Goal: Transaction & Acquisition: Purchase product/service

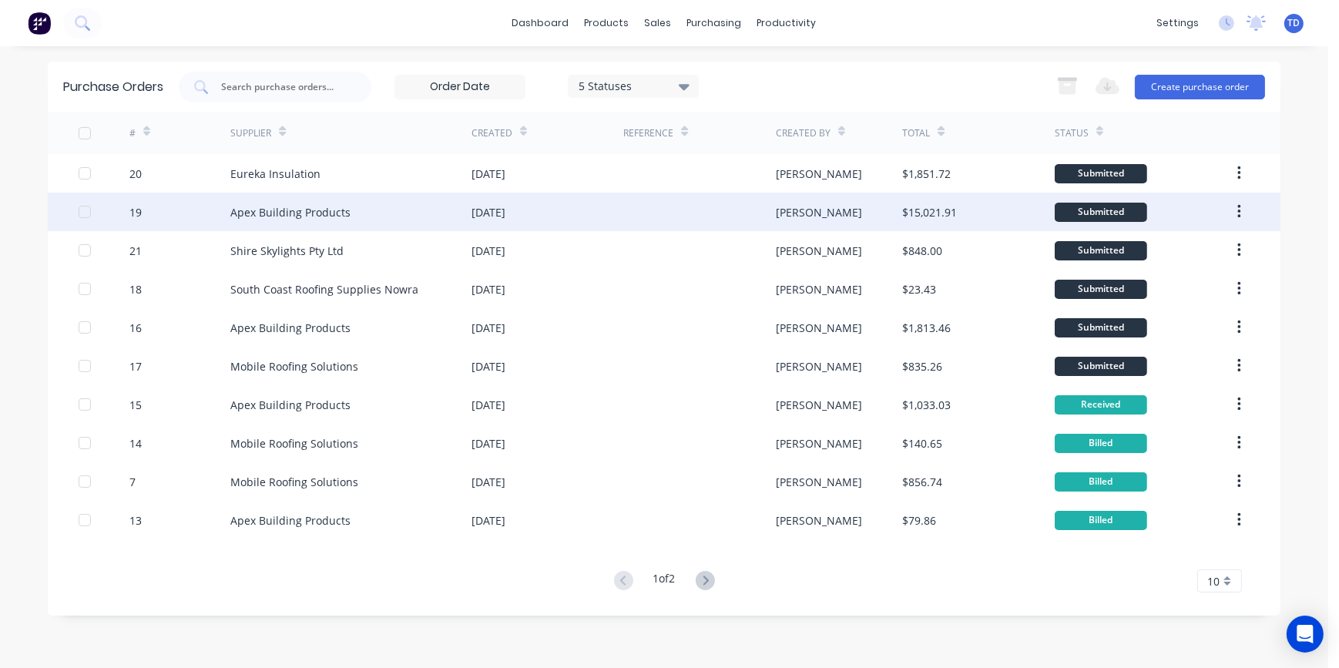
click at [505, 210] on div "[DATE]" at bounding box center [489, 212] width 34 height 16
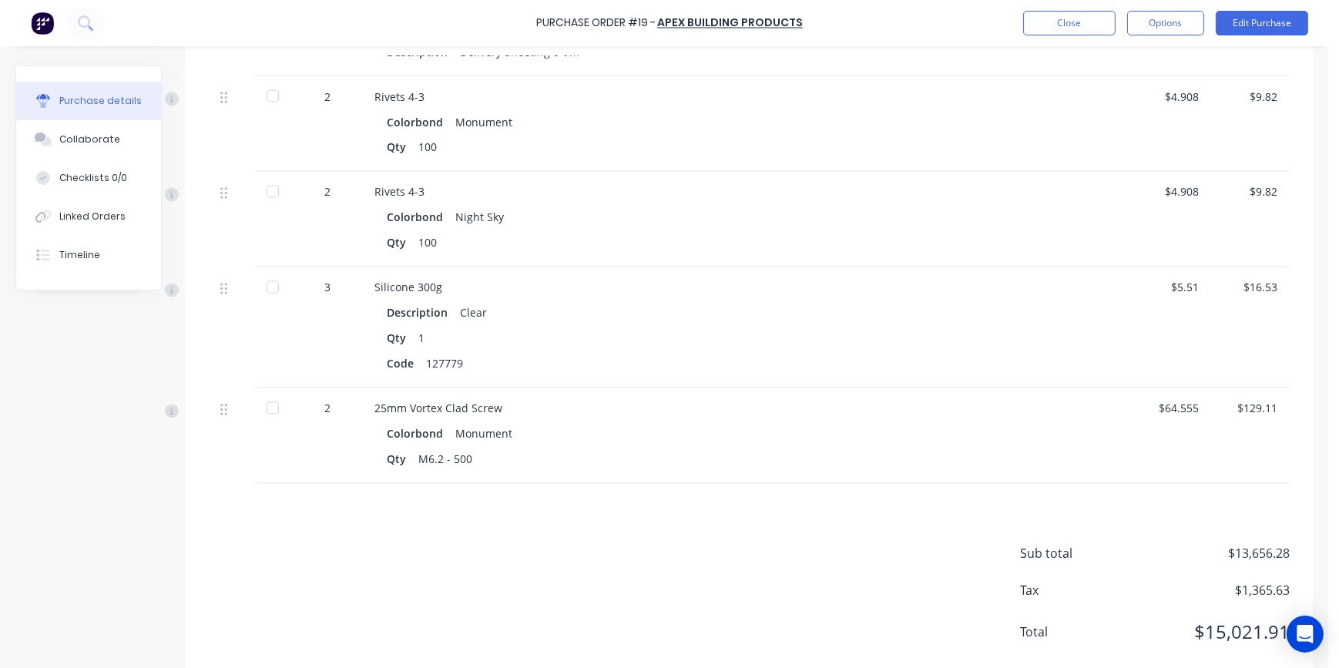
scroll to position [3552, 0]
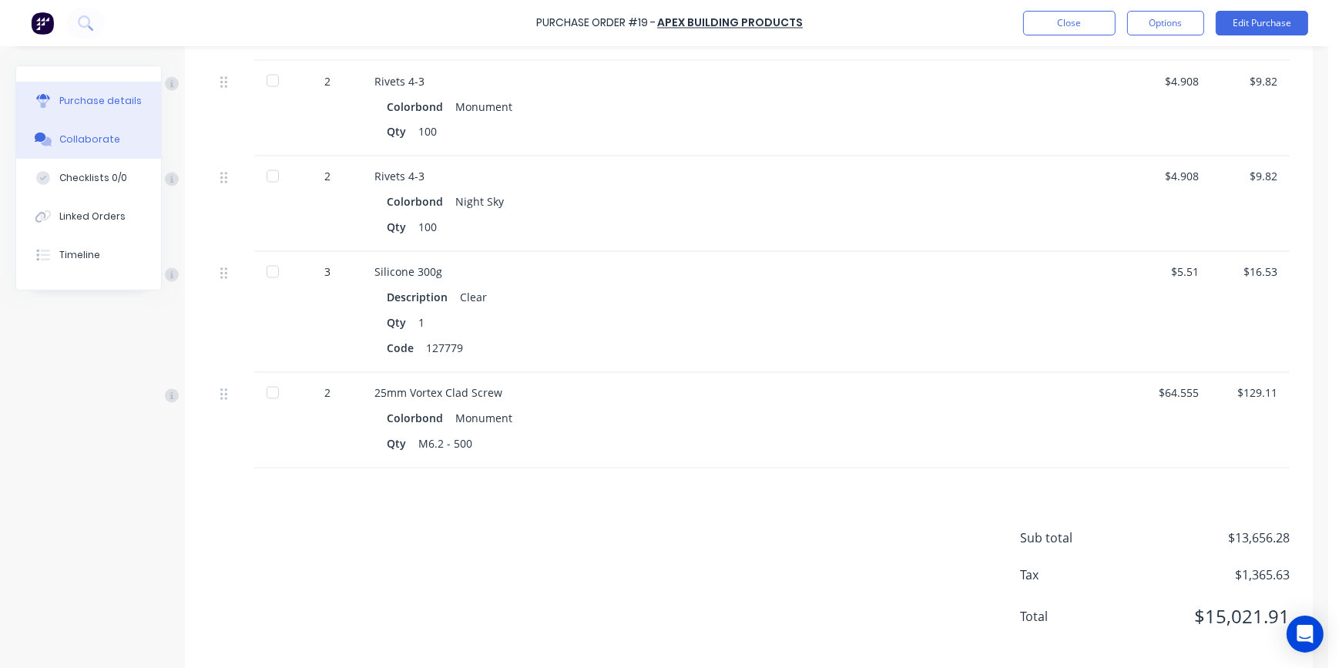
click at [74, 139] on div "Collaborate" at bounding box center [89, 140] width 61 height 14
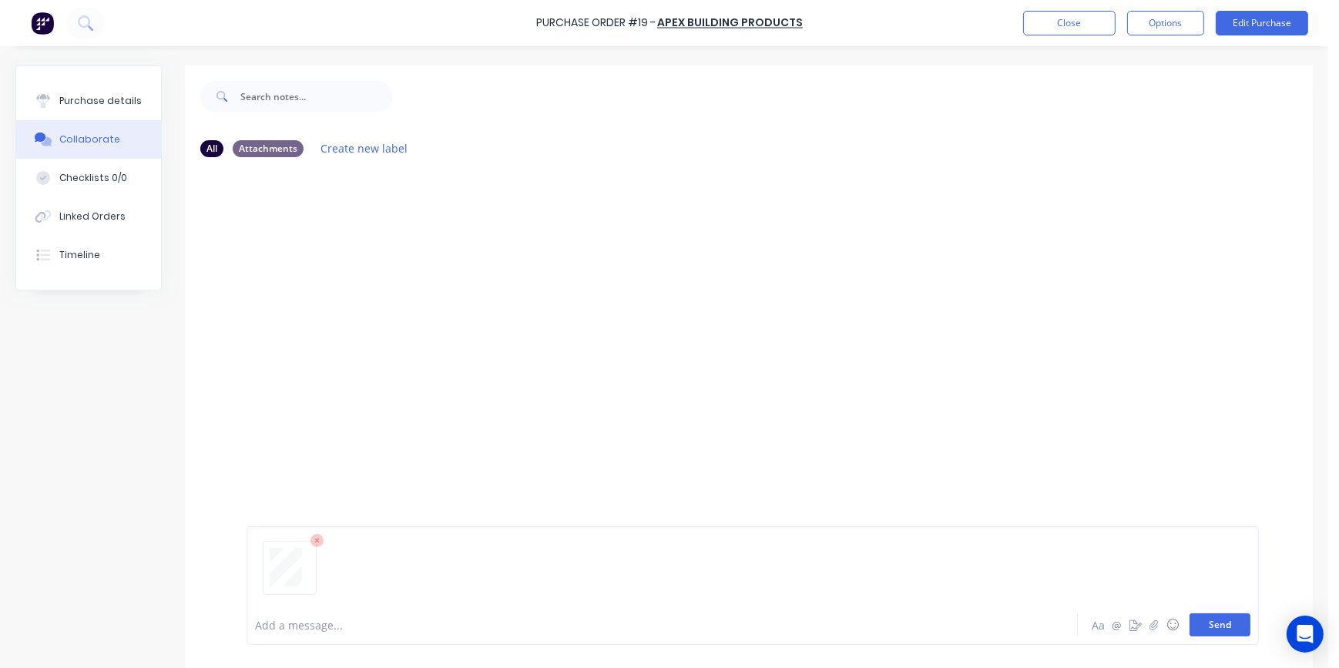
click at [1222, 629] on button "Send" at bounding box center [1220, 624] width 61 height 23
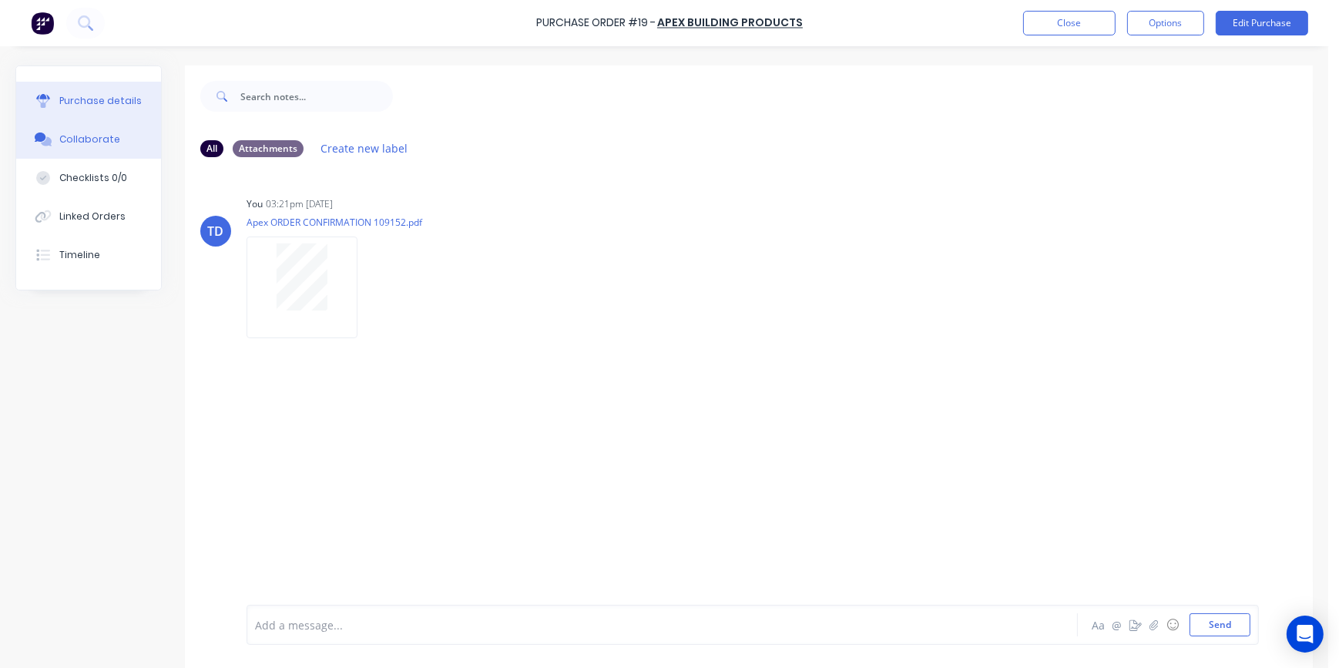
click at [70, 98] on div "Purchase details" at bounding box center [100, 101] width 82 height 14
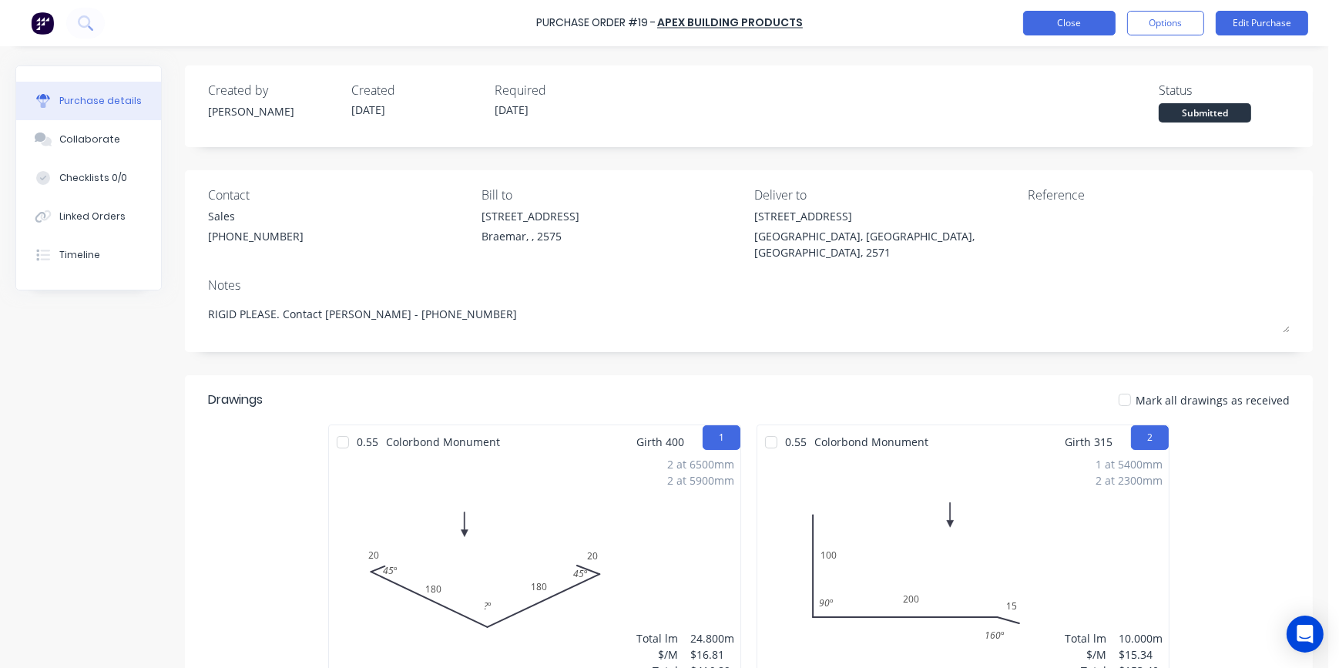
click at [1043, 15] on button "Close" at bounding box center [1069, 23] width 92 height 25
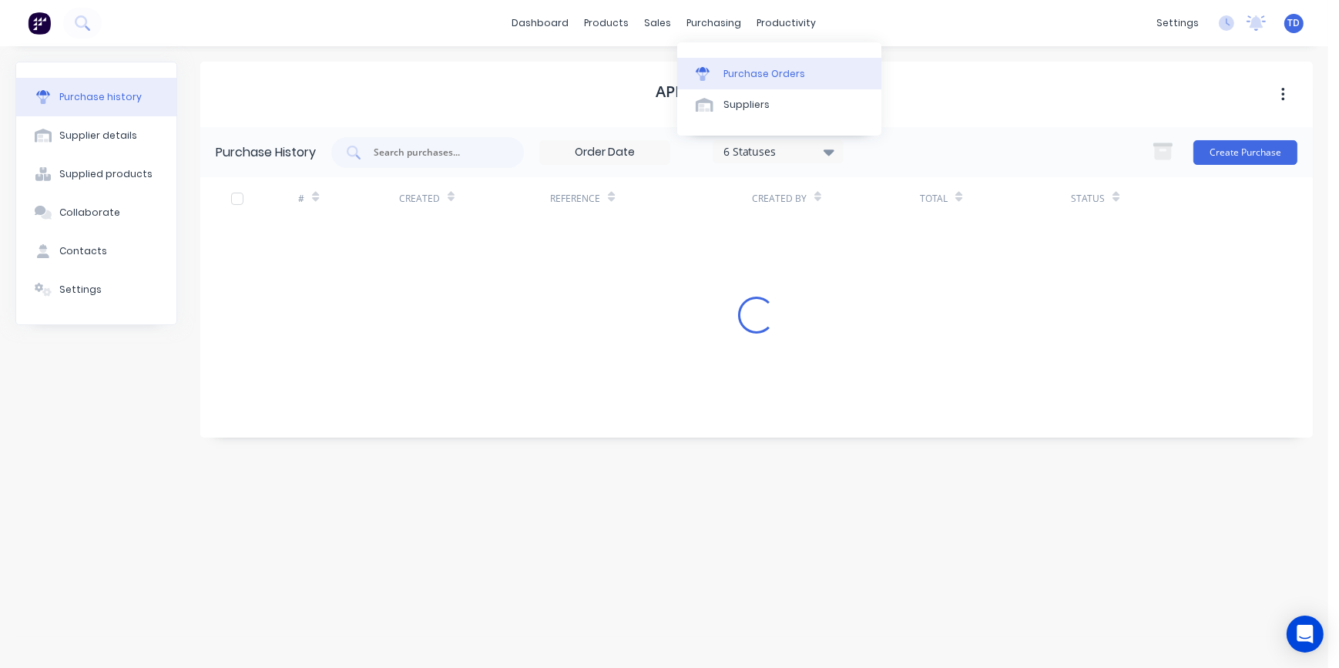
click at [750, 74] on div "Purchase Orders" at bounding box center [764, 74] width 82 height 14
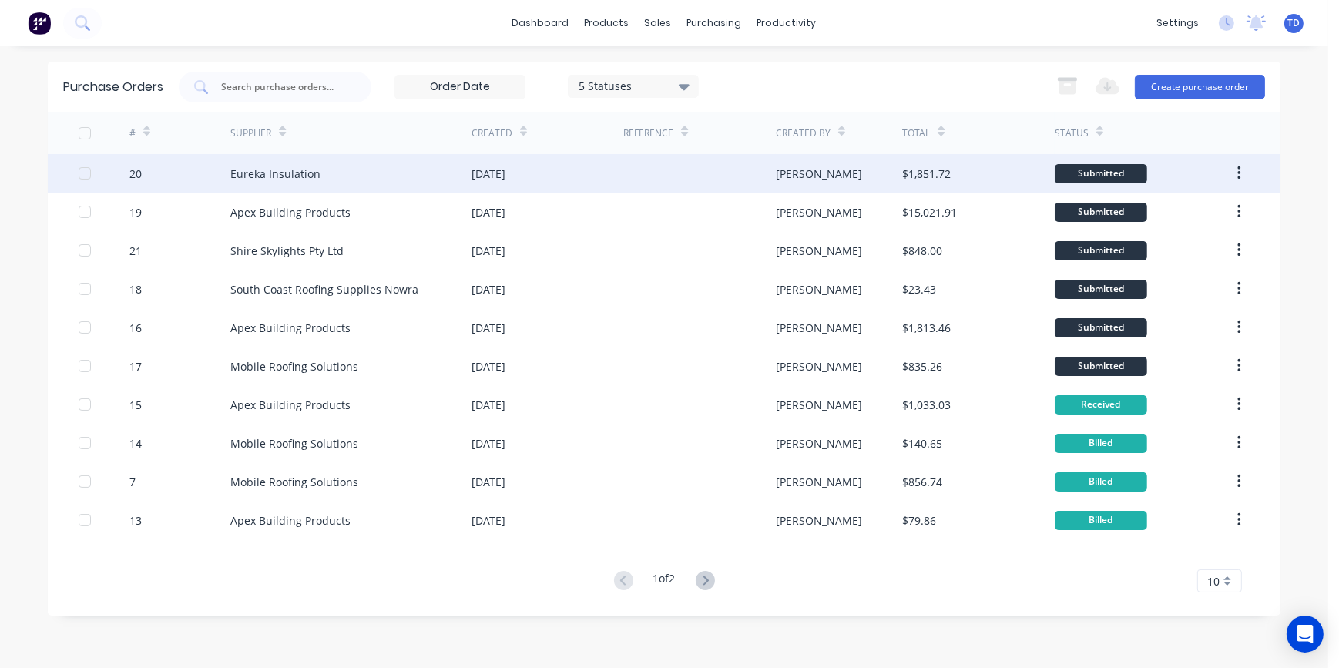
click at [746, 177] on div at bounding box center [699, 173] width 152 height 39
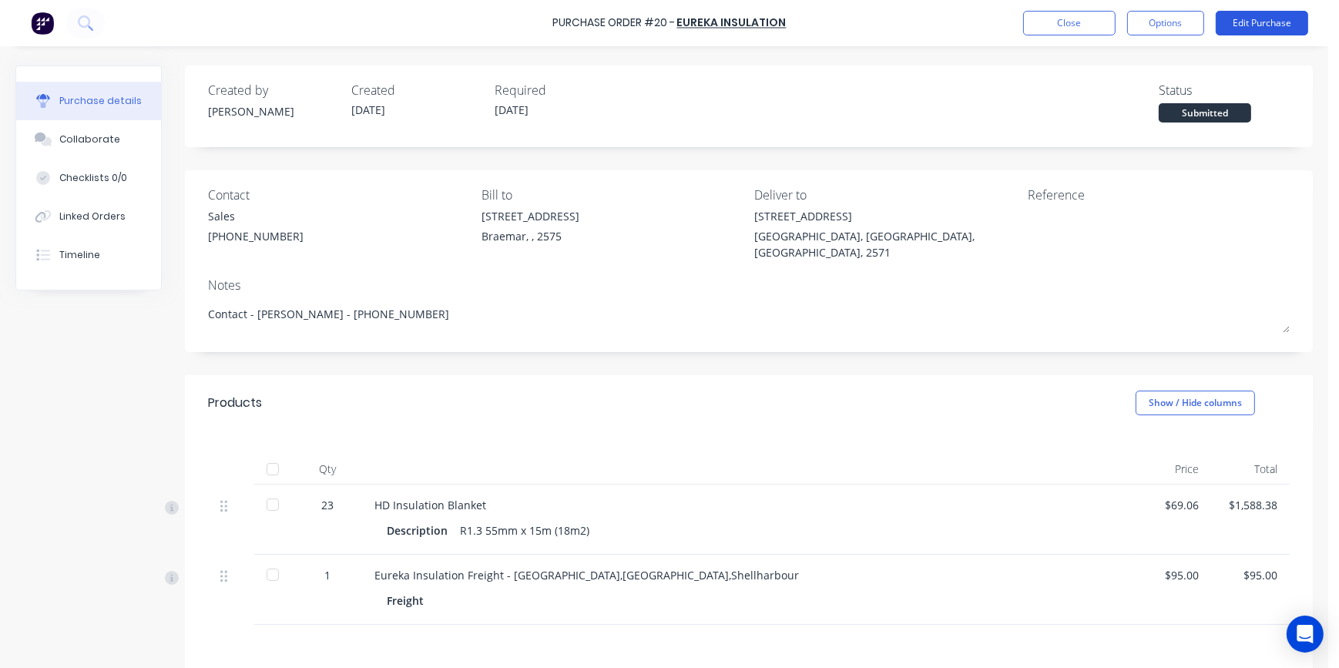
click at [1256, 32] on button "Edit Purchase" at bounding box center [1262, 23] width 92 height 25
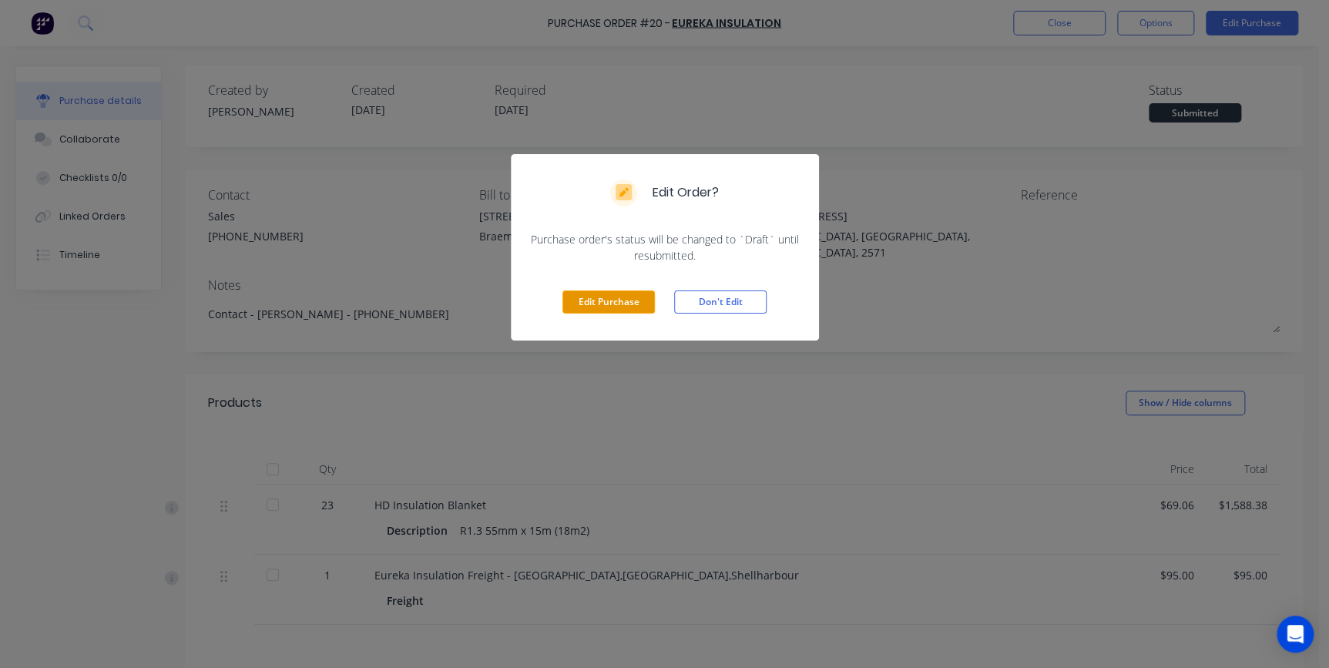
click at [602, 297] on button "Edit Purchase" at bounding box center [608, 301] width 92 height 23
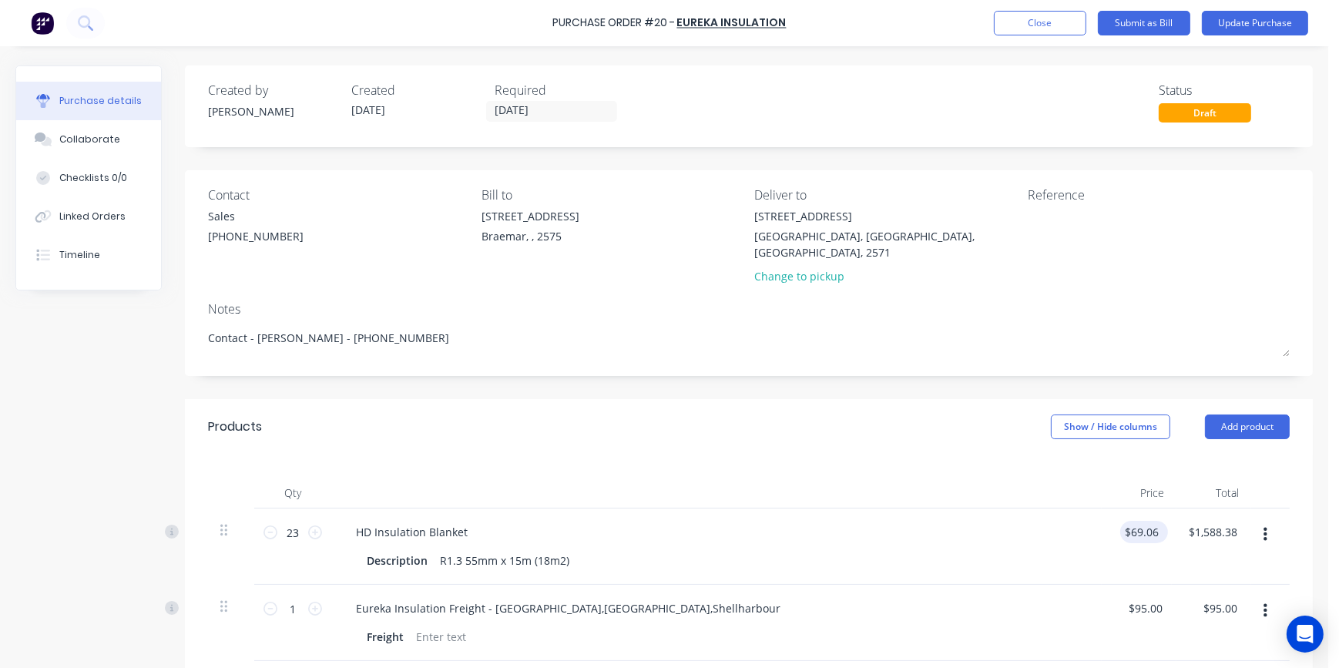
type textarea "x"
click at [1152, 521] on div "69.06 $69.06" at bounding box center [1144, 532] width 48 height 22
type input "66.60"
type textarea "x"
type input "$66.60"
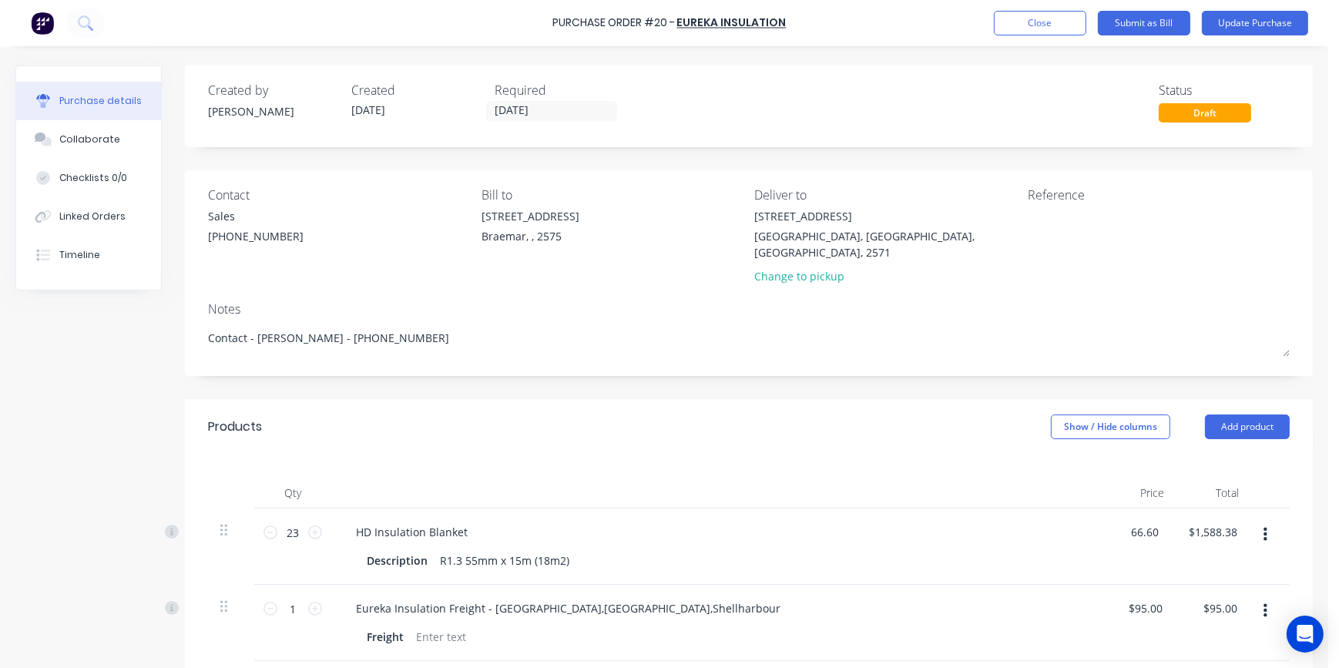
type input "$1,531.80"
click at [1046, 521] on div "HD Insulation Blanket" at bounding box center [717, 532] width 746 height 22
click at [1248, 21] on button "Update Purchase" at bounding box center [1255, 23] width 106 height 25
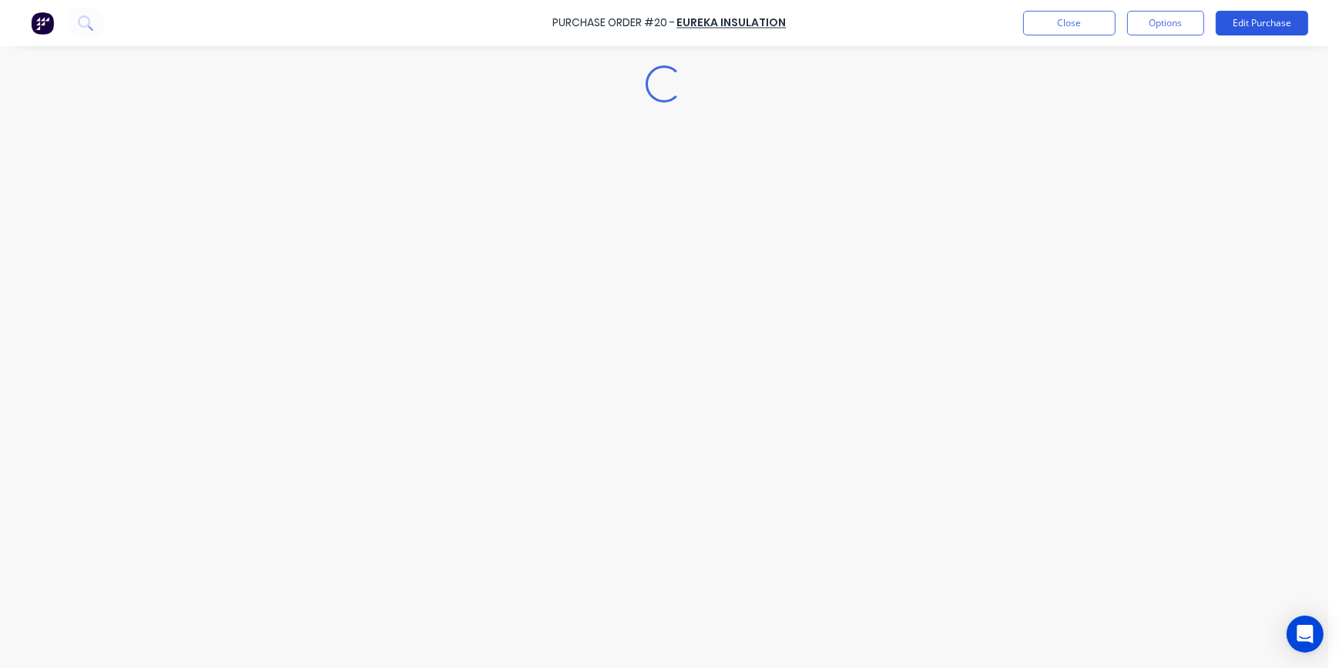
type textarea "x"
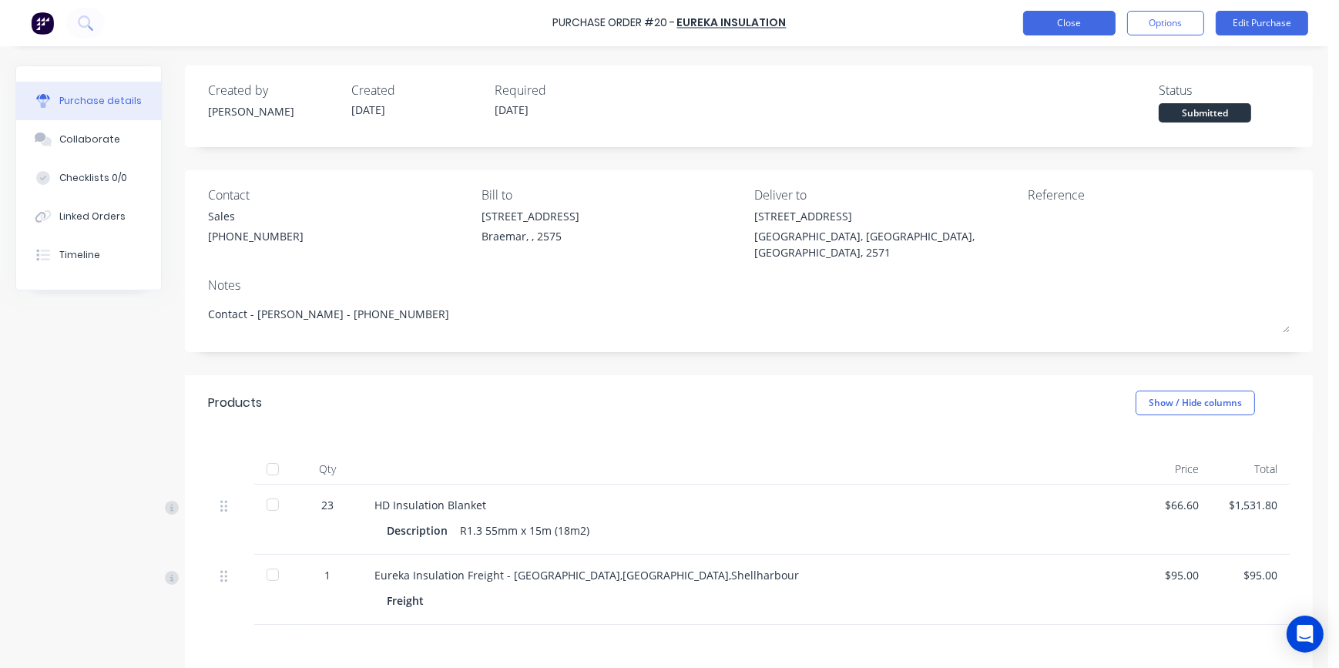
click at [1082, 26] on button "Close" at bounding box center [1069, 23] width 92 height 25
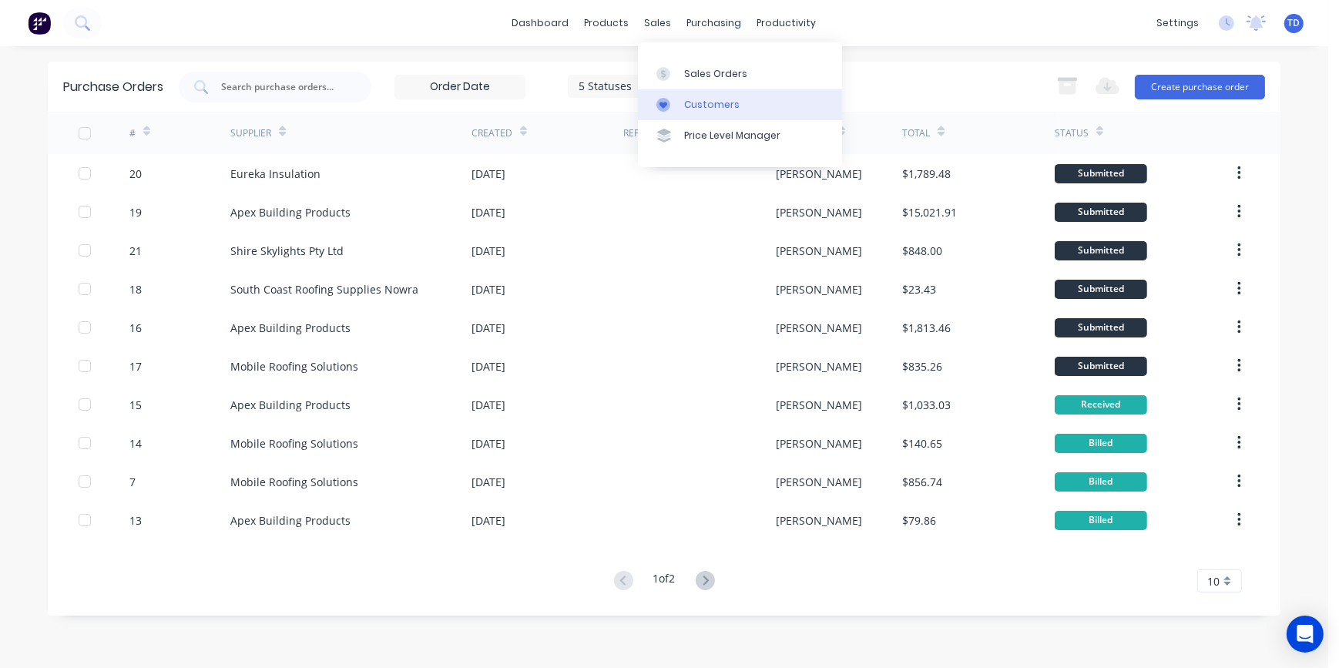
click at [697, 110] on div "Customers" at bounding box center [711, 105] width 55 height 14
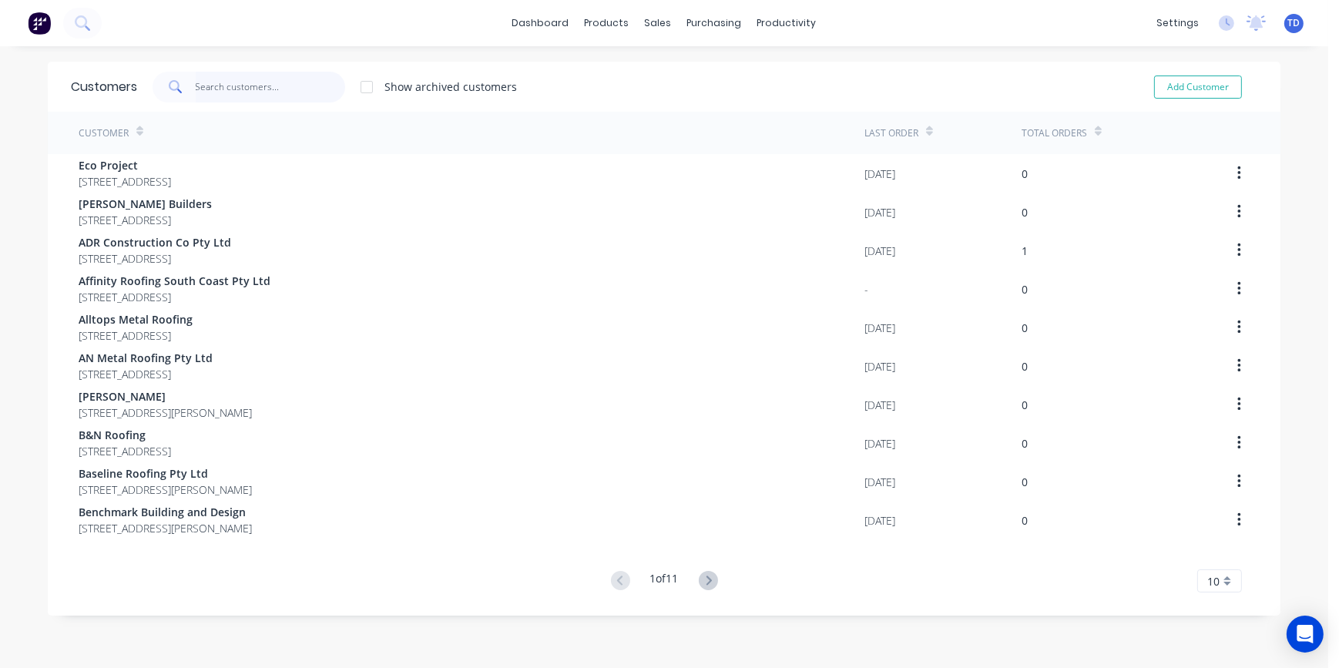
click at [293, 83] on input "text" at bounding box center [271, 87] width 150 height 31
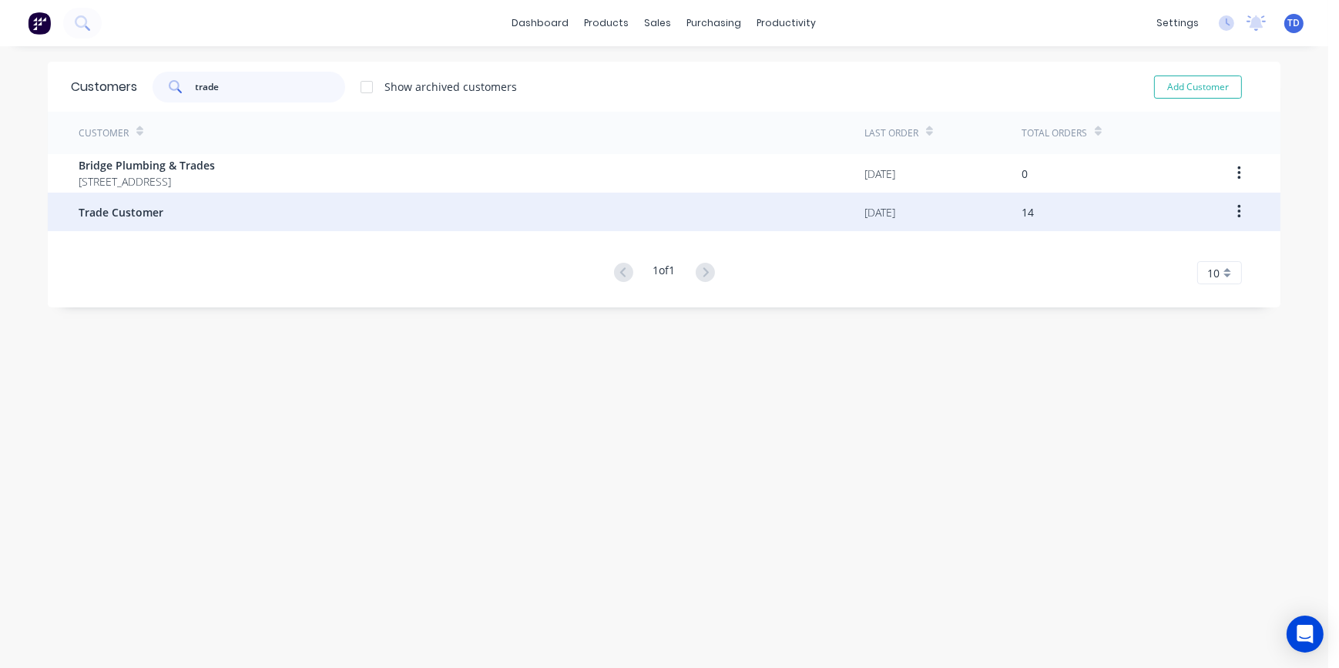
type input "trade"
click at [237, 209] on div "Trade Customer" at bounding box center [472, 212] width 786 height 39
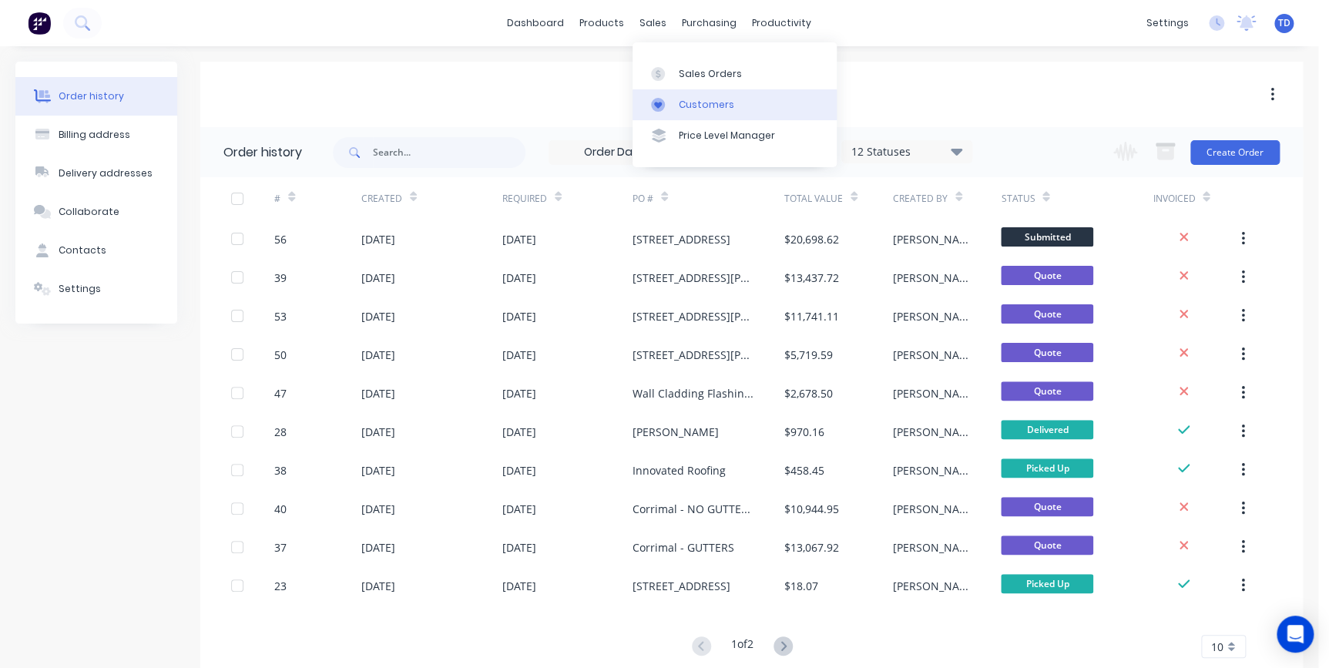
click at [683, 106] on div "Customers" at bounding box center [706, 105] width 55 height 14
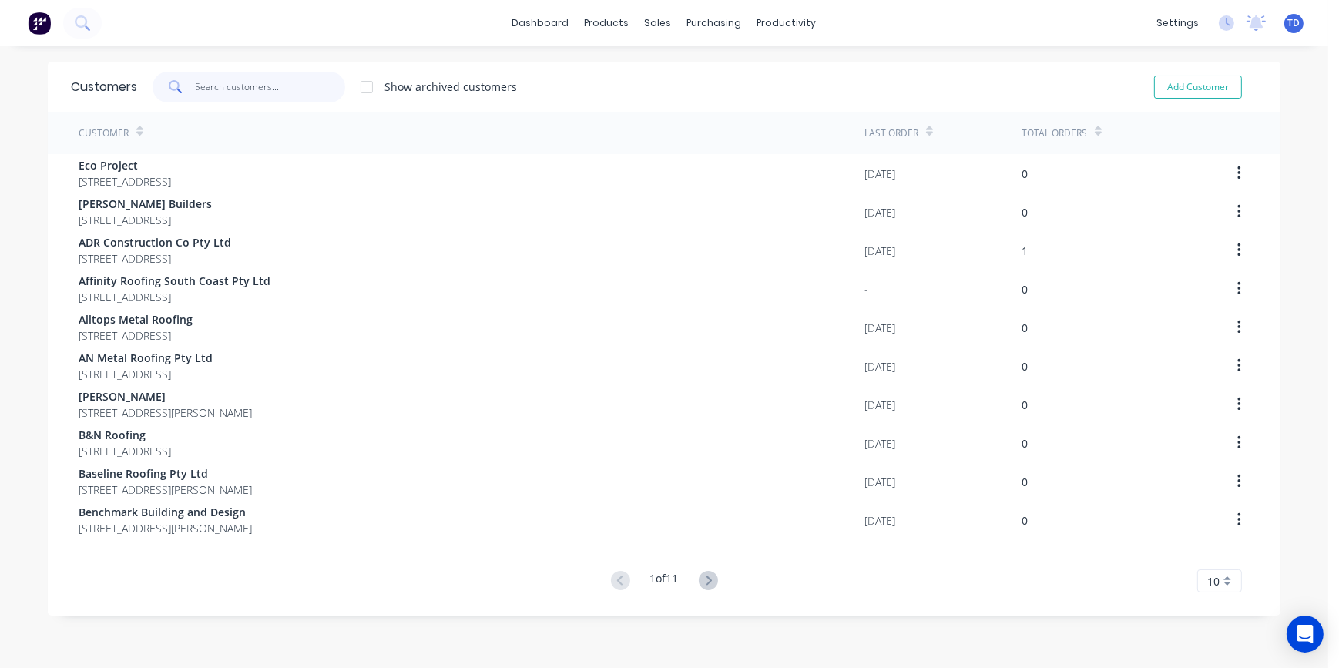
click at [285, 89] on input "text" at bounding box center [271, 87] width 150 height 31
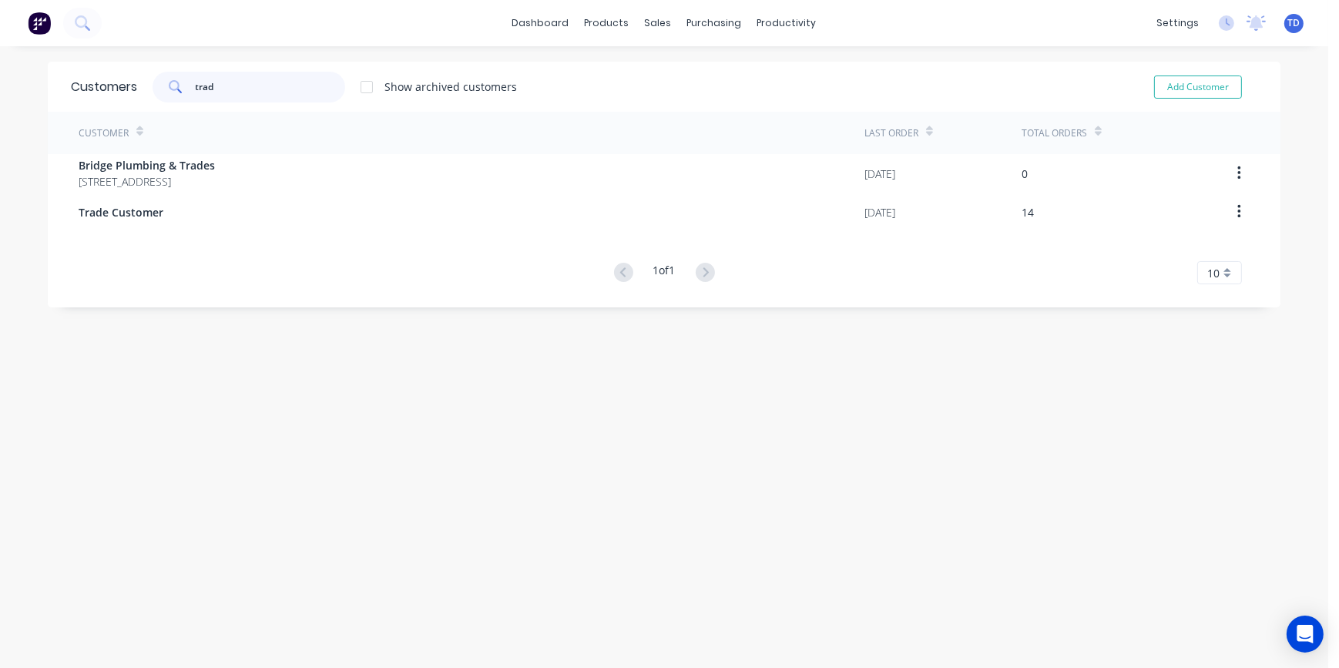
type input "trade"
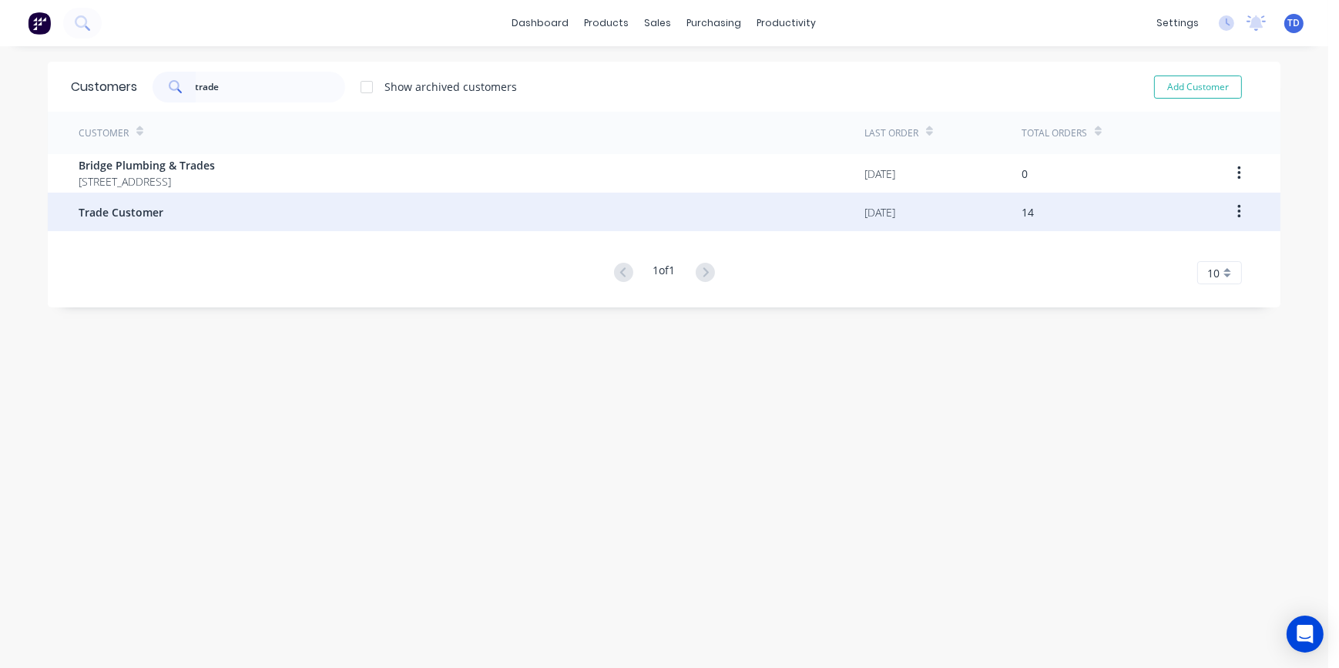
click at [188, 203] on div "Trade Customer" at bounding box center [472, 212] width 786 height 39
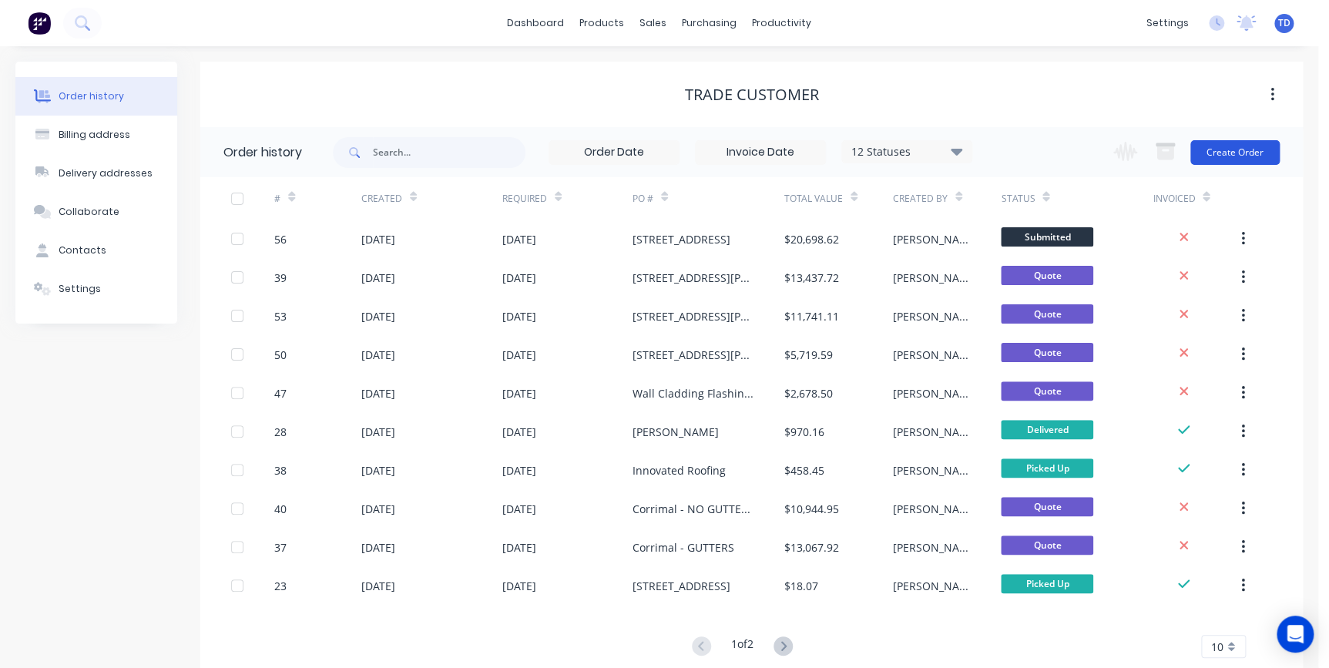
click at [1257, 154] on button "Create Order" at bounding box center [1234, 152] width 89 height 25
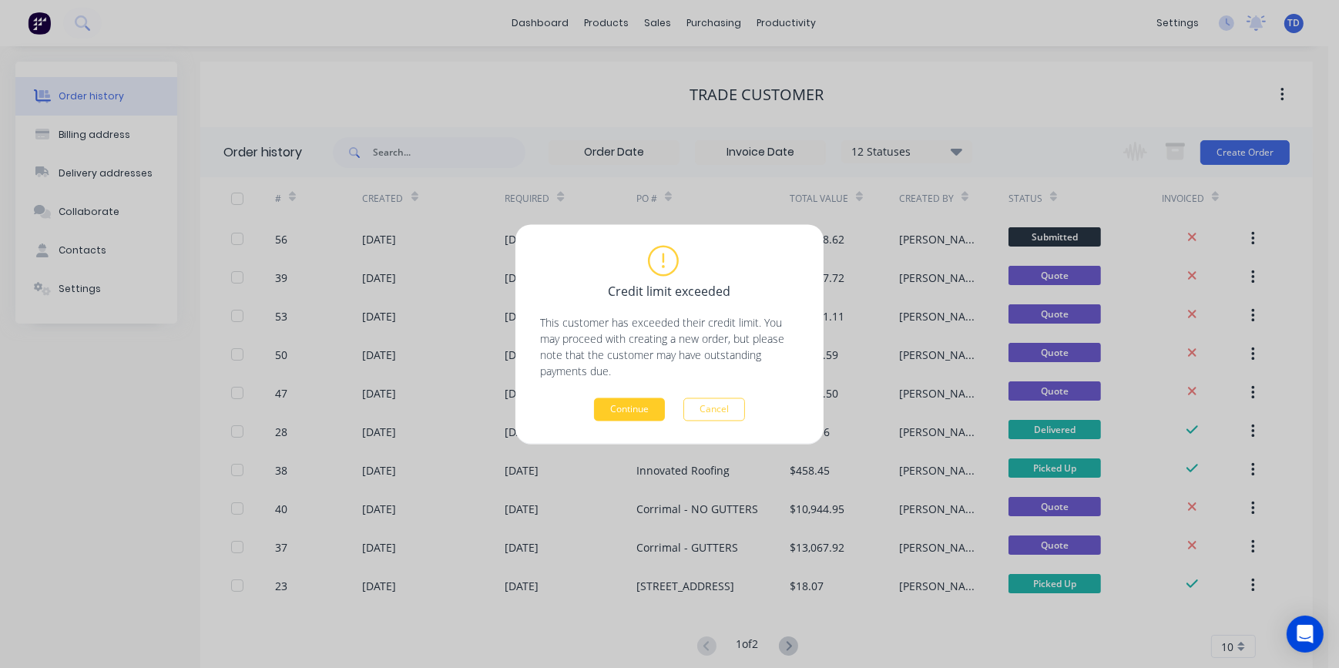
click at [616, 404] on button "Continue" at bounding box center [629, 409] width 71 height 23
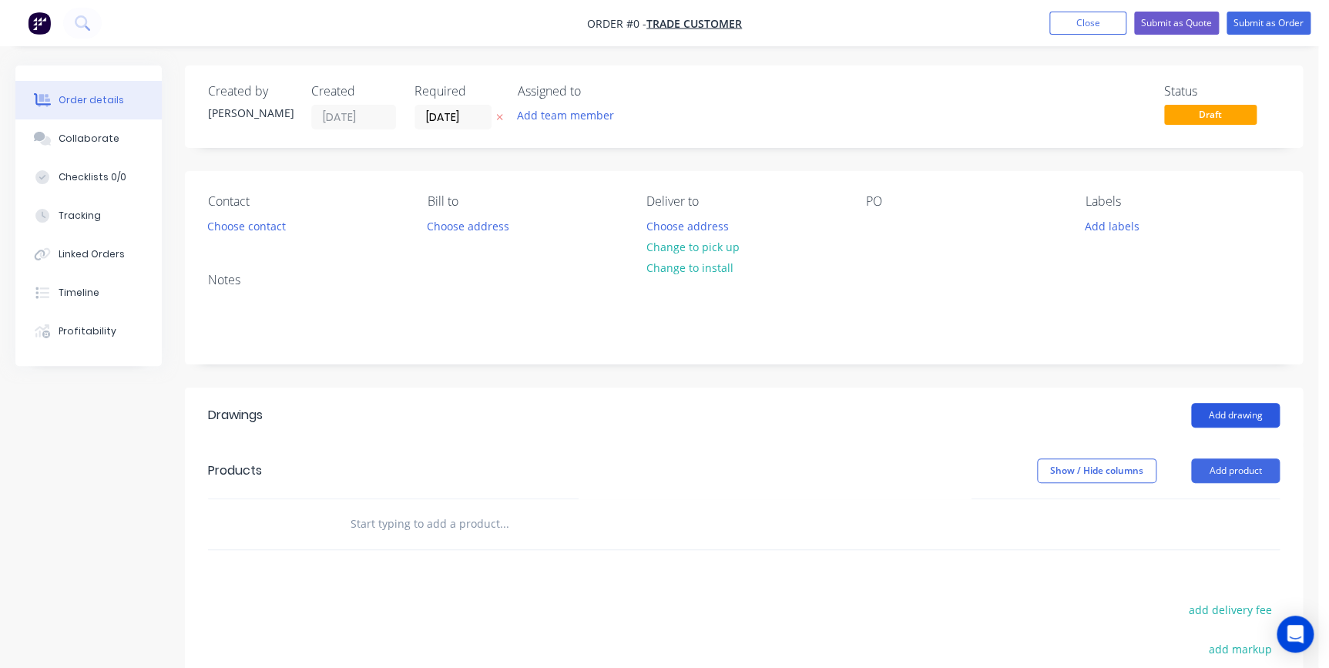
click at [1252, 410] on button "Add drawing" at bounding box center [1235, 415] width 89 height 25
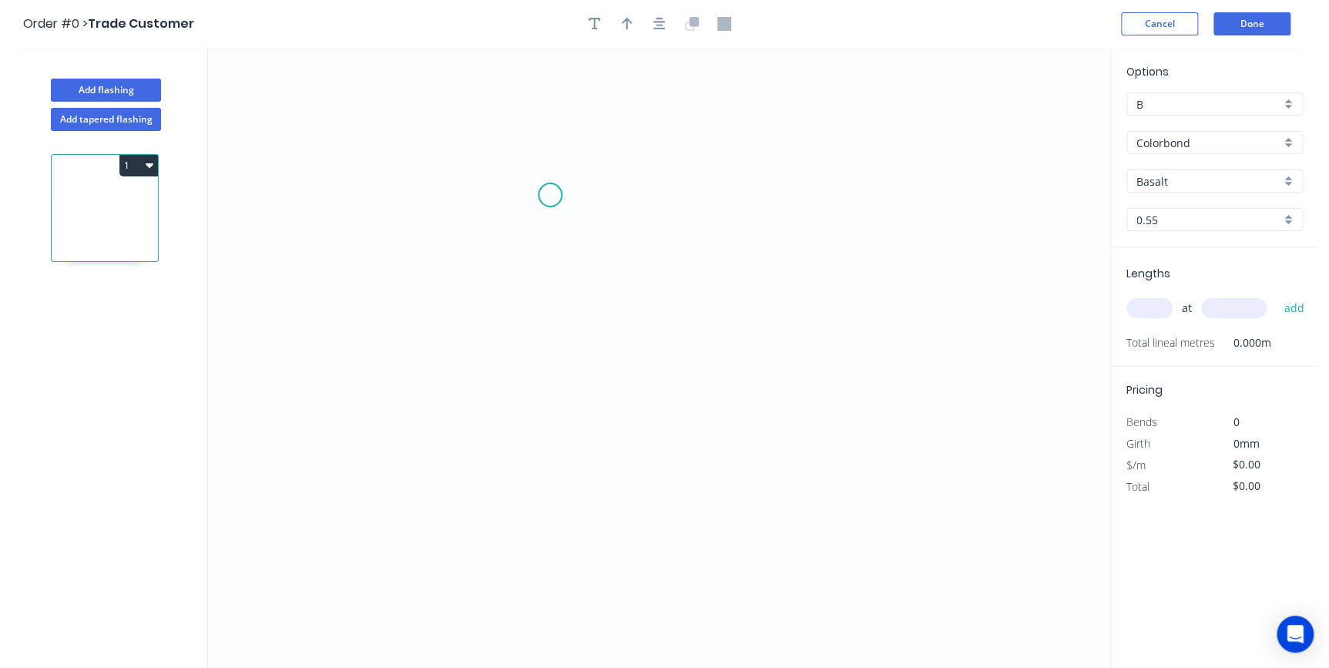
click at [550, 195] on icon "0" at bounding box center [659, 358] width 902 height 620
click at [455, 441] on icon "0" at bounding box center [659, 358] width 902 height 620
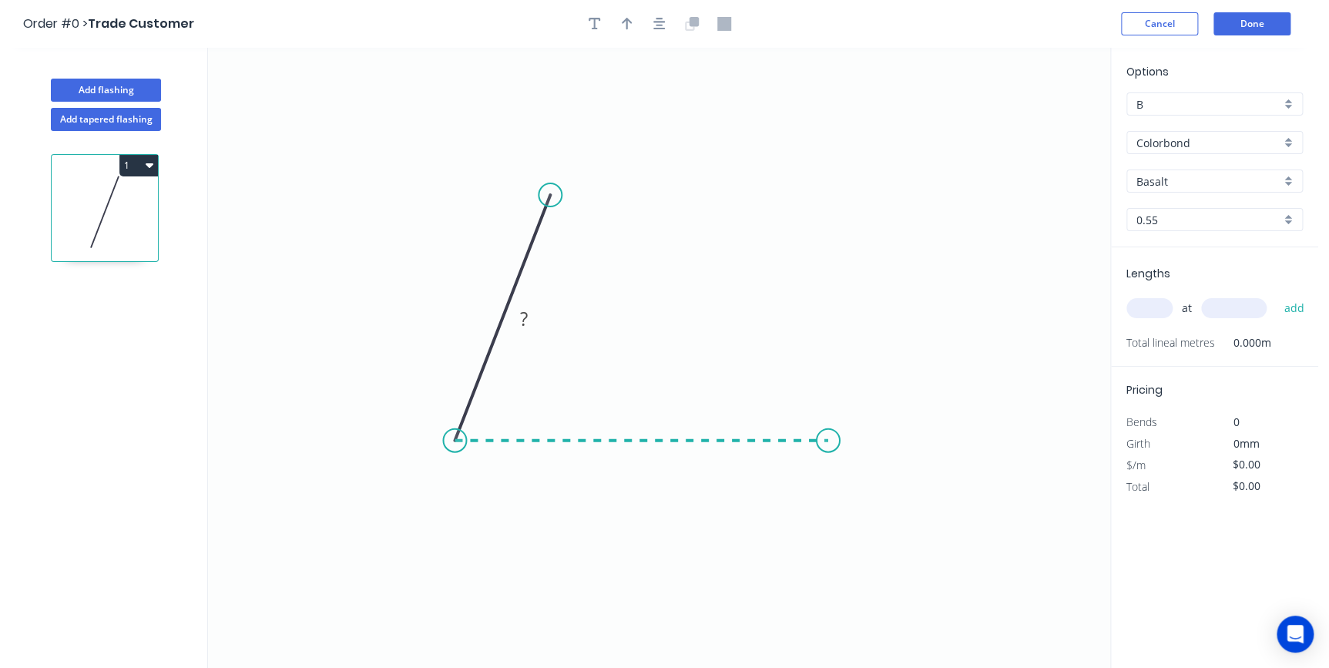
click at [828, 430] on icon "0 ?" at bounding box center [659, 358] width 902 height 620
click at [877, 455] on icon "0 ? ? ? º" at bounding box center [659, 358] width 902 height 620
drag, startPoint x: 665, startPoint y: 459, endPoint x: 738, endPoint y: 381, distance: 106.8
click at [738, 381] on rect at bounding box center [715, 379] width 50 height 32
drag, startPoint x: 496, startPoint y: 293, endPoint x: 616, endPoint y: 277, distance: 121.3
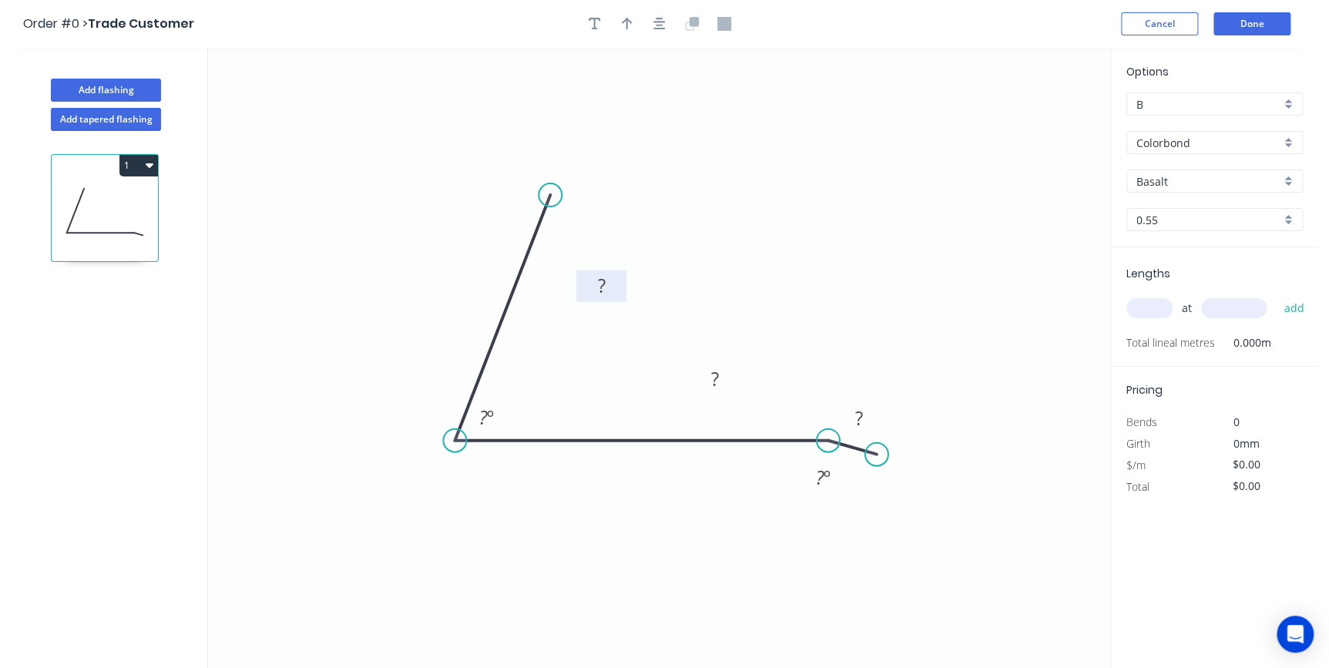
click at [616, 277] on rect at bounding box center [601, 286] width 50 height 32
click at [609, 284] on rect at bounding box center [601, 287] width 31 height 22
type input "$15.34"
click at [625, 13] on button "button" at bounding box center [627, 23] width 23 height 23
click at [1036, 123] on icon at bounding box center [1032, 106] width 14 height 49
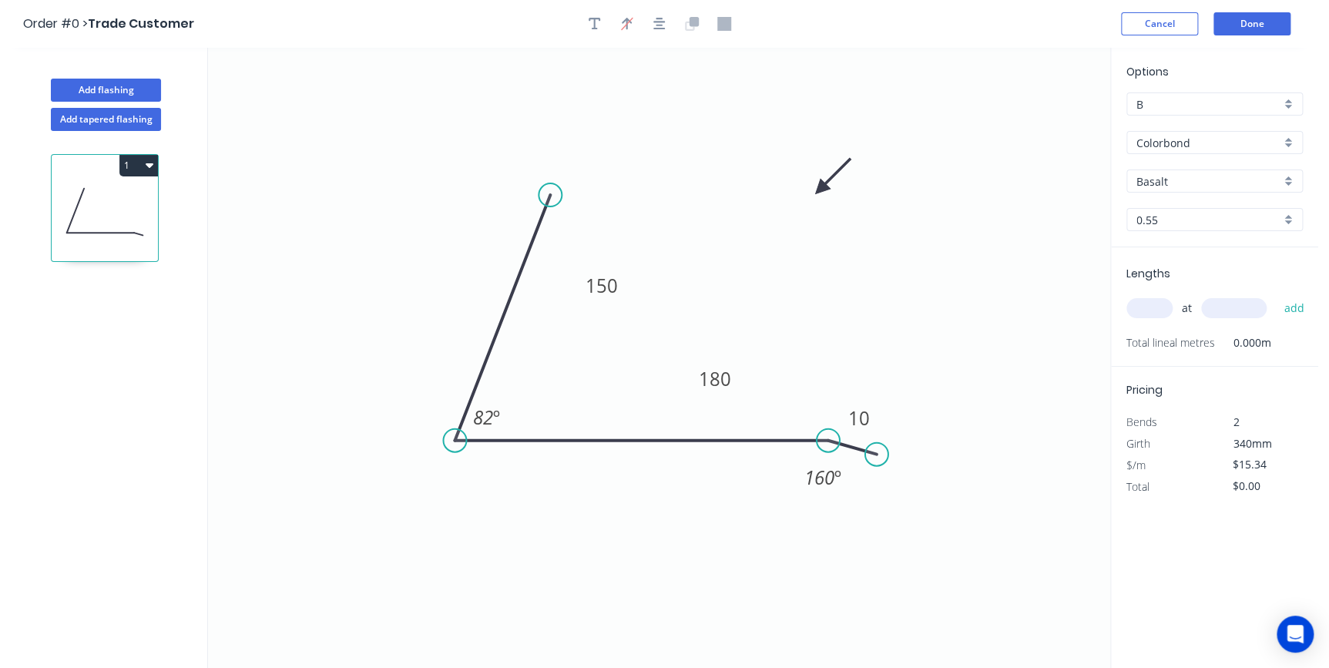
drag, startPoint x: 1035, startPoint y: 123, endPoint x: 799, endPoint y: 213, distance: 252.1
click at [811, 199] on icon at bounding box center [833, 176] width 45 height 45
click at [1203, 176] on input "Basalt" at bounding box center [1208, 181] width 144 height 16
click at [1170, 216] on div "Monument" at bounding box center [1214, 210] width 175 height 27
type input "Monument"
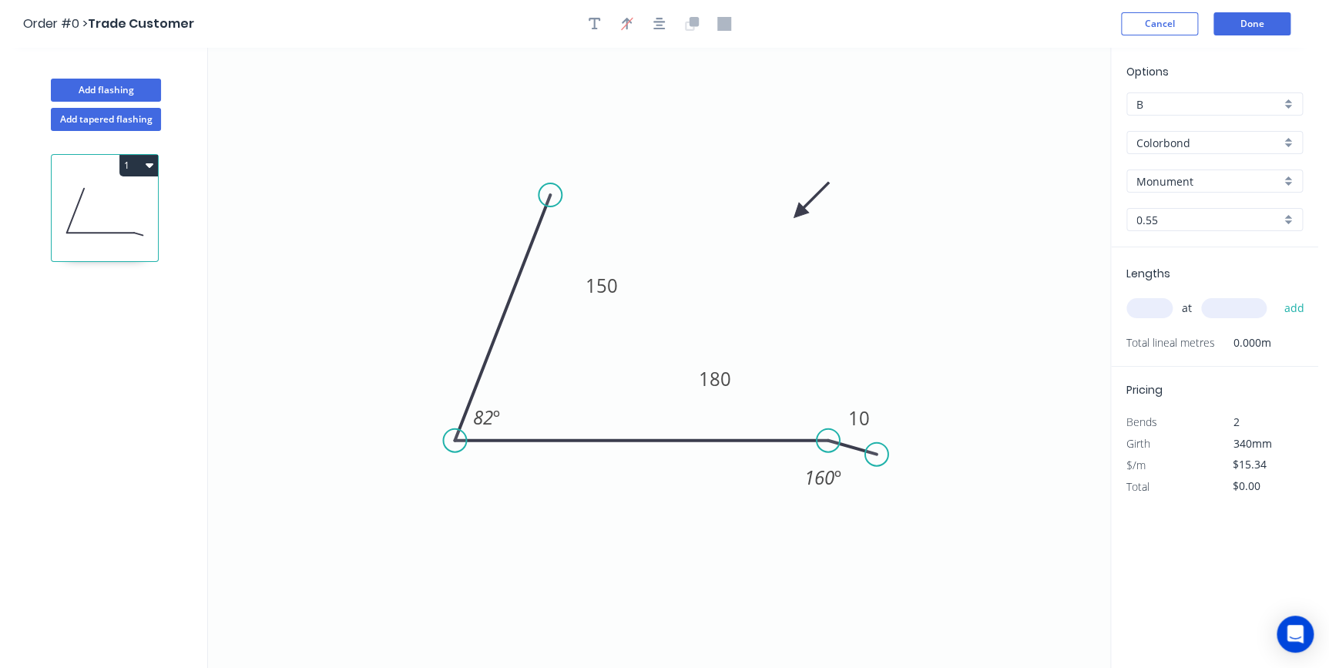
click at [1146, 298] on input "text" at bounding box center [1149, 308] width 46 height 20
type input "2"
type input "1000"
click at [1276, 295] on button "add" at bounding box center [1294, 308] width 36 height 26
type input "$30.68"
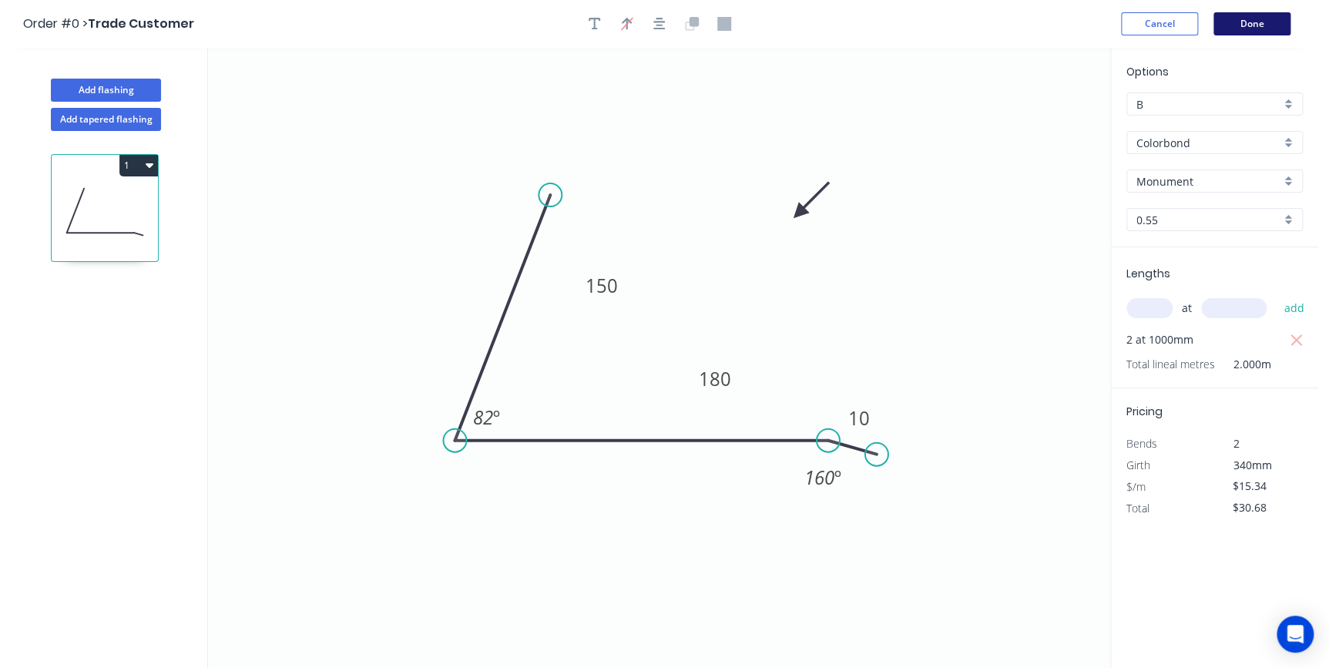
click at [1264, 19] on button "Done" at bounding box center [1251, 23] width 77 height 23
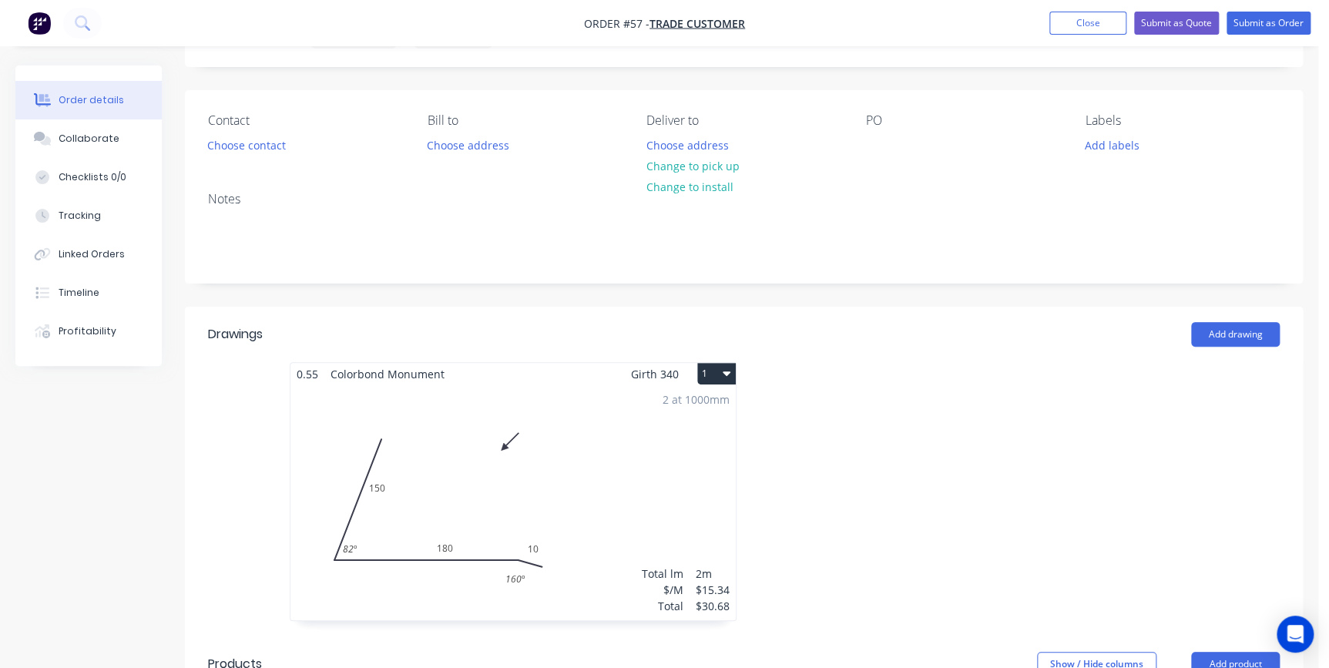
scroll to position [210, 0]
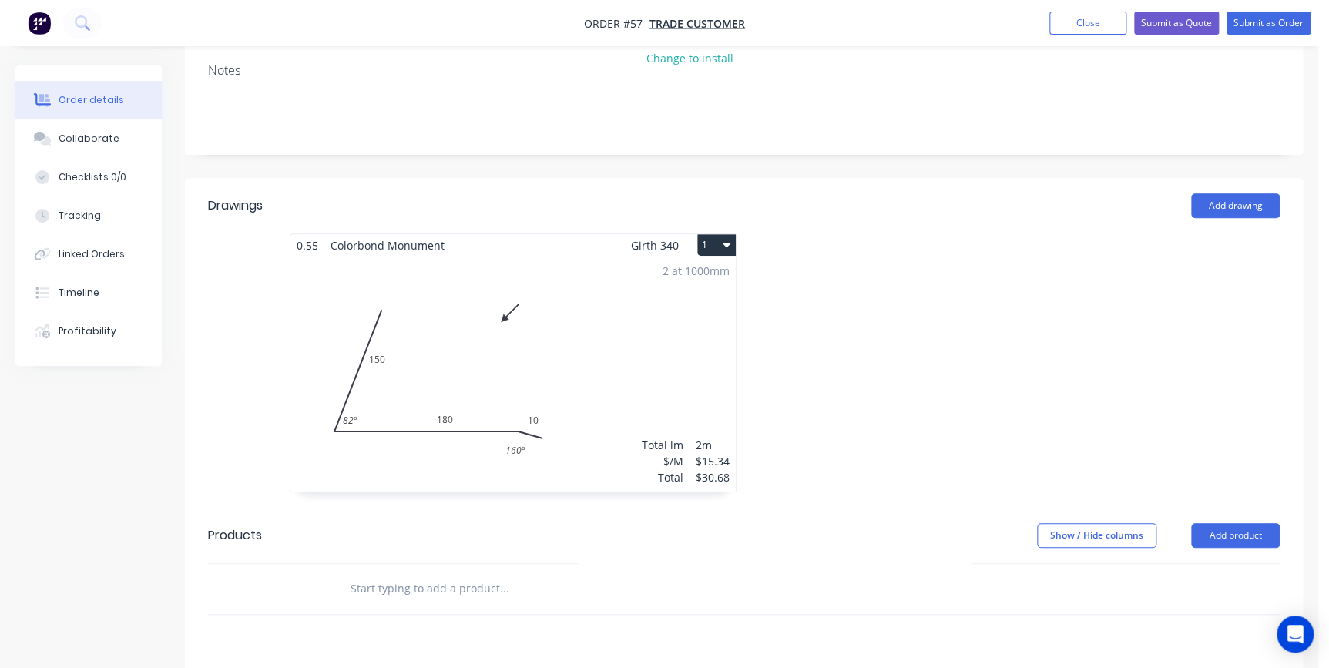
click at [707, 240] on button "1" at bounding box center [716, 245] width 39 height 22
click at [663, 304] on div "Duplicate" at bounding box center [662, 313] width 119 height 22
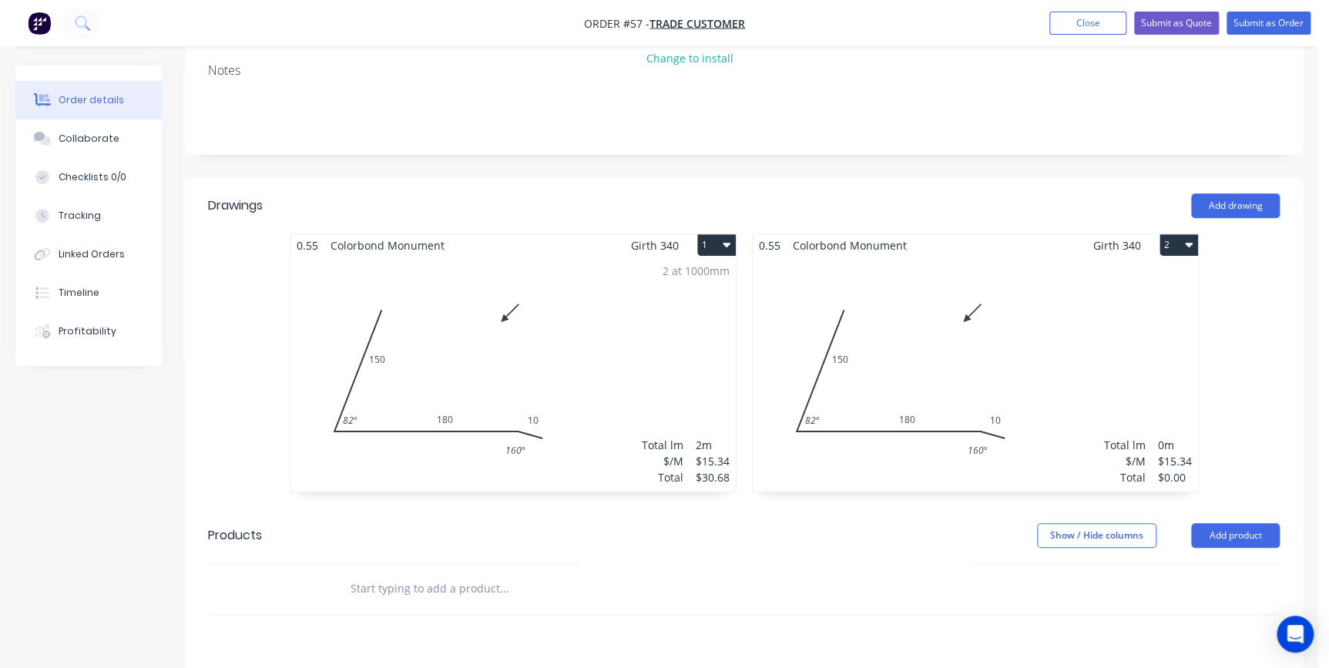
click at [858, 294] on div "Total lm $/M Total 0m $15.34 $0.00" at bounding box center [975, 374] width 445 height 235
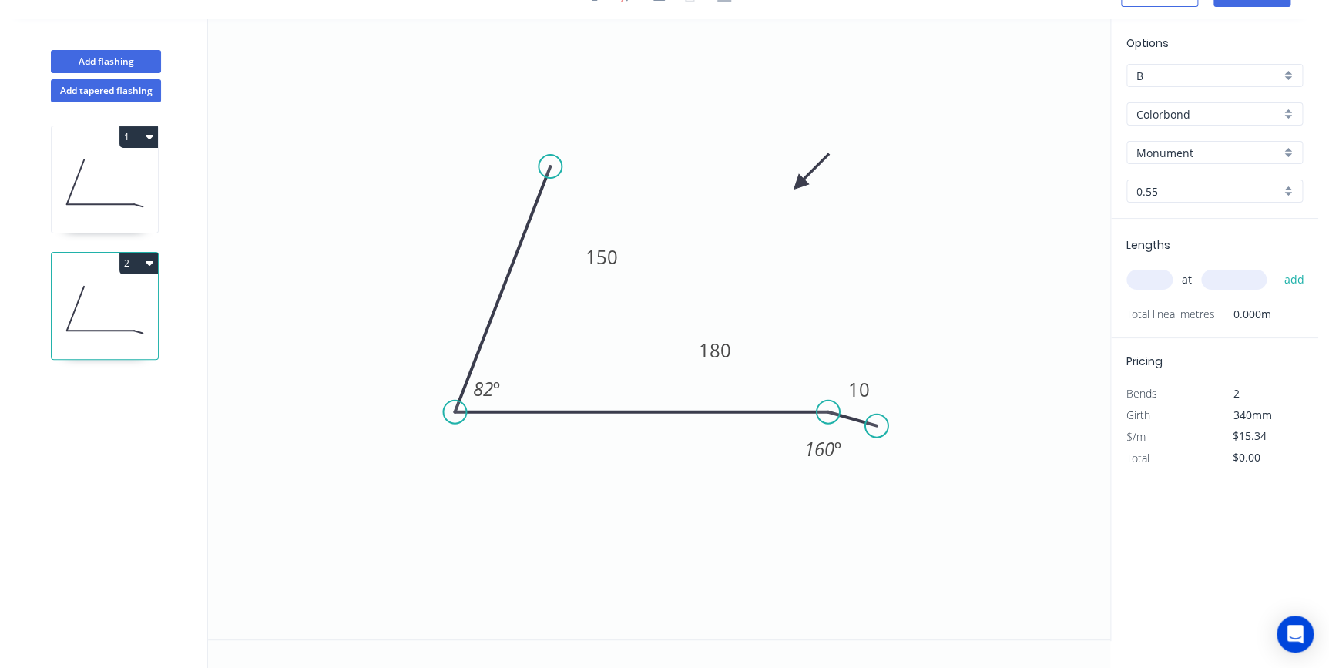
scroll to position [28, 0]
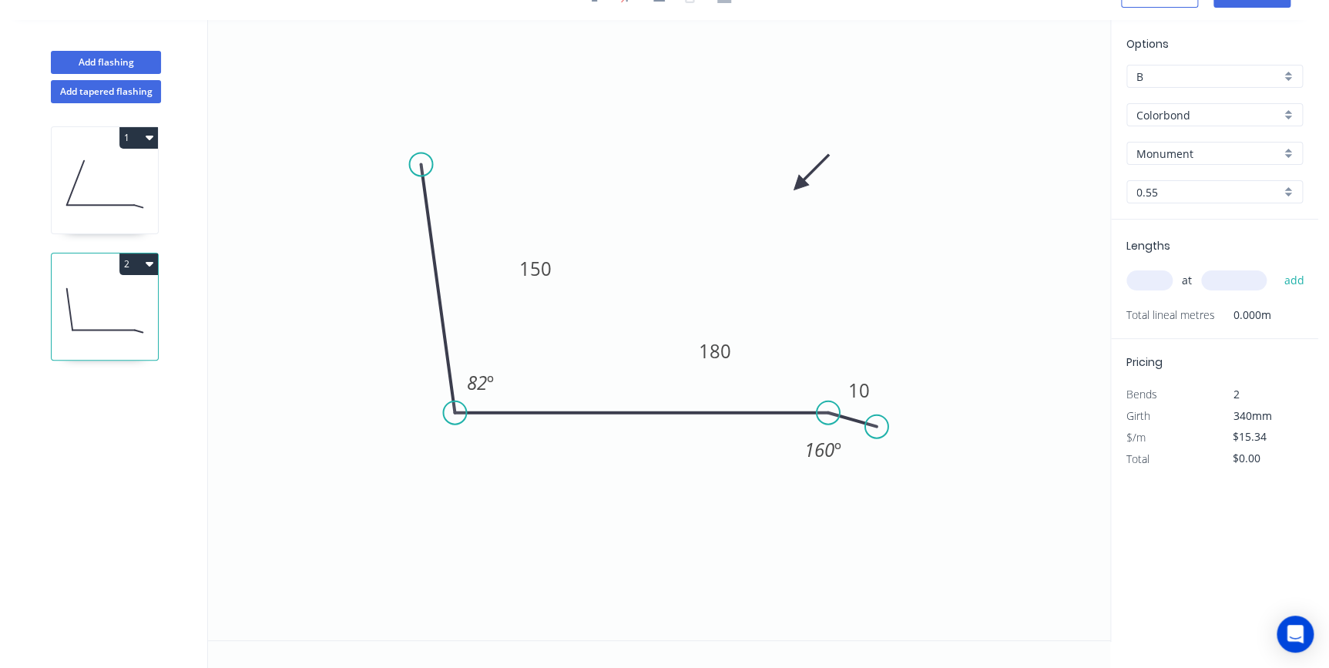
drag, startPoint x: 553, startPoint y: 170, endPoint x: 421, endPoint y: 164, distance: 132.6
click at [421, 164] on circle at bounding box center [420, 164] width 23 height 23
click at [492, 374] on tspan "º" at bounding box center [490, 382] width 7 height 25
click at [1166, 280] on input "text" at bounding box center [1149, 280] width 46 height 20
type input "2"
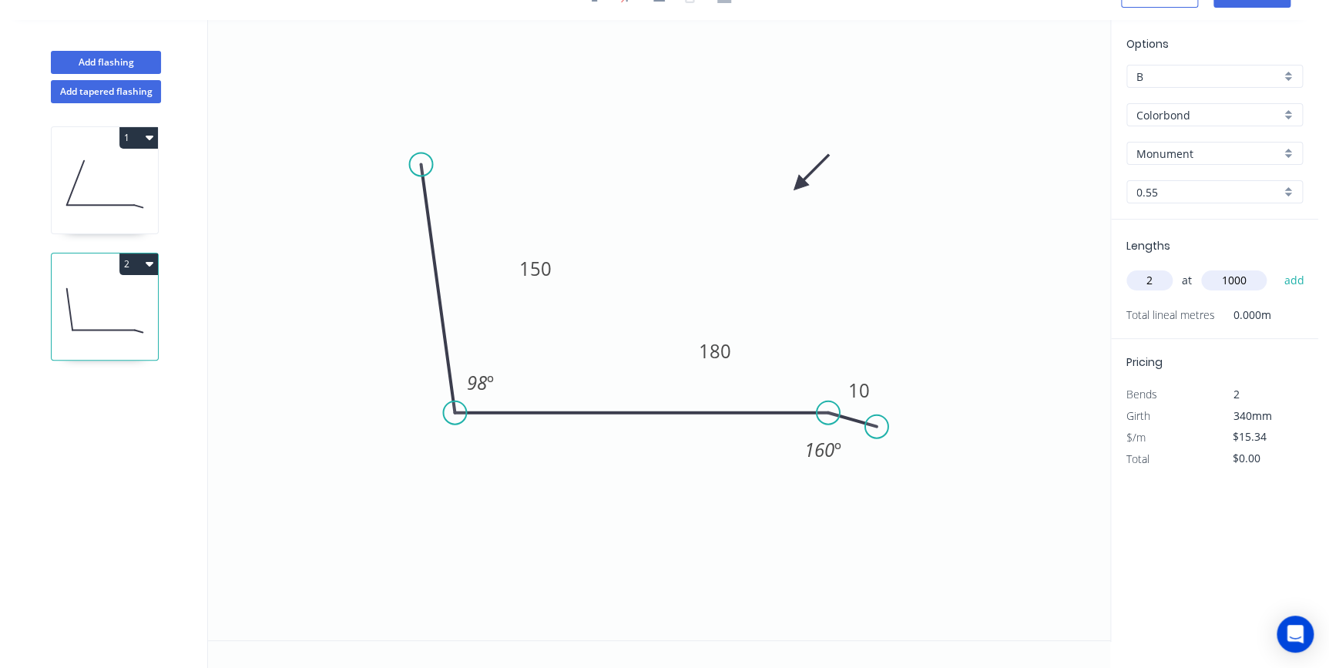
type input "1000"
click at [1276, 267] on button "add" at bounding box center [1294, 280] width 36 height 26
type input "$30.68"
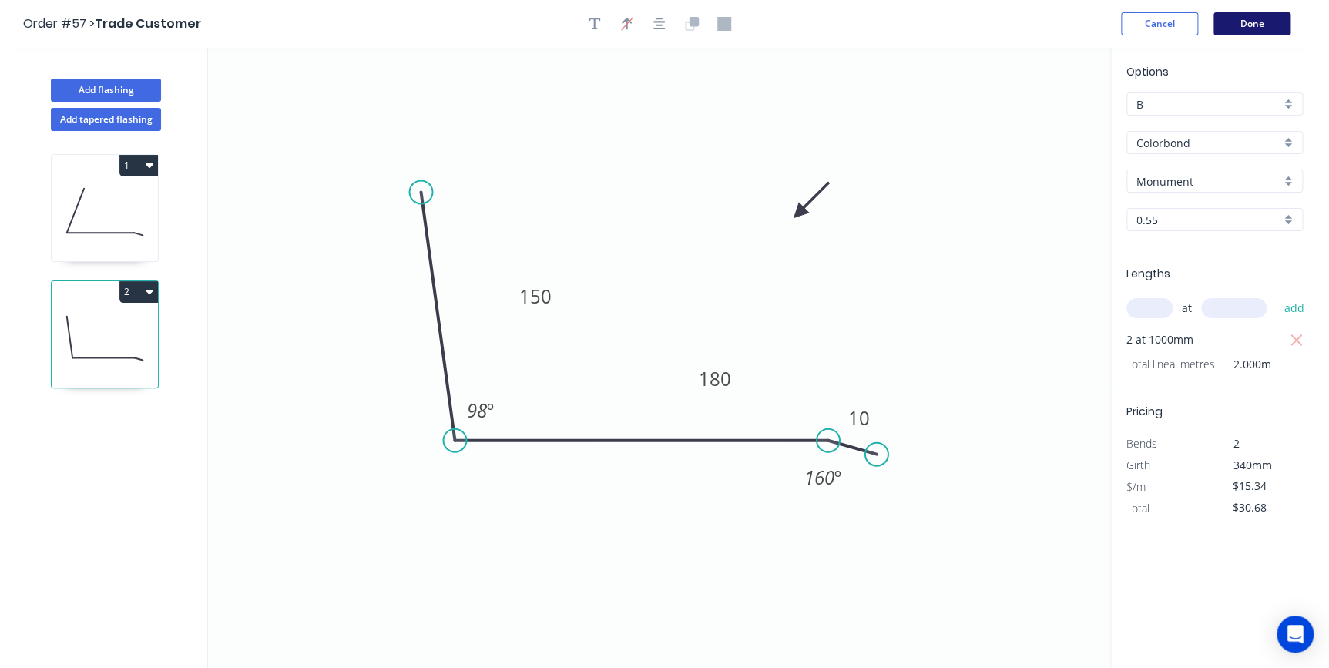
click at [1270, 22] on button "Done" at bounding box center [1251, 23] width 77 height 23
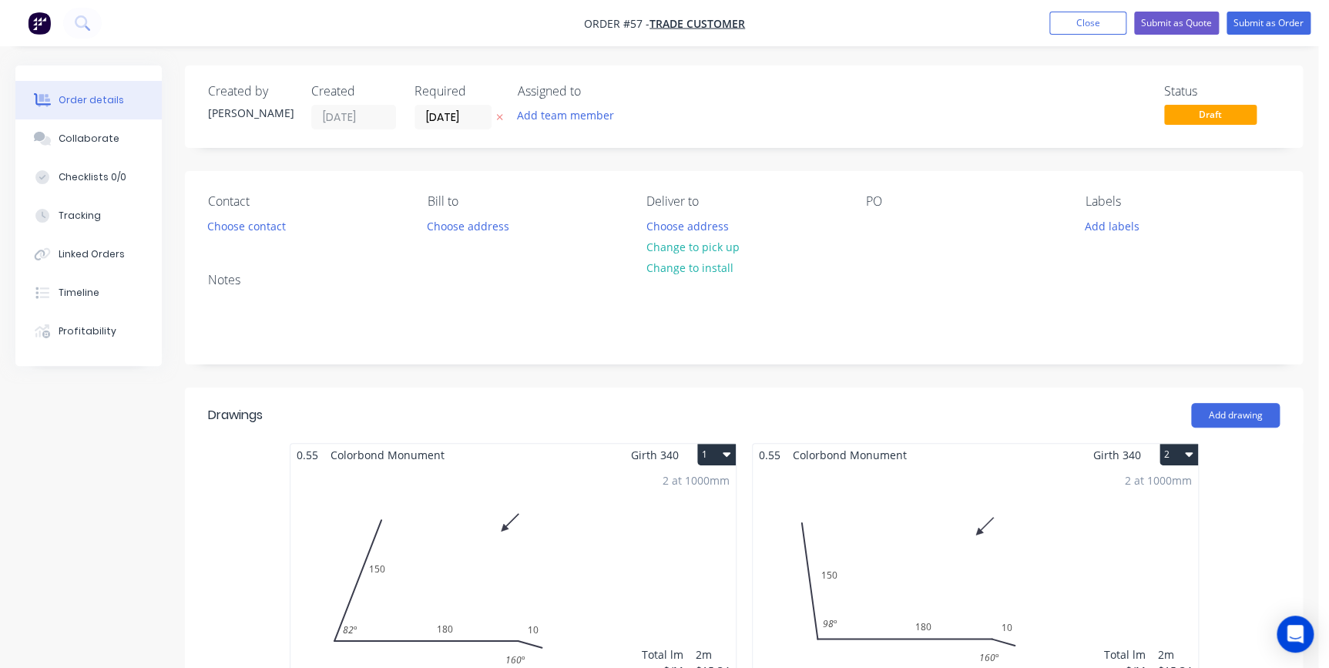
scroll to position [210, 0]
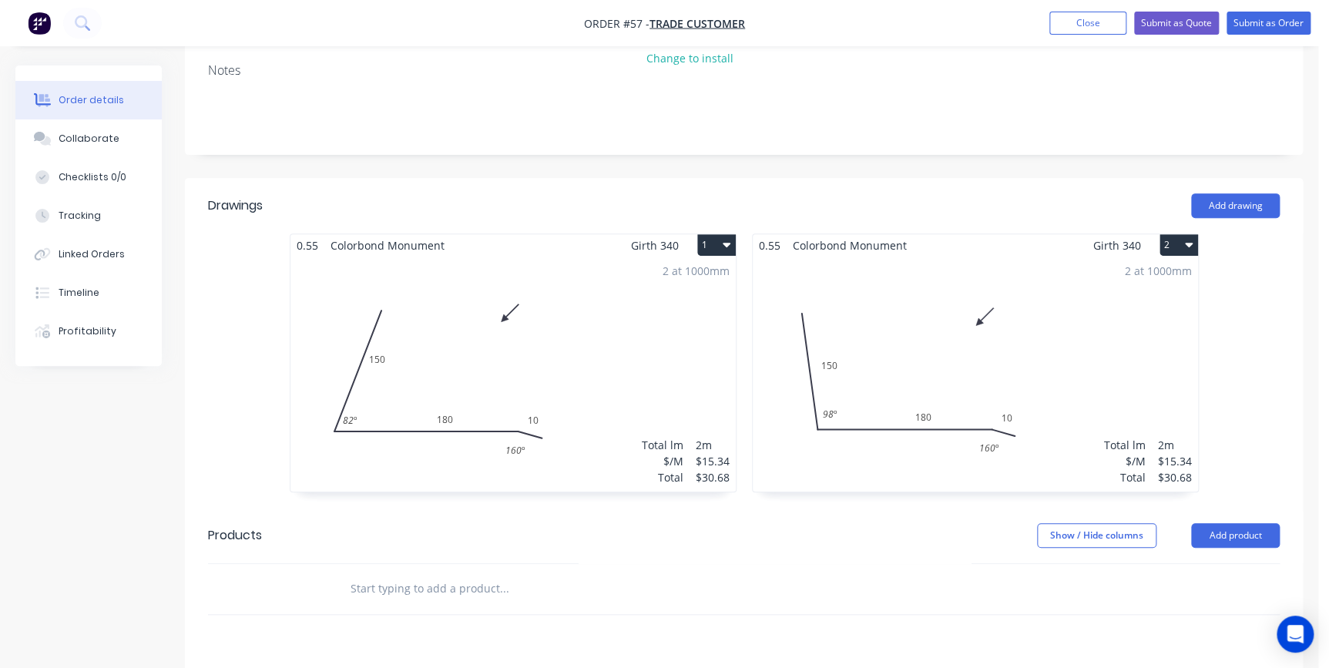
click at [1168, 248] on button "2" at bounding box center [1179, 245] width 39 height 22
click at [1096, 311] on div "Duplicate" at bounding box center [1125, 313] width 119 height 22
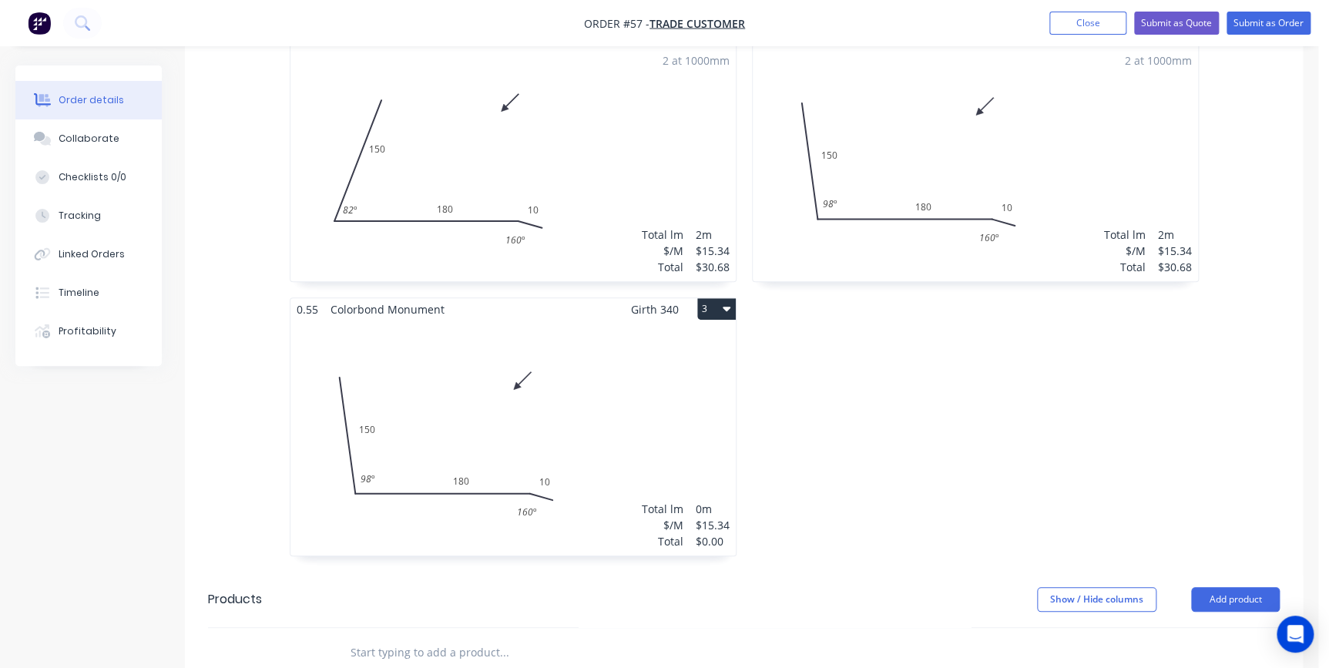
click at [539, 397] on div "Total lm $/M Total 0m $15.34 $0.00" at bounding box center [512, 438] width 445 height 235
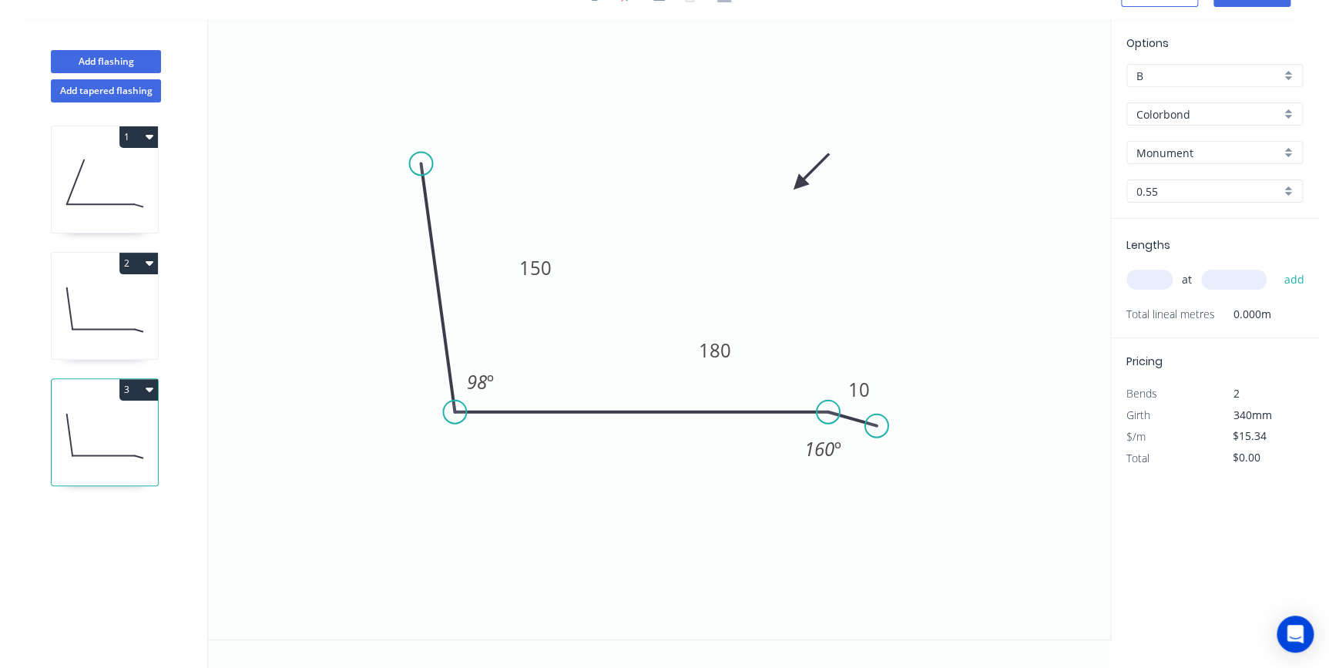
scroll to position [28, 0]
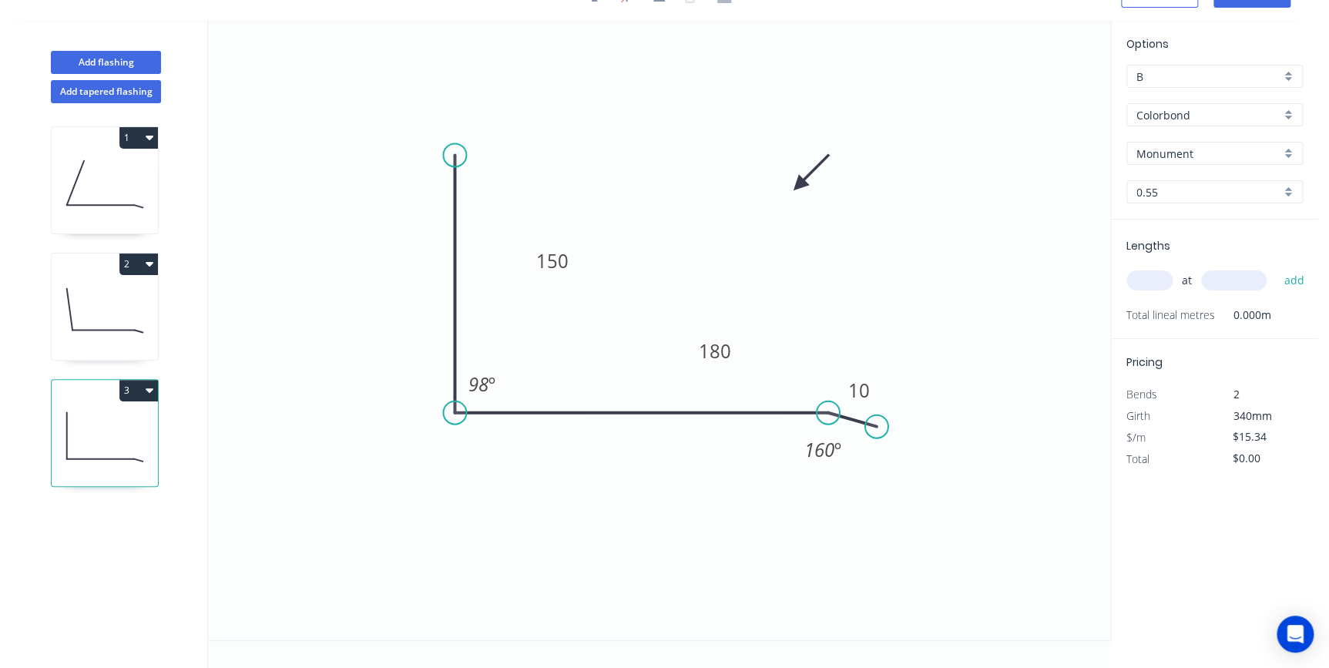
drag, startPoint x: 418, startPoint y: 156, endPoint x: 465, endPoint y: 155, distance: 46.2
click at [465, 155] on circle at bounding box center [454, 154] width 23 height 23
click at [485, 384] on tspan "98" at bounding box center [478, 383] width 20 height 25
click at [721, 283] on icon "0 150 180 10 90 º 160 º" at bounding box center [659, 330] width 902 height 620
click at [1133, 277] on input "text" at bounding box center [1149, 280] width 46 height 20
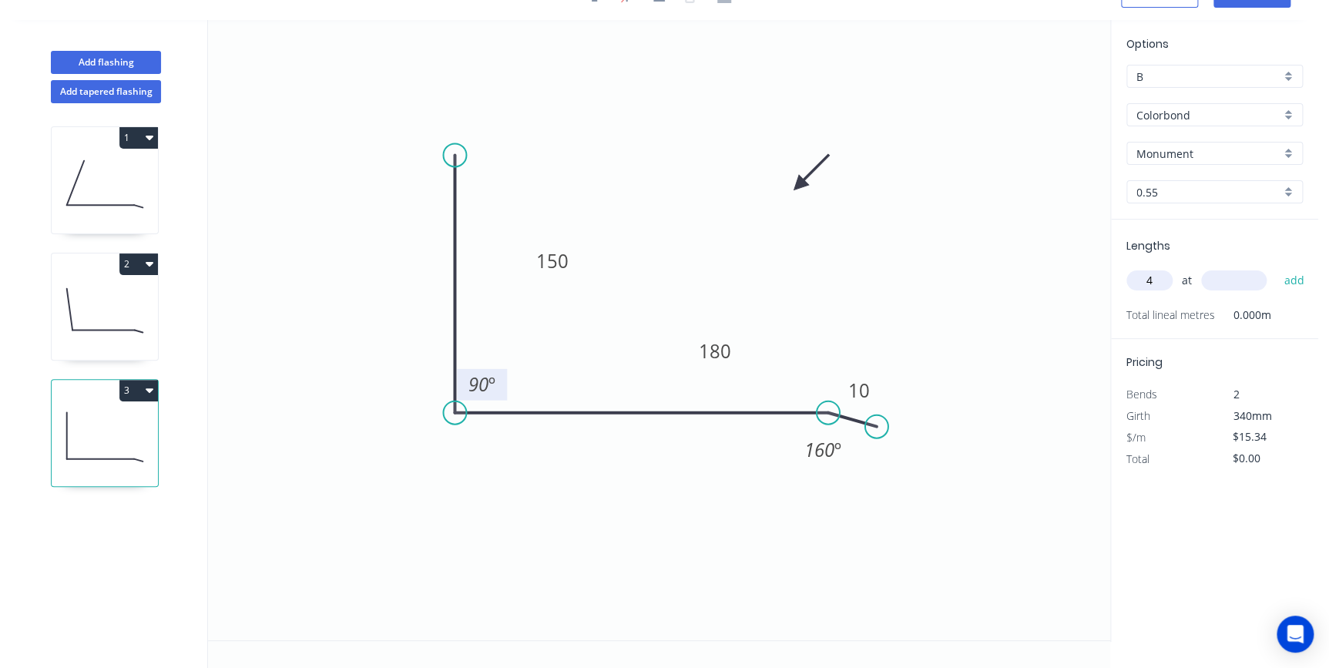
type input "4"
type input "1750"
click at [1276, 267] on button "add" at bounding box center [1294, 280] width 36 height 26
type input "$107.38"
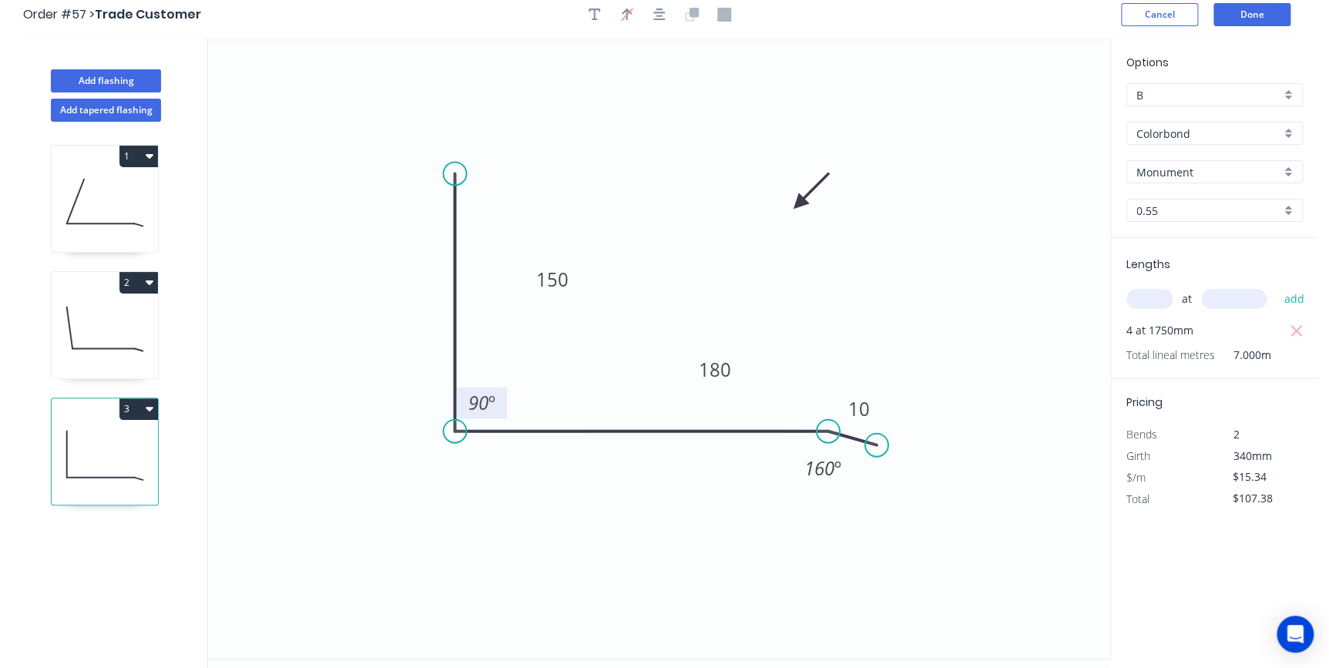
scroll to position [0, 0]
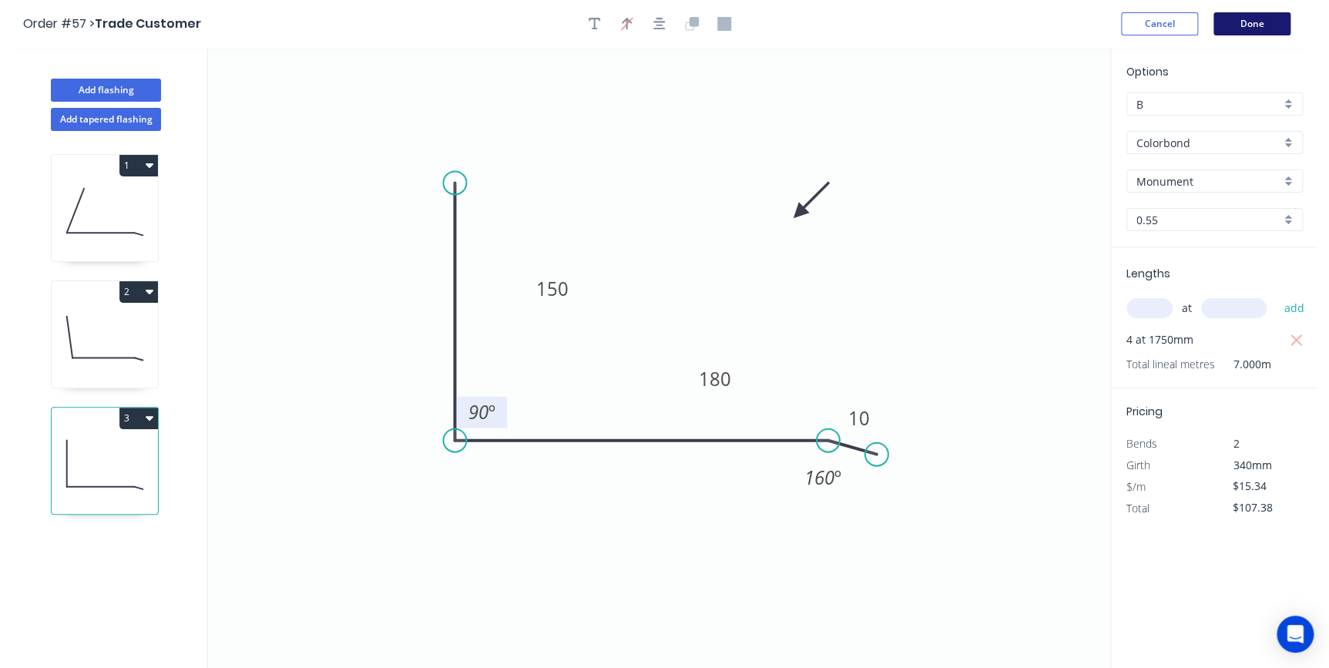
click at [1223, 25] on button "Done" at bounding box center [1251, 23] width 77 height 23
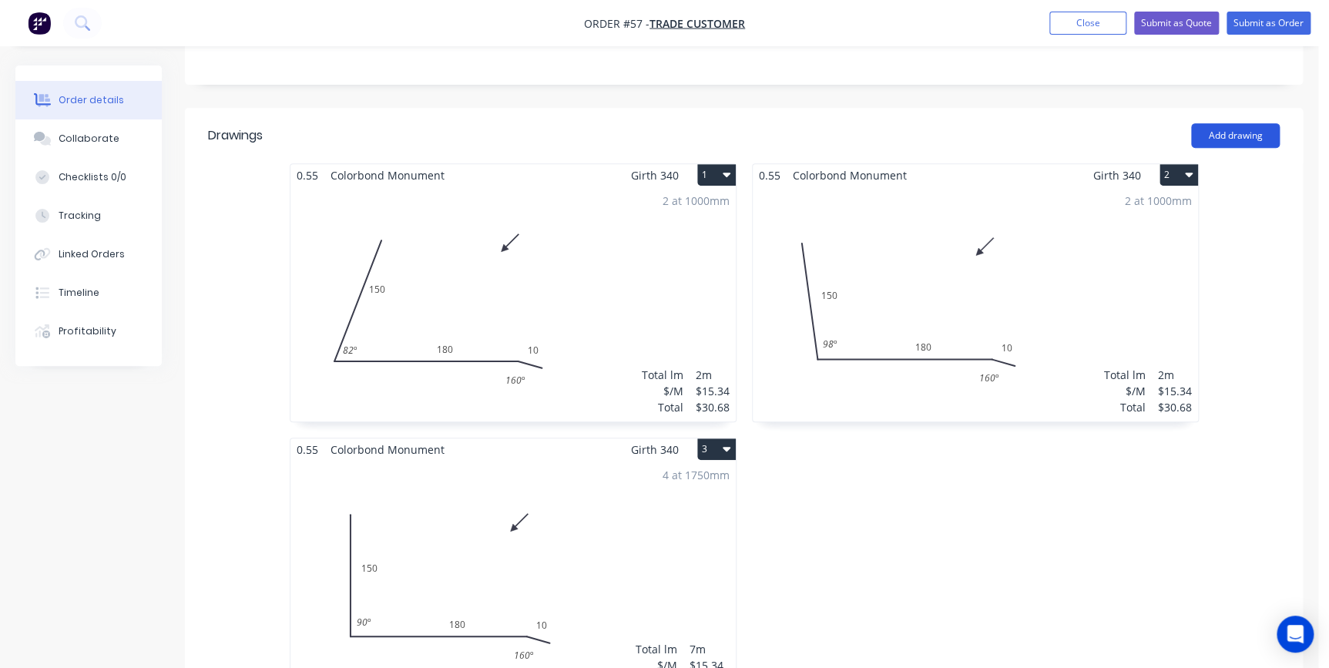
click at [1240, 133] on button "Add drawing" at bounding box center [1235, 135] width 89 height 25
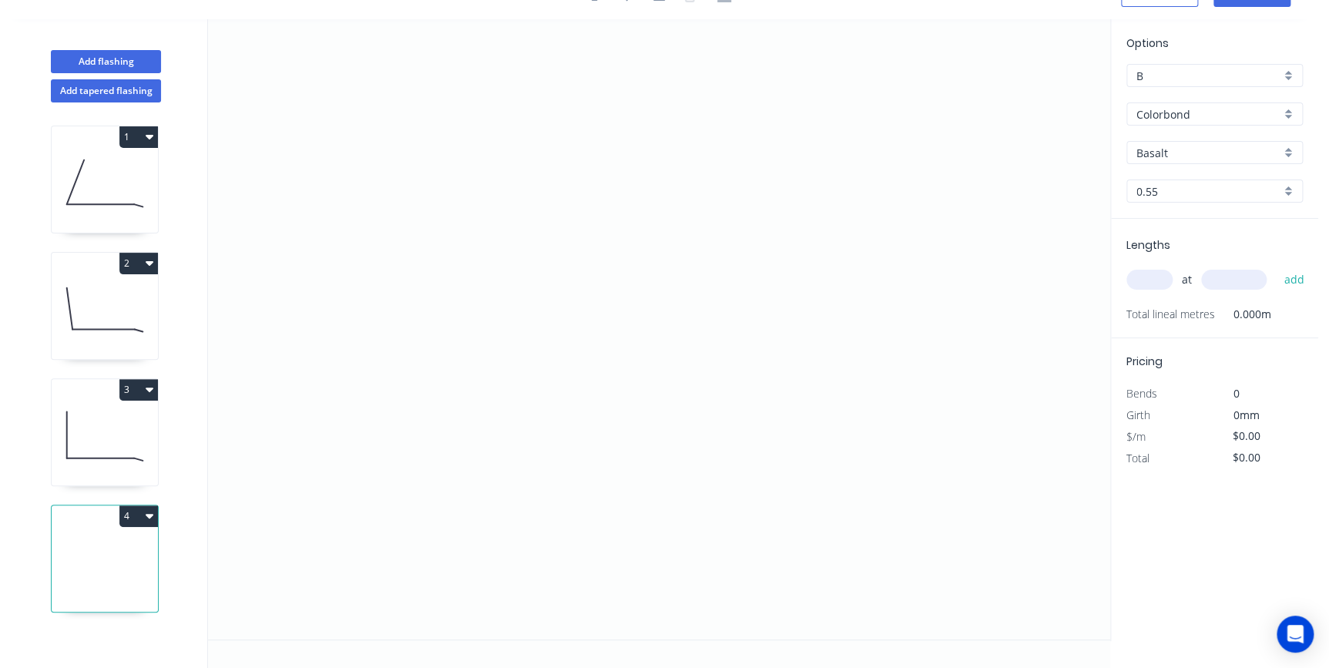
scroll to position [28, 0]
click at [304, 334] on icon "0" at bounding box center [659, 330] width 902 height 620
click at [399, 286] on icon "0" at bounding box center [659, 330] width 902 height 620
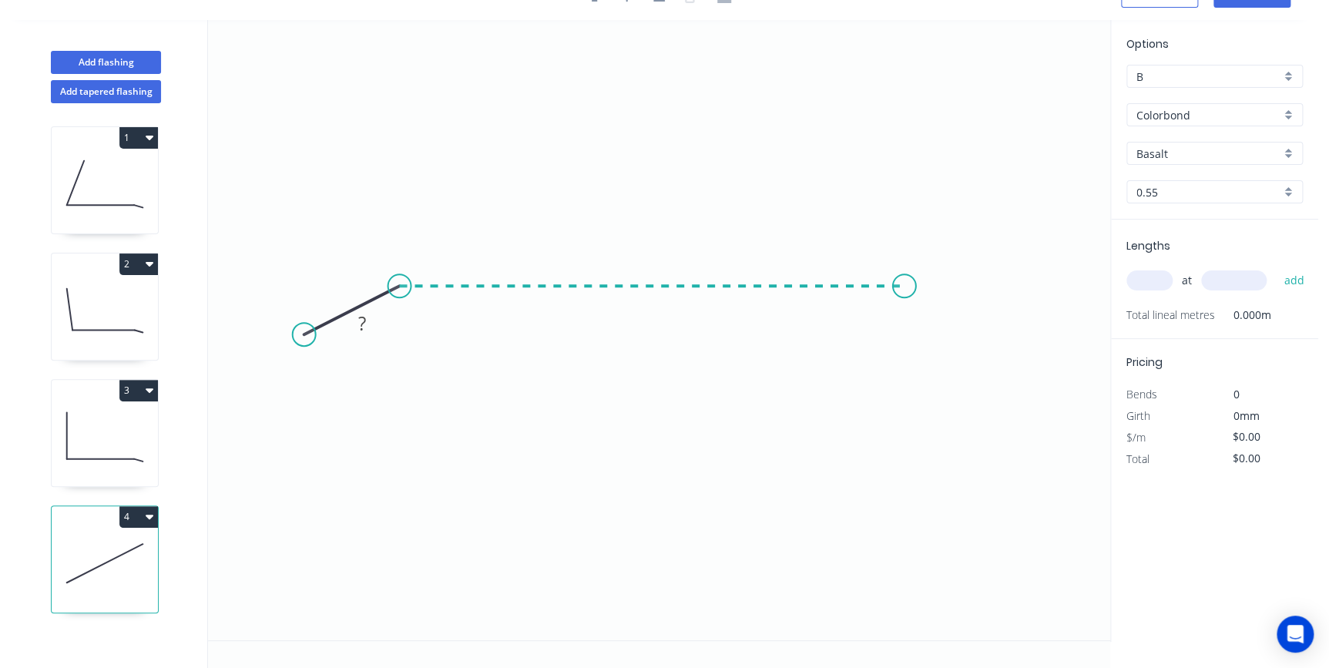
click at [905, 289] on icon "0 ?" at bounding box center [659, 330] width 902 height 620
click at [995, 331] on icon "0 ? ? ? º" at bounding box center [659, 330] width 902 height 620
click at [995, 331] on circle at bounding box center [994, 331] width 23 height 23
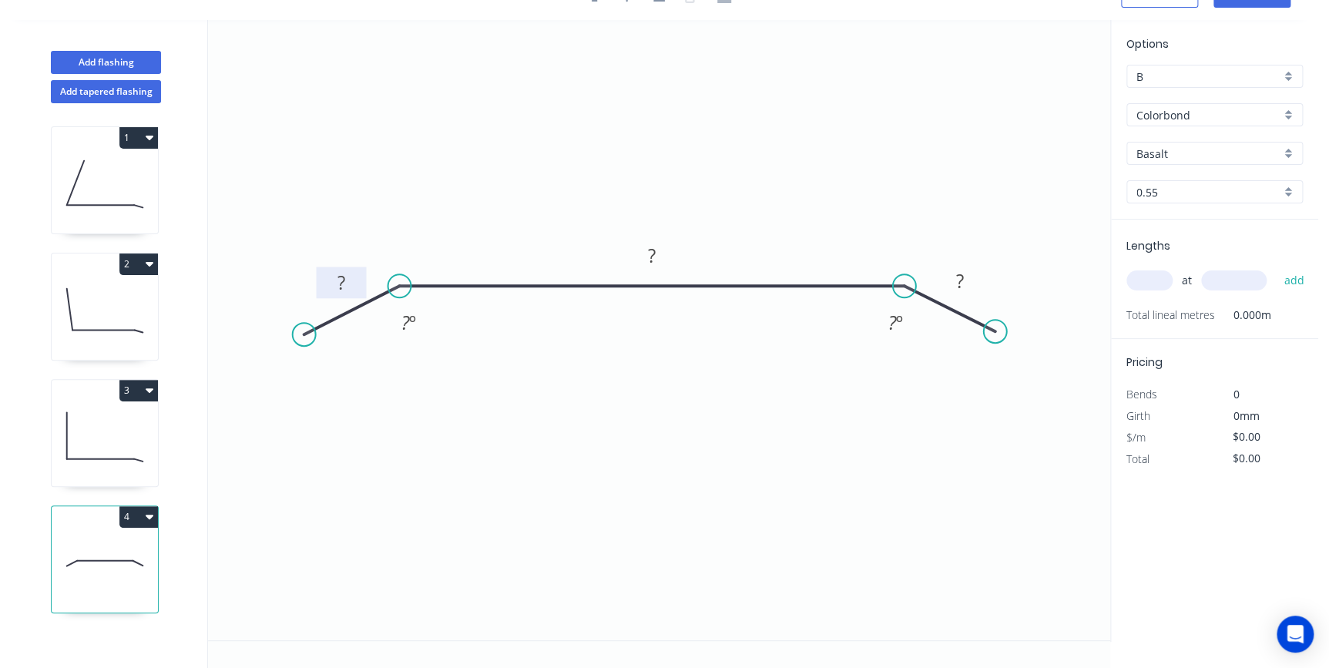
click at [342, 284] on tspan "?" at bounding box center [341, 282] width 8 height 25
type input "$18.46"
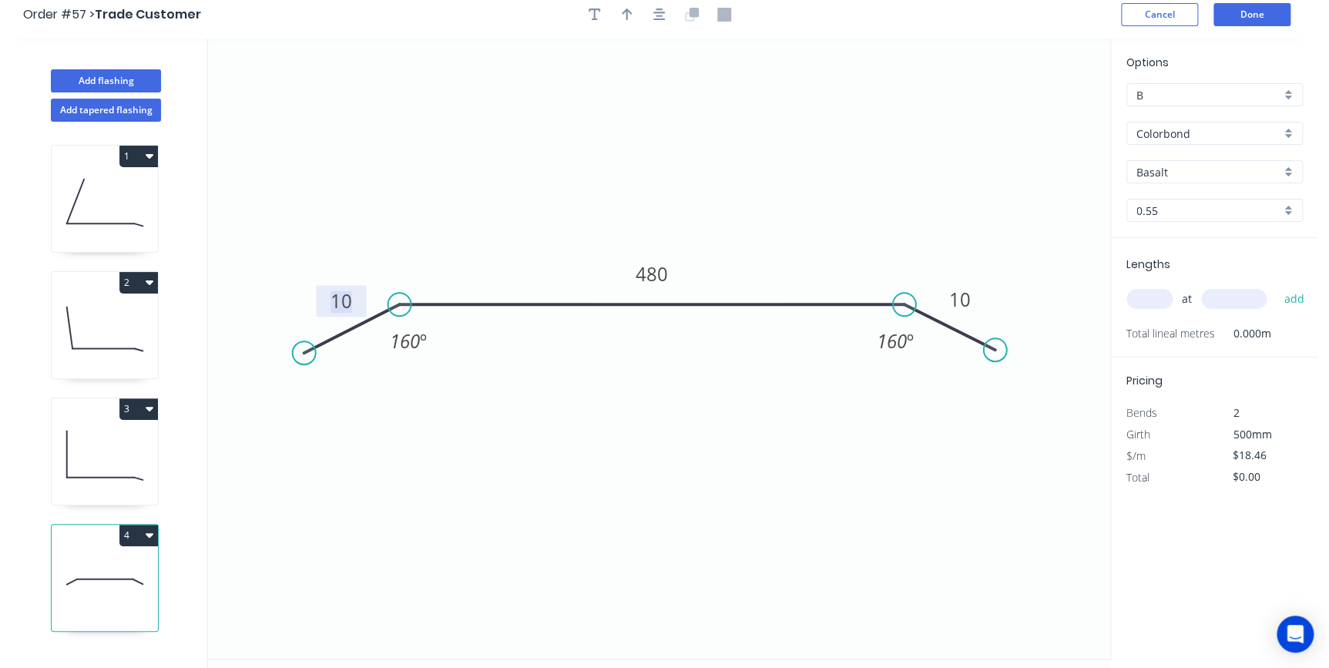
scroll to position [0, 0]
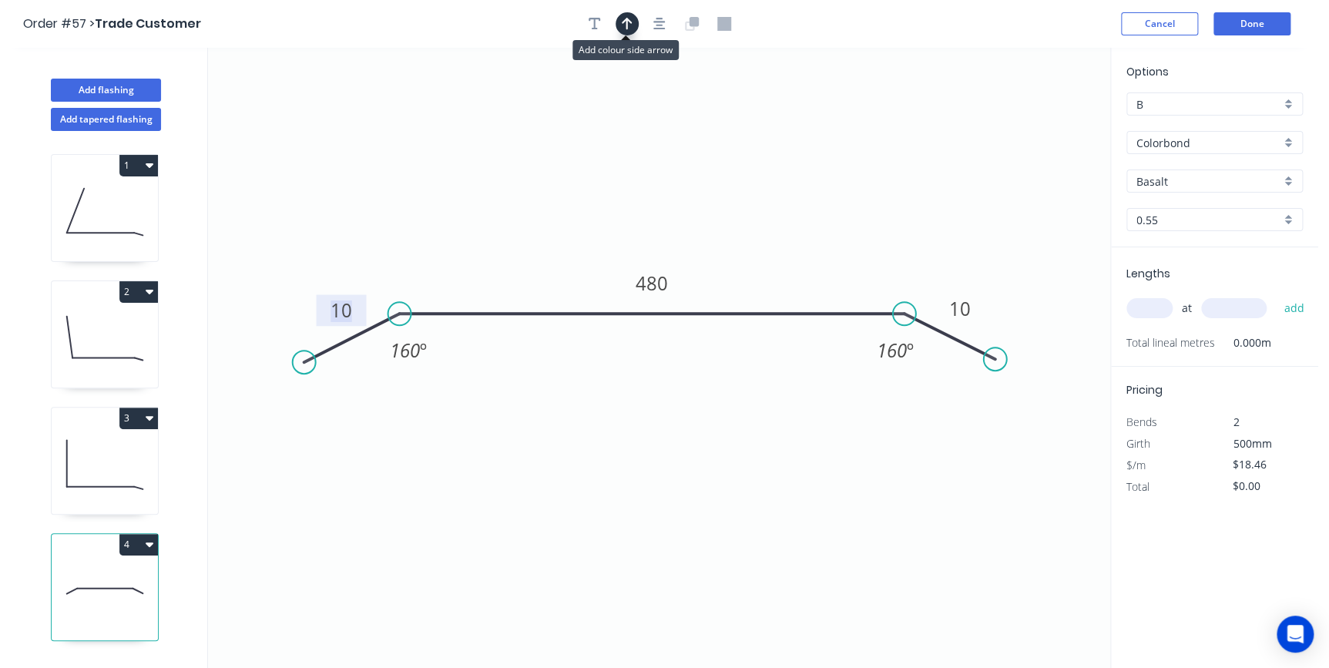
drag, startPoint x: 618, startPoint y: 28, endPoint x: 892, endPoint y: 109, distance: 286.2
click at [619, 28] on button "button" at bounding box center [627, 23] width 23 height 23
drag, startPoint x: 1033, startPoint y: 120, endPoint x: 730, endPoint y: 163, distance: 306.5
click at [770, 156] on icon at bounding box center [777, 131] width 14 height 49
click at [1203, 173] on input "Basalt" at bounding box center [1208, 181] width 144 height 16
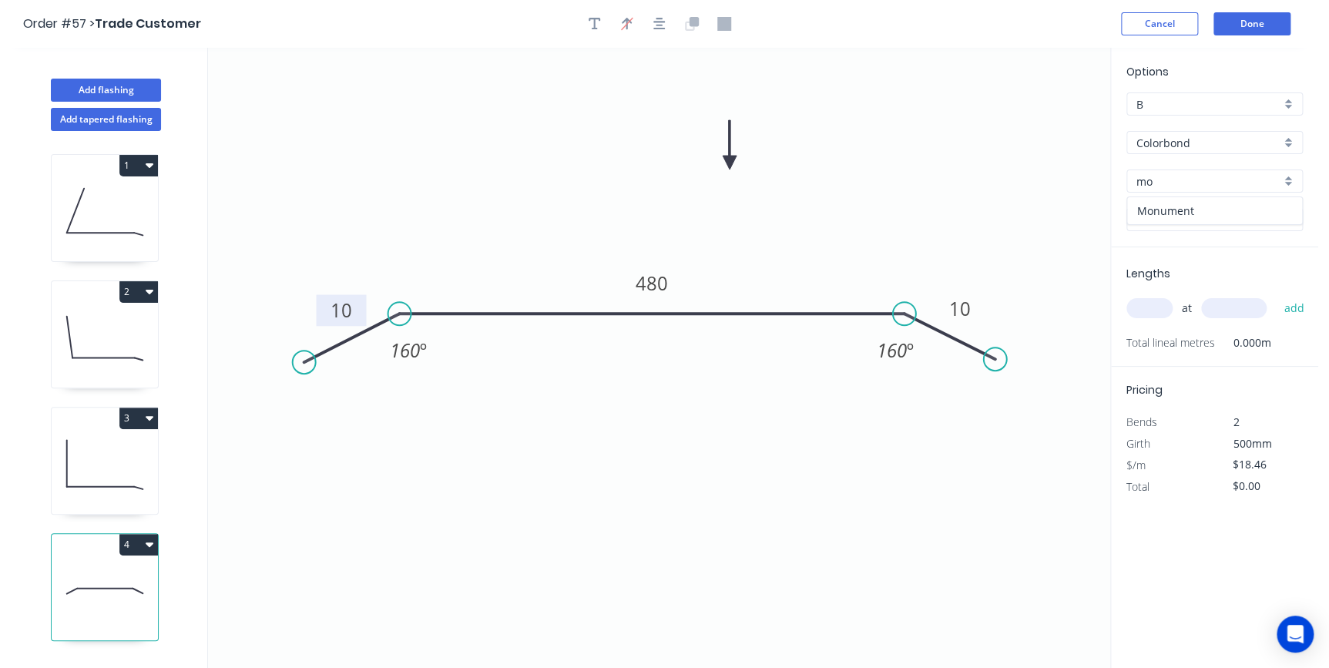
click at [1197, 202] on div "Monument" at bounding box center [1214, 210] width 175 height 27
type input "Monument"
click at [1166, 300] on input "text" at bounding box center [1149, 308] width 46 height 20
type input "1"
type input "4200"
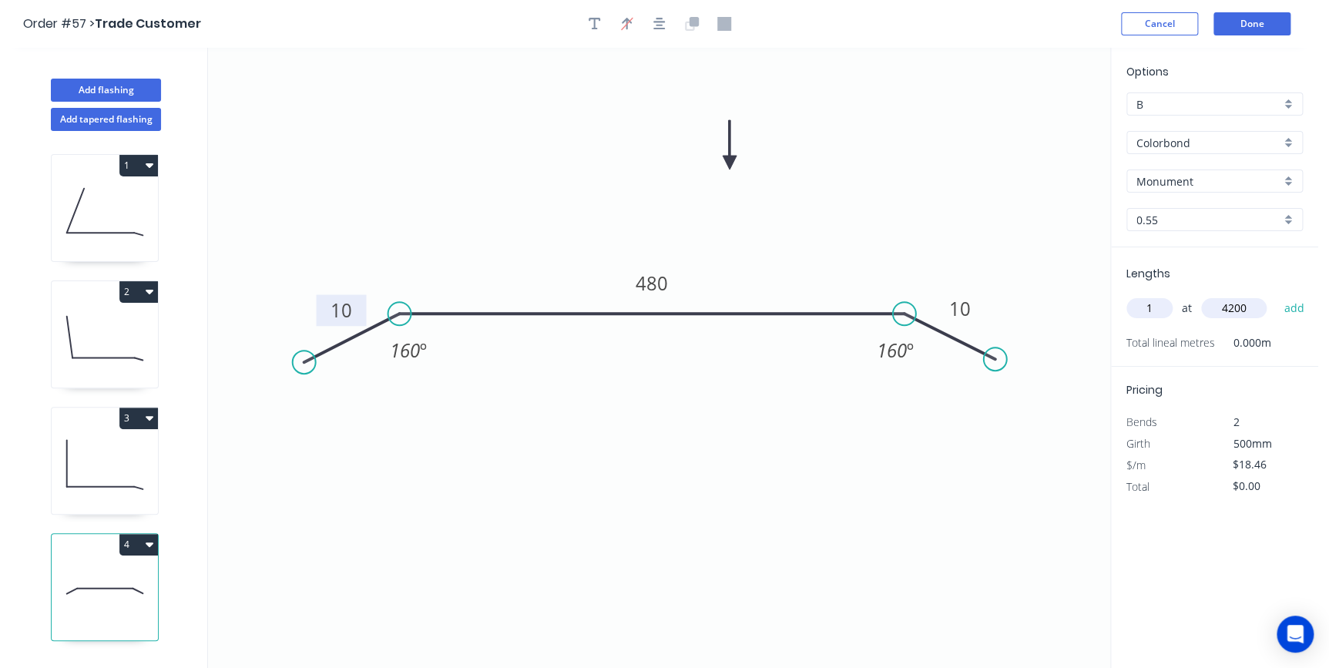
click at [1276, 295] on button "add" at bounding box center [1294, 308] width 36 height 26
type input "$77.53"
click at [1269, 32] on button "Done" at bounding box center [1251, 23] width 77 height 23
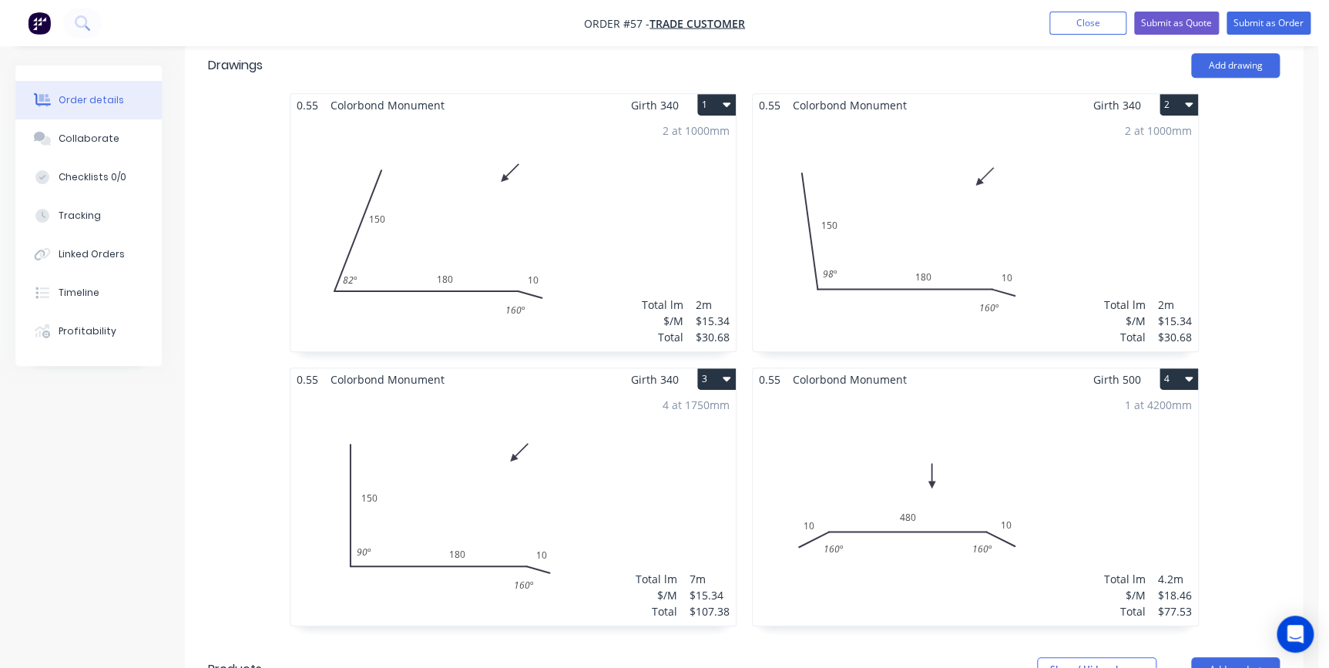
scroll to position [490, 0]
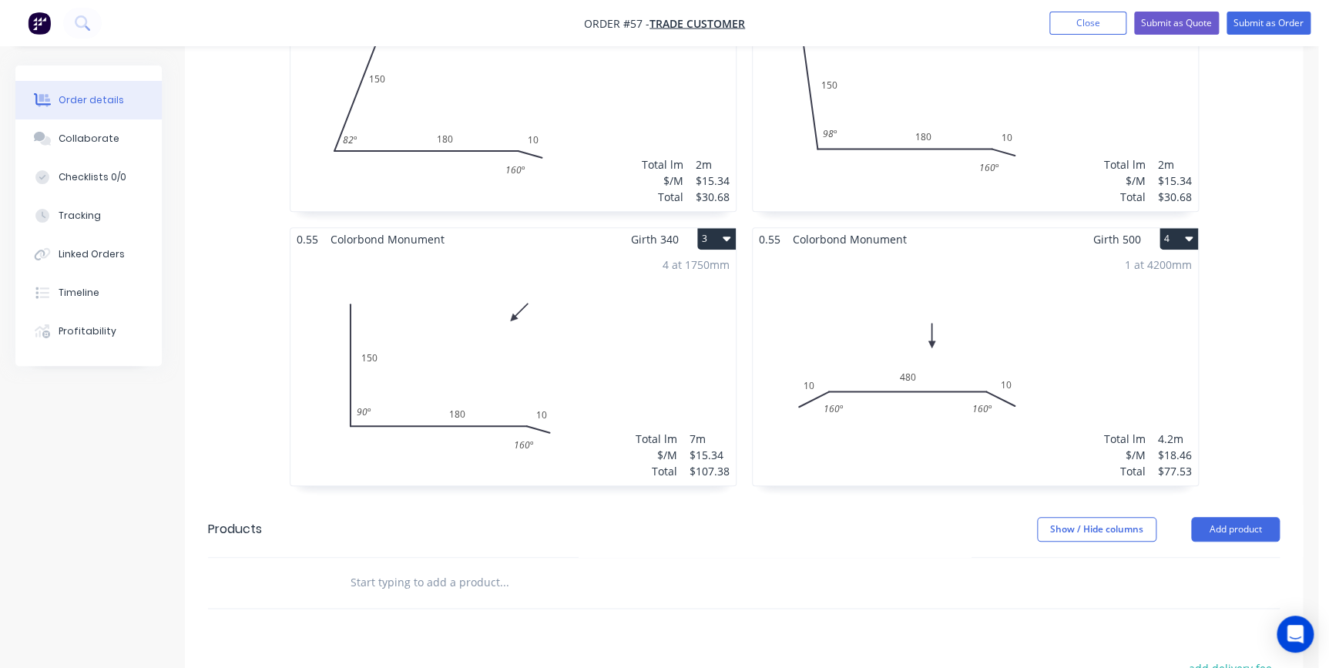
click at [1170, 239] on button "4" at bounding box center [1179, 239] width 39 height 22
click at [1126, 312] on div "Duplicate" at bounding box center [1125, 307] width 119 height 22
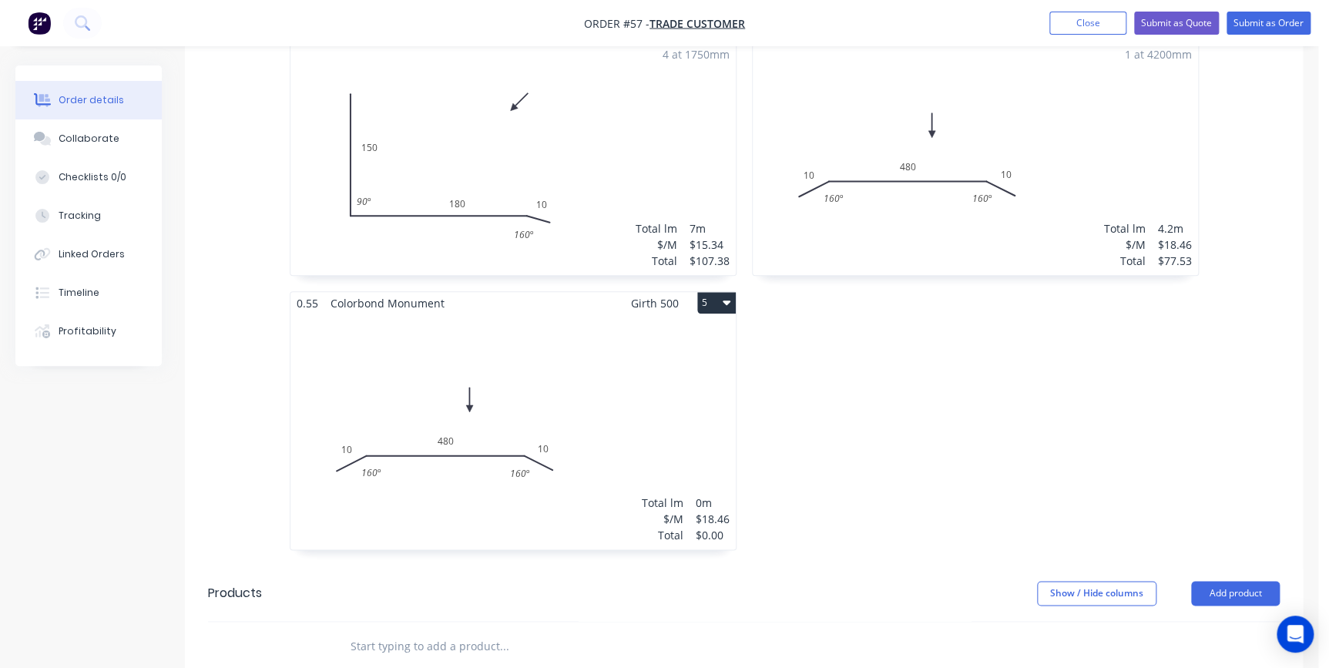
click at [616, 395] on div "Total lm $/M Total 0m $18.46 $0.00" at bounding box center [512, 431] width 445 height 235
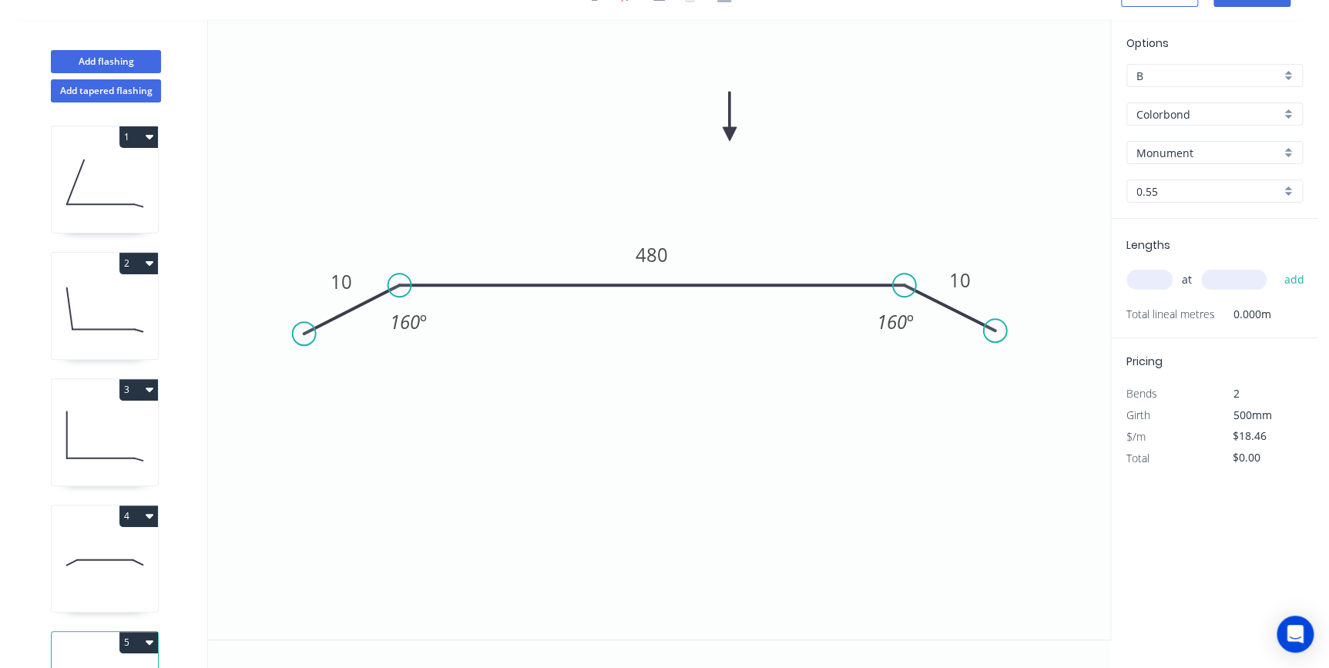
scroll to position [28, 0]
click at [666, 257] on tspan "480" at bounding box center [652, 255] width 32 height 25
type input "$38.98"
click at [1171, 273] on div "at add" at bounding box center [1216, 280] width 180 height 26
click at [1154, 280] on input "text" at bounding box center [1149, 280] width 46 height 20
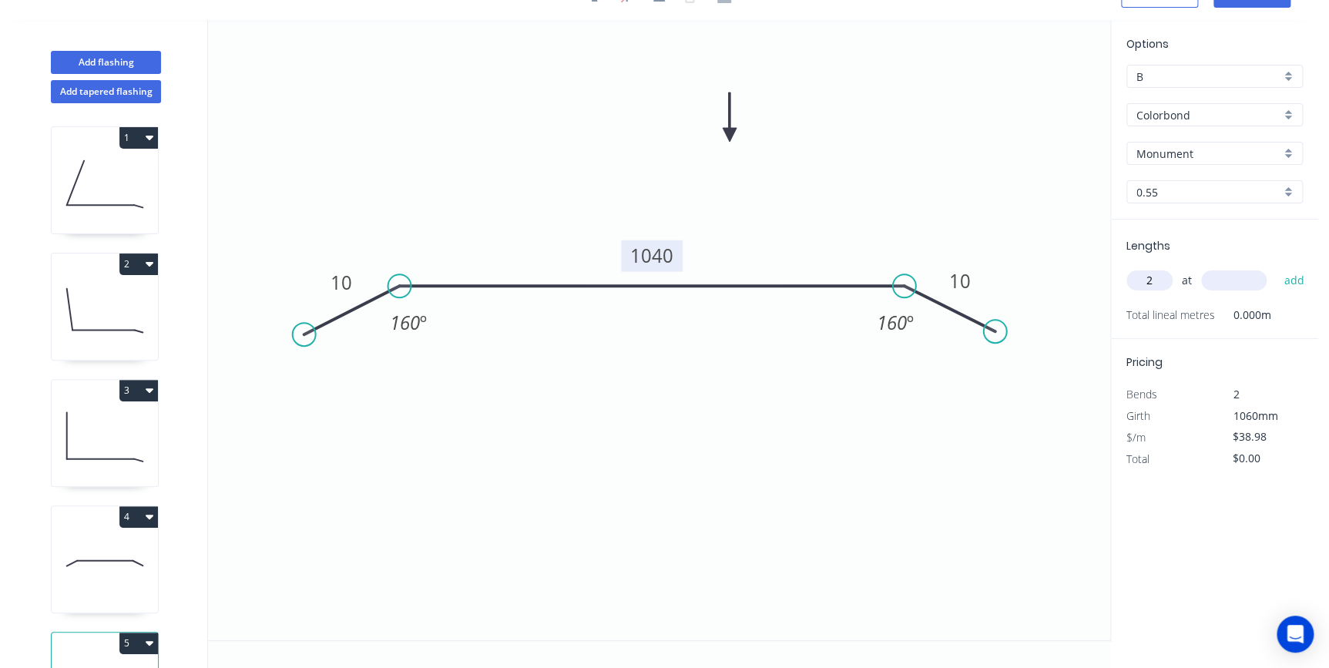
type input "2"
type input "1400"
click at [1276, 267] on button "add" at bounding box center [1294, 280] width 36 height 26
type input "$109.14"
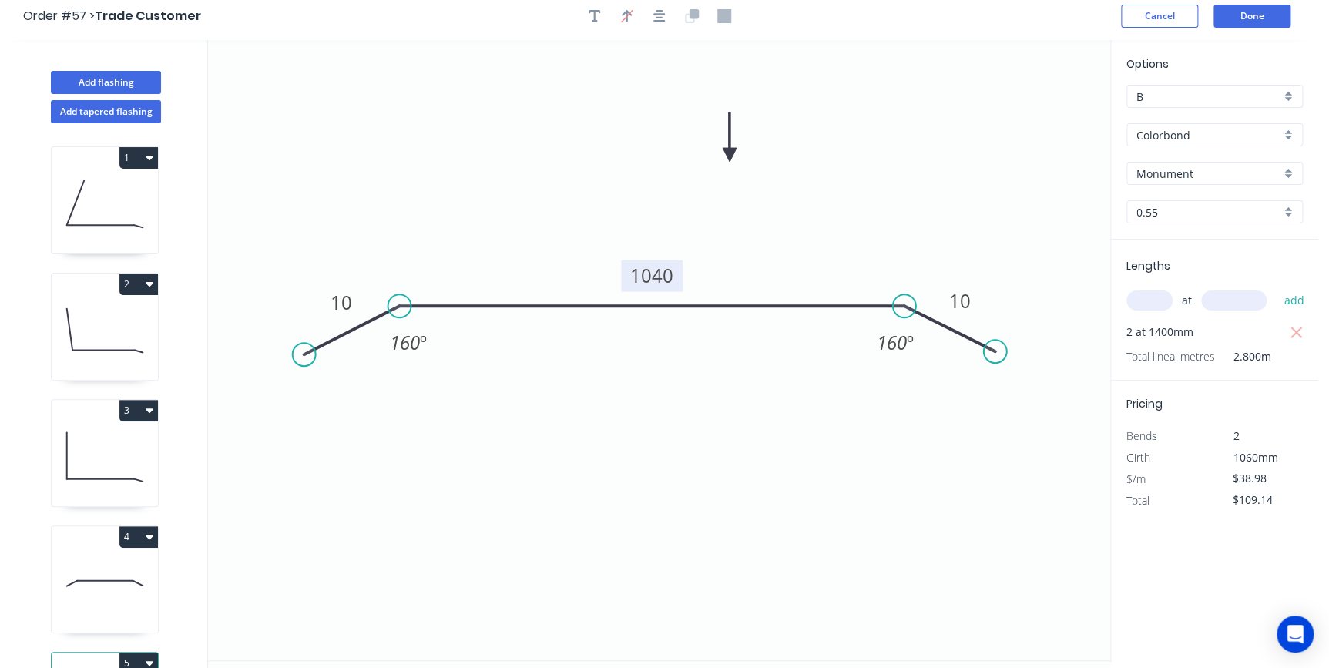
scroll to position [0, 0]
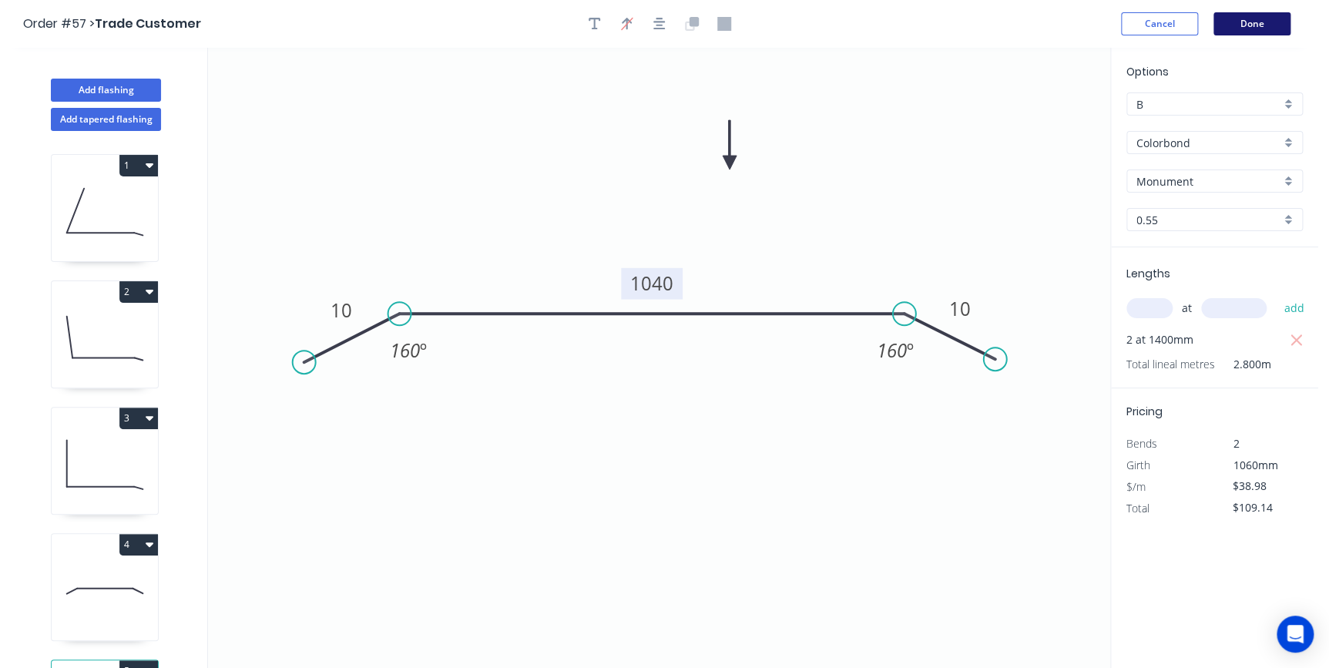
click at [1234, 30] on button "Done" at bounding box center [1251, 23] width 77 height 23
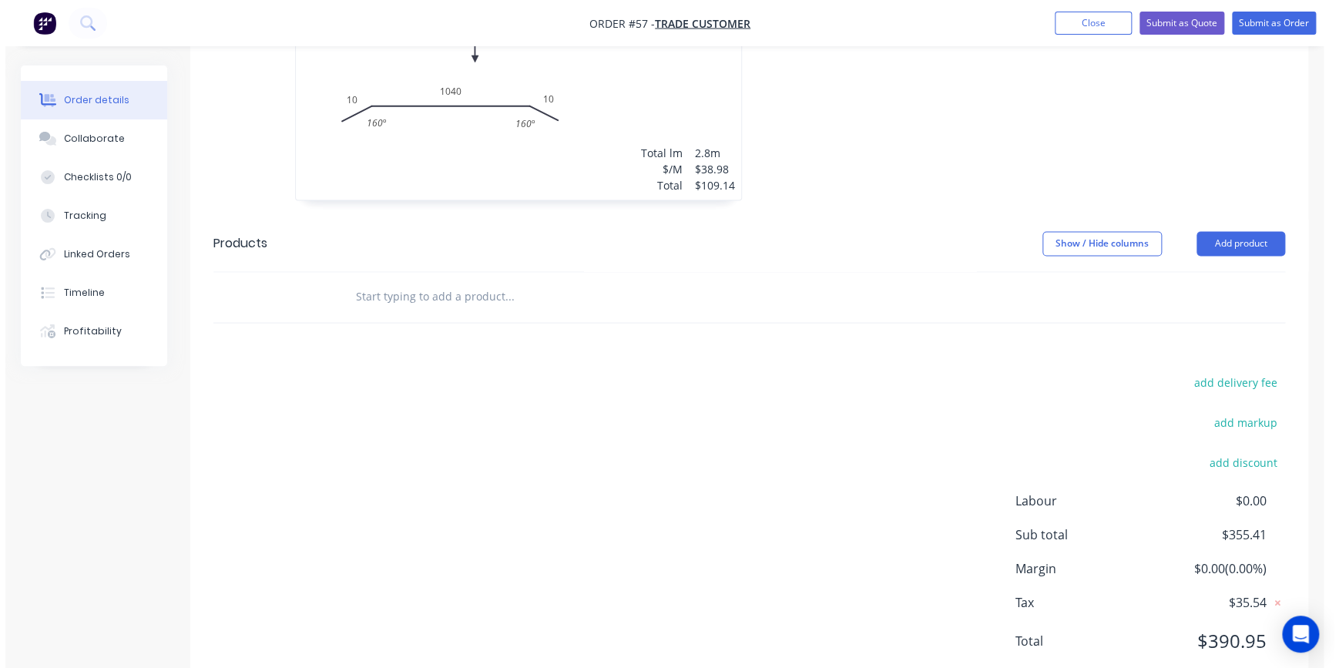
scroll to position [1096, 0]
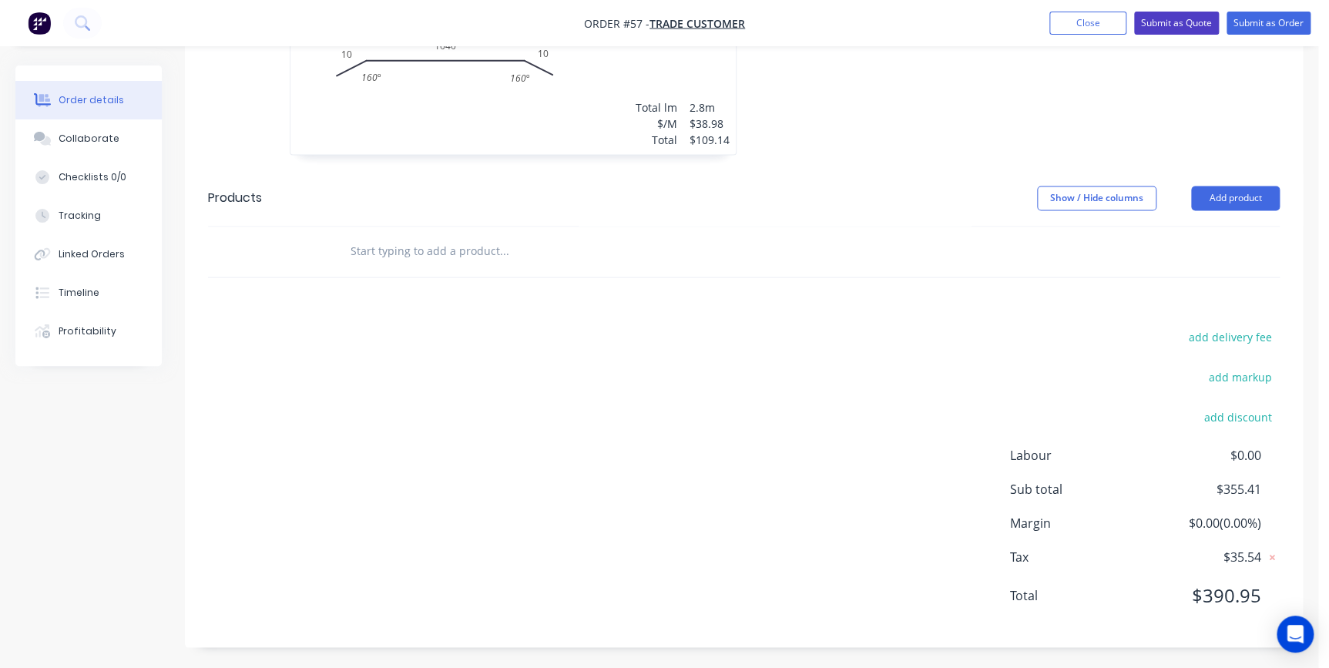
click at [1150, 22] on button "Submit as Quote" at bounding box center [1176, 23] width 85 height 23
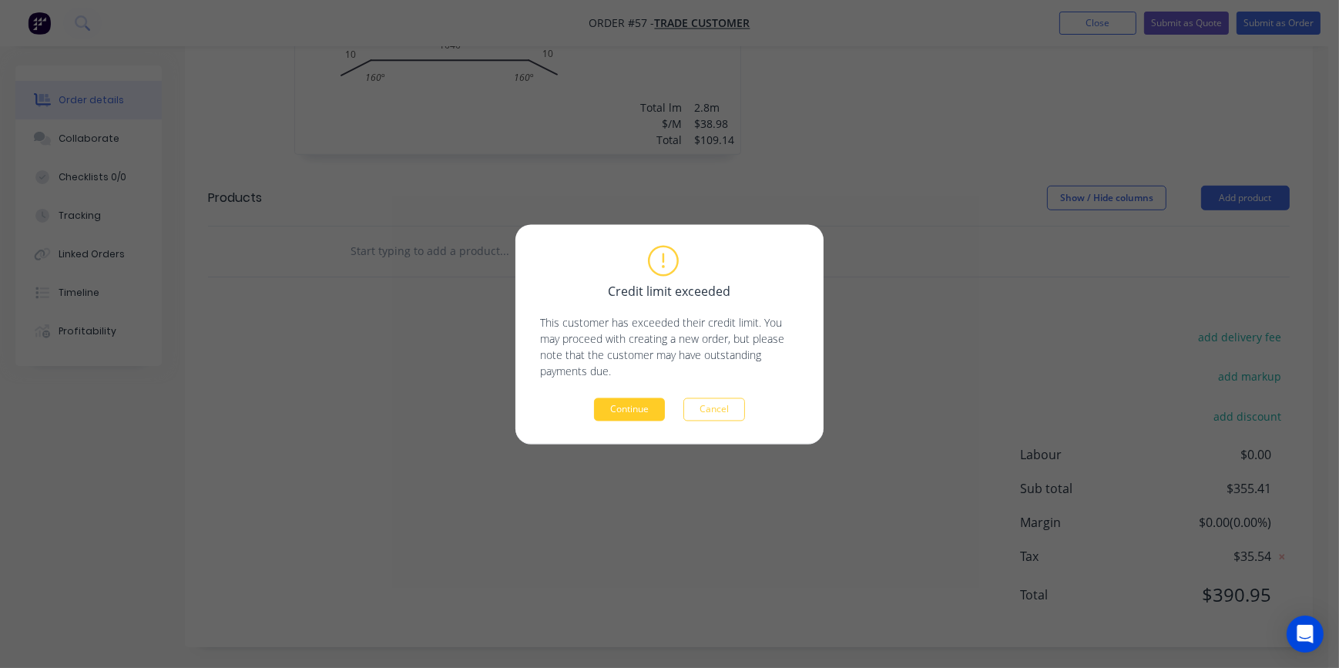
click at [613, 414] on button "Continue" at bounding box center [629, 409] width 71 height 23
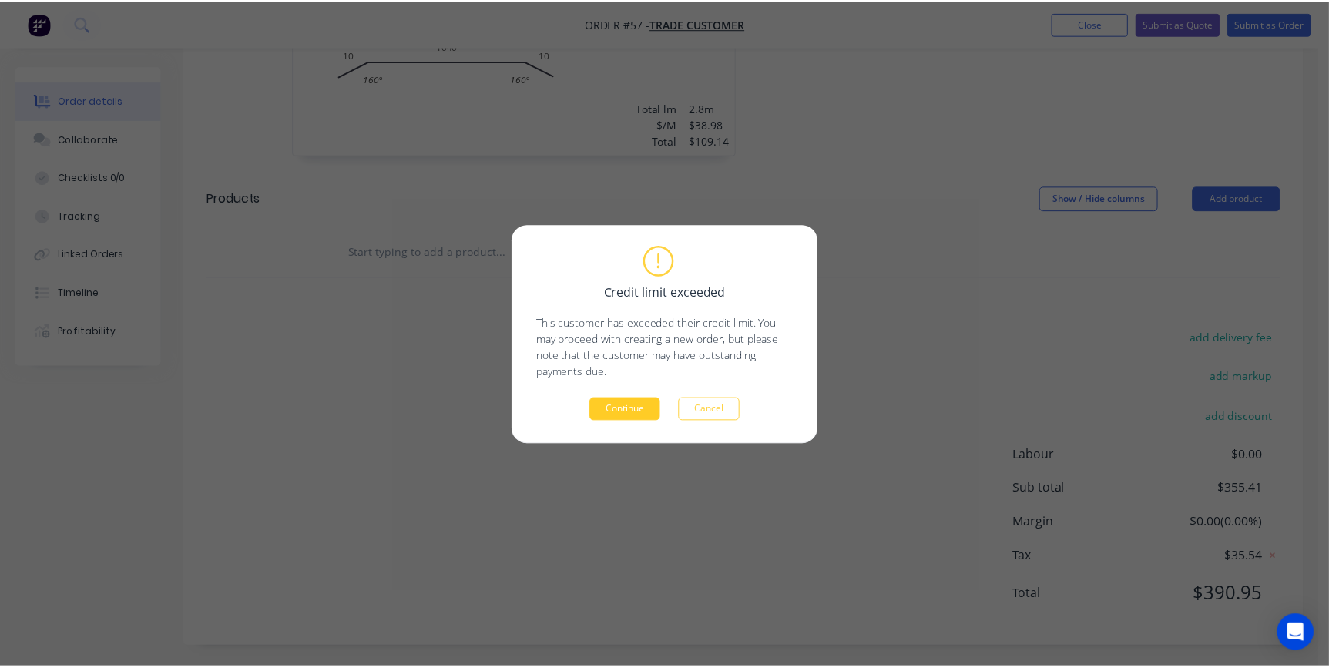
scroll to position [863, 0]
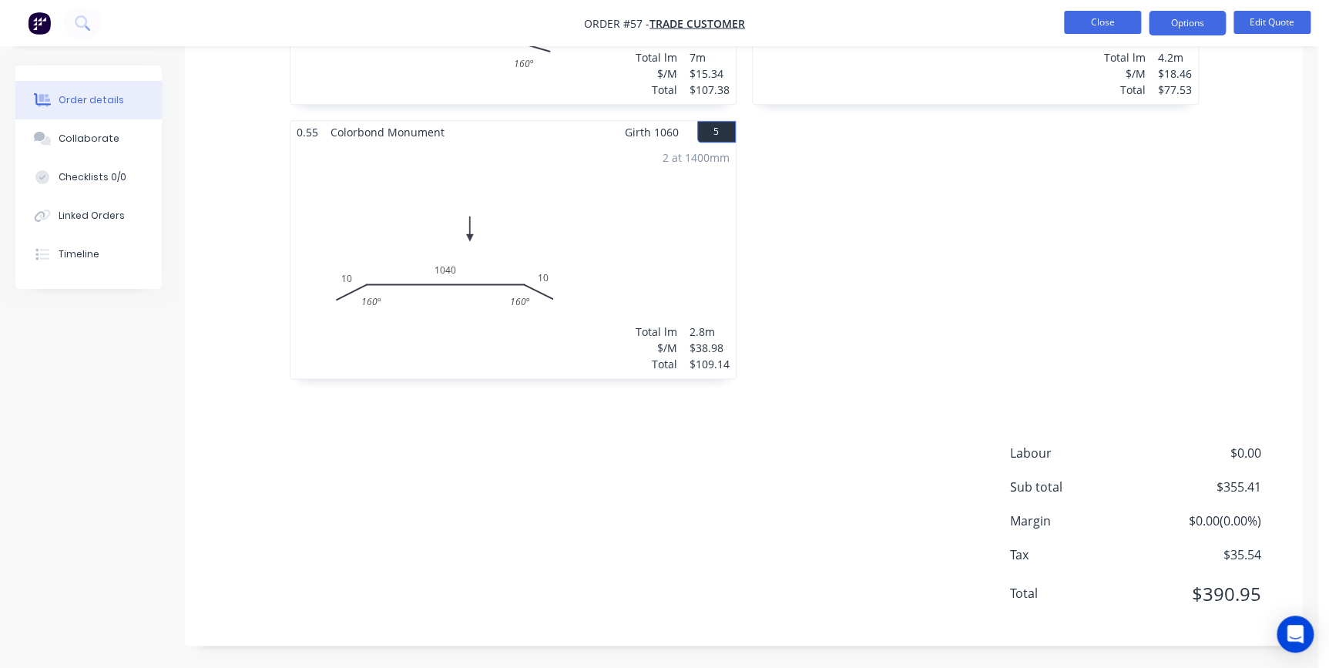
click at [1103, 21] on button "Close" at bounding box center [1102, 22] width 77 height 23
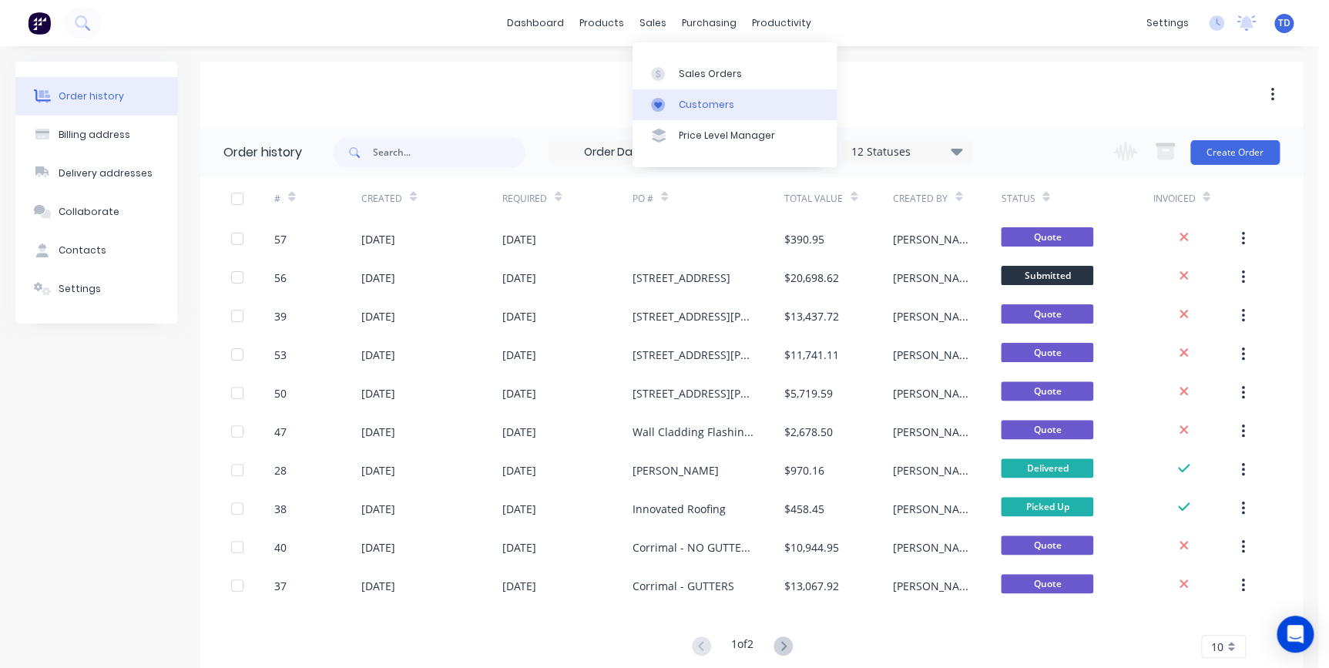
click at [677, 105] on link "Customers" at bounding box center [735, 104] width 204 height 31
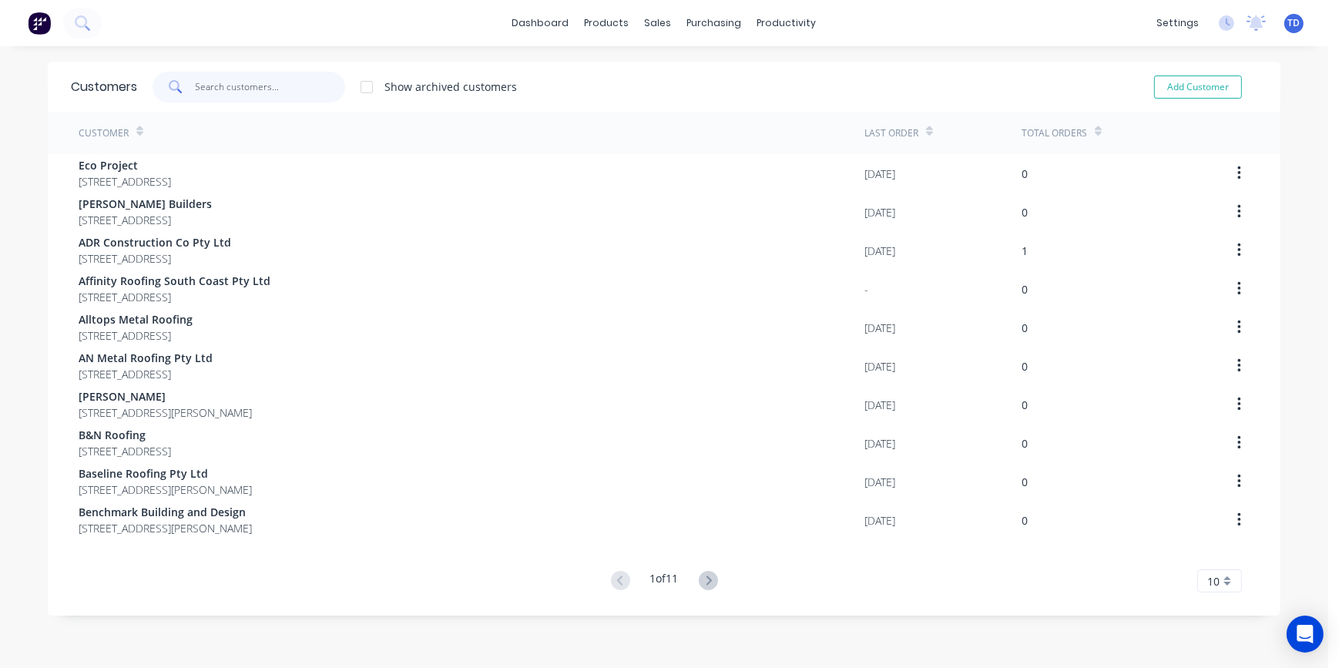
click at [267, 97] on input "text" at bounding box center [271, 87] width 150 height 31
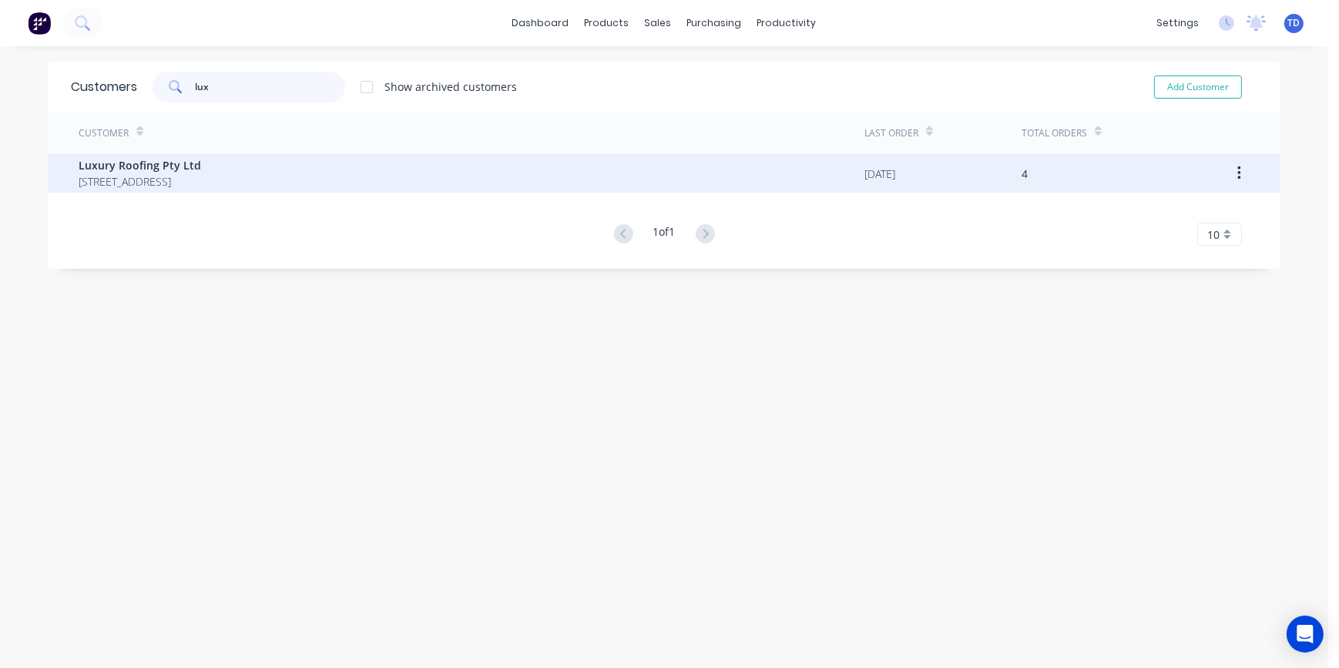
type input "lux"
click at [200, 178] on span "[STREET_ADDRESS]" at bounding box center [140, 181] width 123 height 16
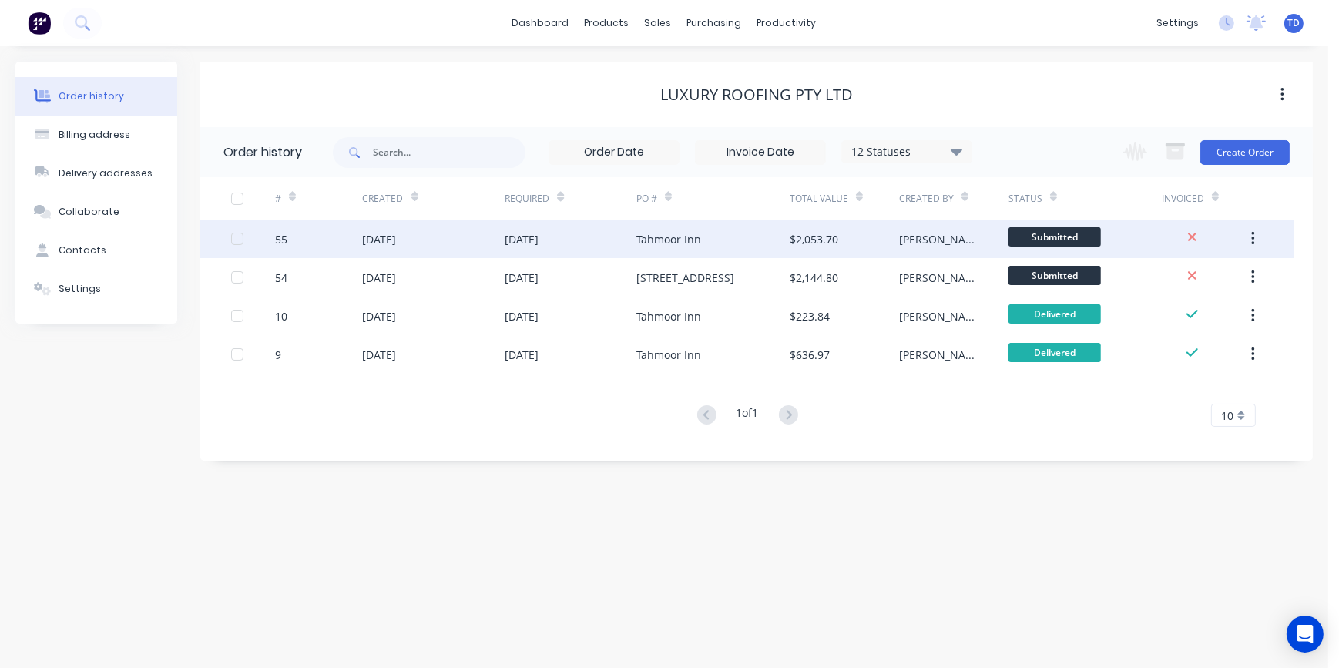
click at [847, 233] on div "$2,053.70" at bounding box center [844, 239] width 109 height 39
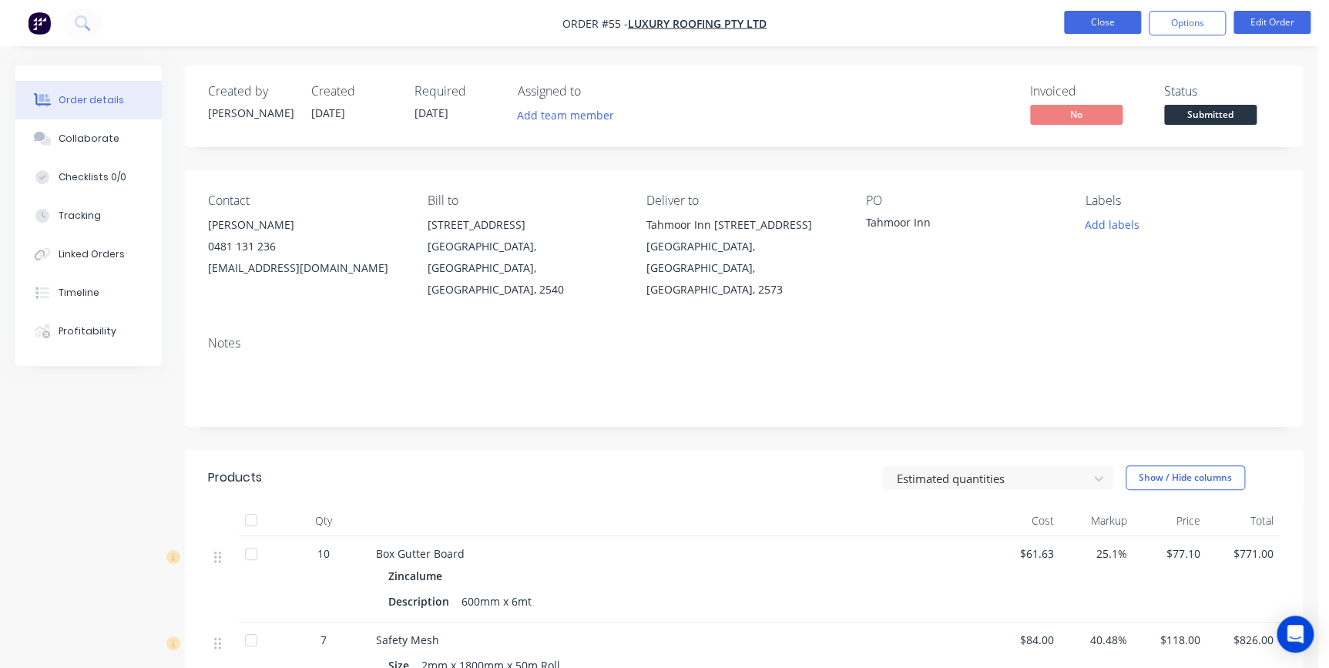
click at [1066, 22] on button "Close" at bounding box center [1102, 22] width 77 height 23
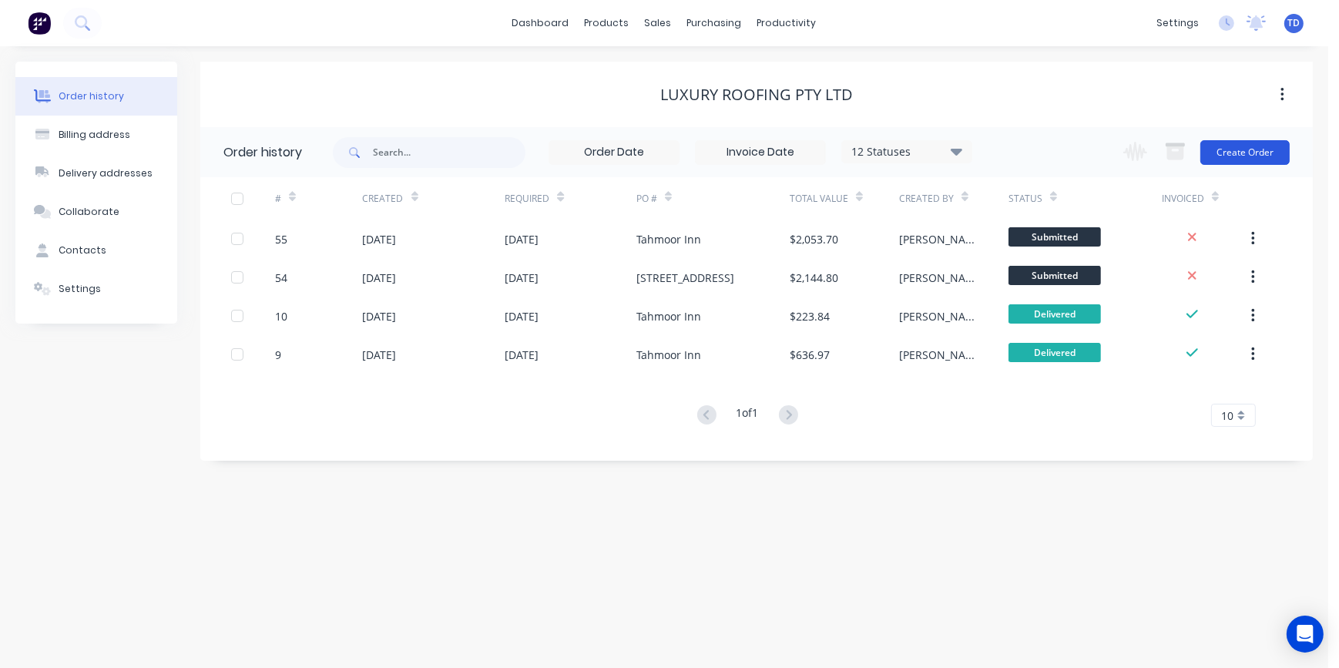
click at [1246, 150] on button "Create Order" at bounding box center [1244, 152] width 89 height 25
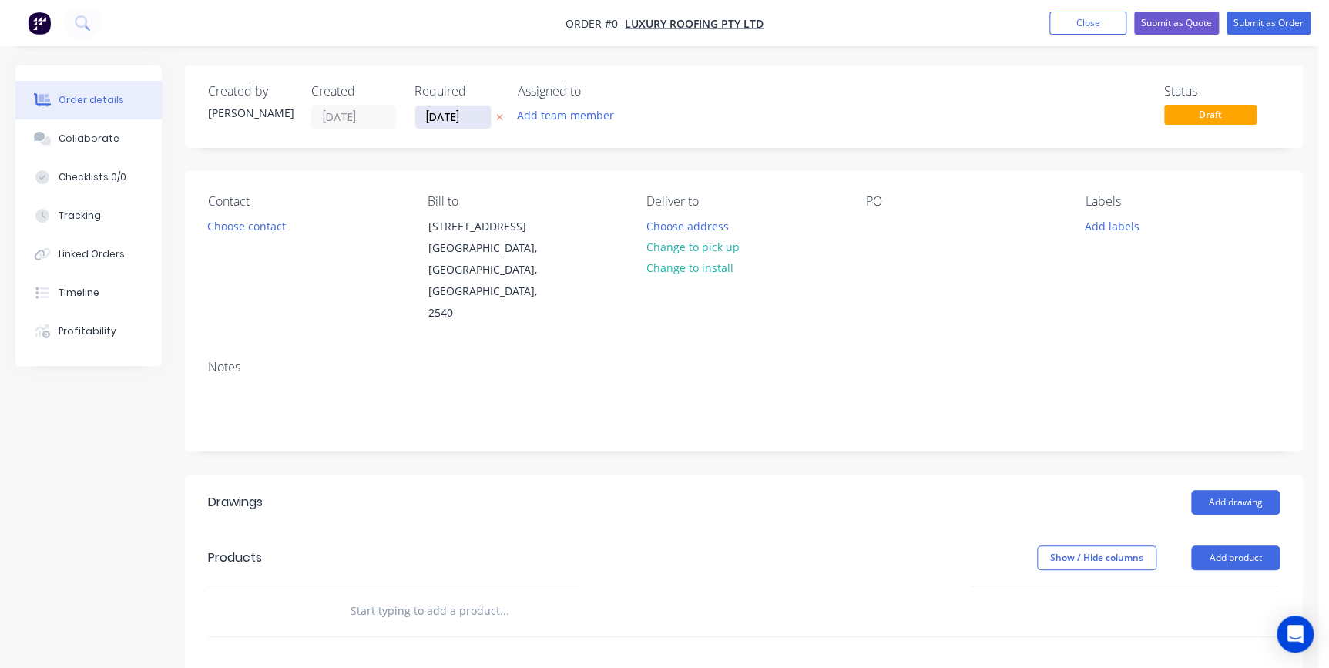
click at [463, 113] on input "[DATE]" at bounding box center [453, 117] width 76 height 23
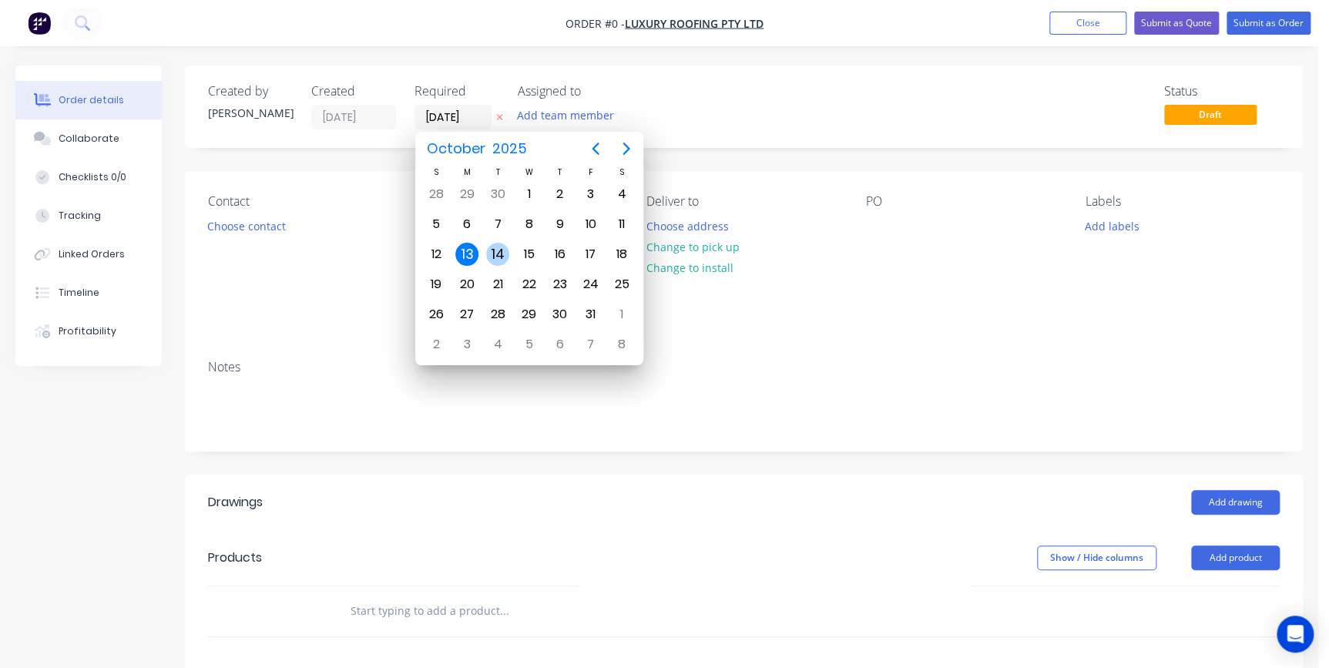
click at [497, 250] on div "14" at bounding box center [497, 254] width 23 height 23
type input "[DATE]"
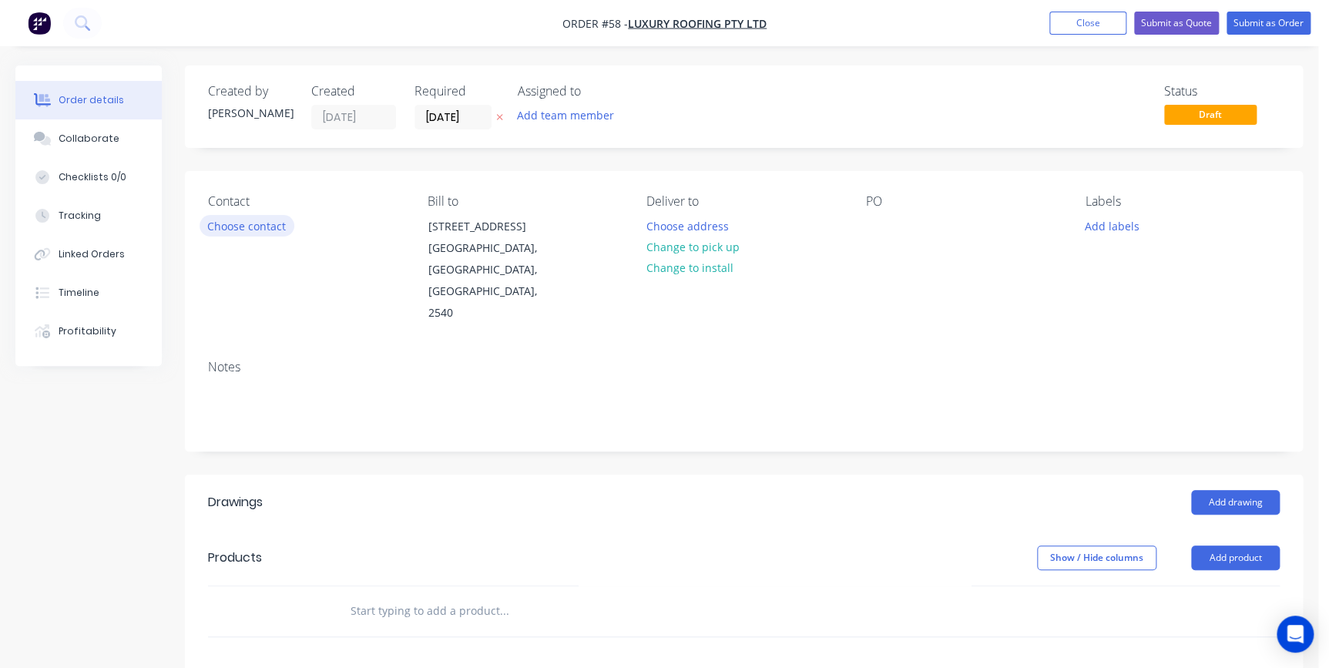
click at [264, 223] on button "Choose contact" at bounding box center [247, 225] width 95 height 21
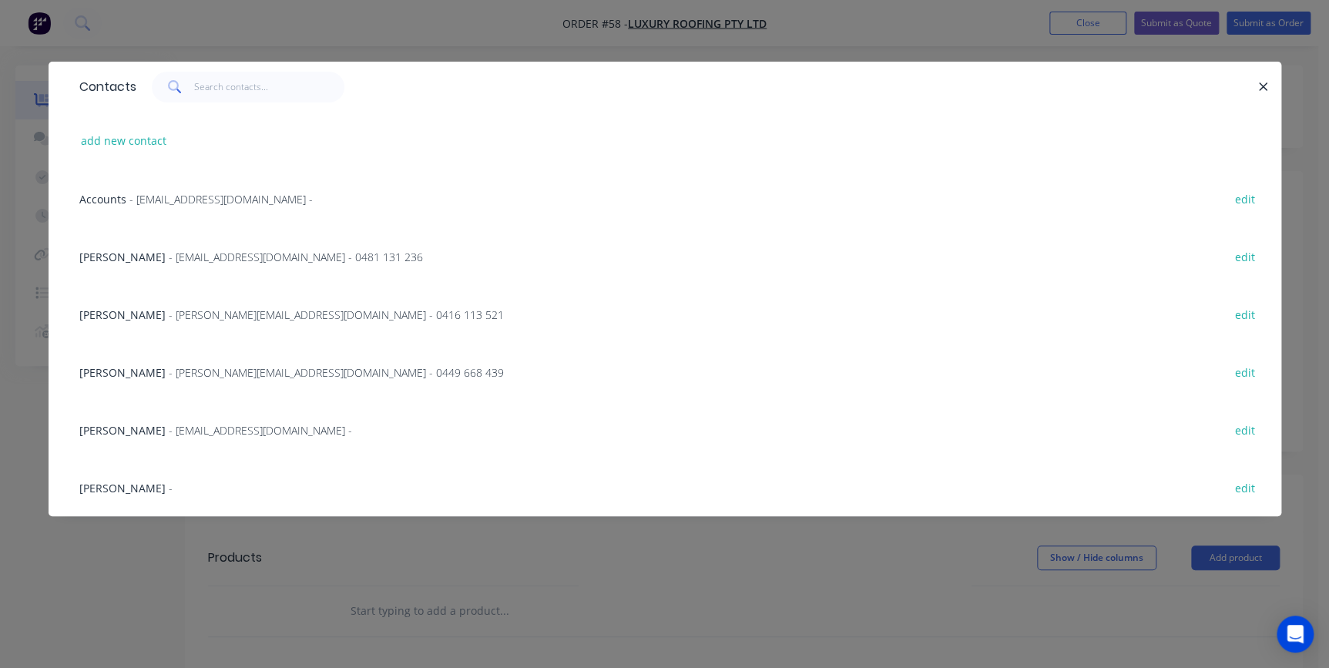
click at [220, 252] on span "- [EMAIL_ADDRESS][DOMAIN_NAME] - 0481 131 236" at bounding box center [296, 257] width 254 height 15
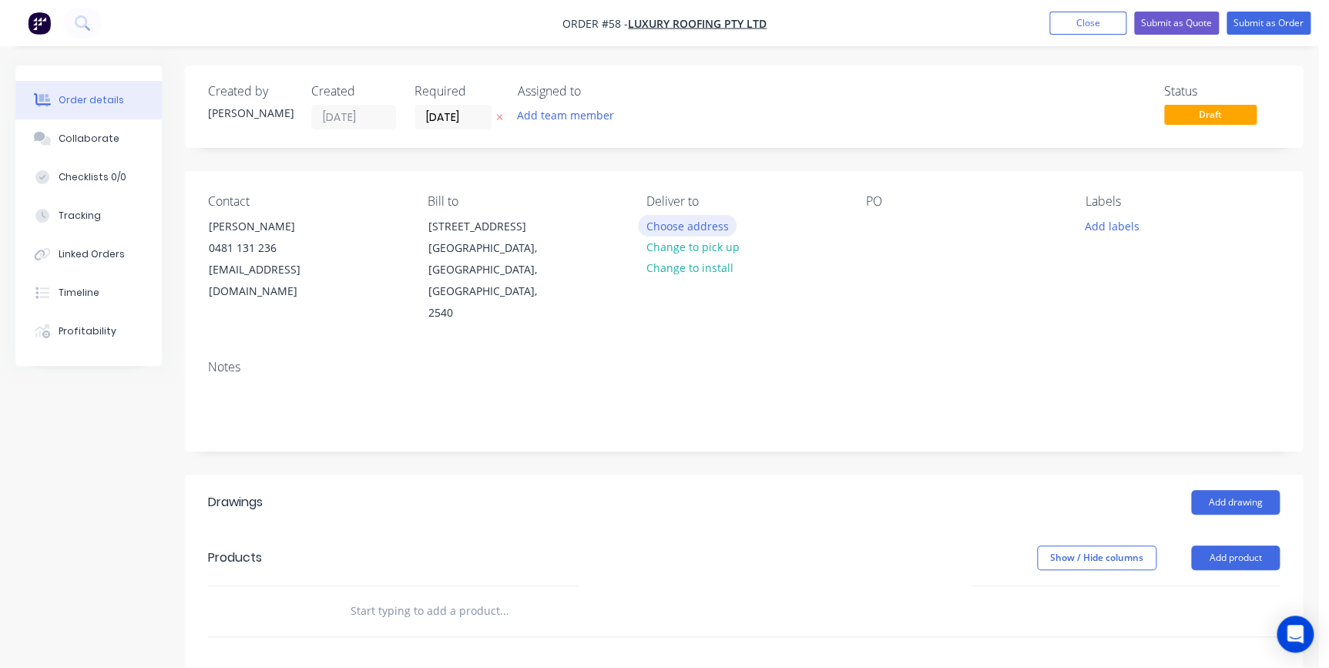
click at [706, 225] on button "Choose address" at bounding box center [687, 225] width 99 height 21
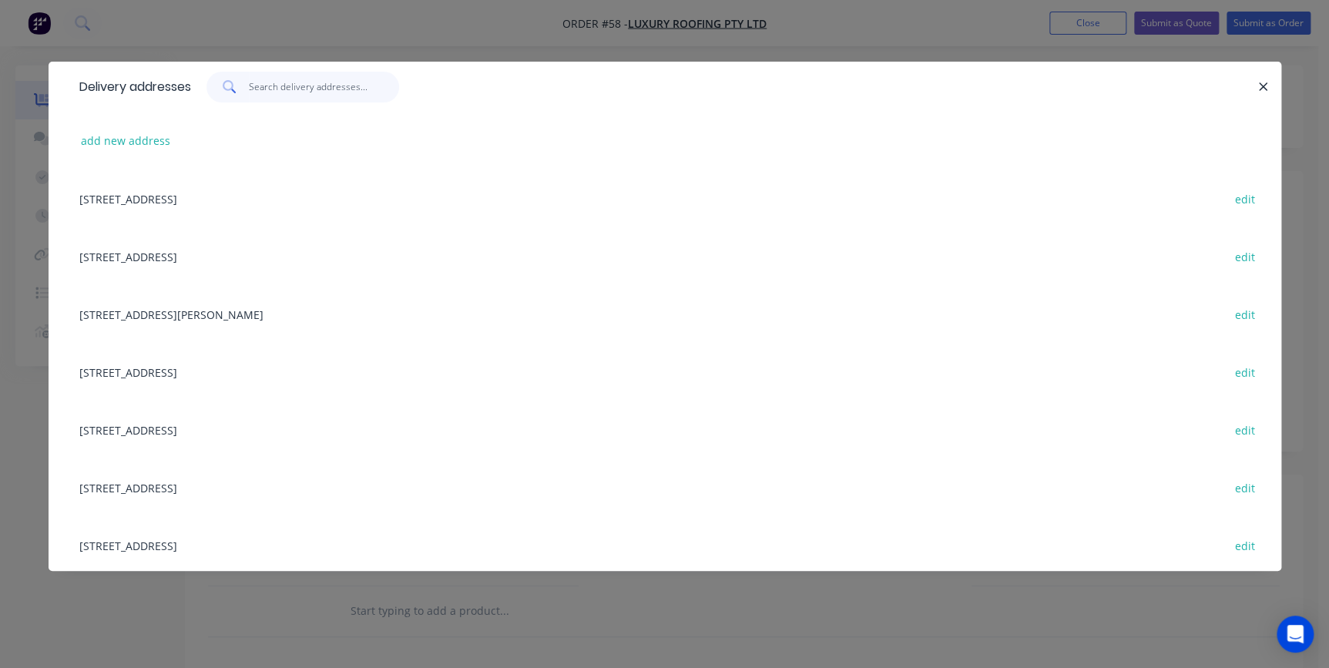
click at [323, 92] on input "text" at bounding box center [324, 87] width 150 height 31
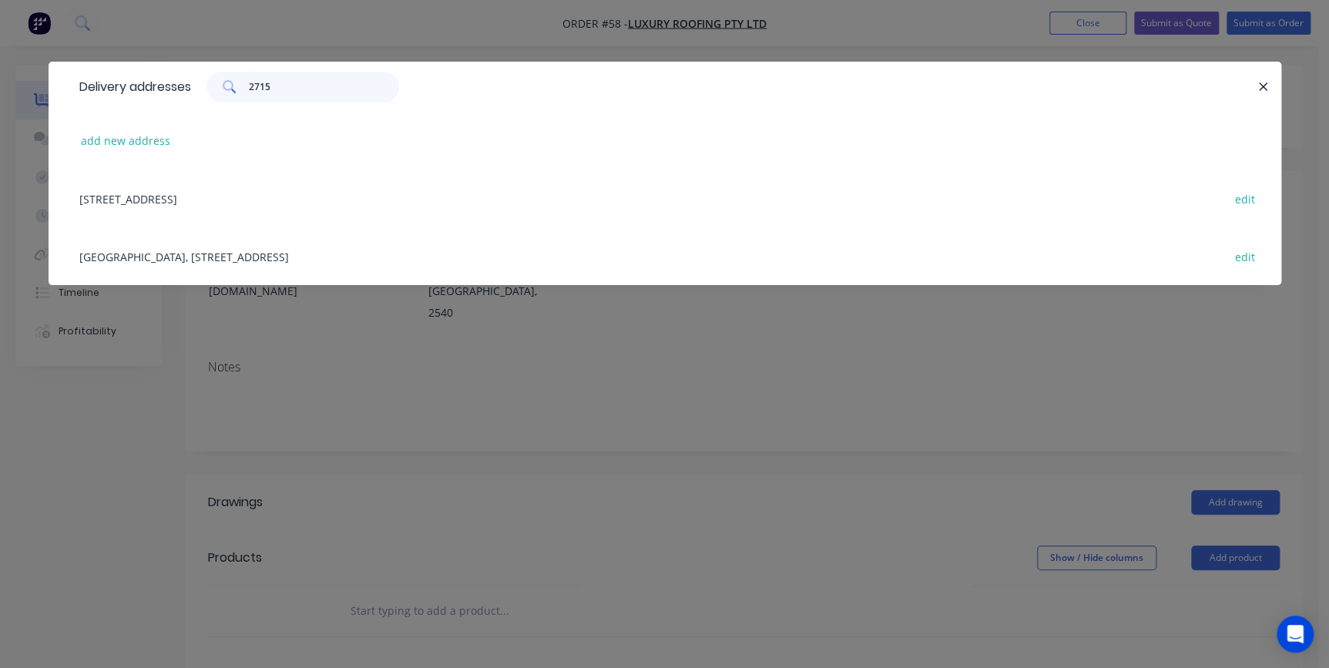
type input "2715"
click at [338, 262] on div "Tahmoor Inn, [STREET_ADDRESS] edit" at bounding box center [665, 256] width 1187 height 58
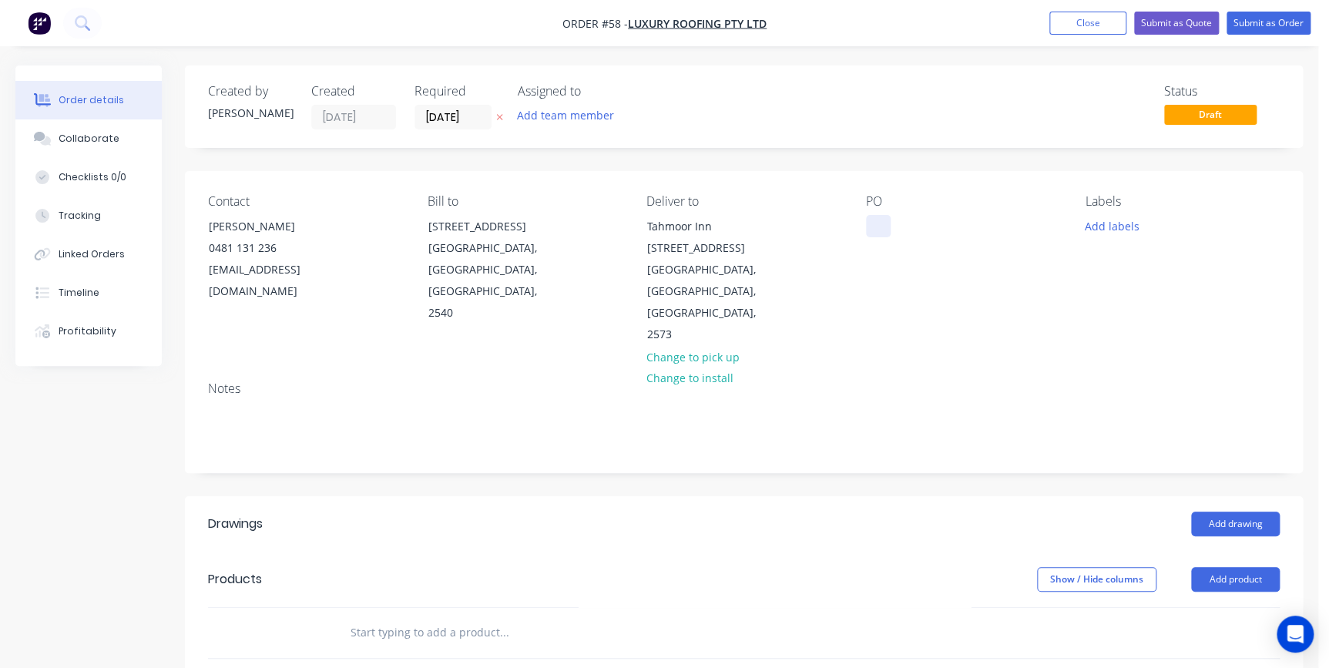
click at [876, 223] on div at bounding box center [878, 226] width 25 height 22
click at [1228, 512] on button "Add drawing" at bounding box center [1235, 524] width 89 height 25
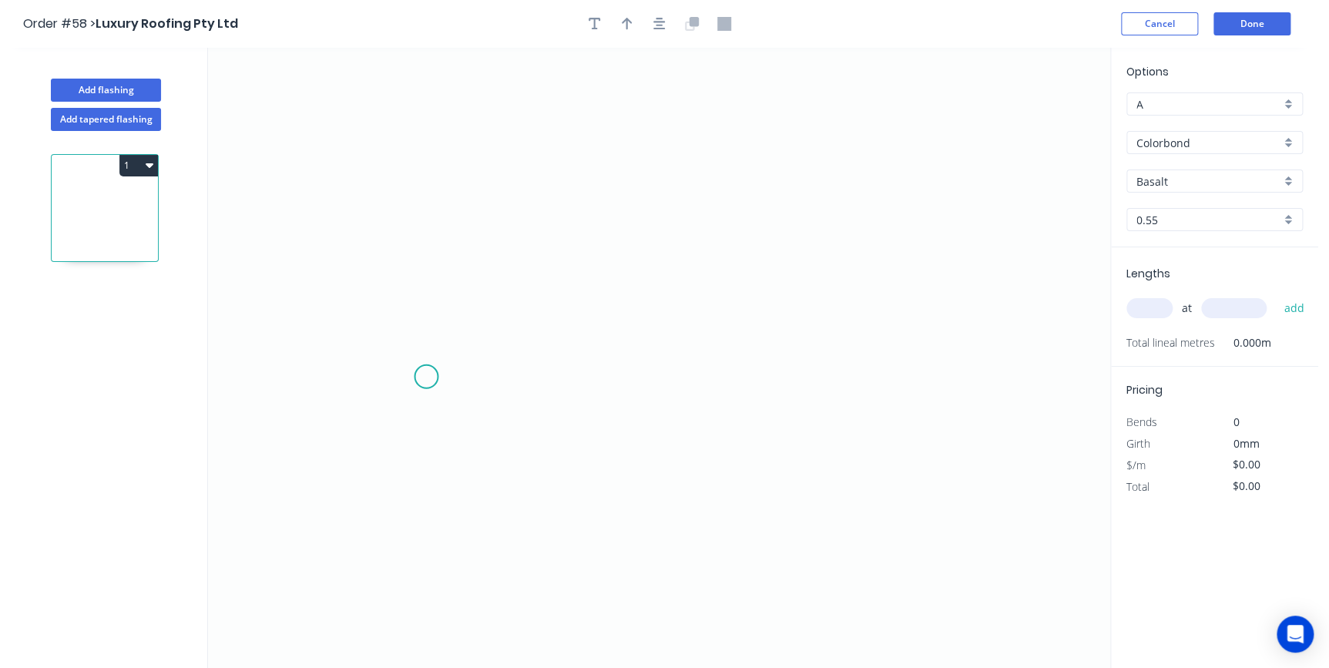
click at [426, 377] on icon "0" at bounding box center [659, 358] width 902 height 620
click at [435, 173] on icon "0" at bounding box center [659, 358] width 902 height 620
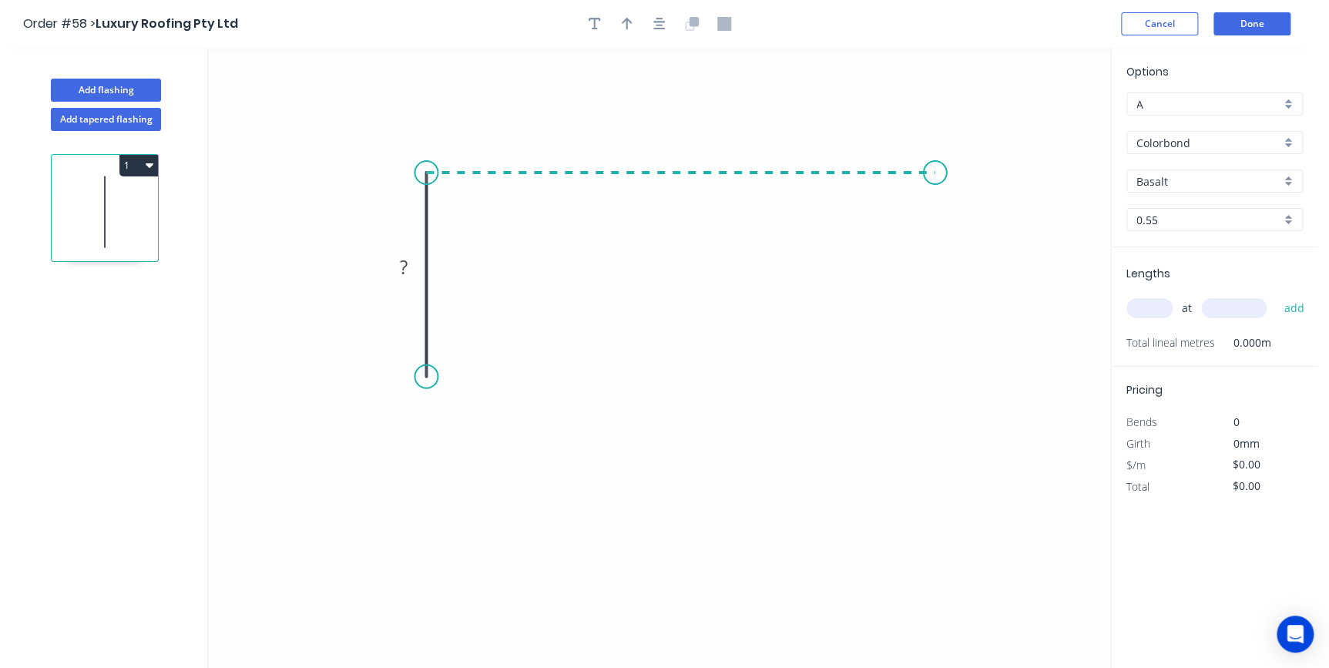
click at [935, 199] on icon "0 ?" at bounding box center [659, 358] width 902 height 620
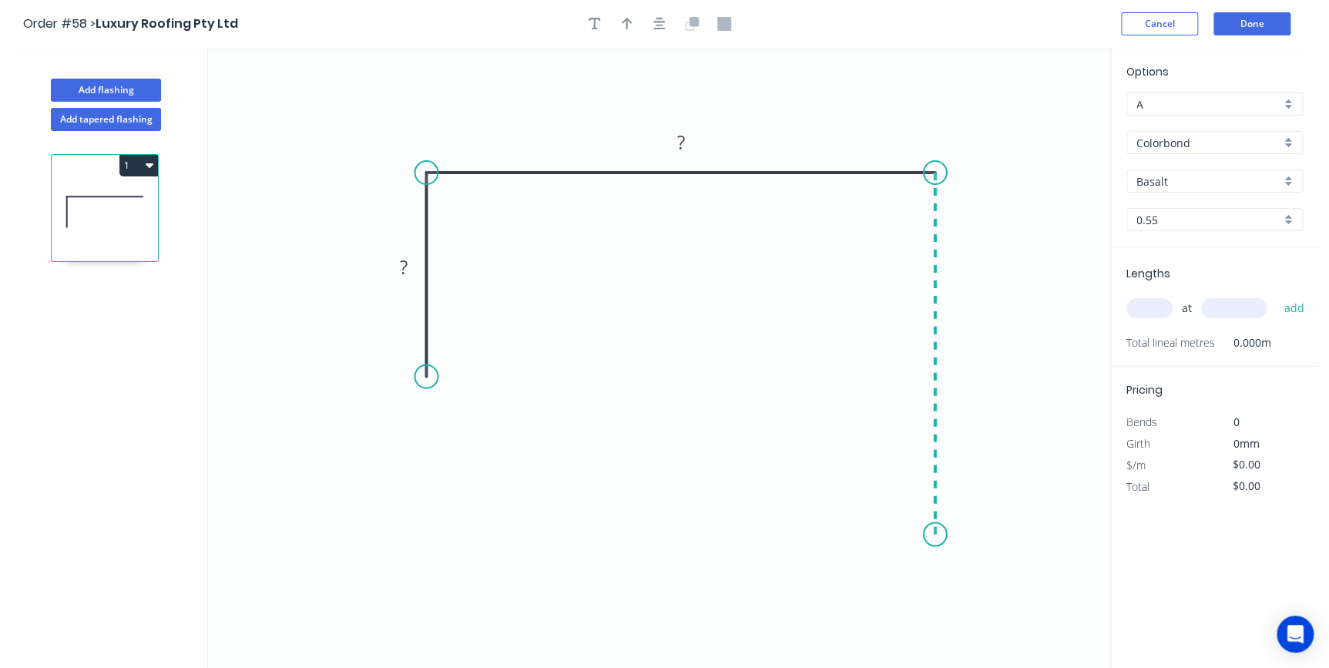
click at [919, 535] on icon "0 ? ?" at bounding box center [659, 358] width 902 height 620
click at [842, 532] on icon "0 ? ? ?" at bounding box center [659, 358] width 902 height 620
click at [841, 612] on icon "0 ? ? ? ?" at bounding box center [659, 358] width 902 height 620
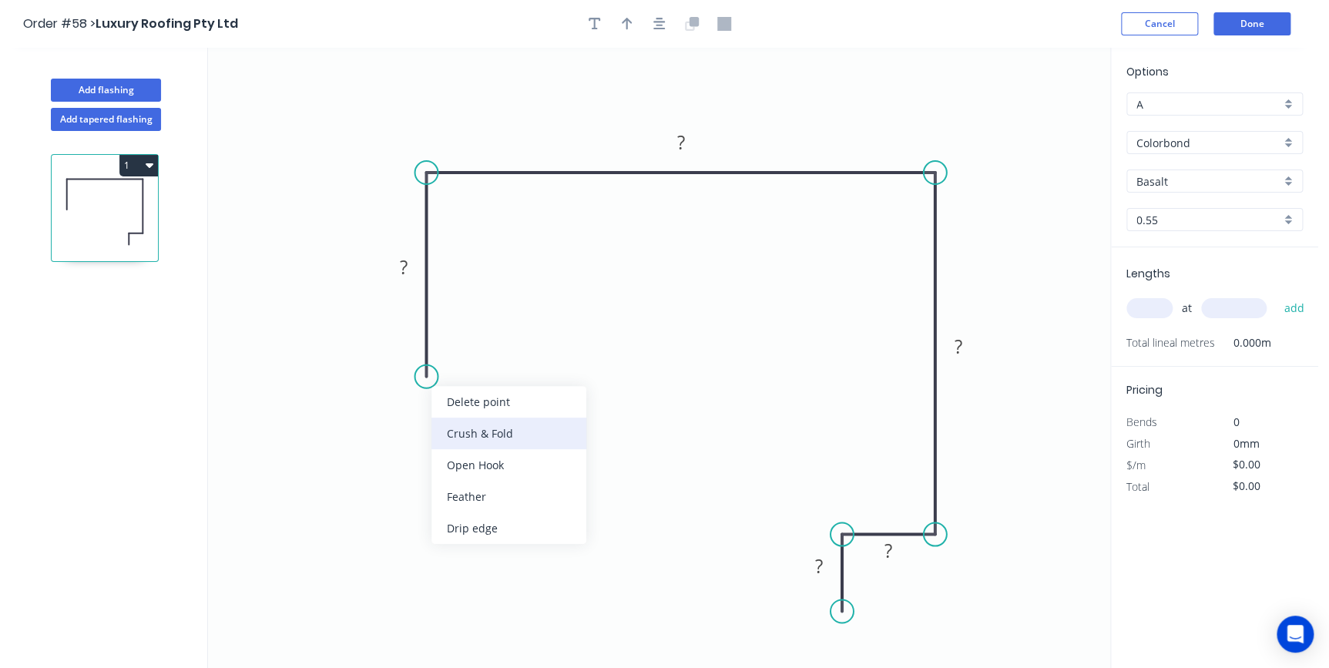
click at [456, 428] on div "Crush & Fold" at bounding box center [508, 434] width 155 height 32
click at [406, 262] on tspan "?" at bounding box center [403, 266] width 8 height 25
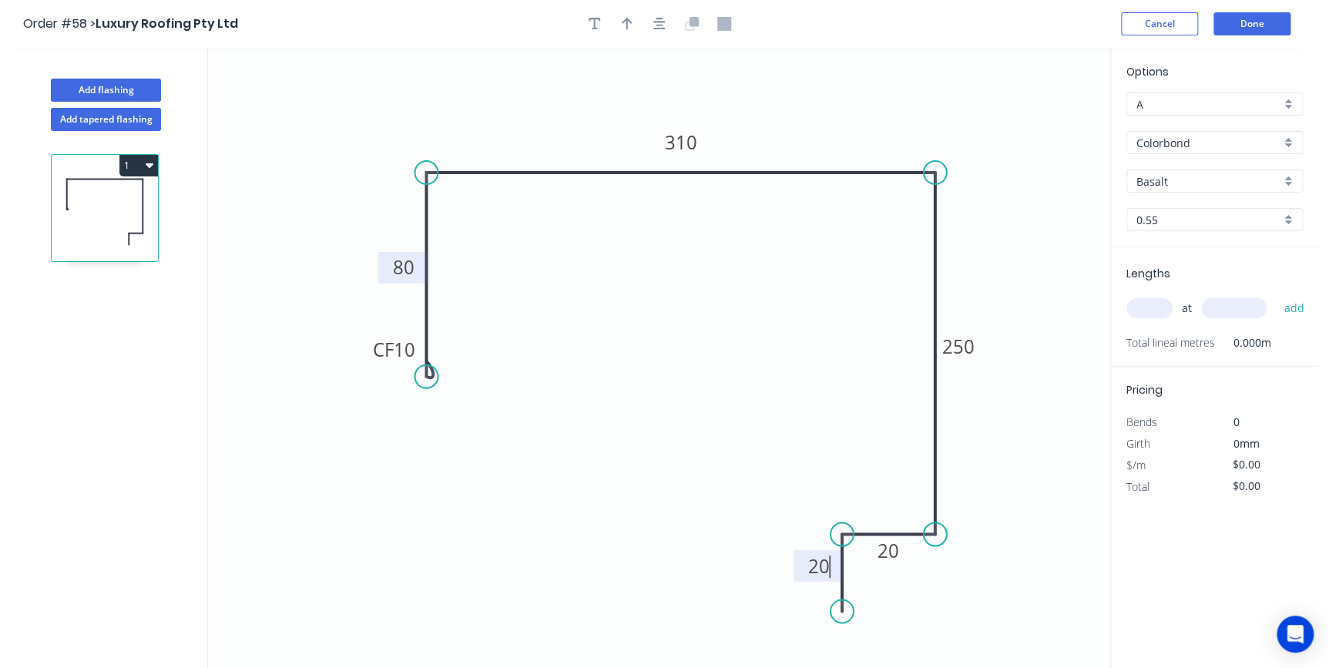
type input "$23.18"
drag, startPoint x: 802, startPoint y: 567, endPoint x: 907, endPoint y: 625, distance: 119.7
click at [945, 625] on icon "0 CF 10 80 310 250 20 20" at bounding box center [659, 358] width 902 height 620
drag, startPoint x: 982, startPoint y: 619, endPoint x: 911, endPoint y: 618, distance: 70.9
click at [911, 618] on g "20" at bounding box center [908, 623] width 50 height 32
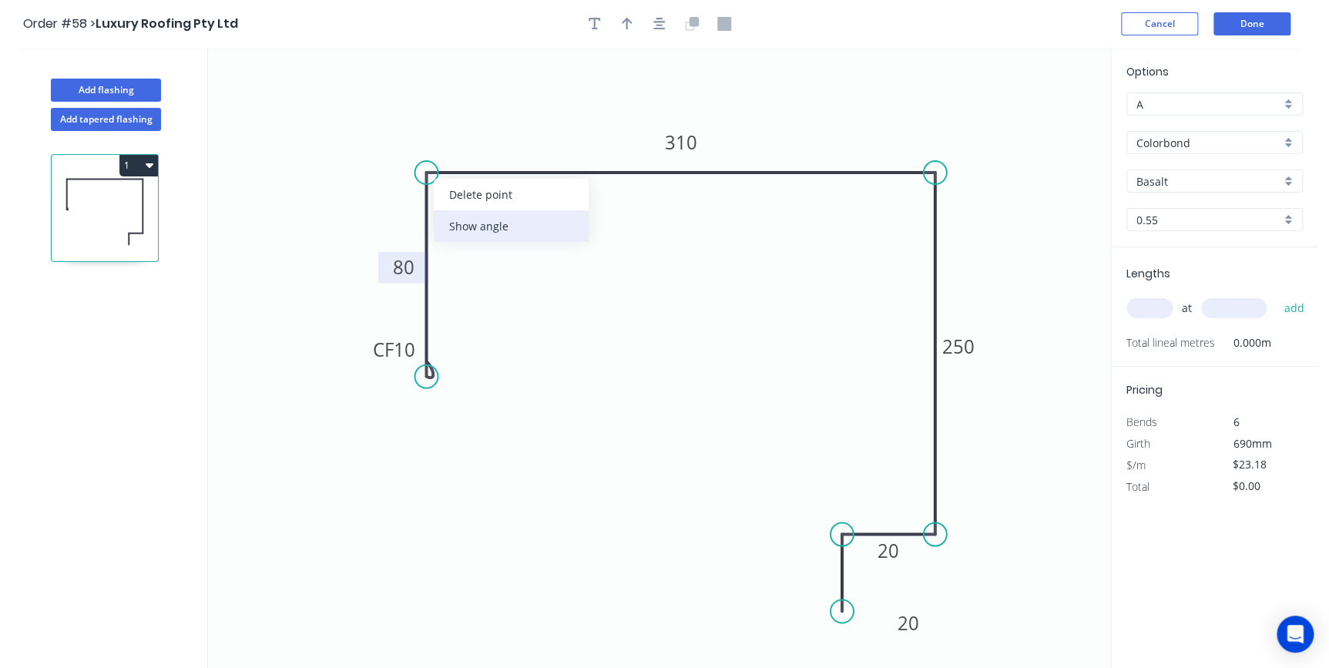
click at [501, 232] on div "Show angle" at bounding box center [511, 226] width 155 height 32
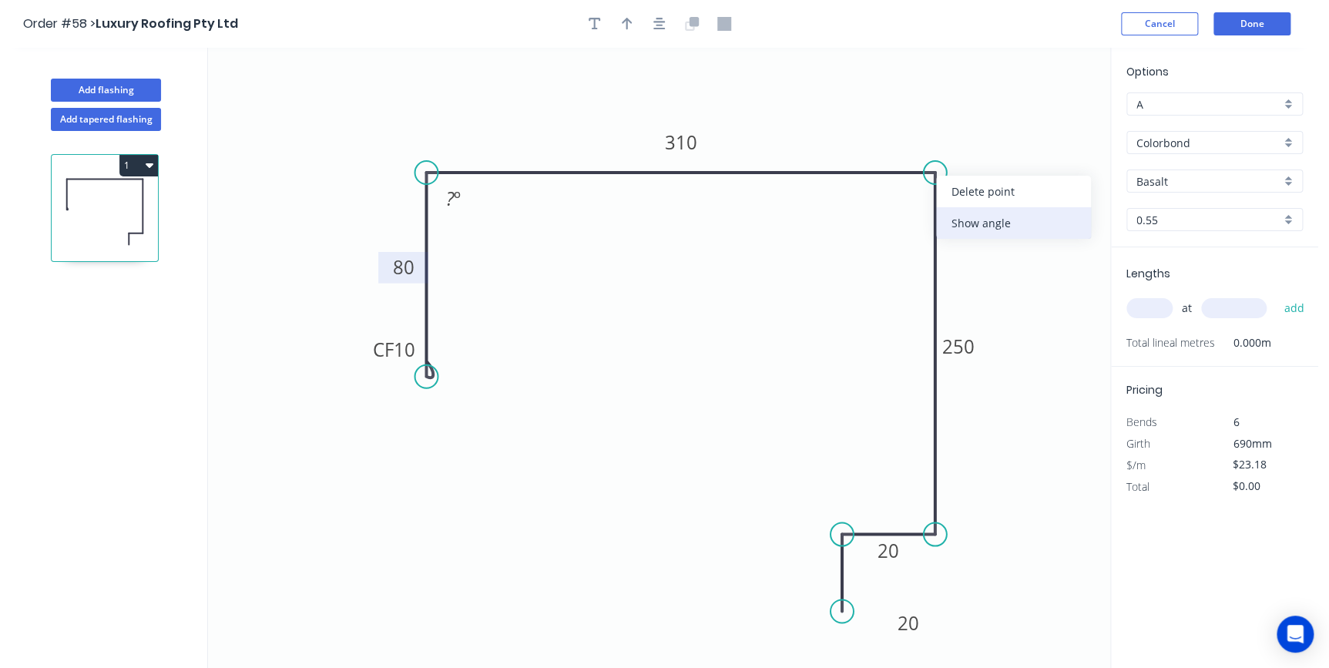
click at [960, 220] on div "Show angle" at bounding box center [1013, 223] width 155 height 32
click at [953, 577] on div "Show angle" at bounding box center [1012, 583] width 155 height 32
click at [462, 199] on rect at bounding box center [453, 200] width 31 height 22
click at [1198, 183] on input "Basalt" at bounding box center [1208, 181] width 144 height 16
click at [1190, 215] on div "Surfmist" at bounding box center [1214, 210] width 175 height 27
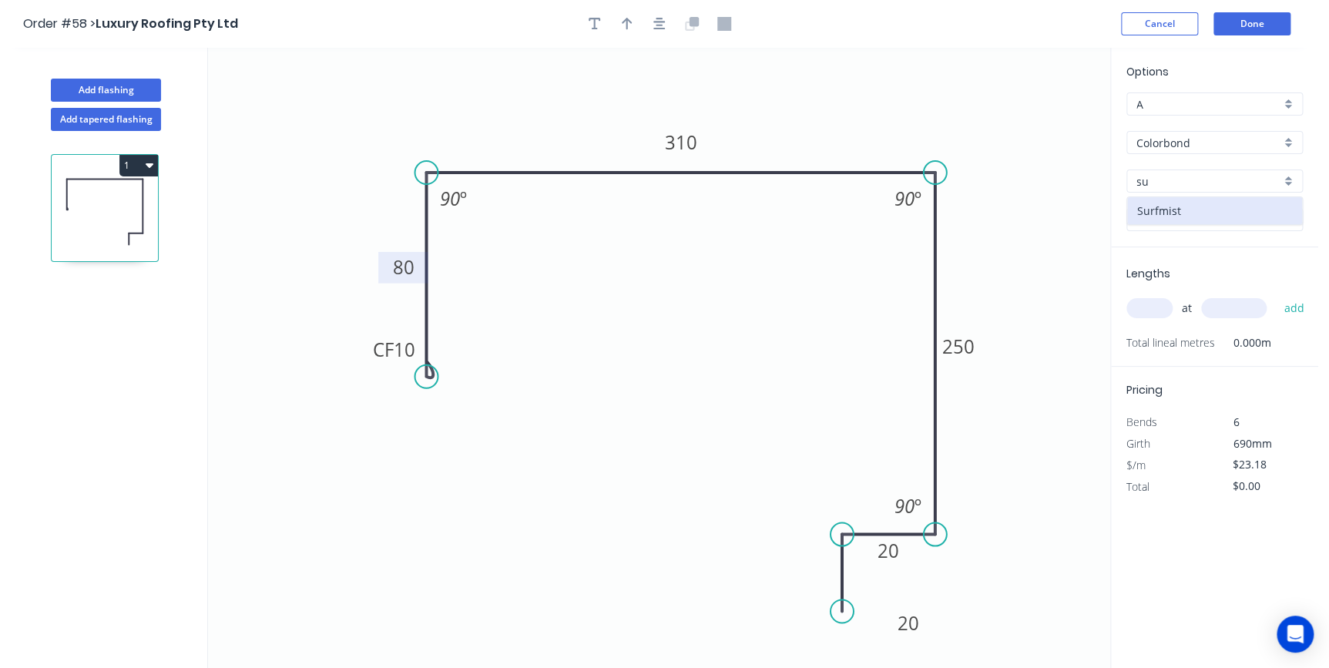
type input "Surfmist"
click at [1150, 295] on div "at add" at bounding box center [1216, 308] width 180 height 26
click at [1151, 300] on input "text" at bounding box center [1149, 308] width 46 height 20
type input "3"
type input "5500"
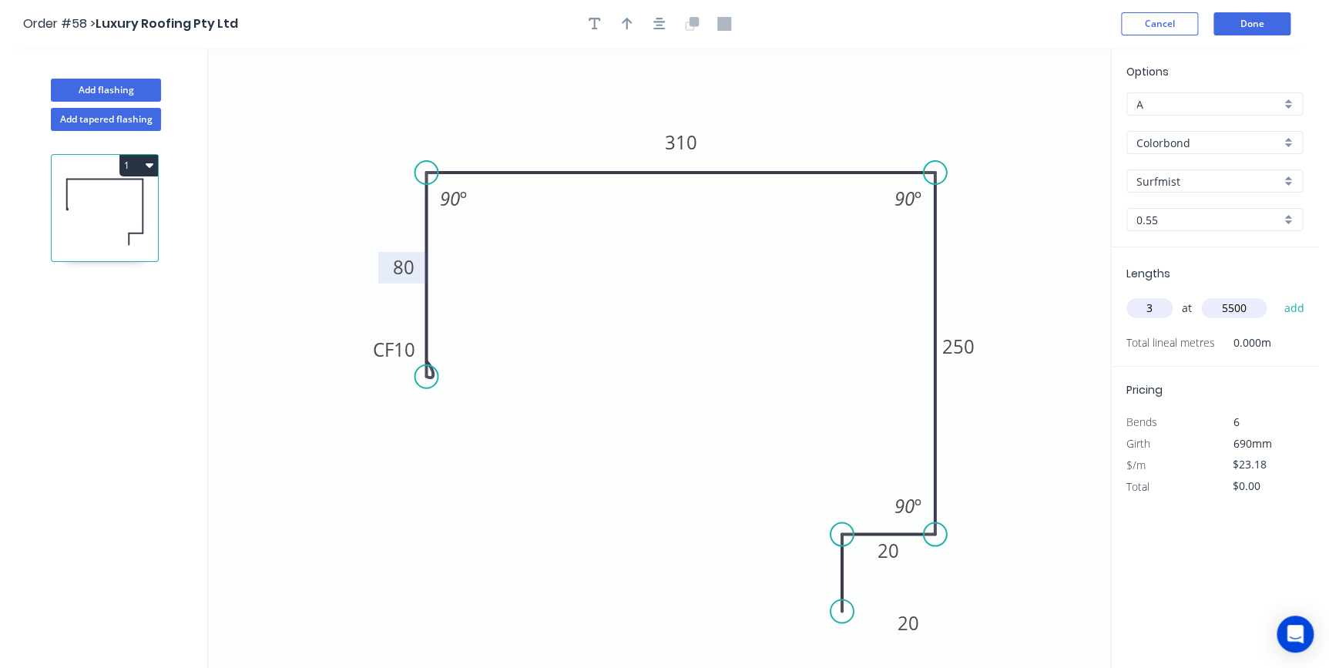
click at [1276, 295] on button "add" at bounding box center [1294, 308] width 36 height 26
type input "$382.47"
type input "4"
type input "4700"
click at [1276, 295] on button "add" at bounding box center [1294, 308] width 36 height 26
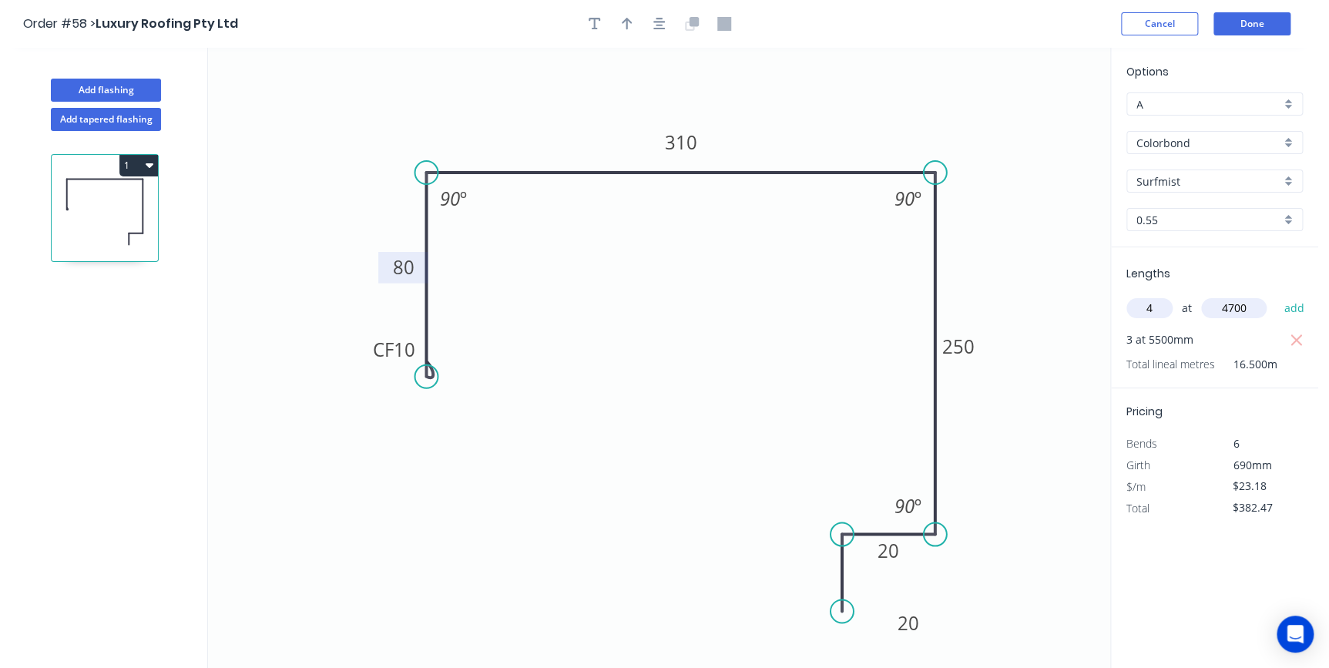
type input "$818.25"
click at [629, 18] on icon "button" at bounding box center [627, 24] width 11 height 14
click at [1033, 125] on icon at bounding box center [1032, 106] width 14 height 49
drag, startPoint x: 1033, startPoint y: 125, endPoint x: 987, endPoint y: 116, distance: 47.1
click at [987, 116] on icon at bounding box center [1007, 103] width 45 height 45
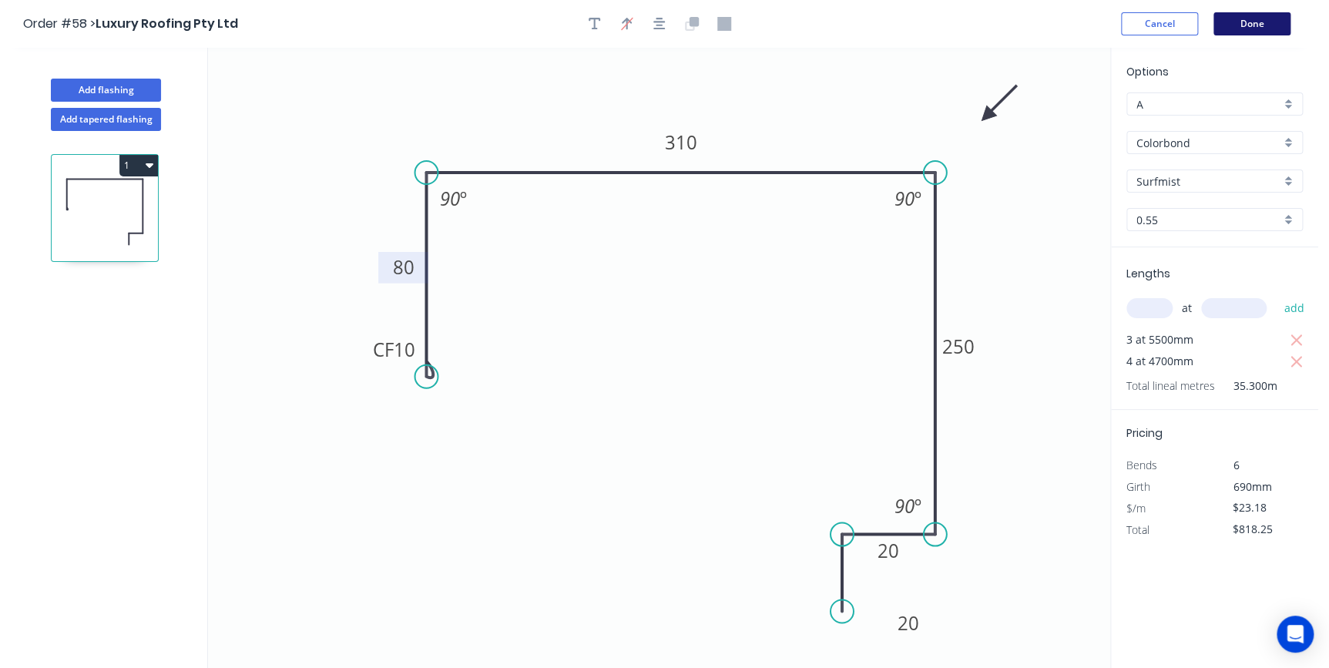
click at [1220, 24] on button "Done" at bounding box center [1251, 23] width 77 height 23
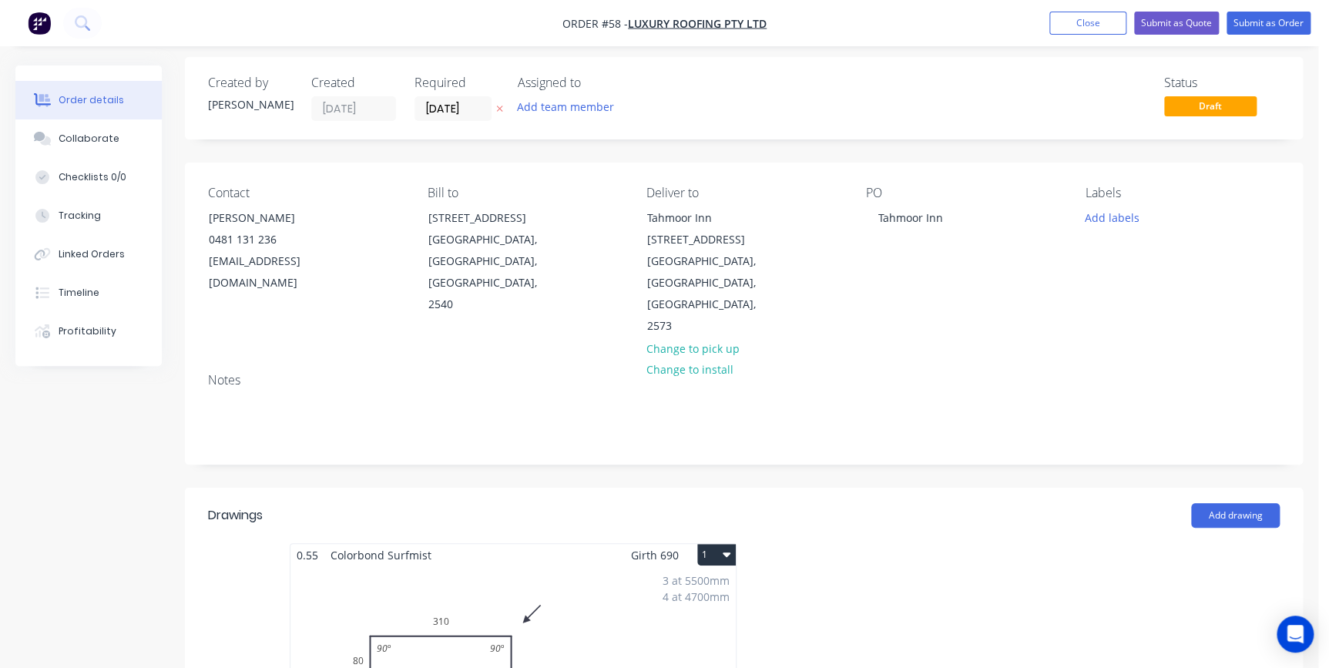
scroll to position [210, 0]
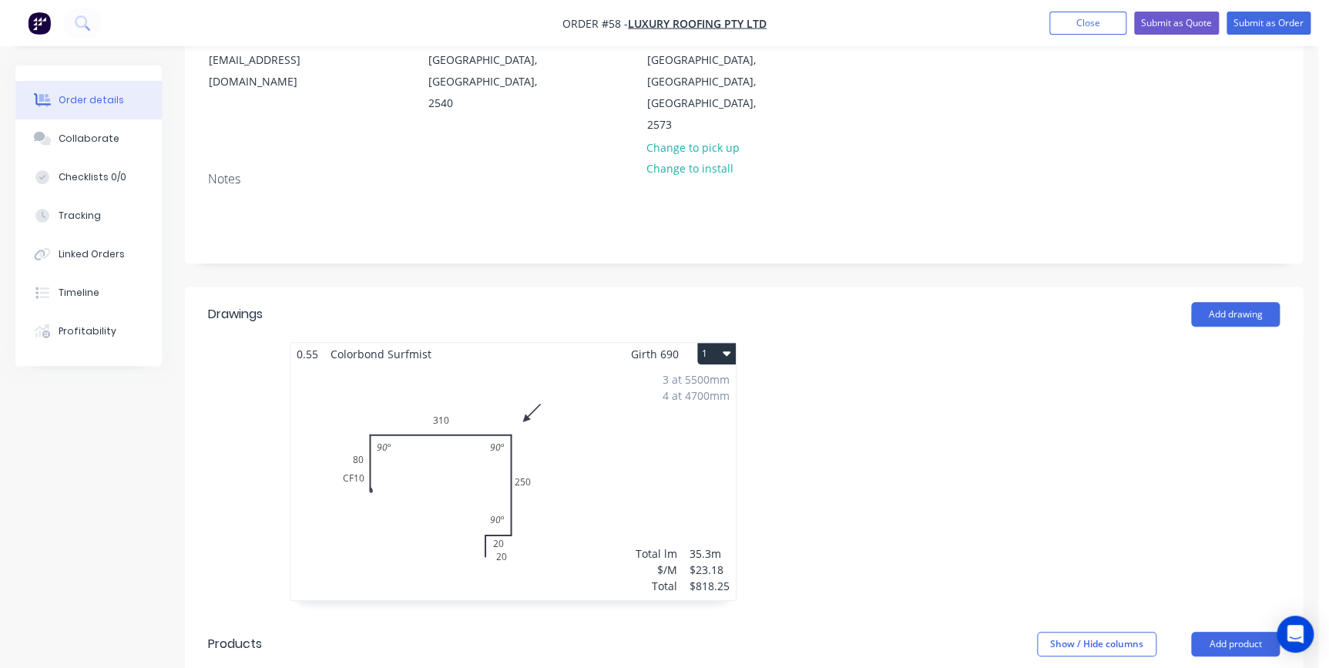
click at [710, 343] on button "1" at bounding box center [716, 354] width 39 height 22
click at [672, 411] on div "Duplicate" at bounding box center [662, 422] width 119 height 22
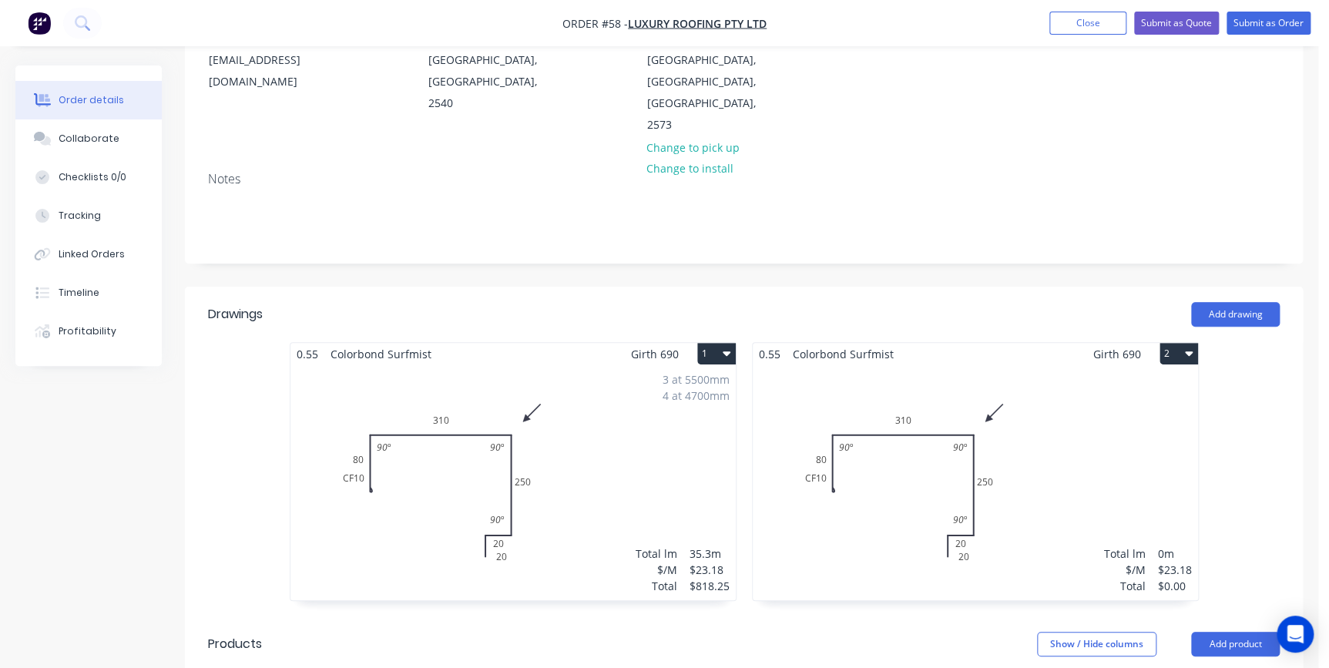
click at [1072, 392] on div "Total lm $/M Total 0m $23.18 $0.00" at bounding box center [975, 482] width 445 height 235
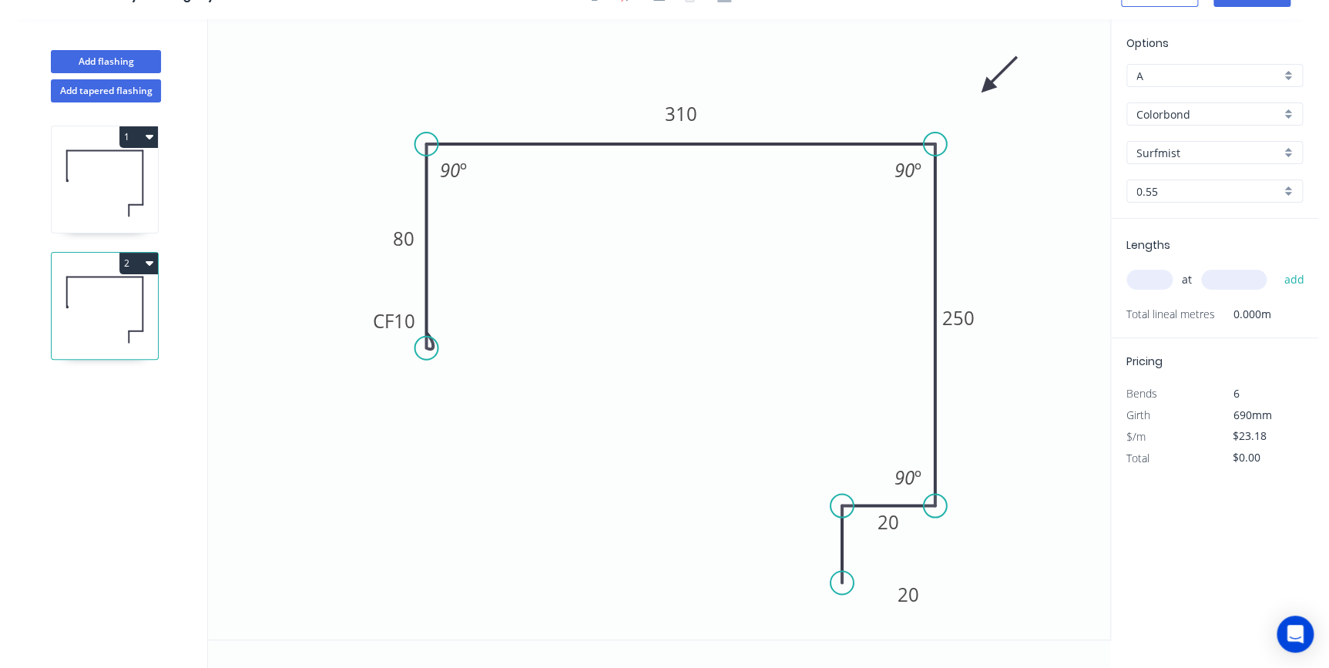
scroll to position [28, 0]
click at [695, 116] on tspan "310" at bounding box center [680, 114] width 32 height 25
type input "$23.18"
click at [1152, 271] on input "text" at bounding box center [1149, 280] width 46 height 20
type input "1"
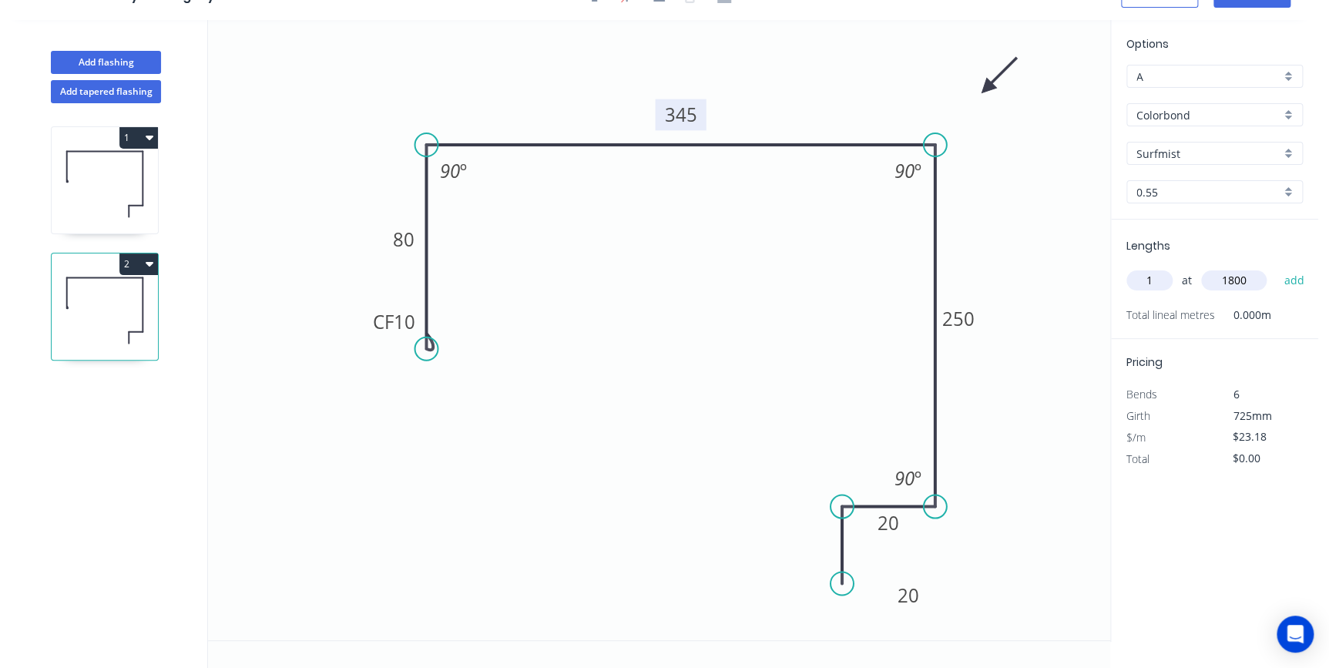
type input "1800"
click at [1276, 267] on button "add" at bounding box center [1294, 280] width 36 height 26
type input "$41.72"
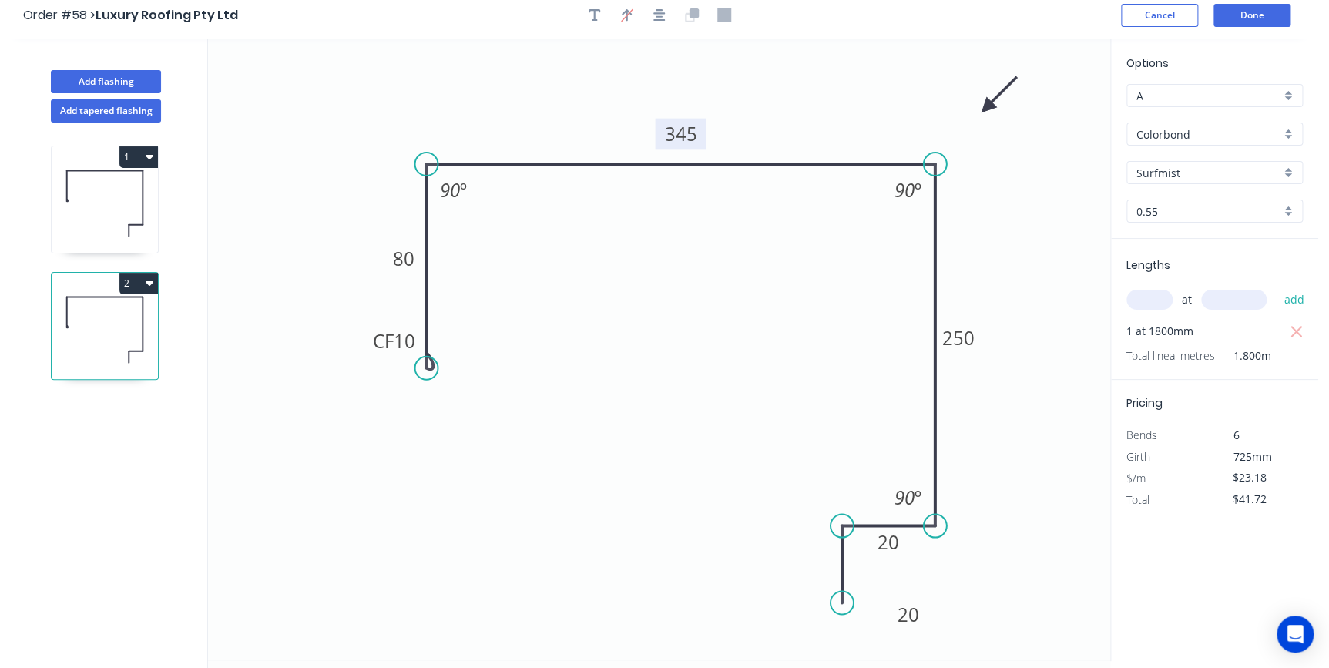
scroll to position [0, 0]
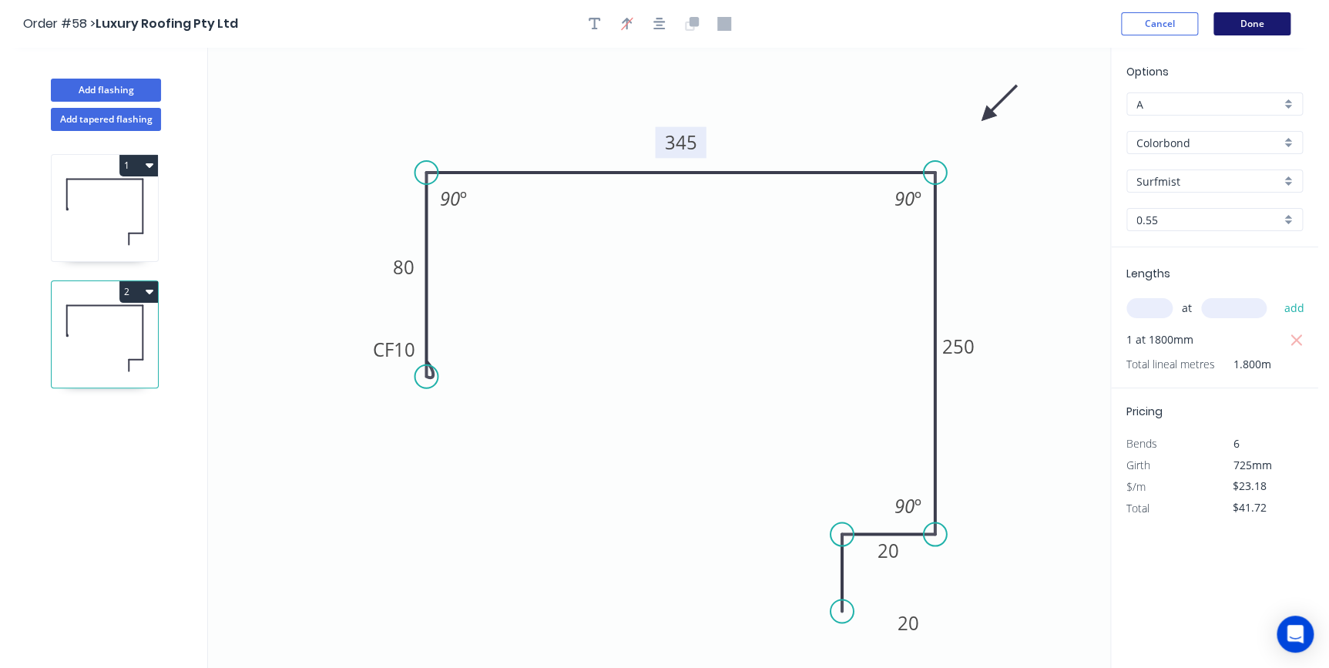
click at [1248, 26] on button "Done" at bounding box center [1251, 23] width 77 height 23
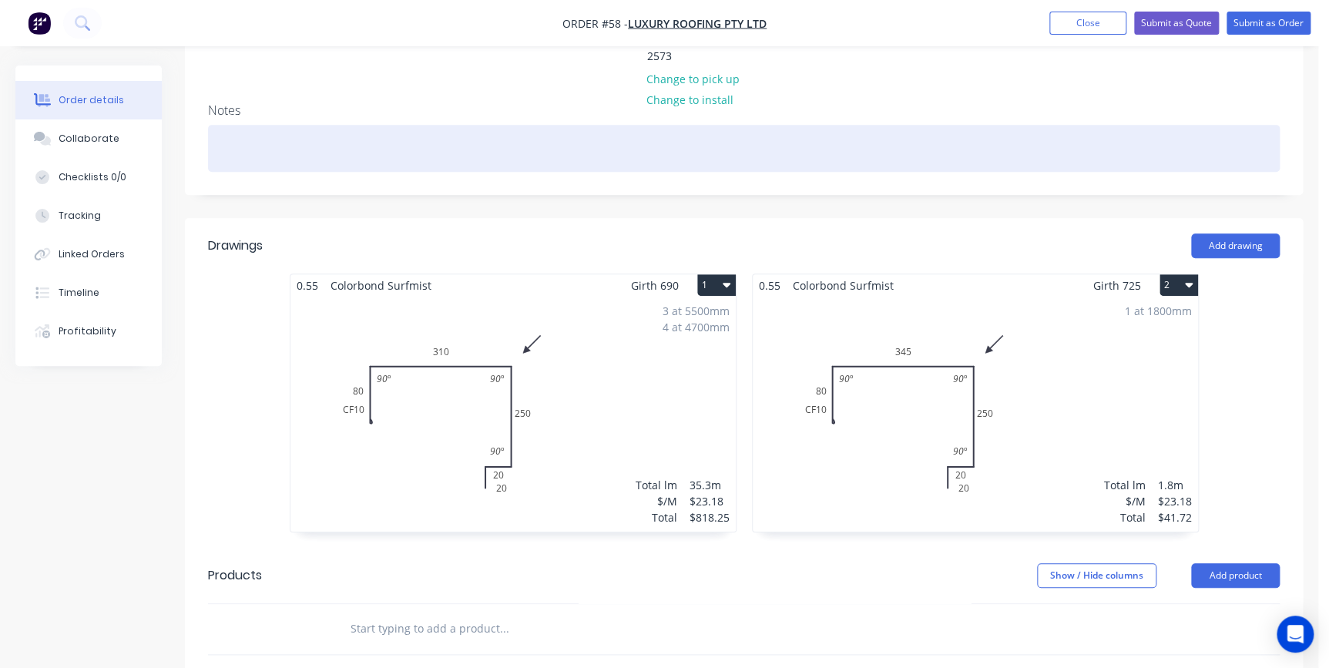
scroll to position [280, 0]
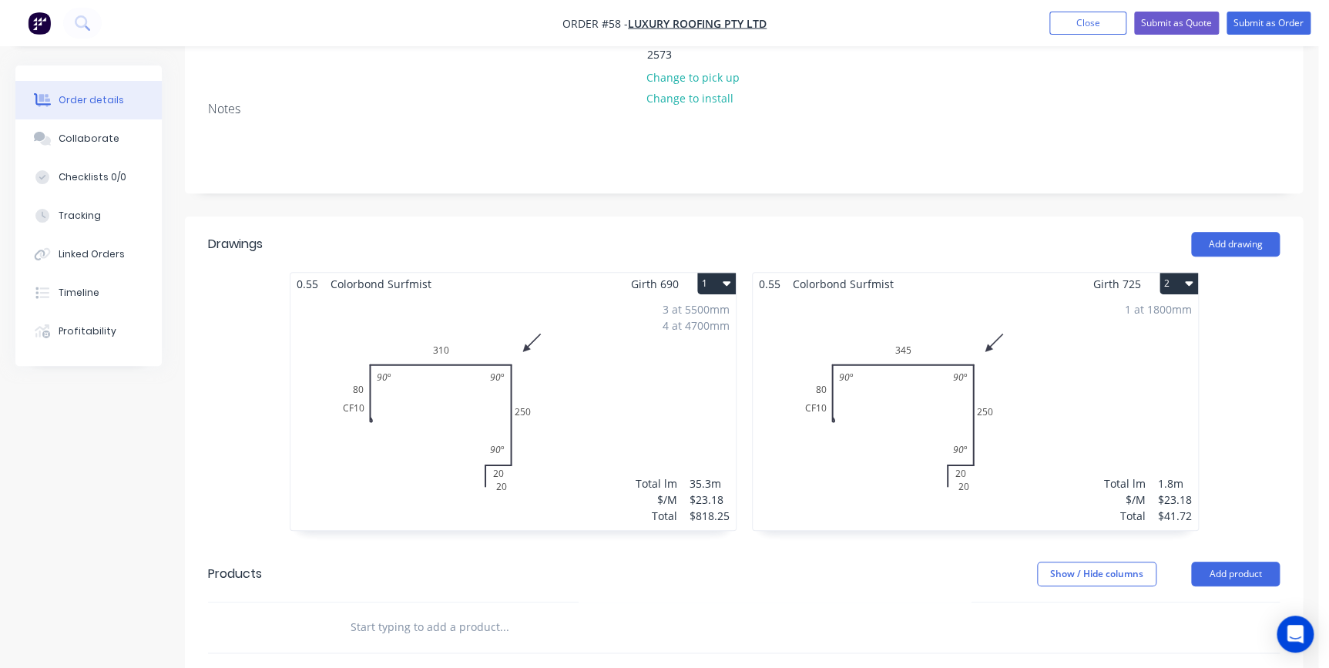
click at [1161, 273] on button "2" at bounding box center [1179, 284] width 39 height 22
click at [1126, 341] on div "Duplicate" at bounding box center [1125, 352] width 119 height 22
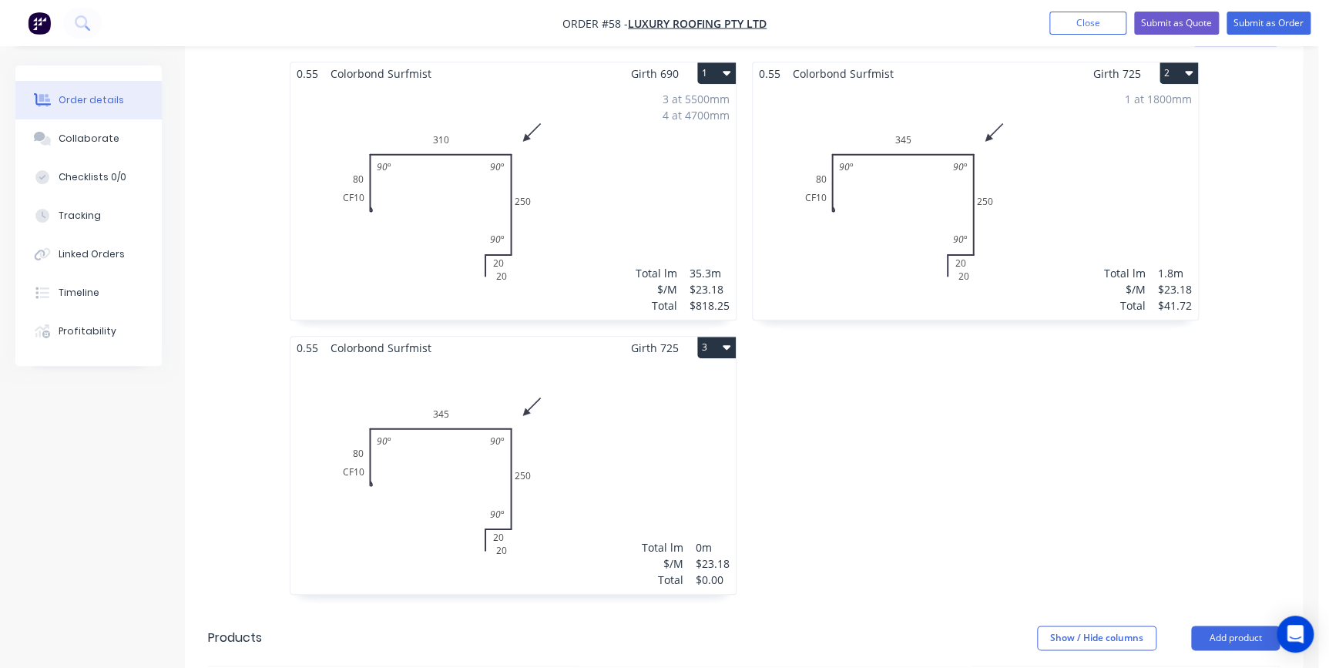
click at [589, 401] on div "Total lm $/M Total 0m $23.18 $0.00" at bounding box center [512, 476] width 445 height 235
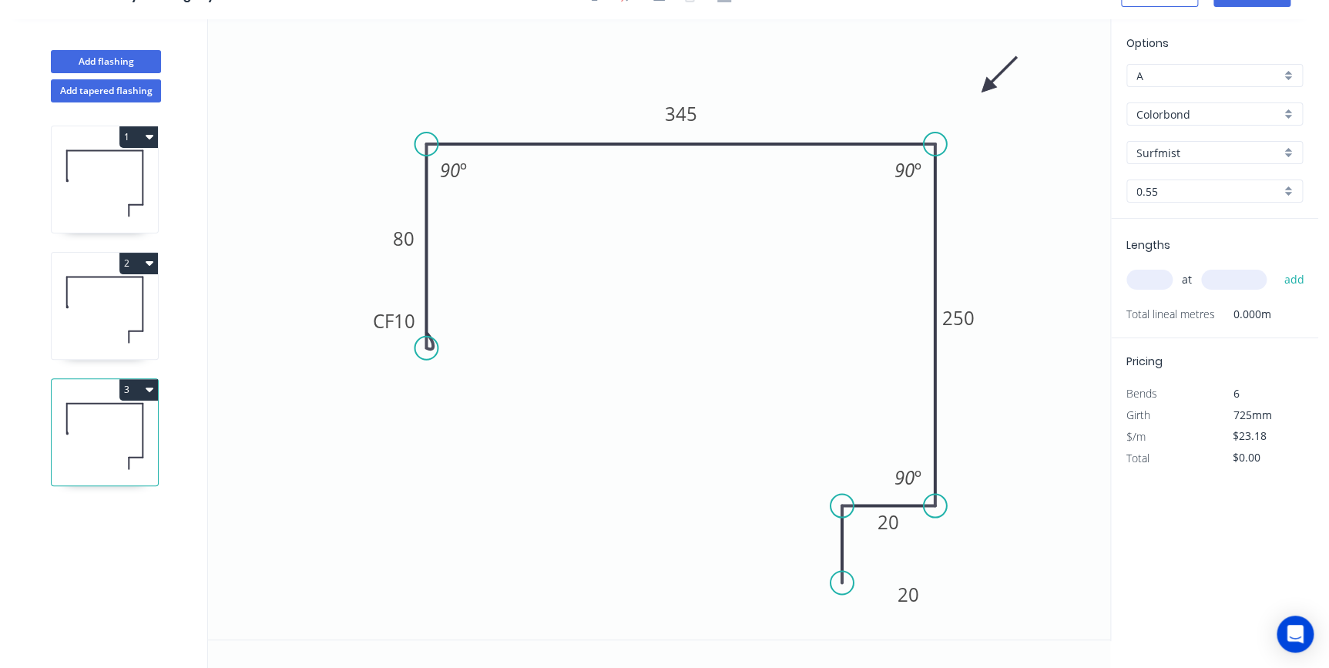
scroll to position [28, 0]
click at [684, 109] on tspan "345" at bounding box center [680, 114] width 32 height 25
click at [997, 184] on icon "0 CF 10 80 240 250 20 20 90 º 90 º 90 º" at bounding box center [659, 330] width 902 height 620
click at [1163, 278] on input "text" at bounding box center [1149, 280] width 46 height 20
type input "2"
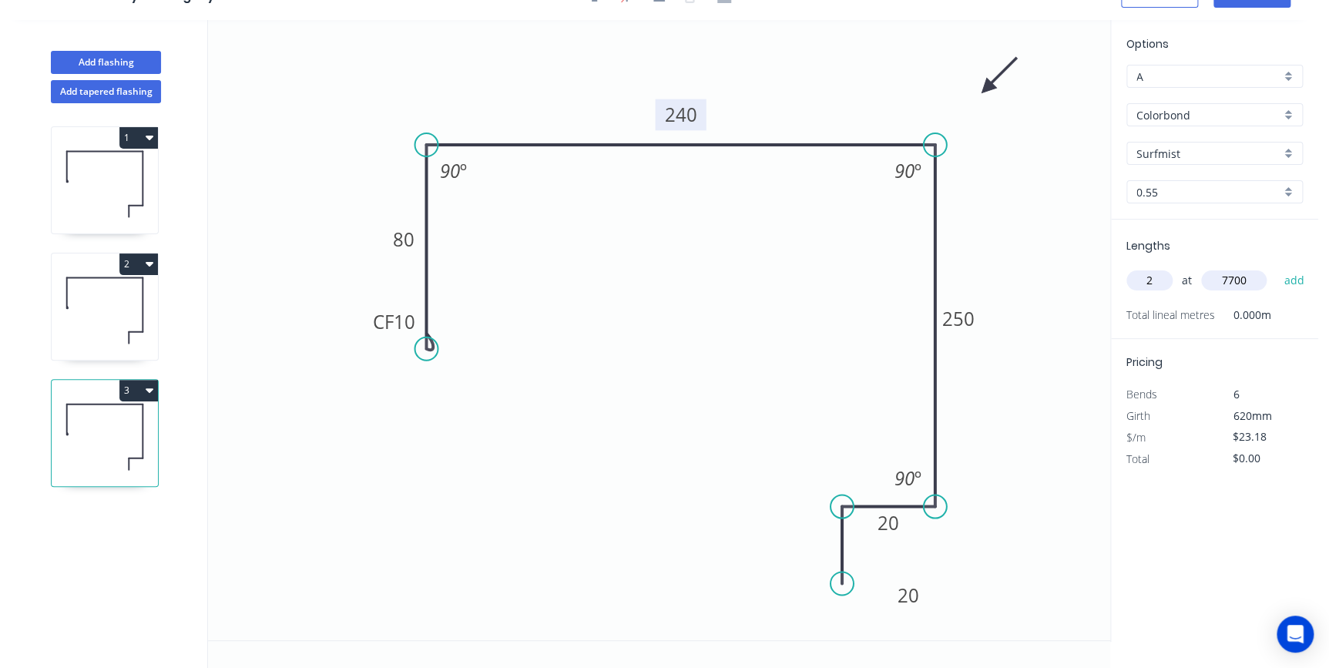
type input "7700"
click at [1276, 267] on button "add" at bounding box center [1294, 280] width 36 height 26
type input "$356.97"
type input "1"
type input "5200"
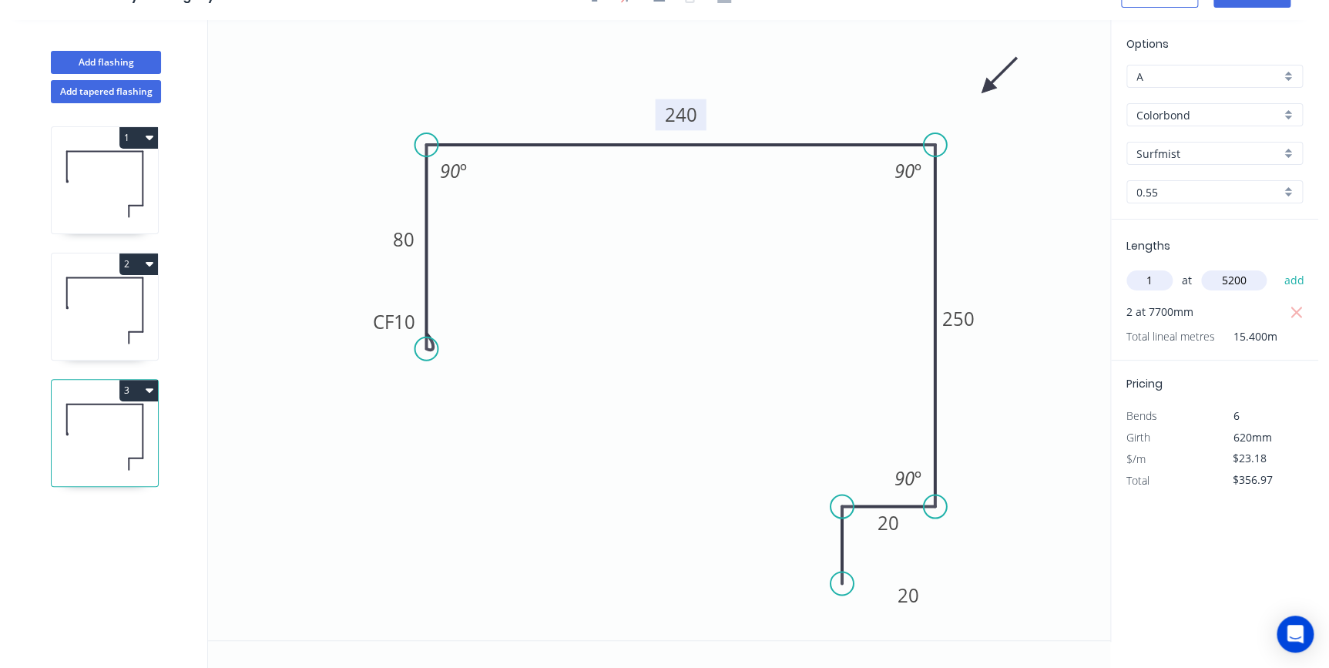
click at [1276, 267] on button "add" at bounding box center [1294, 280] width 36 height 26
type input "$477.51"
type input "1"
type input "3000"
click at [1276, 267] on button "add" at bounding box center [1294, 280] width 36 height 26
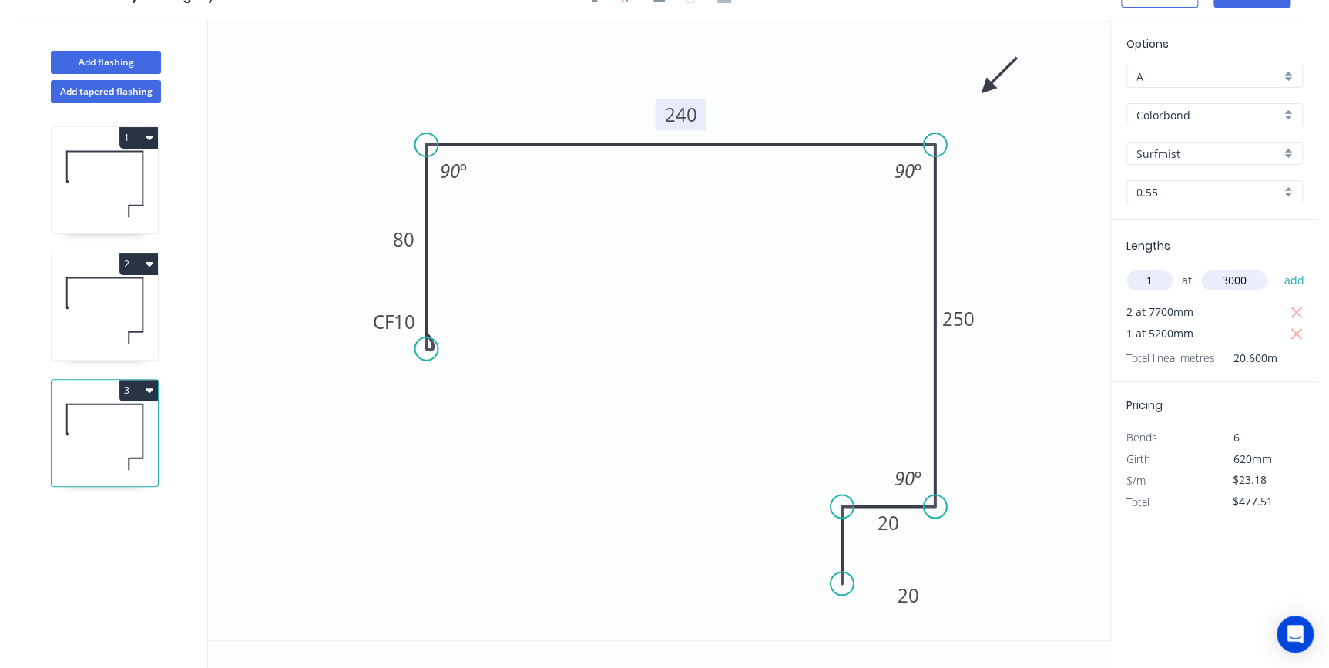
type input "$547.05"
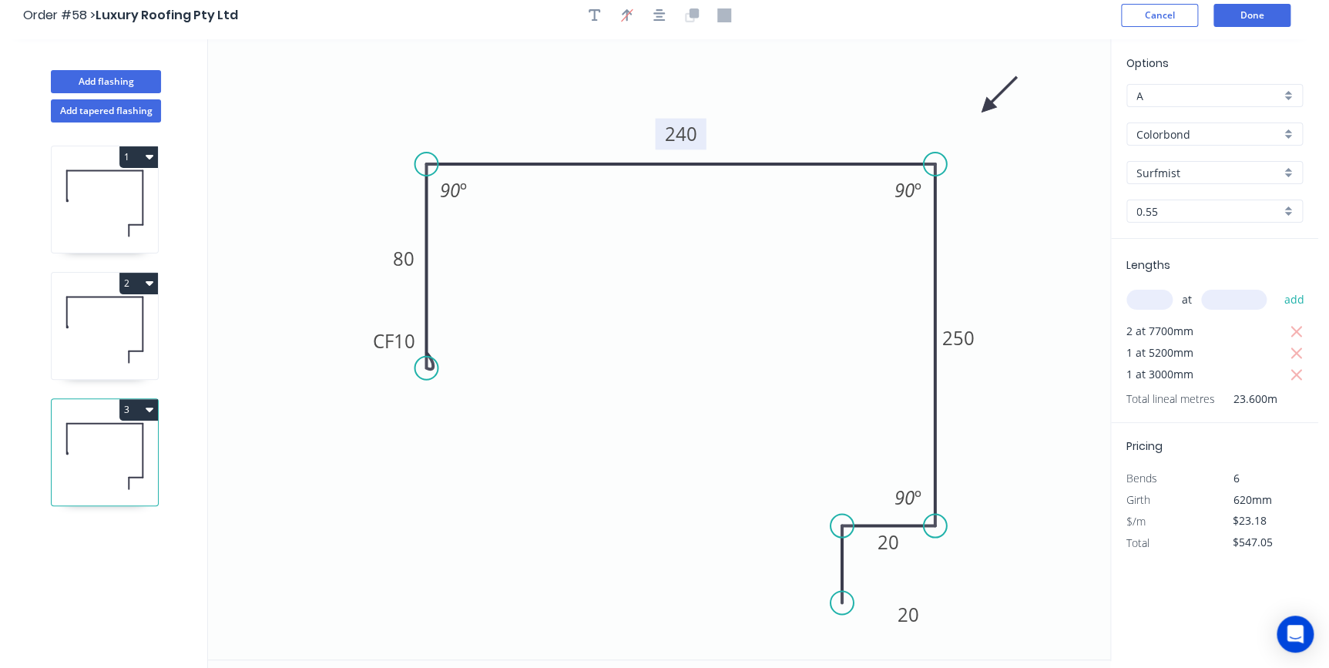
scroll to position [0, 0]
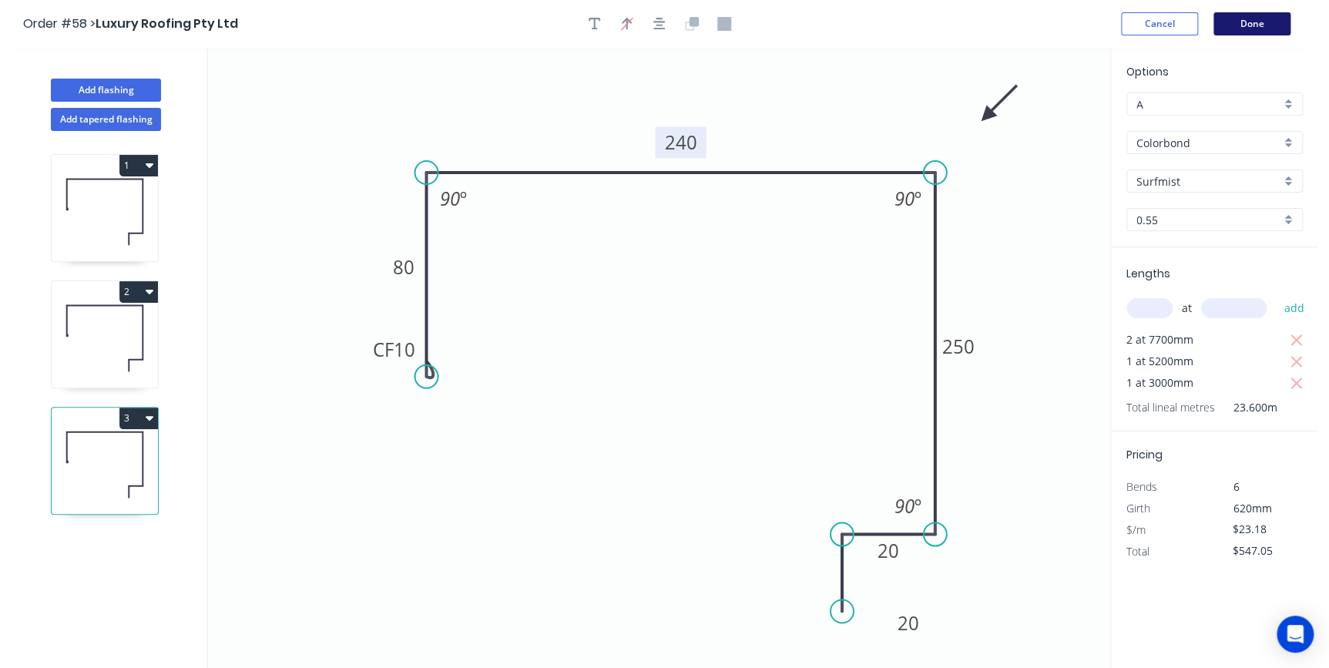
click at [1271, 18] on button "Done" at bounding box center [1251, 23] width 77 height 23
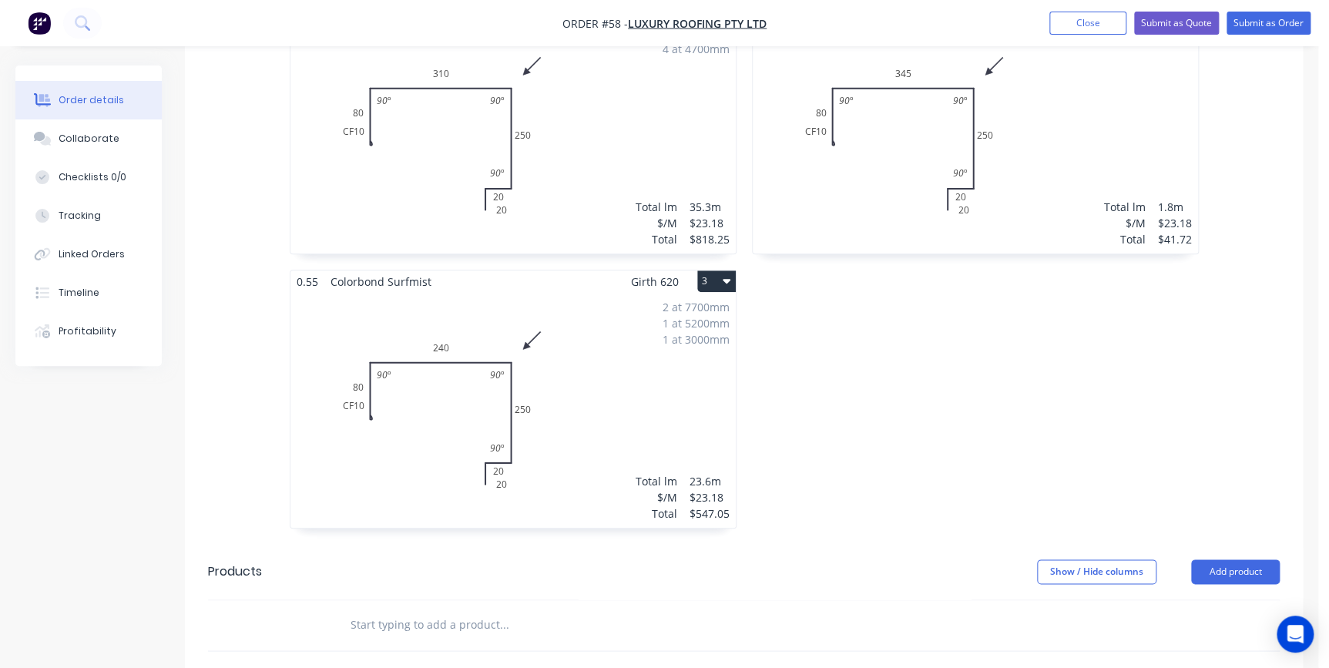
scroll to position [560, 0]
click at [708, 267] on button "3" at bounding box center [716, 278] width 39 height 22
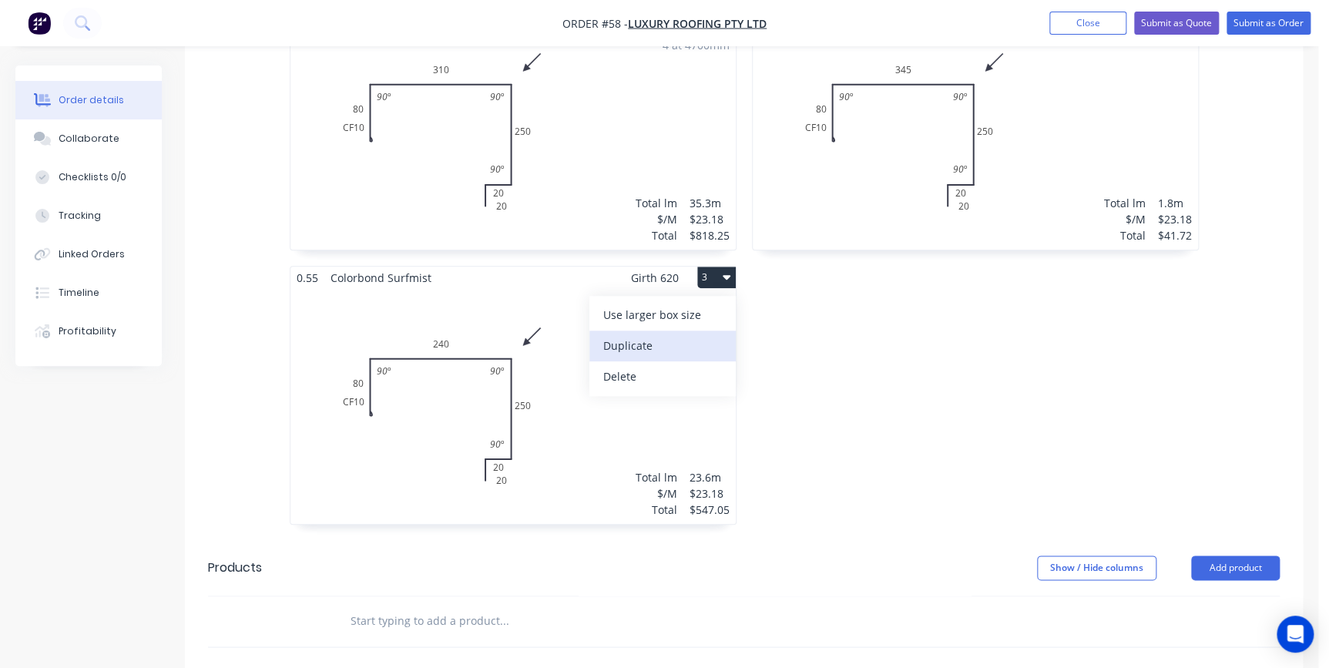
click at [648, 334] on div "Duplicate" at bounding box center [662, 345] width 119 height 22
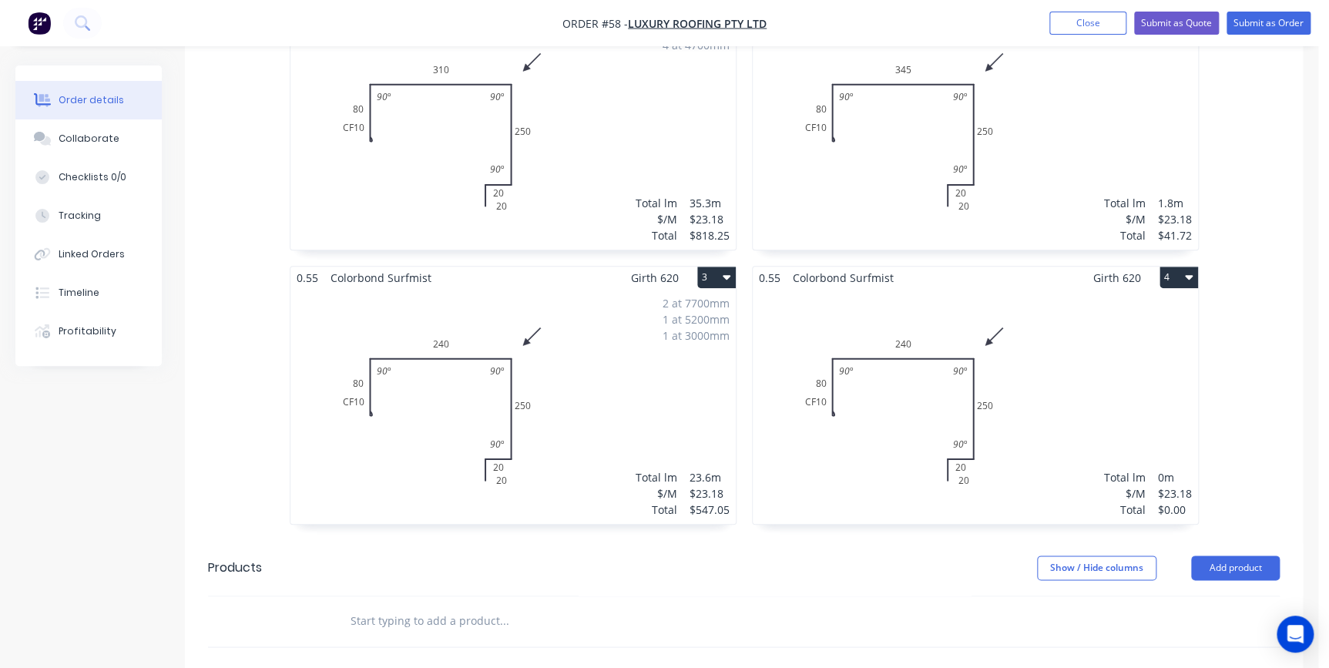
click at [914, 289] on div "Total lm $/M Total 0m $23.18 $0.00" at bounding box center [975, 406] width 445 height 235
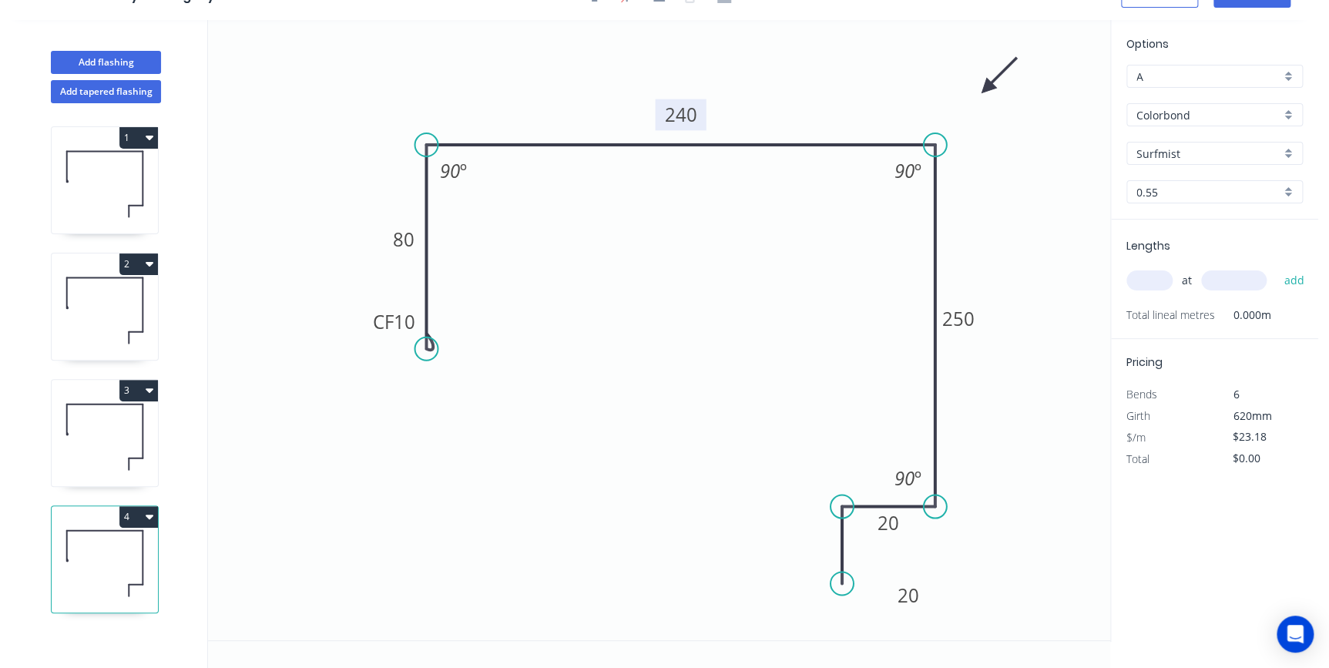
click at [696, 113] on tspan "240" at bounding box center [680, 114] width 32 height 25
click at [999, 213] on icon "0 CF 10 80 360 250 20 20 90 º 90 º 90 º" at bounding box center [659, 330] width 902 height 620
click at [1151, 284] on input "text" at bounding box center [1149, 280] width 46 height 20
type input "1"
type input "1800"
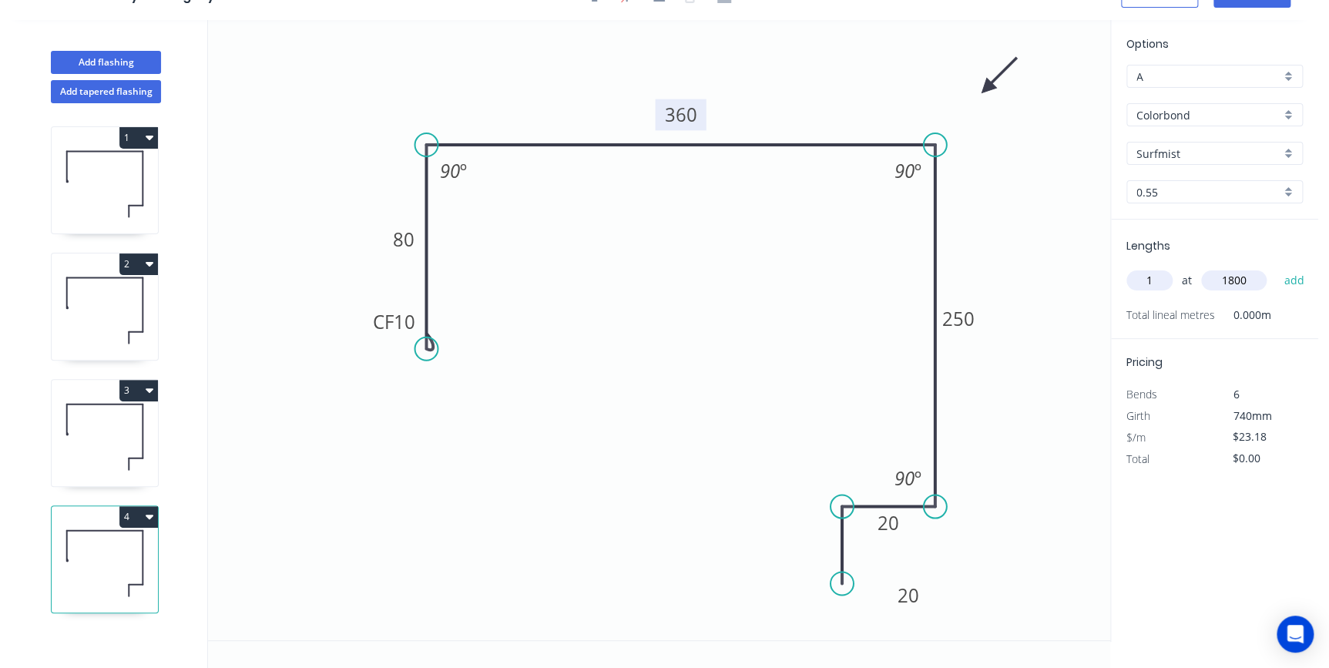
click at [1276, 267] on button "add" at bounding box center [1294, 280] width 36 height 26
type input "$41.72"
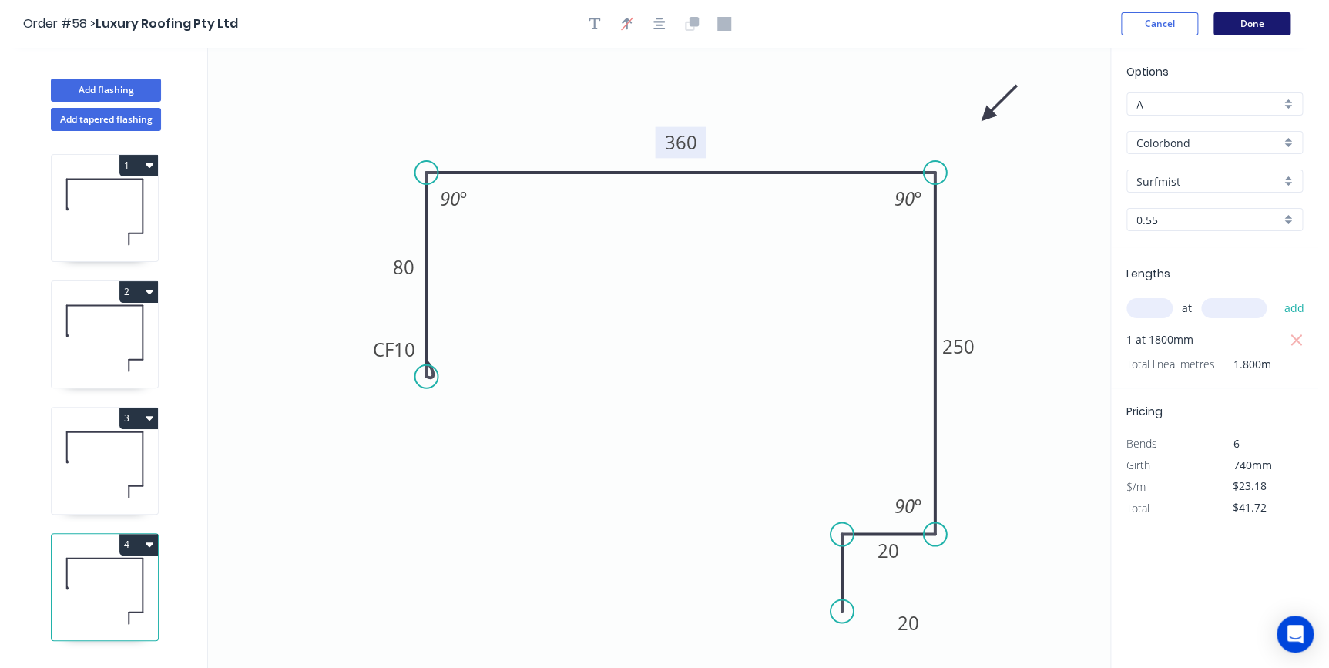
click at [1232, 21] on button "Done" at bounding box center [1251, 23] width 77 height 23
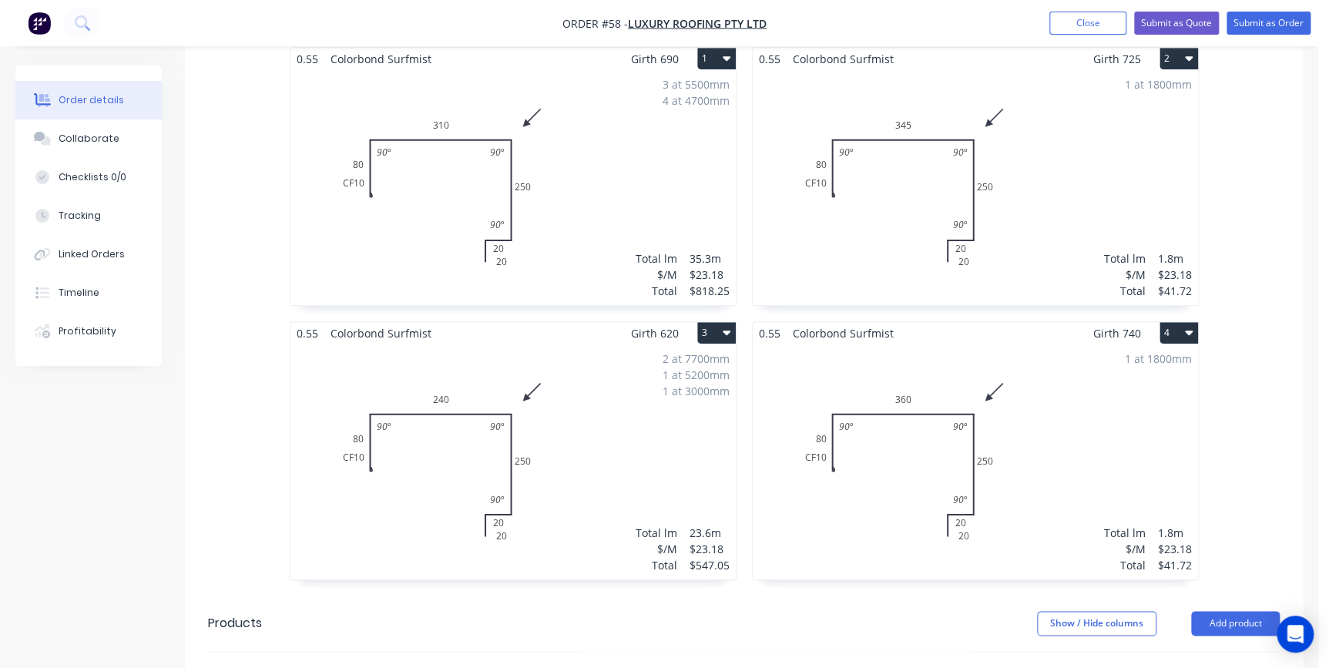
scroll to position [560, 0]
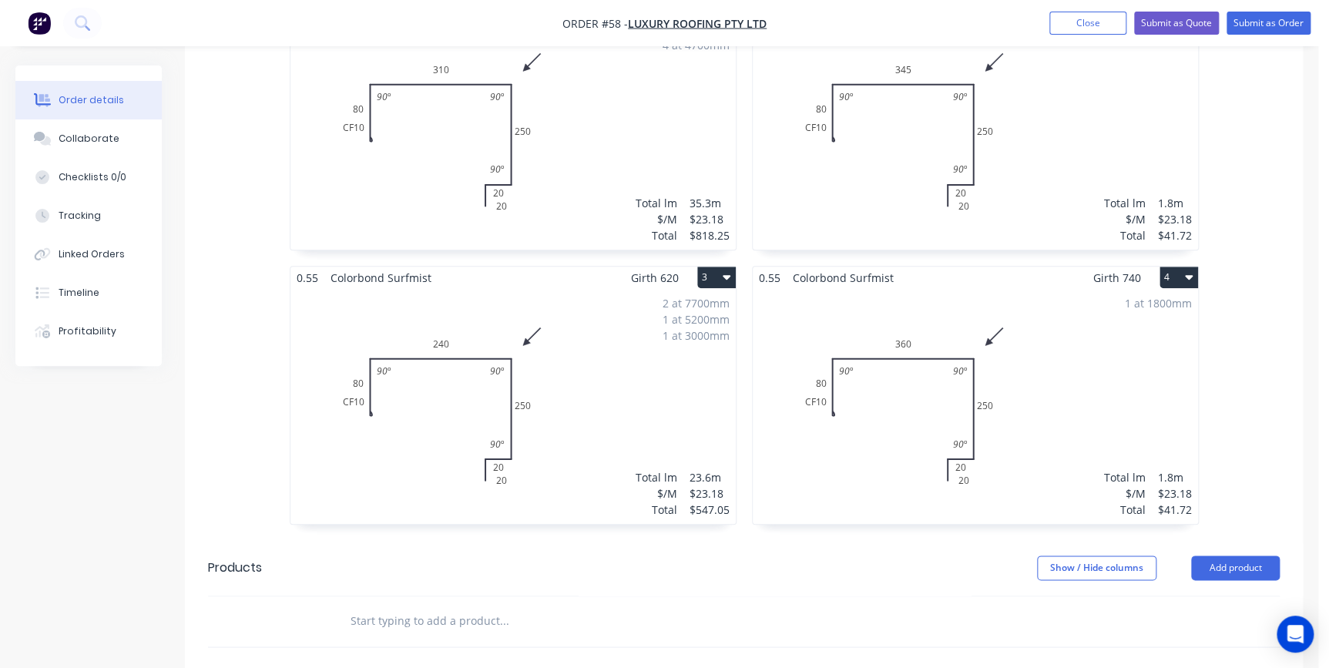
click at [1173, 267] on button "4" at bounding box center [1179, 278] width 39 height 22
click at [1128, 334] on div "Duplicate" at bounding box center [1125, 345] width 119 height 22
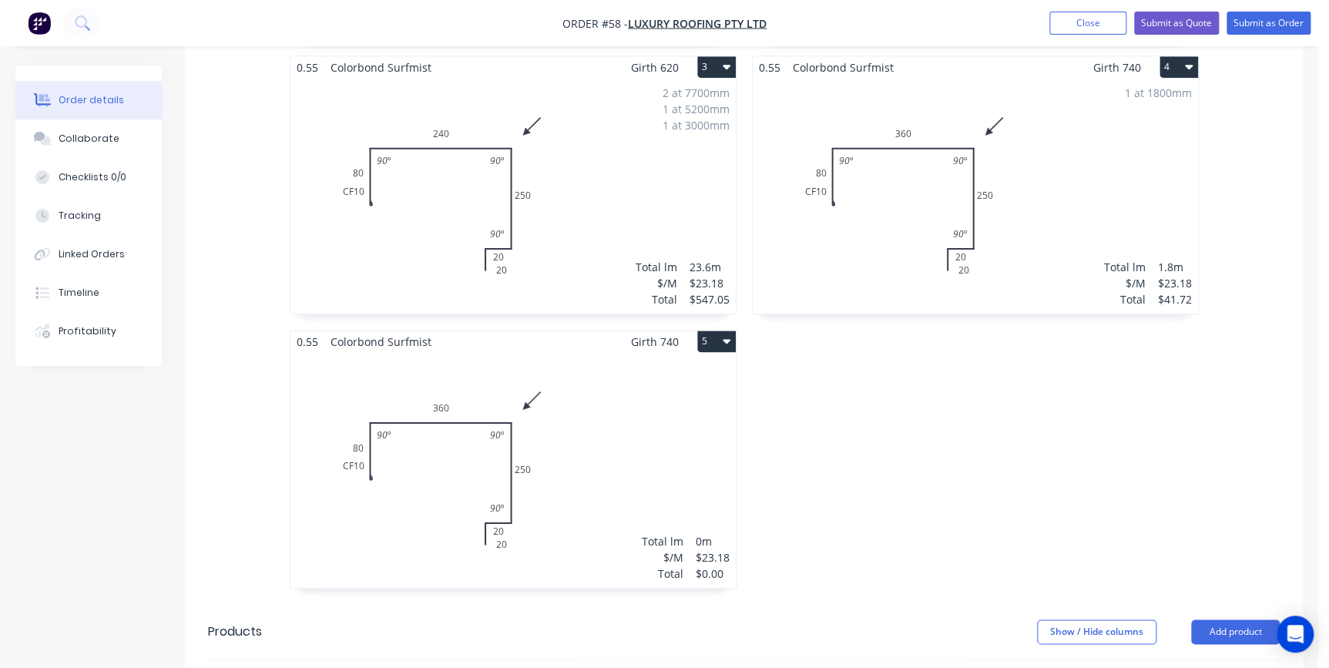
click at [635, 431] on div "Total lm $/M Total 0m $23.18 $0.00" at bounding box center [512, 470] width 445 height 235
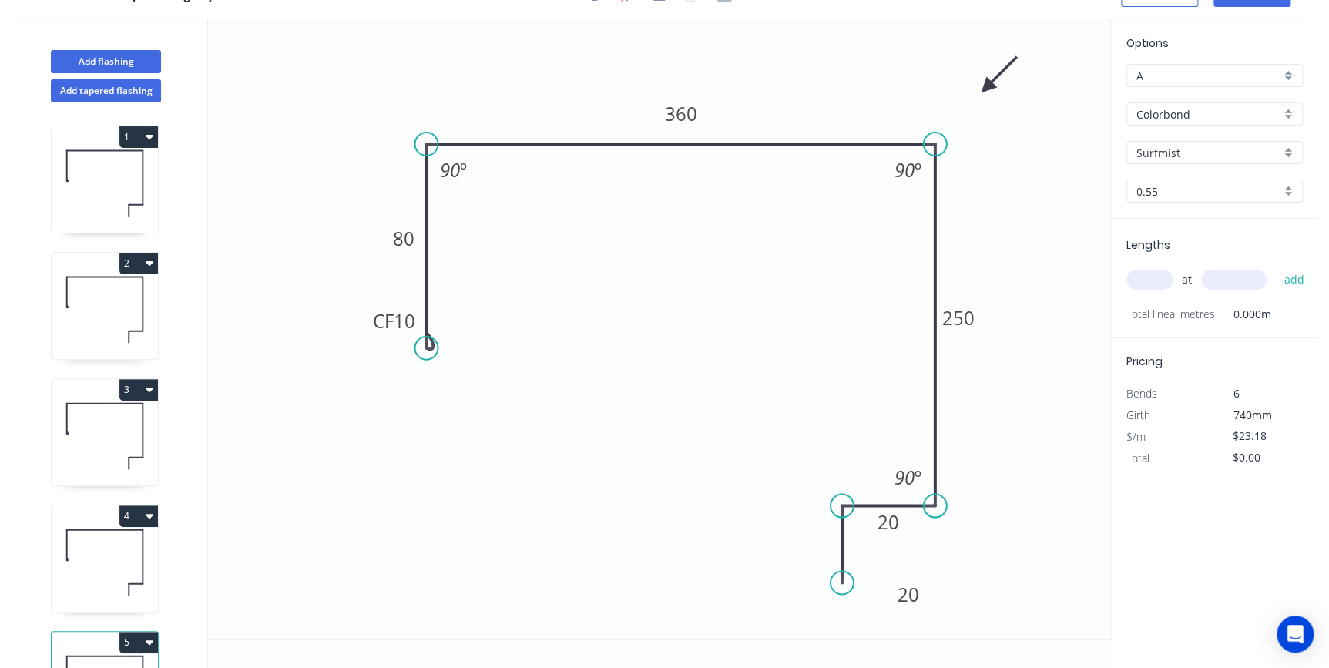
scroll to position [28, 0]
click at [454, 427] on div "Delete bend" at bounding box center [495, 435] width 155 height 32
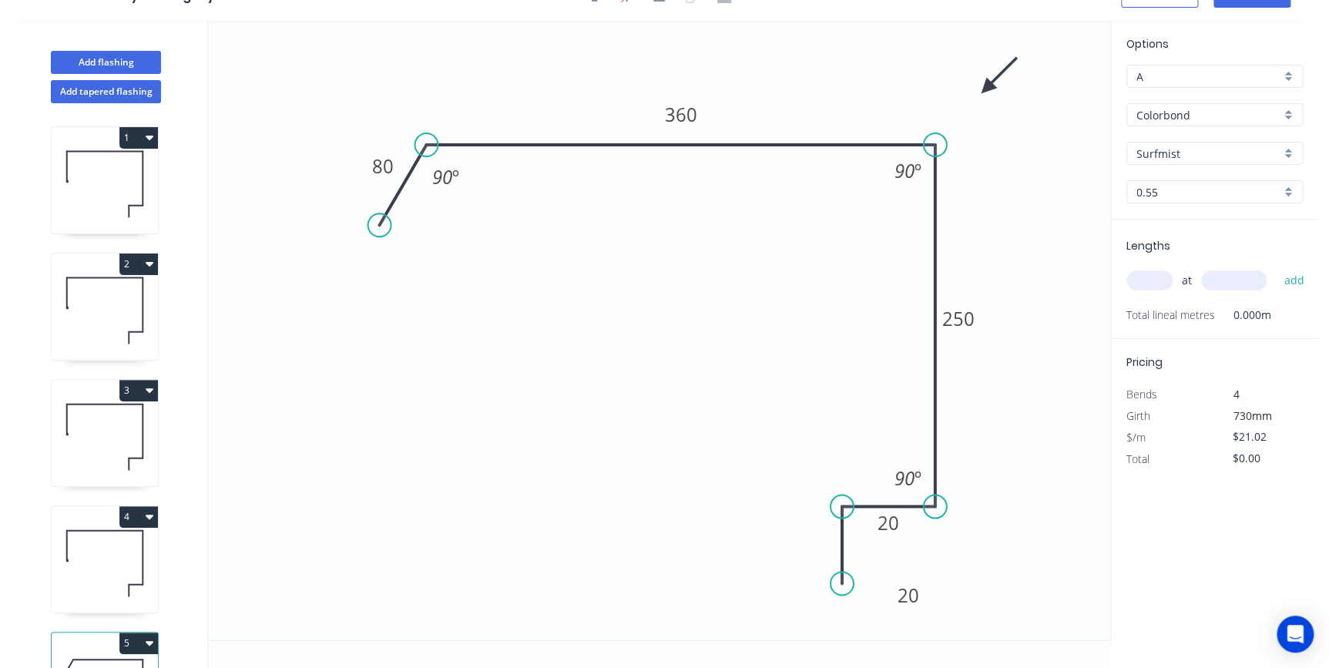
drag, startPoint x: 411, startPoint y: 291, endPoint x: 379, endPoint y: 225, distance: 73.7
click at [379, 225] on circle at bounding box center [379, 224] width 23 height 23
click at [385, 160] on tspan "80" at bounding box center [383, 165] width 22 height 25
type input "$24.36"
click at [1161, 287] on input "text" at bounding box center [1149, 280] width 46 height 20
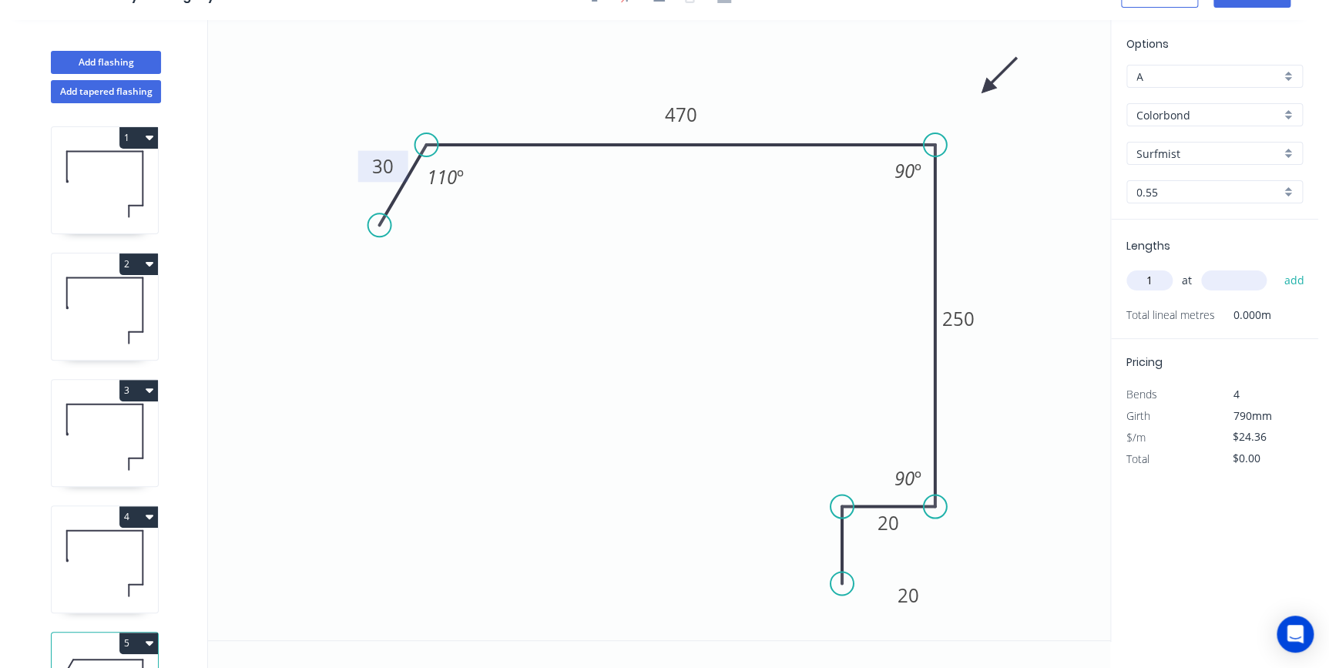
type input "1"
type input "2100"
click at [1276, 267] on button "add" at bounding box center [1294, 280] width 36 height 26
type input "$51.16"
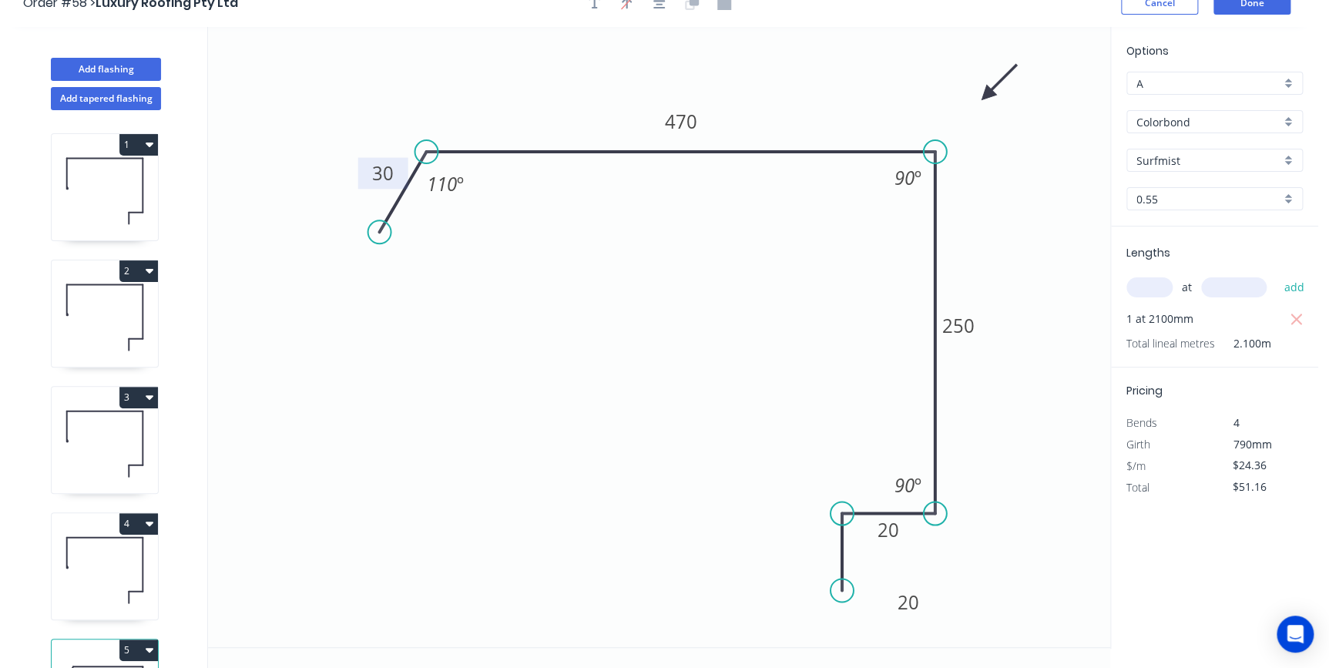
scroll to position [0, 0]
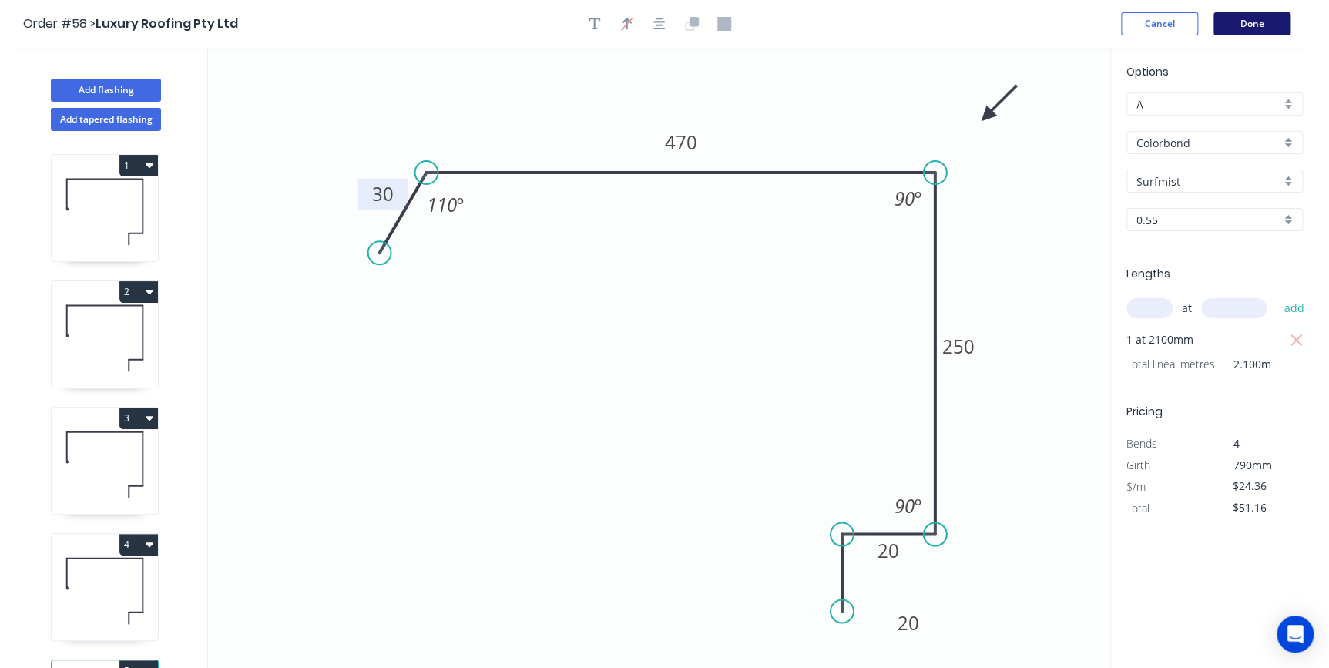
click at [1248, 29] on button "Done" at bounding box center [1251, 23] width 77 height 23
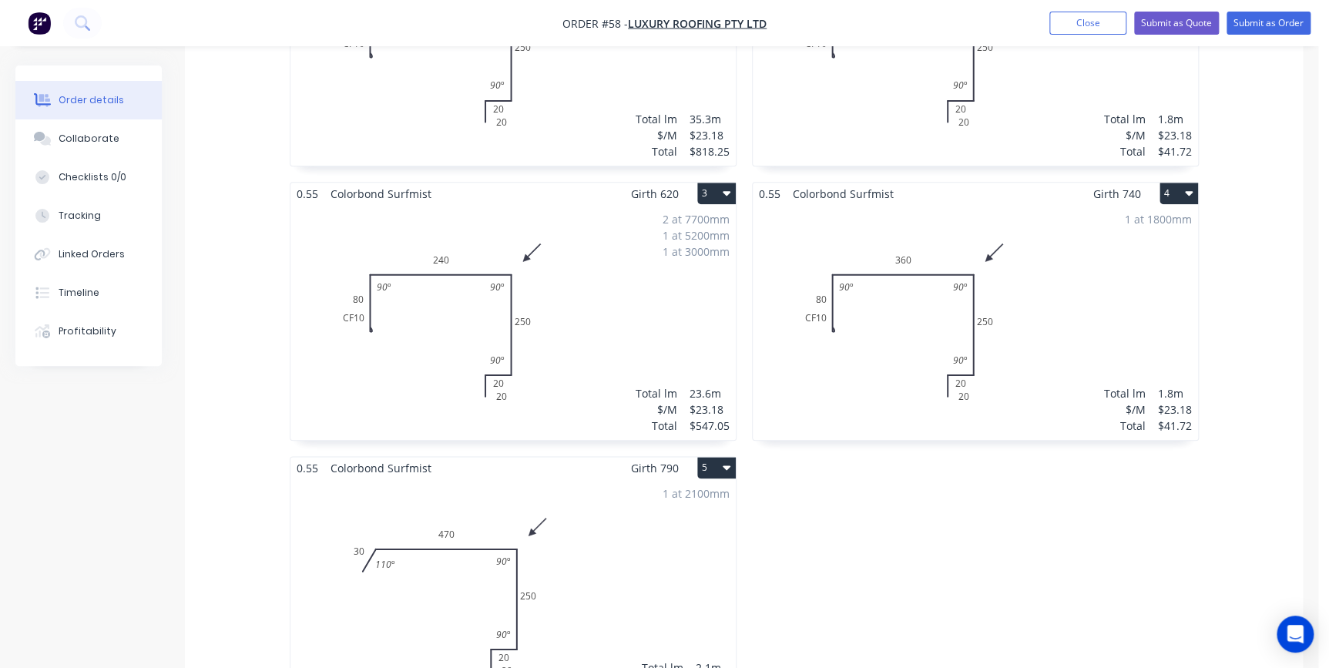
scroll to position [700, 0]
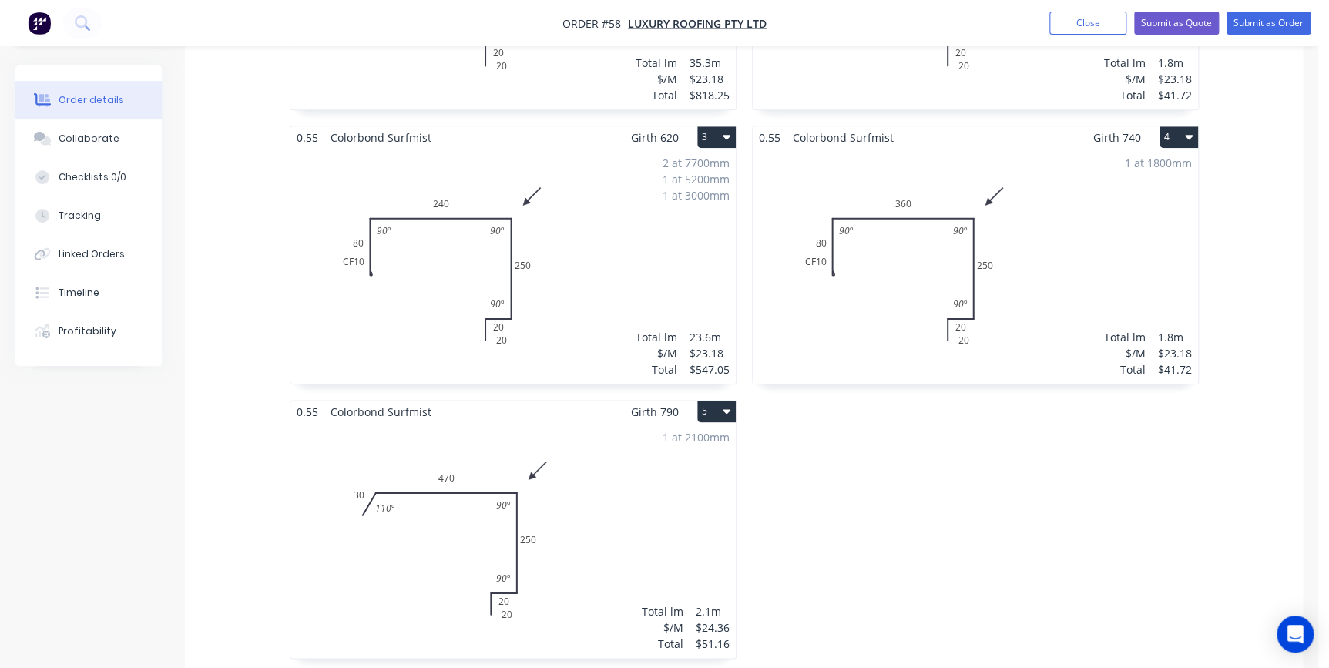
click at [708, 401] on button "5" at bounding box center [716, 412] width 39 height 22
click at [662, 468] on div "Duplicate" at bounding box center [662, 479] width 119 height 22
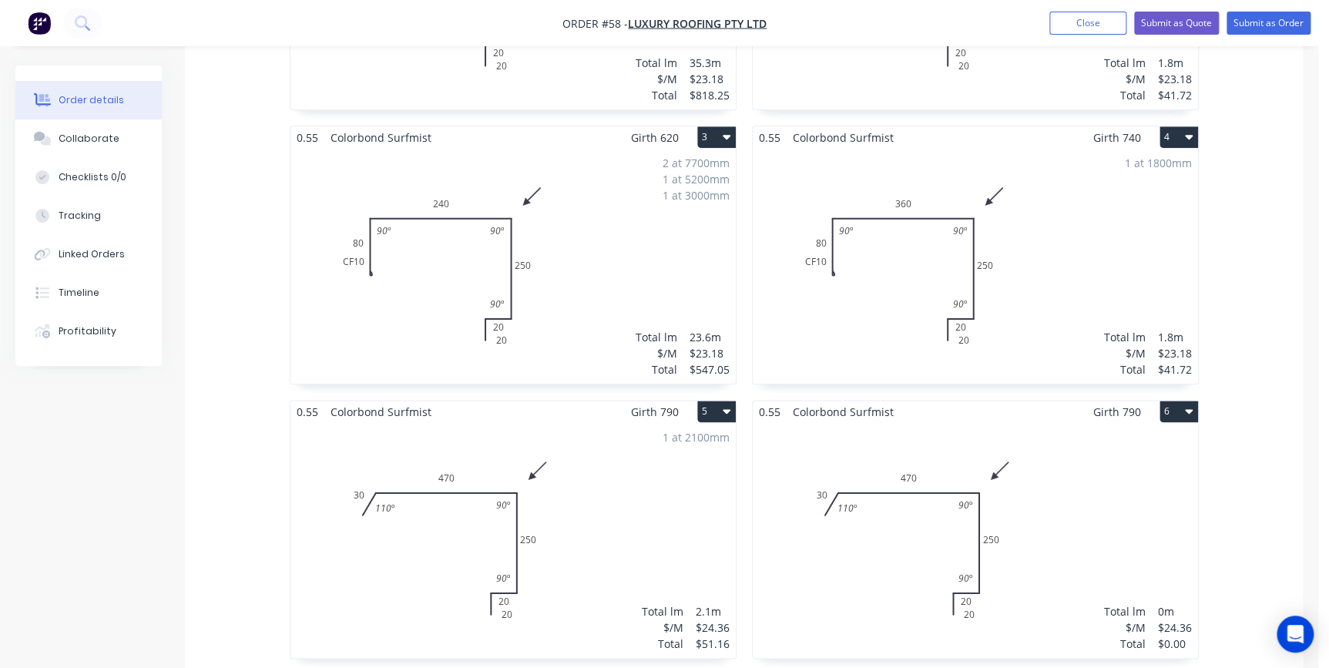
click at [818, 423] on div "Total lm $/M Total 0m $24.36 $0.00" at bounding box center [975, 540] width 445 height 235
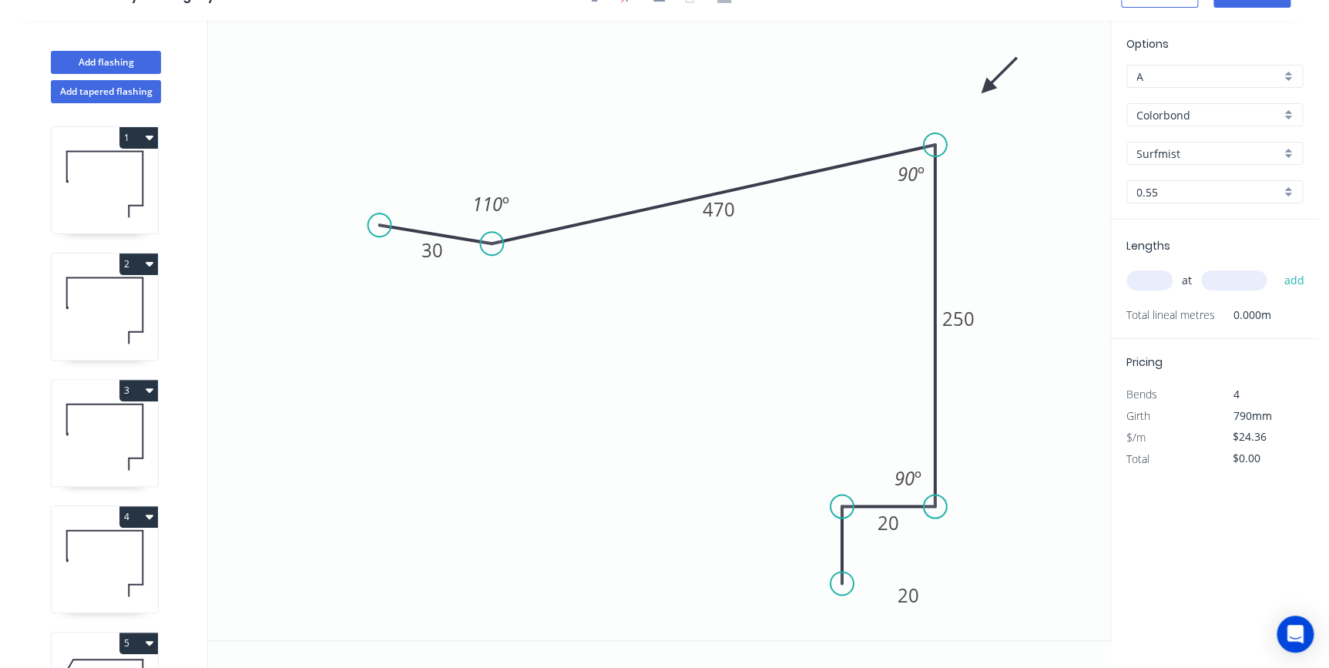
drag, startPoint x: 432, startPoint y: 146, endPoint x: 493, endPoint y: 256, distance: 125.2
click at [493, 255] on circle at bounding box center [491, 243] width 23 height 23
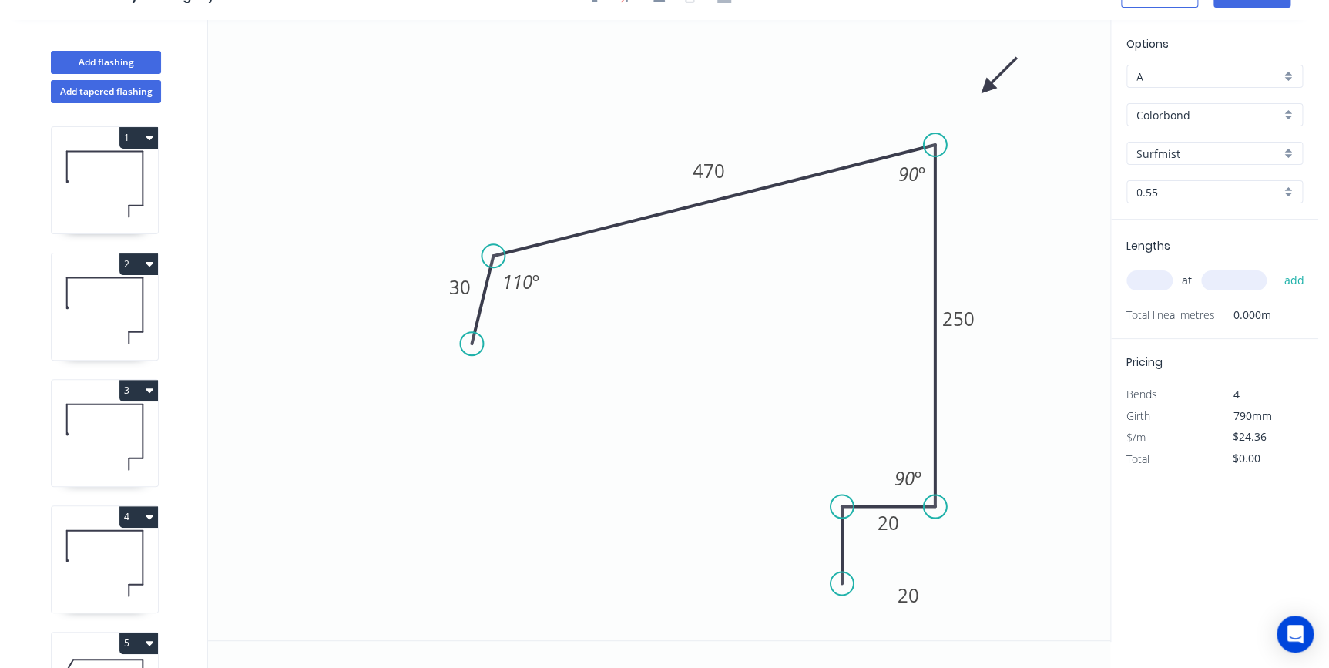
drag, startPoint x: 378, startPoint y: 223, endPoint x: 472, endPoint y: 344, distance: 153.2
click at [472, 344] on circle at bounding box center [471, 343] width 23 height 23
click at [723, 171] on tspan "470" at bounding box center [709, 170] width 32 height 25
click at [1032, 186] on icon "0 30 400 250 20 20 110 º 90 º 90 º" at bounding box center [659, 330] width 902 height 620
type input "$21.02"
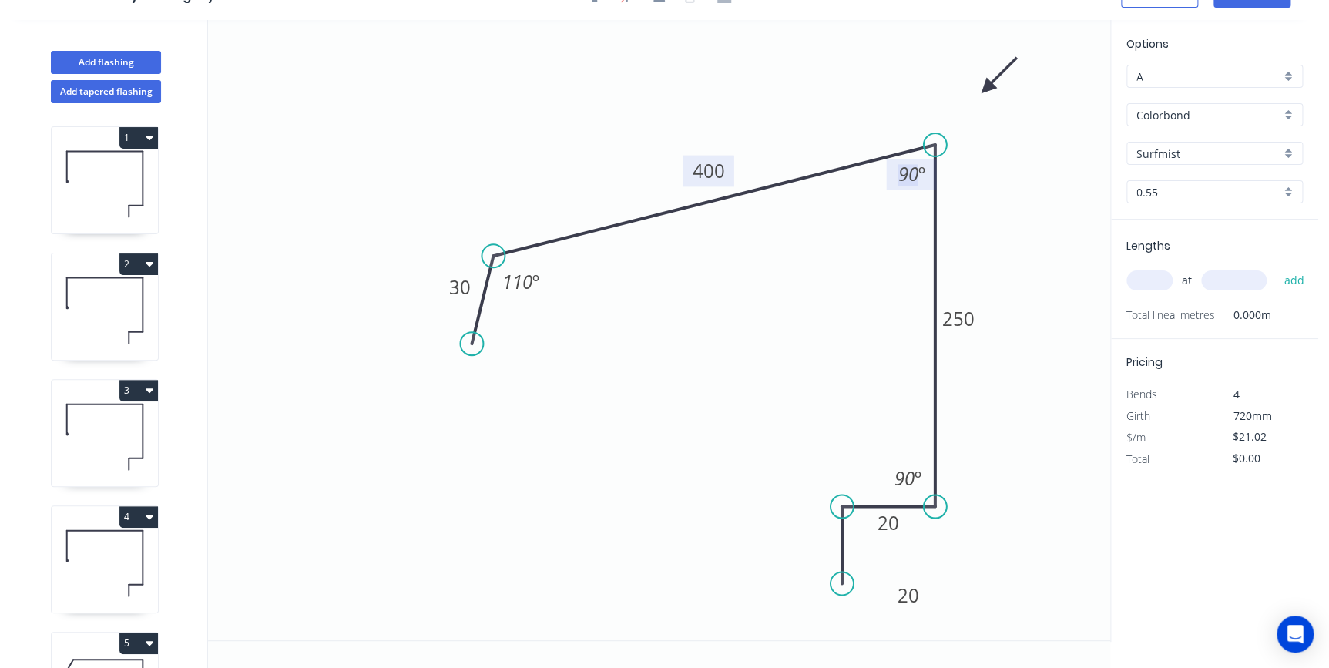
click at [915, 173] on tspan "90" at bounding box center [908, 173] width 20 height 25
click at [1036, 220] on icon "0 30 400 250 20 20 110 º 80 º 90 º" at bounding box center [659, 330] width 902 height 620
click at [1140, 282] on input "text" at bounding box center [1149, 280] width 46 height 20
type input "2"
type input "4000"
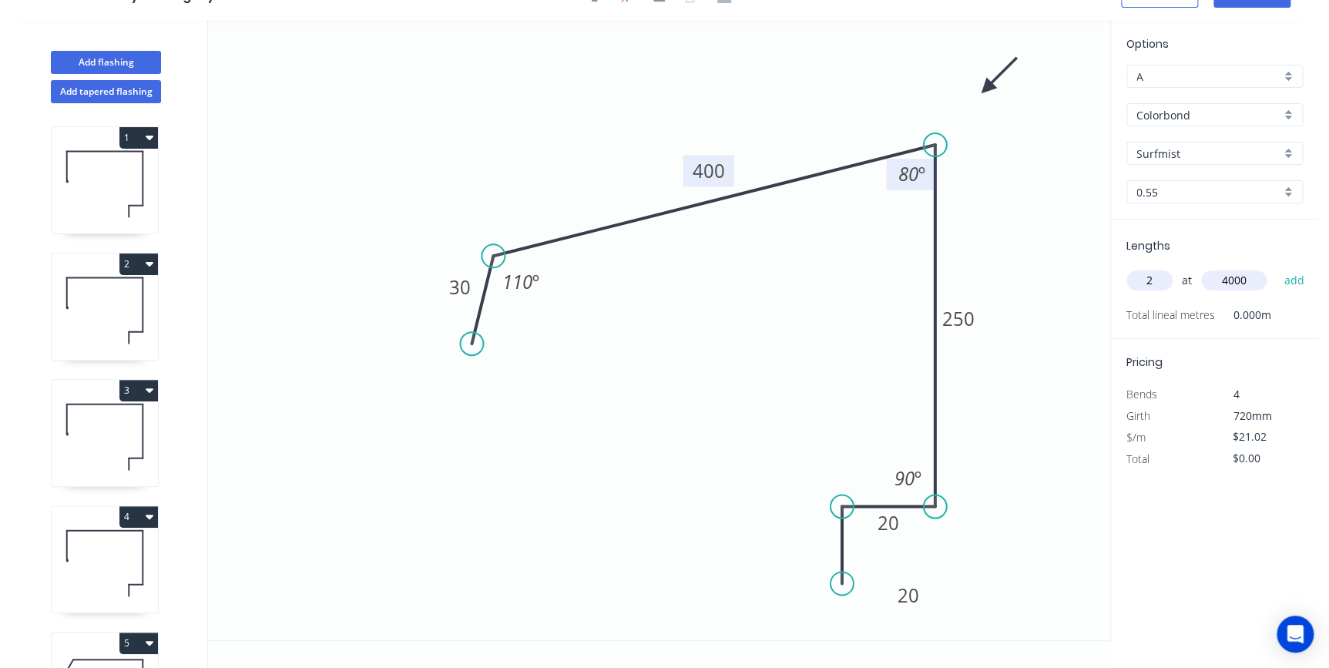
click at [1276, 267] on button "add" at bounding box center [1294, 280] width 36 height 26
type input "$168.16"
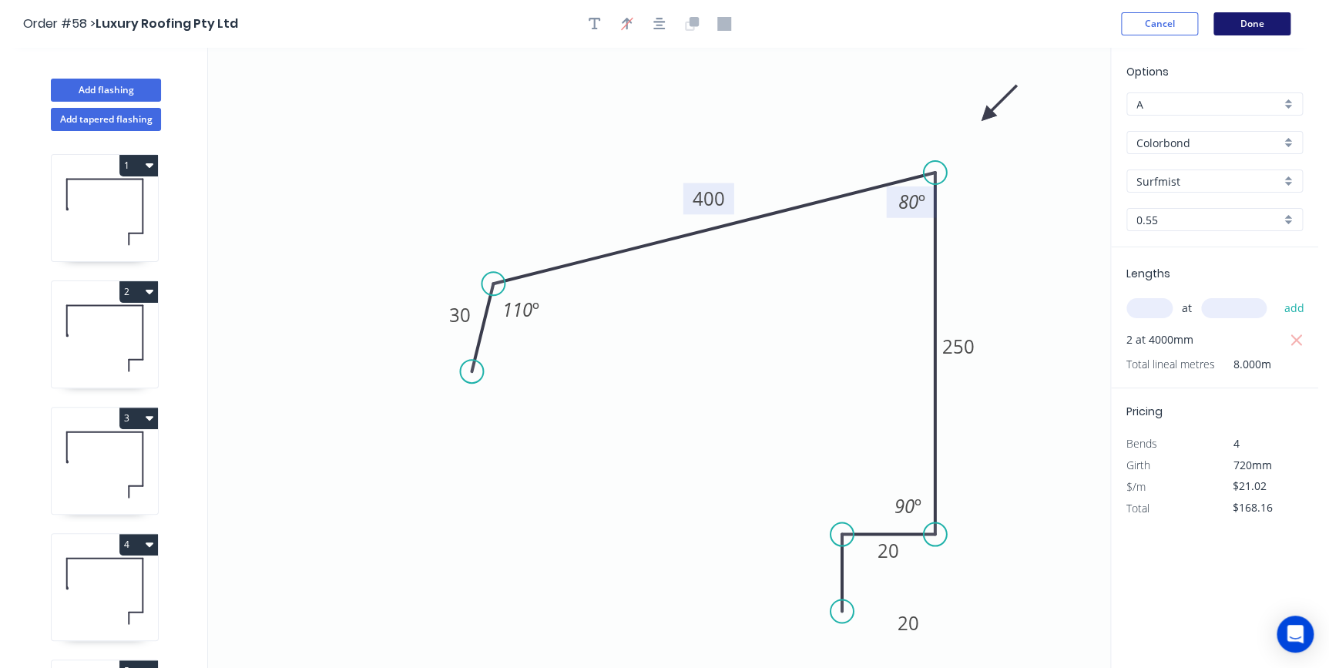
click at [1271, 25] on button "Done" at bounding box center [1251, 23] width 77 height 23
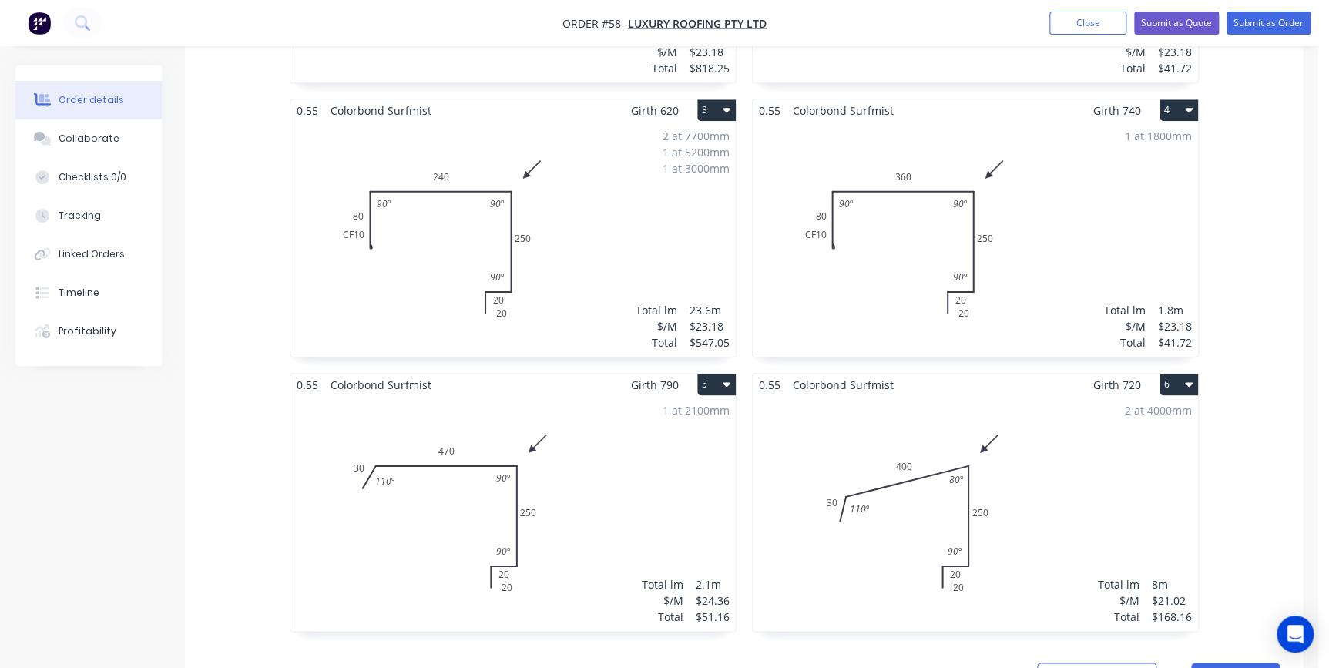
scroll to position [840, 0]
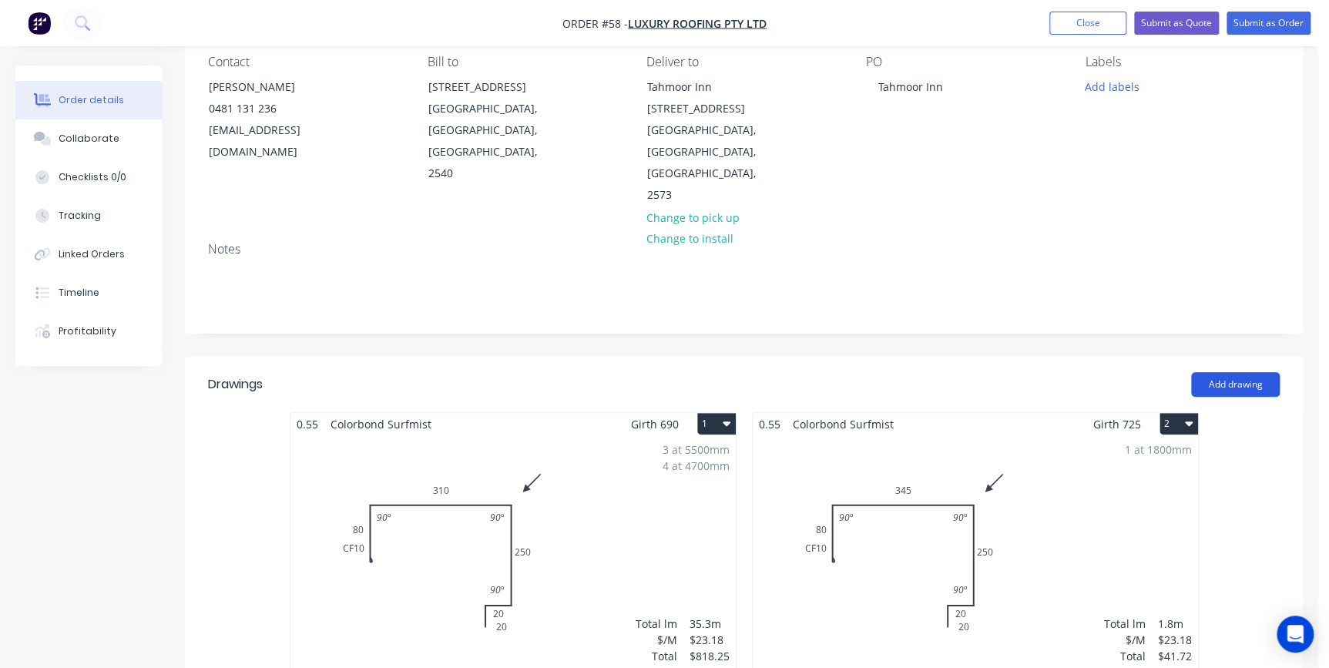
click at [1220, 372] on button "Add drawing" at bounding box center [1235, 384] width 89 height 25
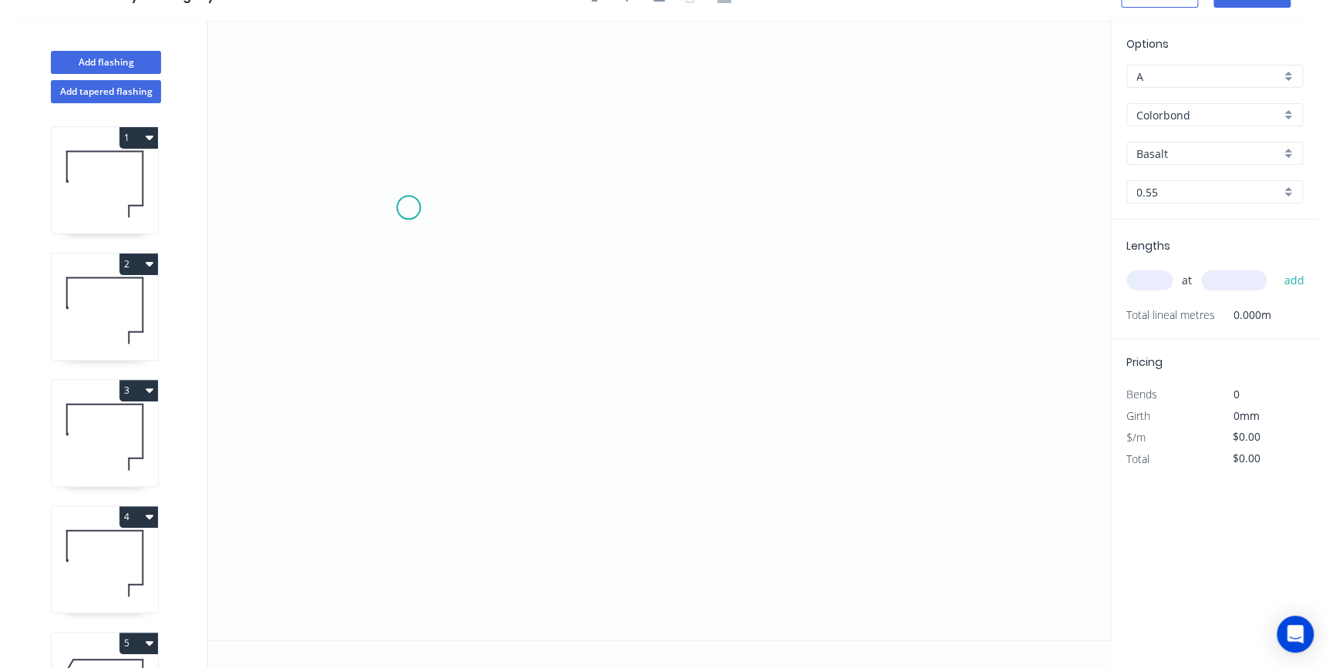
click at [408, 207] on icon "0" at bounding box center [659, 330] width 902 height 620
click at [398, 460] on icon "0" at bounding box center [659, 330] width 902 height 620
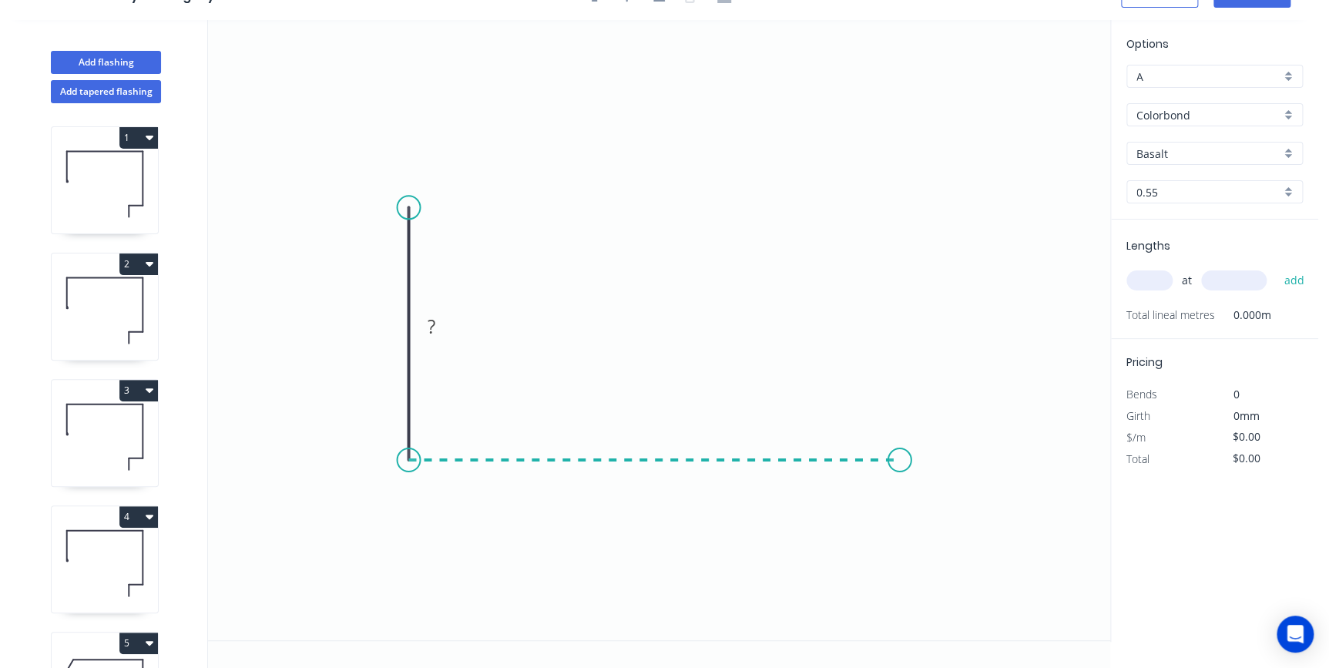
click at [900, 469] on icon "0 ?" at bounding box center [659, 330] width 902 height 620
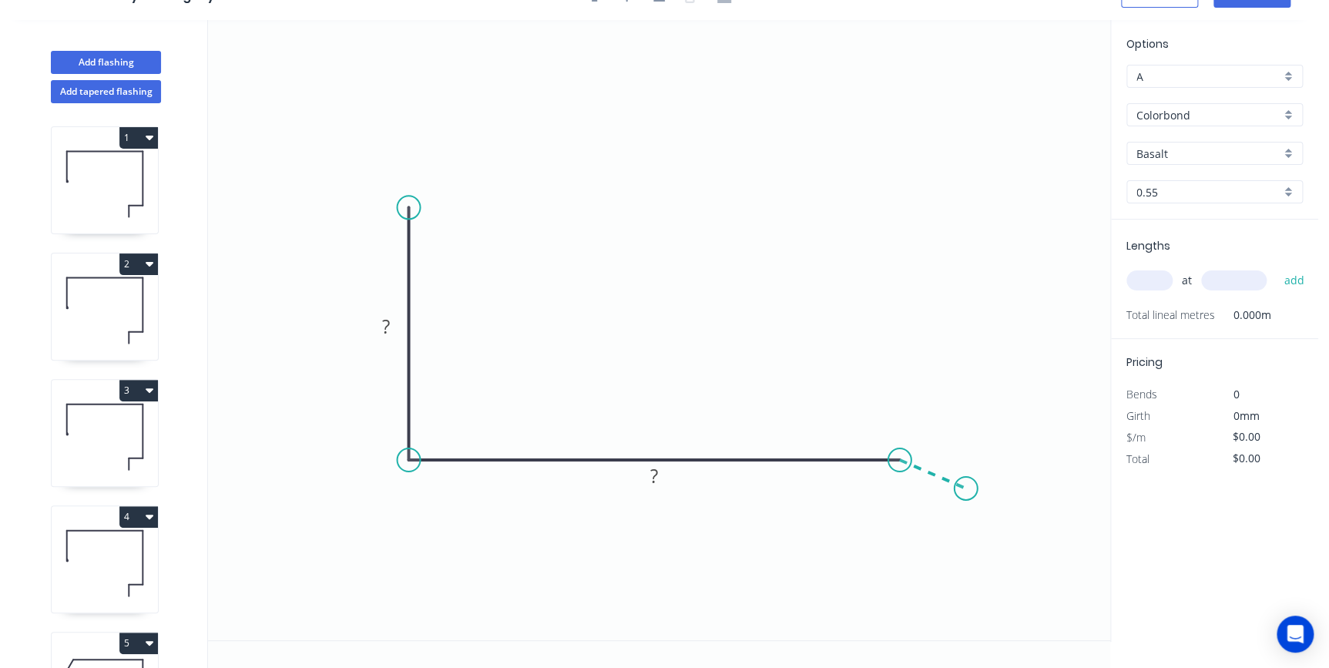
click at [966, 488] on icon "0 ? ?" at bounding box center [659, 330] width 902 height 620
click at [966, 488] on circle at bounding box center [966, 488] width 23 height 23
drag, startPoint x: 670, startPoint y: 468, endPoint x: 697, endPoint y: 379, distance: 93.4
click at [697, 379] on rect at bounding box center [681, 387] width 50 height 32
drag, startPoint x: 400, startPoint y: 317, endPoint x: 453, endPoint y: 289, distance: 60.0
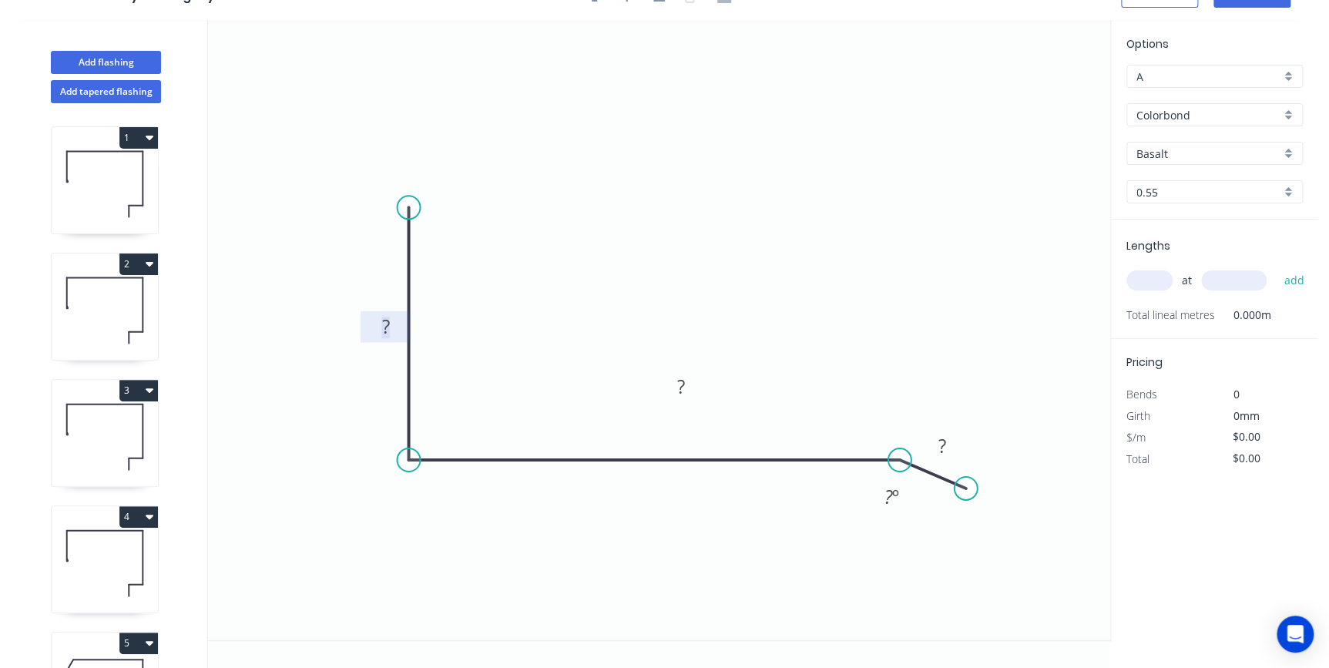
click at [453, 289] on icon "0 ? ? ? ? º" at bounding box center [659, 330] width 902 height 620
drag, startPoint x: 404, startPoint y: 318, endPoint x: 524, endPoint y: 272, distance: 128.8
click at [524, 272] on rect at bounding box center [506, 281] width 50 height 32
drag, startPoint x: 965, startPoint y: 488, endPoint x: 938, endPoint y: 541, distance: 58.9
click at [938, 541] on circle at bounding box center [938, 540] width 23 height 23
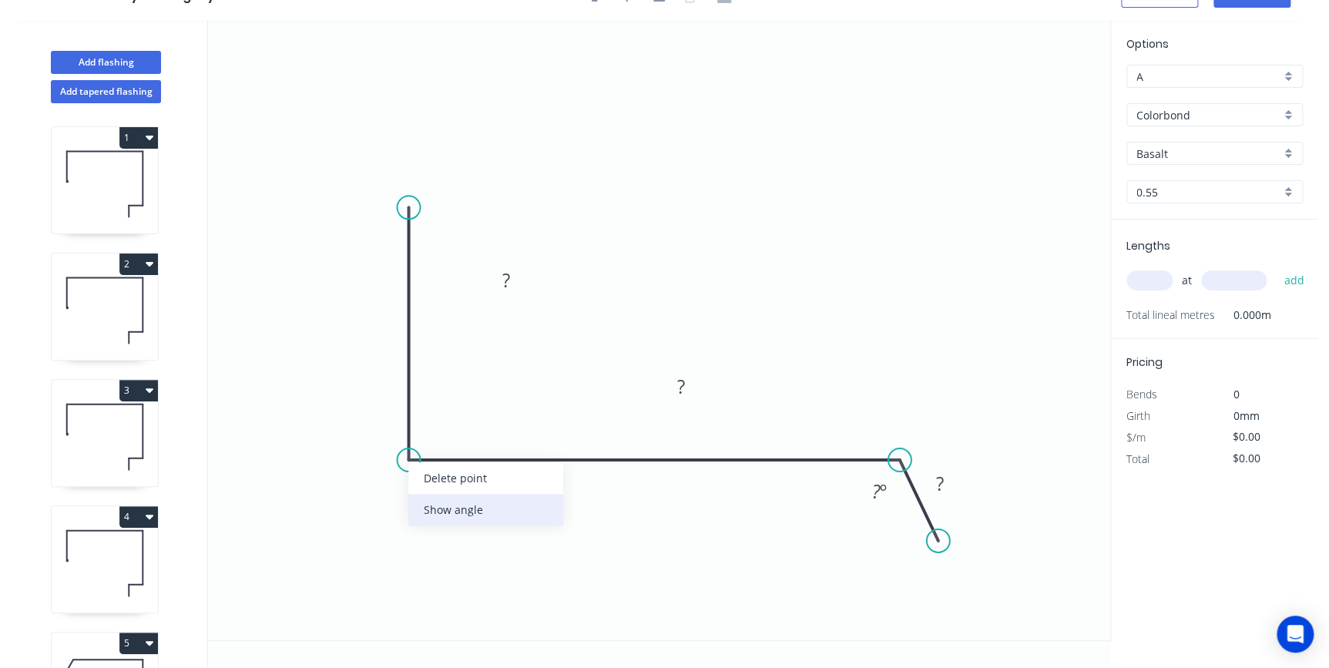
click at [438, 509] on div "Show angle" at bounding box center [485, 510] width 155 height 32
click at [511, 279] on rect at bounding box center [505, 281] width 31 height 22
click at [824, 198] on icon "0 180 240 30 90 º 110 º" at bounding box center [659, 330] width 902 height 620
type input "$13.67"
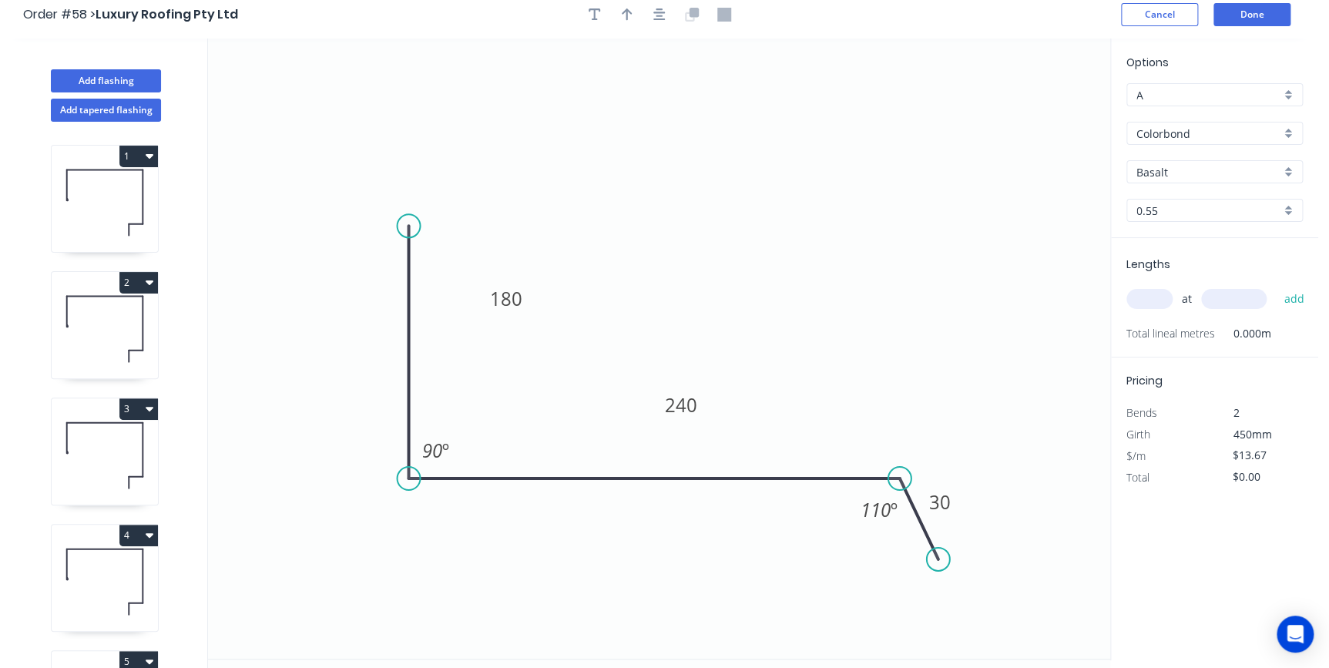
scroll to position [0, 0]
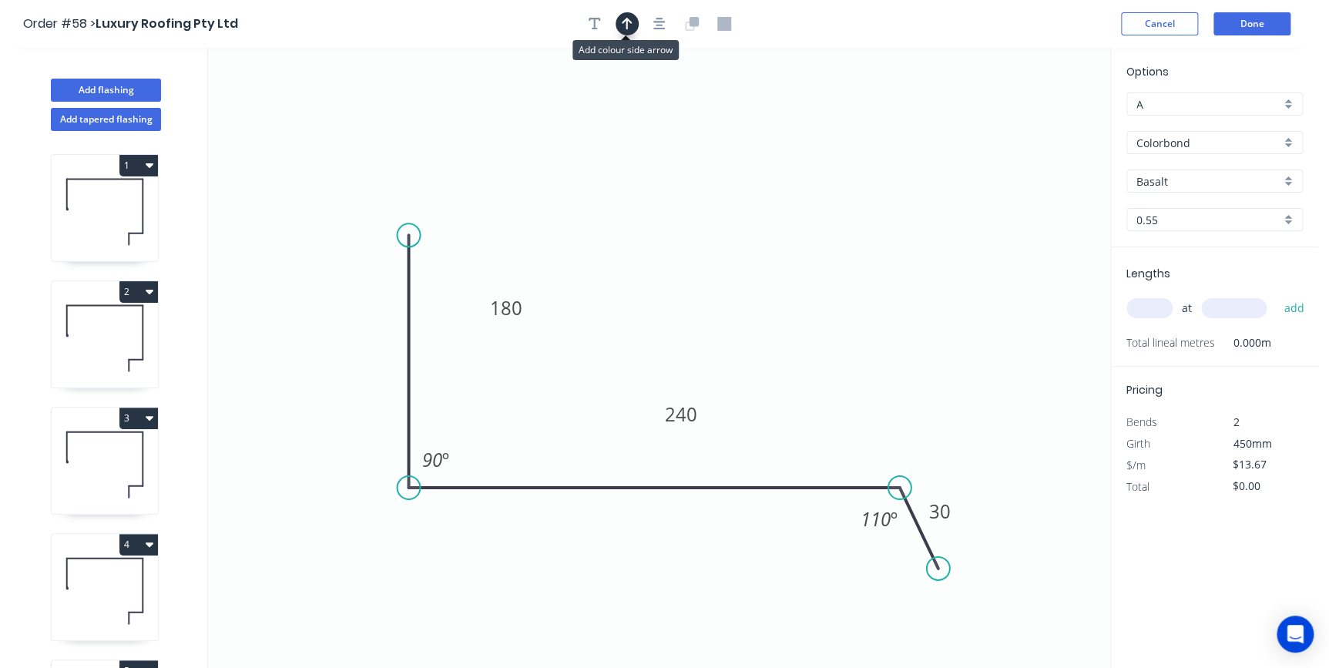
click at [625, 29] on icon "button" at bounding box center [627, 24] width 11 height 14
click at [1031, 124] on icon at bounding box center [1032, 106] width 14 height 49
drag, startPoint x: 1031, startPoint y: 124, endPoint x: 789, endPoint y: 297, distance: 297.6
click at [789, 297] on icon at bounding box center [801, 285] width 45 height 45
click at [1217, 183] on input "Basalt" at bounding box center [1208, 181] width 144 height 16
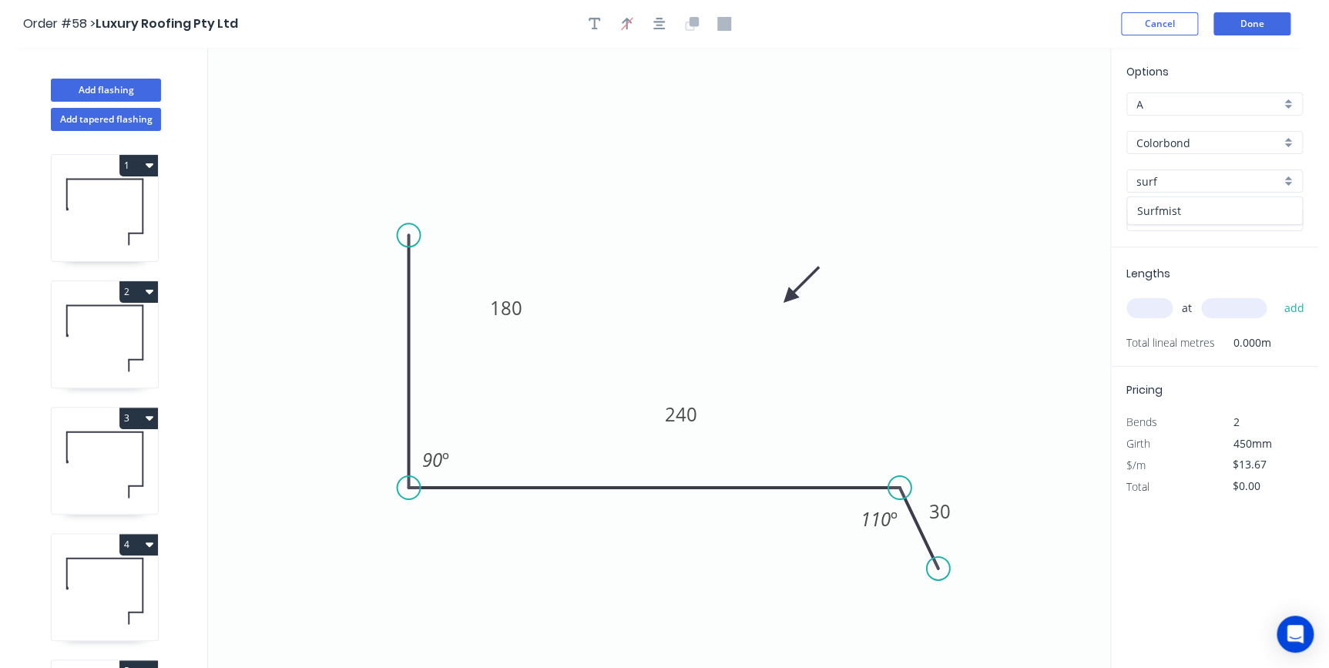
click at [1180, 219] on div "Surfmist" at bounding box center [1214, 210] width 175 height 27
type input "Surfmist"
click at [1156, 314] on input "text" at bounding box center [1149, 308] width 46 height 20
type input "1"
type input "1500"
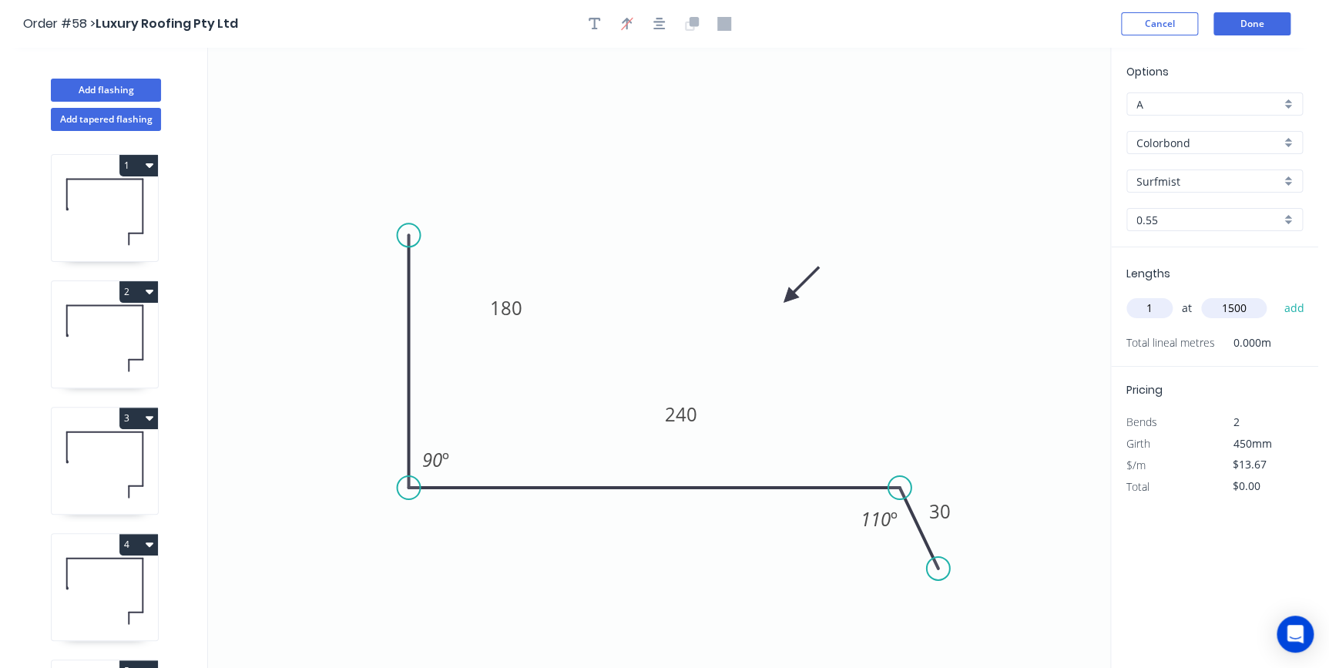
click at [1276, 295] on button "add" at bounding box center [1294, 308] width 36 height 26
type input "$20.51"
click at [1261, 22] on button "Done" at bounding box center [1251, 23] width 77 height 23
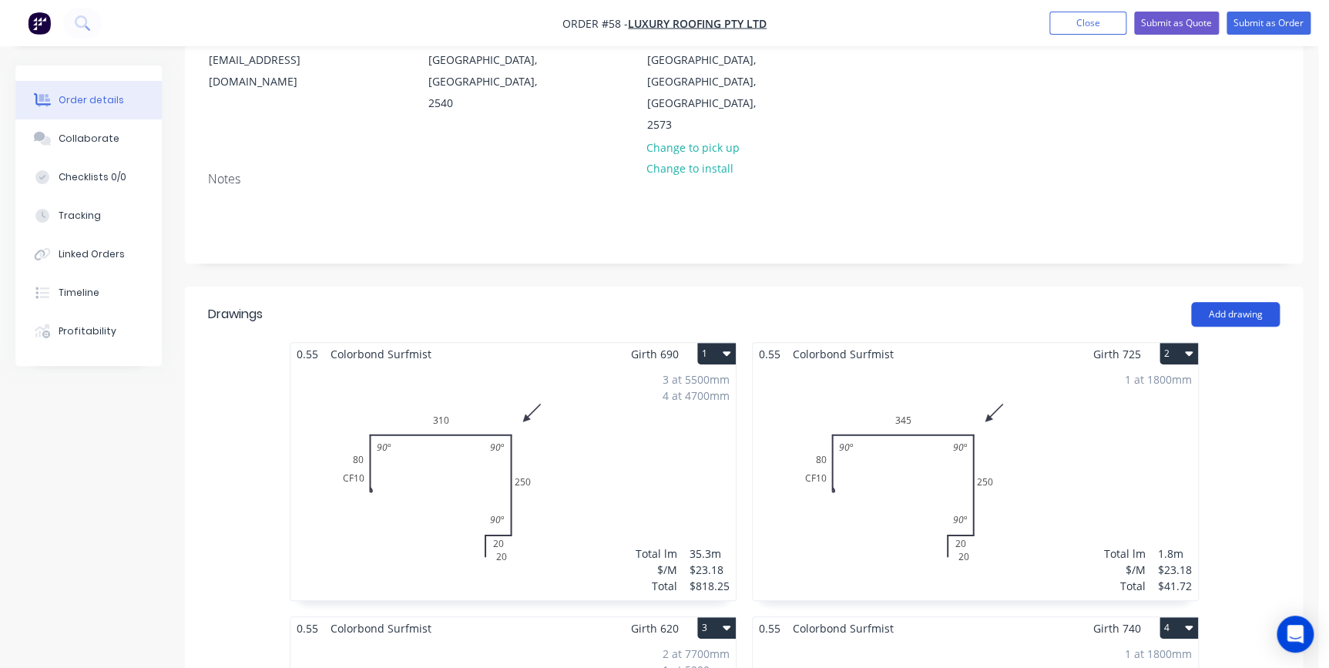
click at [1246, 302] on button "Add drawing" at bounding box center [1235, 314] width 89 height 25
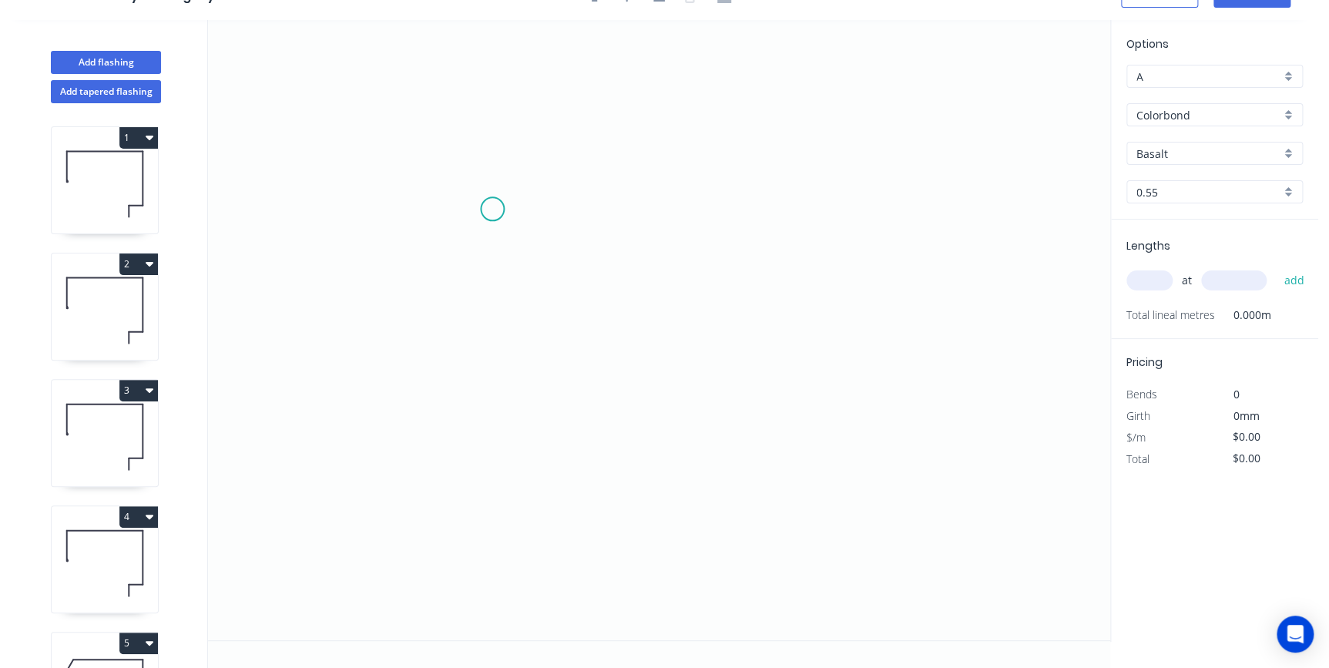
click at [493, 209] on icon "0" at bounding box center [659, 330] width 902 height 620
click at [506, 478] on icon "0" at bounding box center [659, 330] width 902 height 620
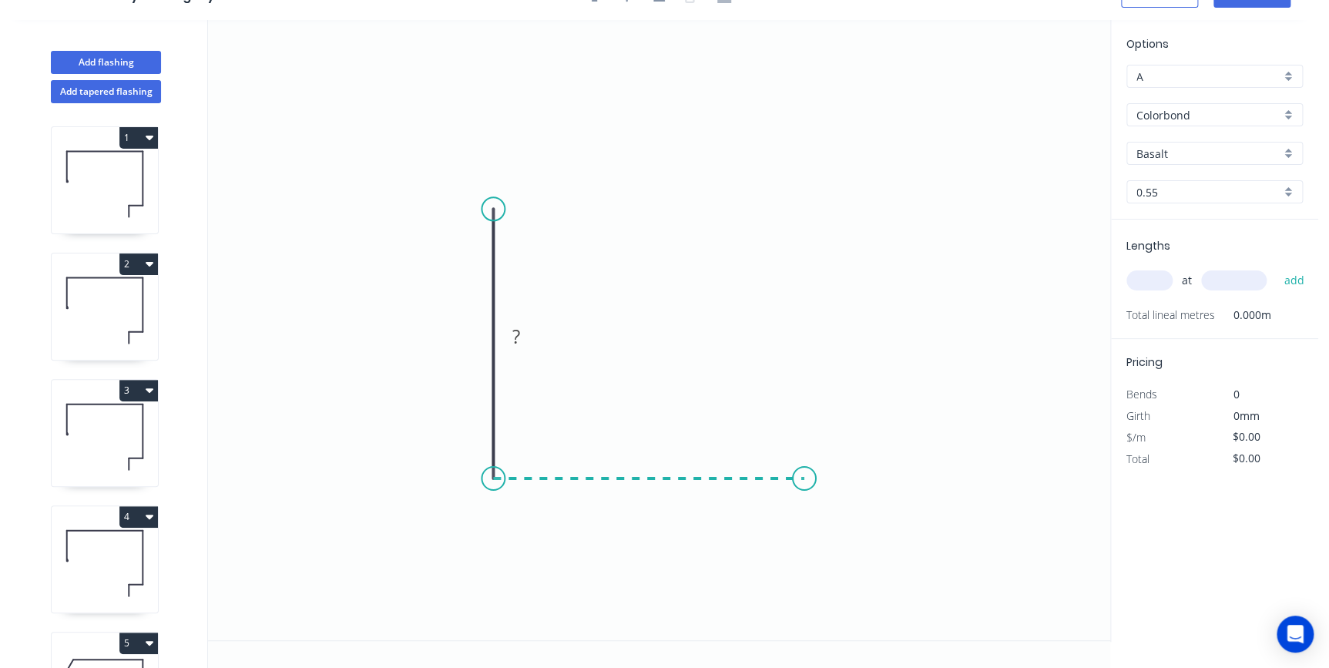
click at [804, 482] on icon "0 ?" at bounding box center [659, 330] width 902 height 620
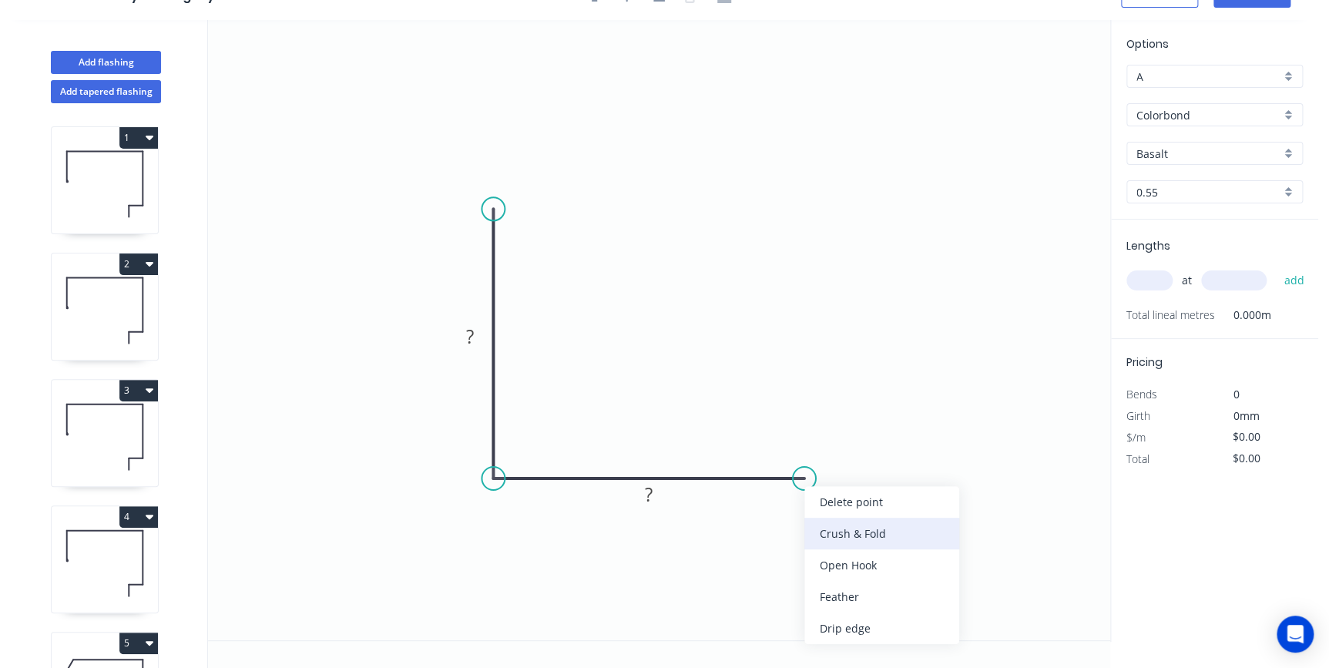
click at [821, 532] on div "Crush & Fold" at bounding box center [881, 534] width 155 height 32
click at [827, 521] on div "Flip bend" at bounding box center [879, 534] width 155 height 32
drag, startPoint x: 807, startPoint y: 428, endPoint x: 822, endPoint y: 546, distance: 118.8
click at [822, 546] on rect at bounding box center [799, 557] width 62 height 32
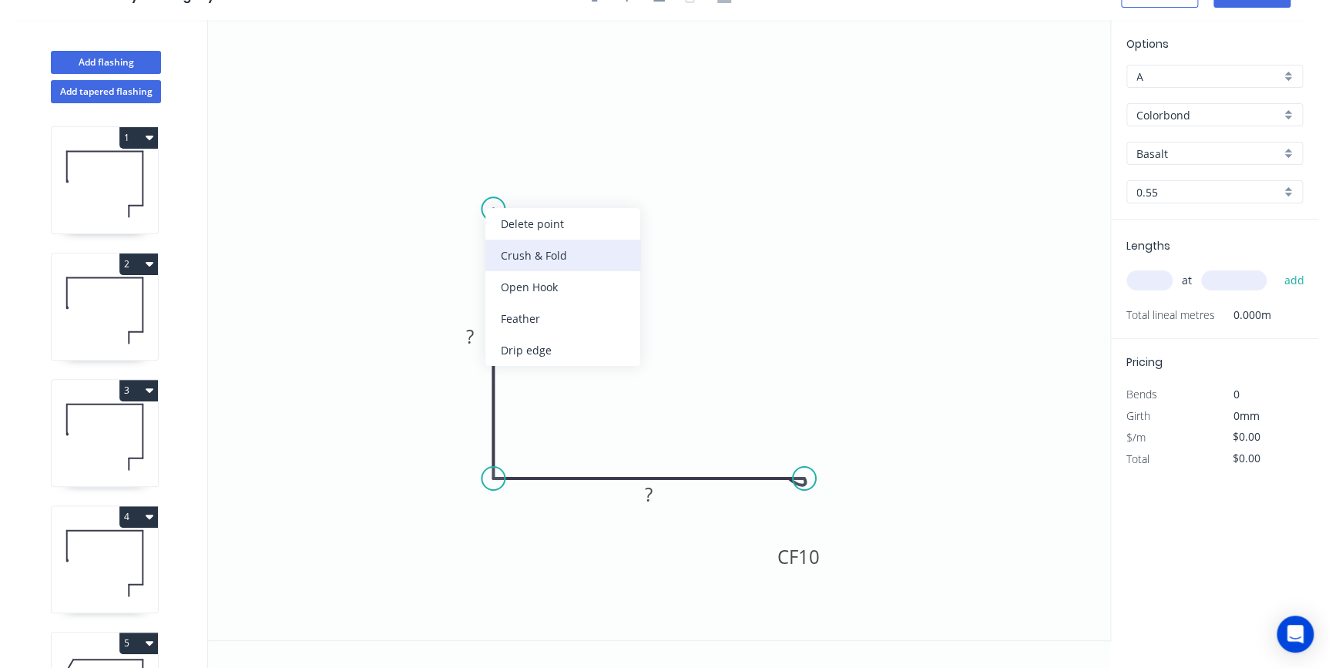
click at [538, 254] on div "Crush & Fold" at bounding box center [562, 256] width 155 height 32
drag, startPoint x: 551, startPoint y: 210, endPoint x: 451, endPoint y: 205, distance: 100.3
click at [451, 205] on rect at bounding box center [430, 217] width 62 height 32
drag, startPoint x: 489, startPoint y: 321, endPoint x: 608, endPoint y: 290, distance: 122.8
click at [608, 290] on rect at bounding box center [589, 306] width 50 height 32
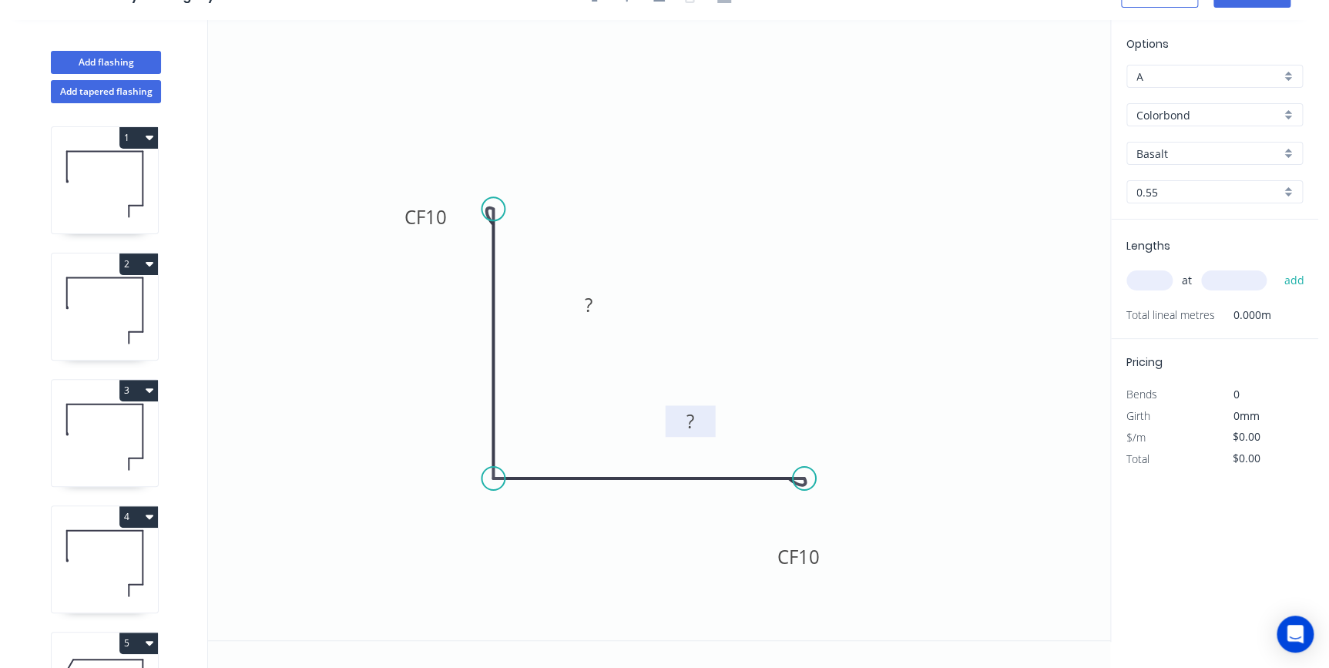
drag, startPoint x: 666, startPoint y: 493, endPoint x: 713, endPoint y: 408, distance: 97.2
click at [713, 408] on rect at bounding box center [691, 421] width 50 height 32
click at [520, 513] on div "Show angle" at bounding box center [572, 521] width 155 height 32
click at [592, 311] on tspan "?" at bounding box center [589, 304] width 8 height 25
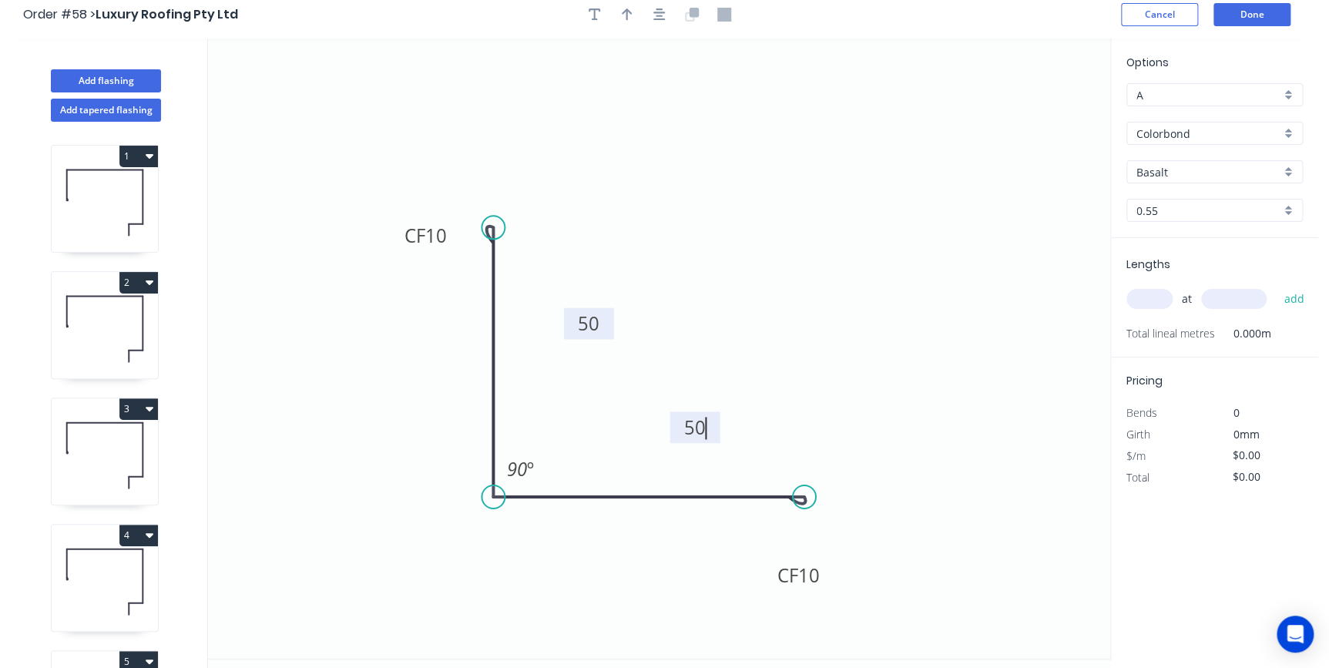
scroll to position [0, 0]
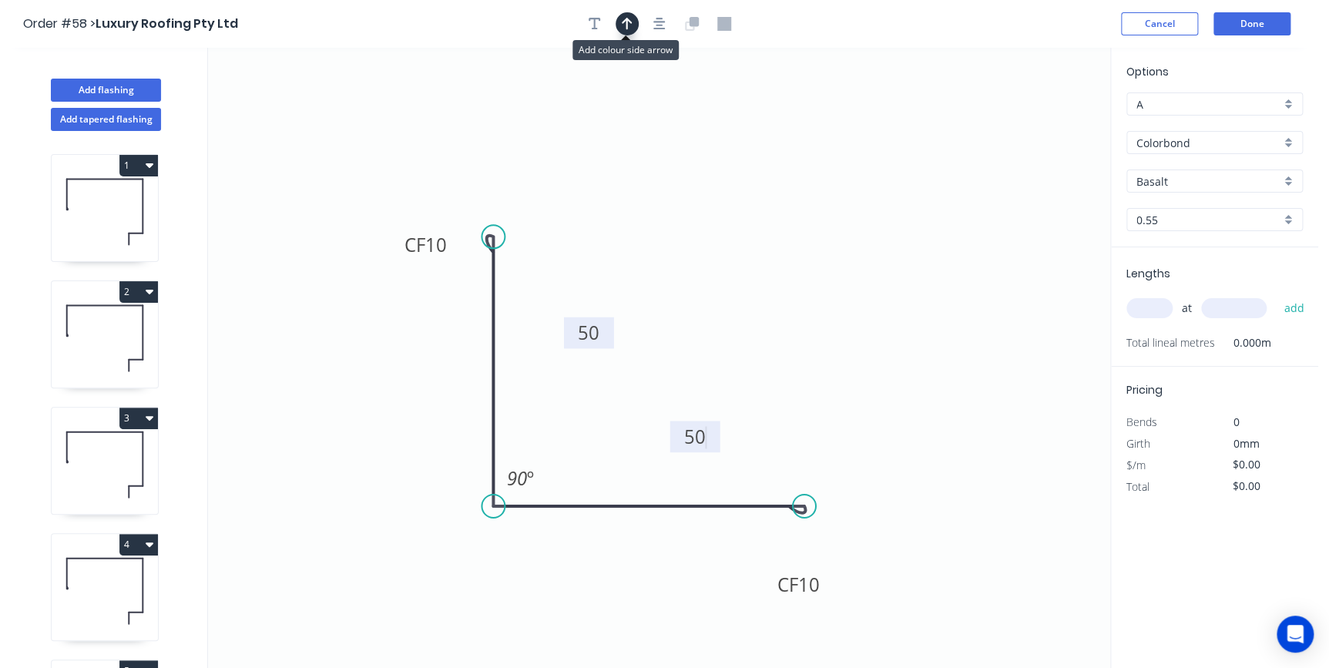
click at [633, 31] on button "button" at bounding box center [627, 23] width 23 height 23
type input "$8.87"
click at [1029, 124] on icon at bounding box center [1032, 106] width 14 height 49
drag, startPoint x: 1030, startPoint y: 124, endPoint x: 829, endPoint y: 265, distance: 245.6
click at [913, 199] on icon at bounding box center [935, 176] width 45 height 45
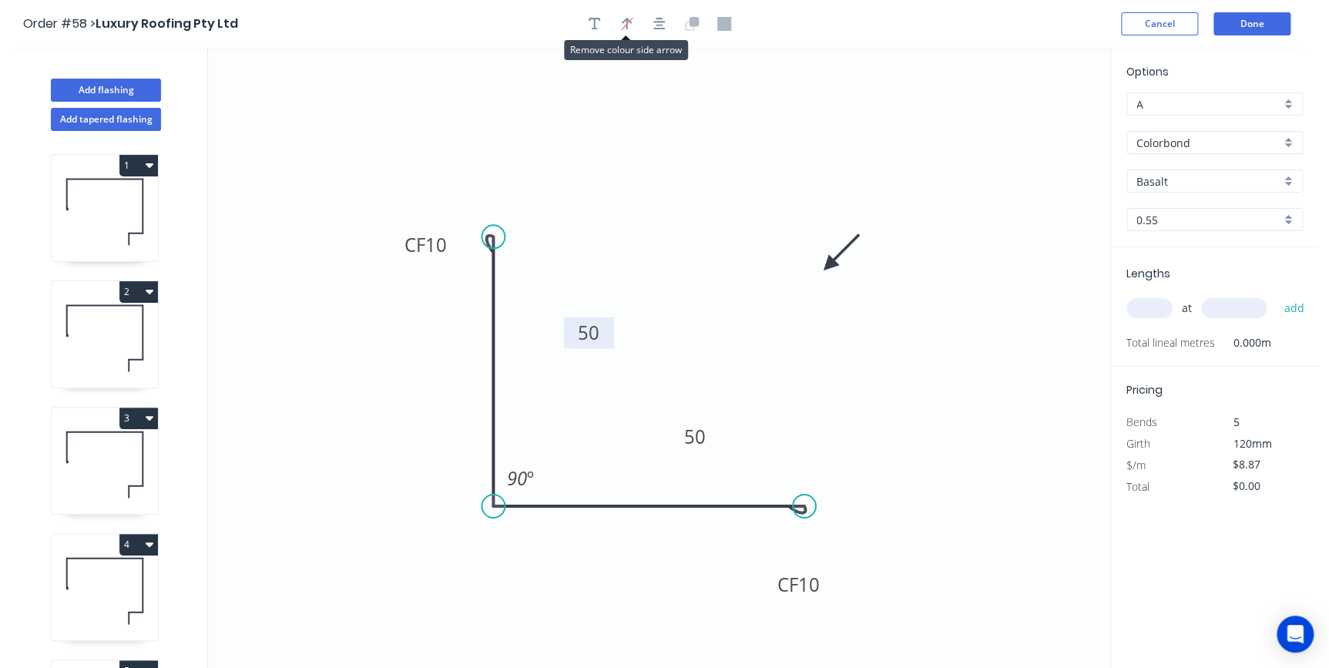
click at [1148, 180] on input "Basalt" at bounding box center [1208, 181] width 144 height 16
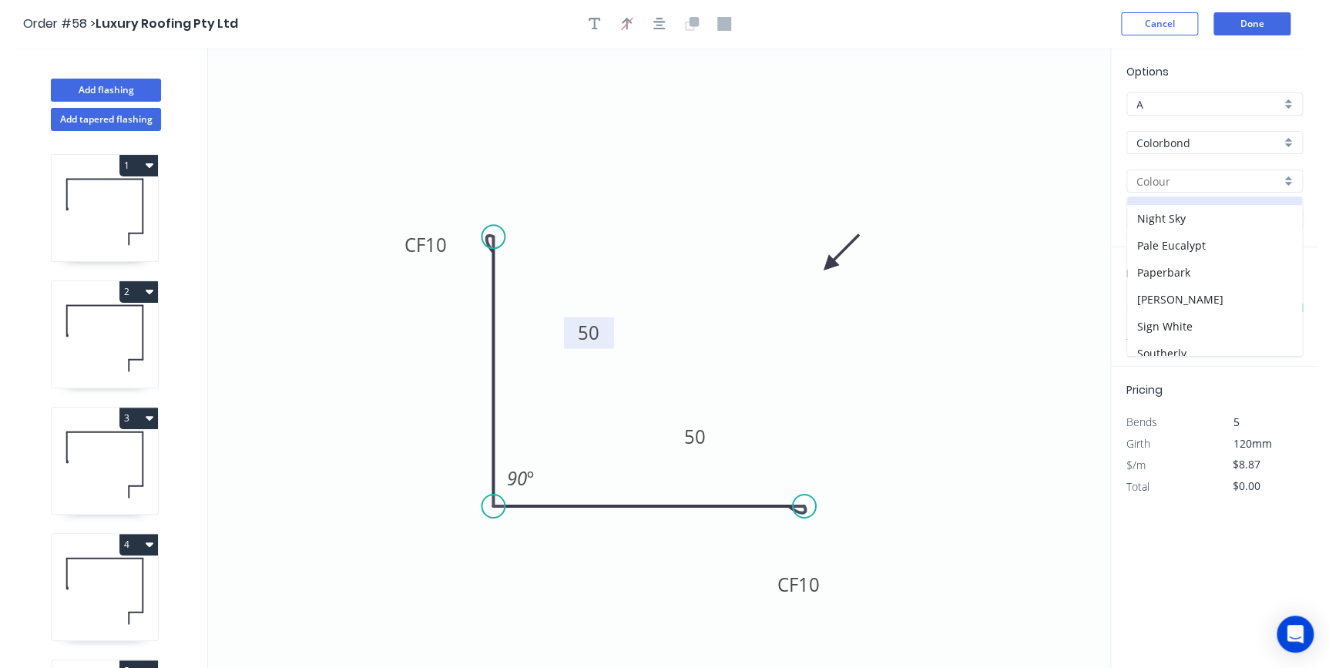
scroll to position [490, 0]
click at [1187, 253] on div "Surfmist" at bounding box center [1214, 260] width 175 height 27
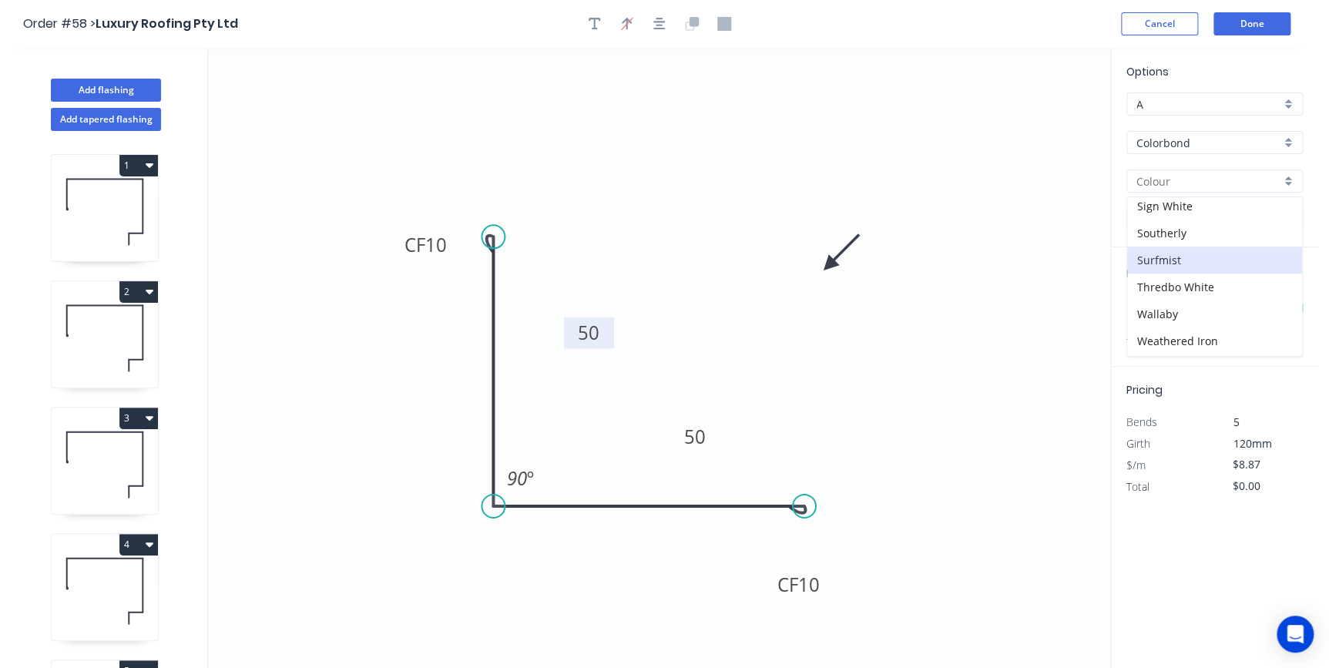
type input "Surfmist"
click at [1152, 306] on input "text" at bounding box center [1149, 308] width 46 height 20
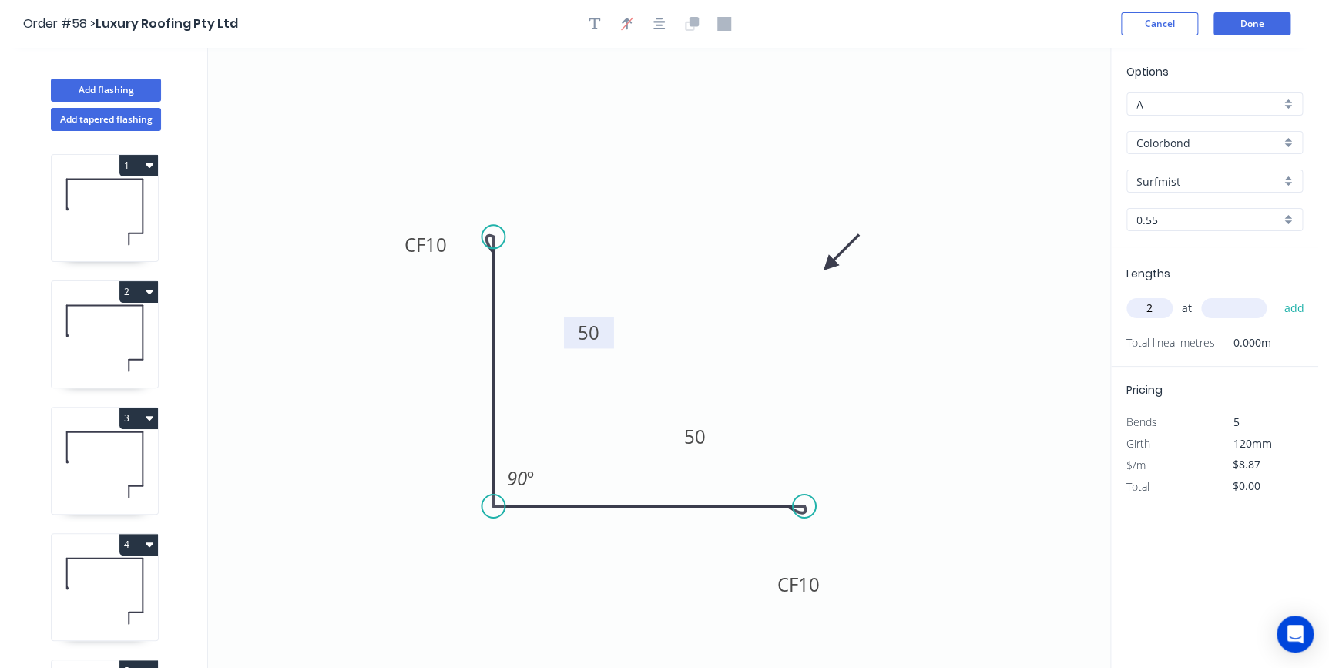
type input "2"
type input "1500"
click at [1276, 295] on button "add" at bounding box center [1294, 308] width 36 height 26
type input "$26.61"
click at [1265, 31] on button "Done" at bounding box center [1251, 23] width 77 height 23
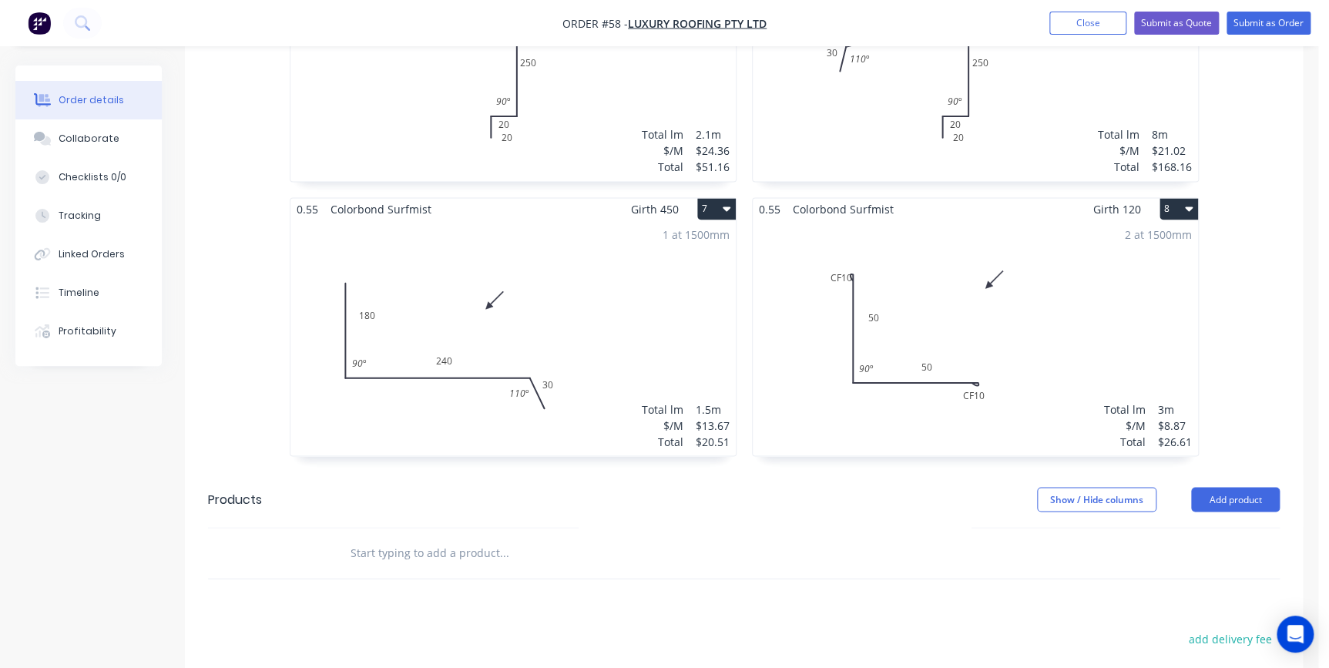
scroll to position [1190, 0]
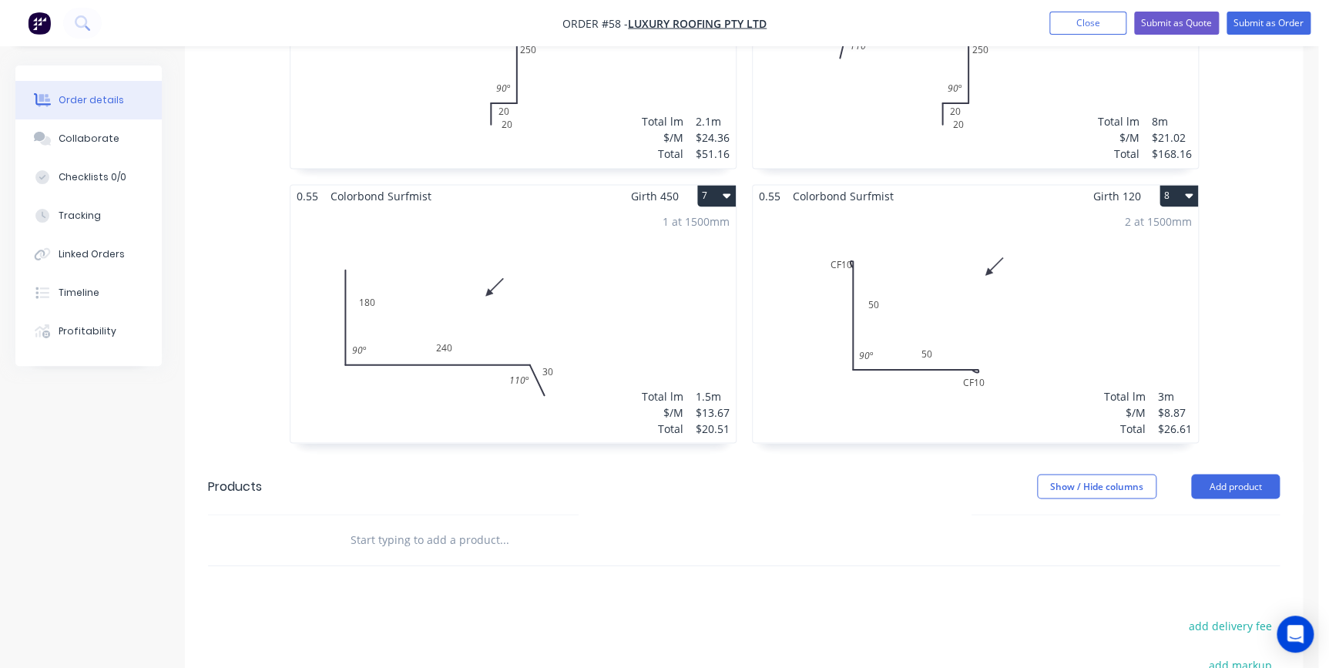
click at [946, 228] on div "2 at 1500mm Total lm $/M Total 3m $8.87 $26.61" at bounding box center [975, 324] width 445 height 235
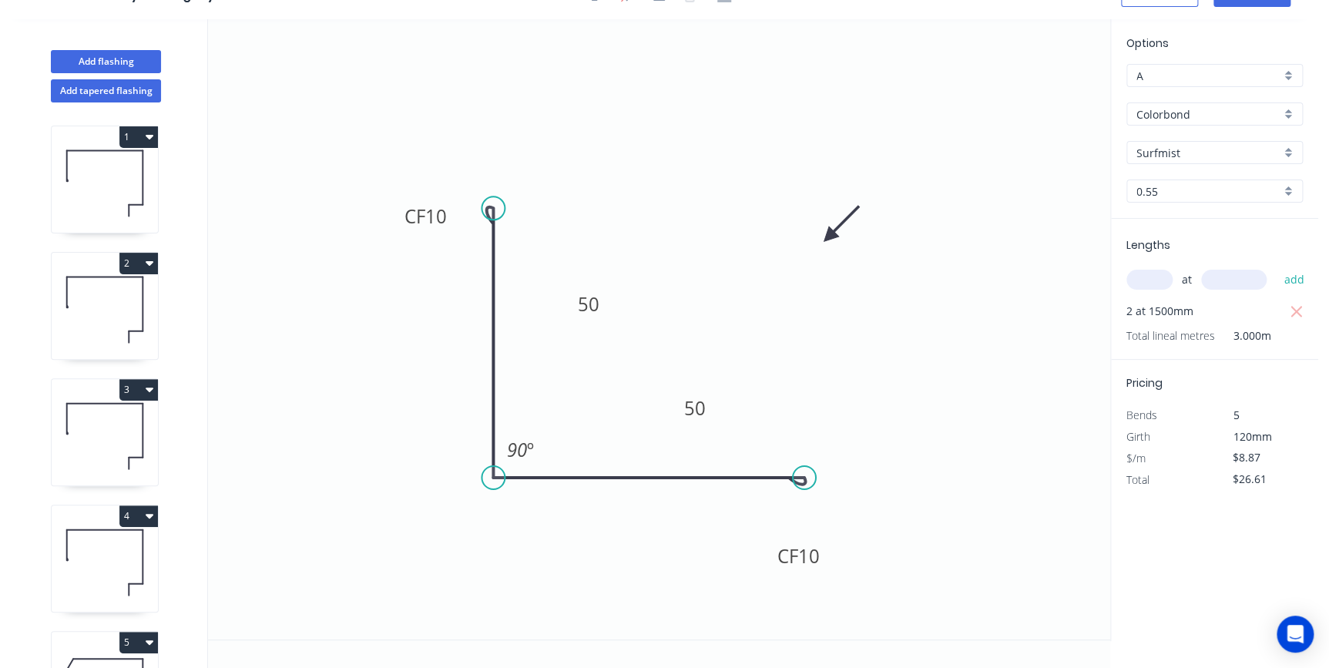
scroll to position [28, 0]
drag, startPoint x: 448, startPoint y: 202, endPoint x: 413, endPoint y: 203, distance: 35.5
click at [413, 203] on rect at bounding box center [391, 219] width 62 height 32
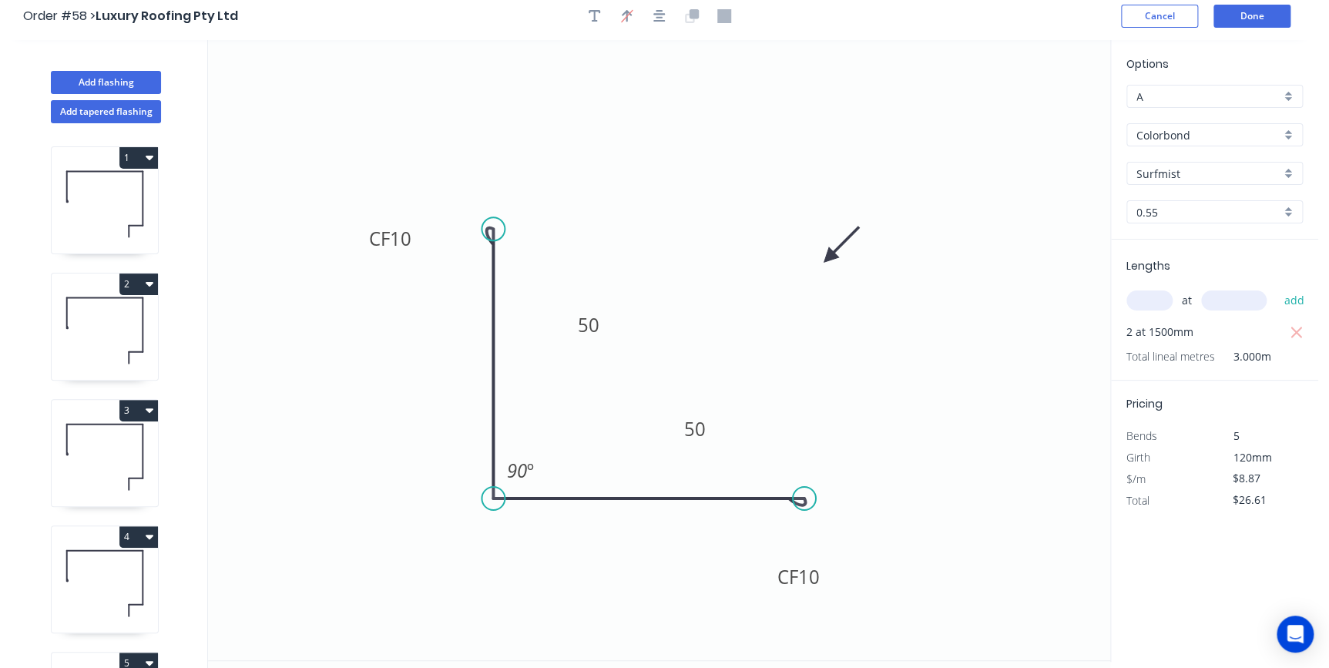
scroll to position [0, 0]
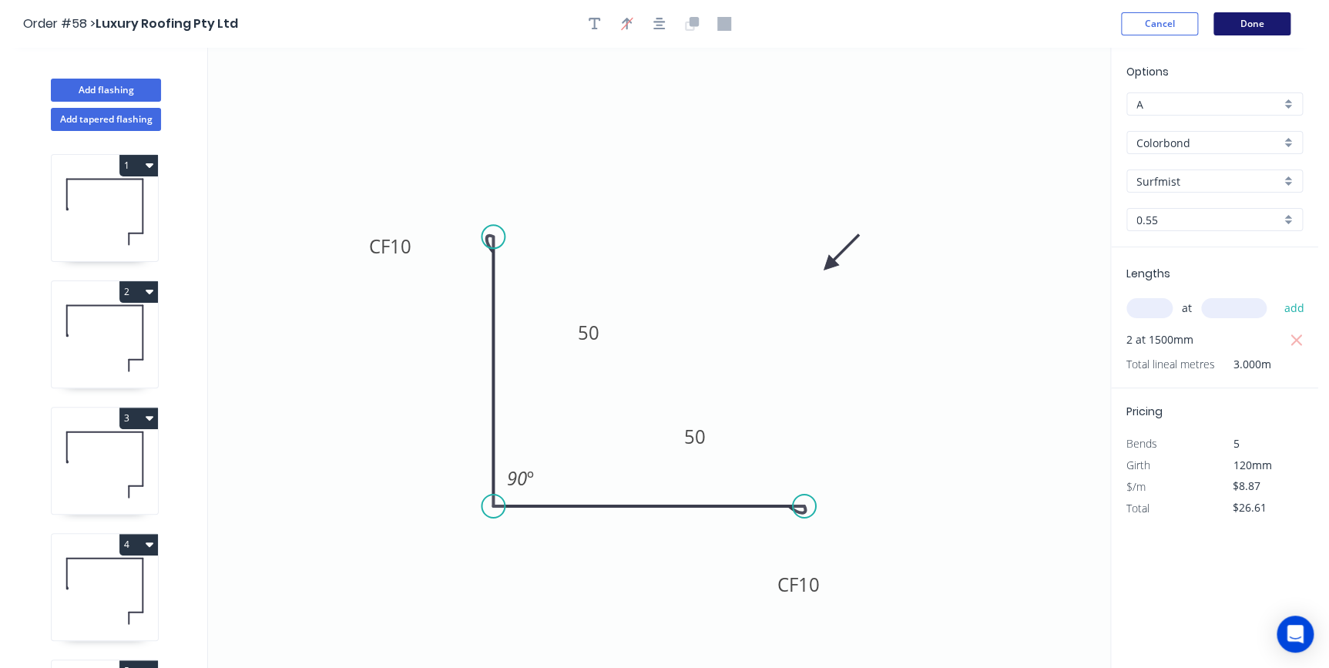
click at [1221, 29] on button "Done" at bounding box center [1251, 23] width 77 height 23
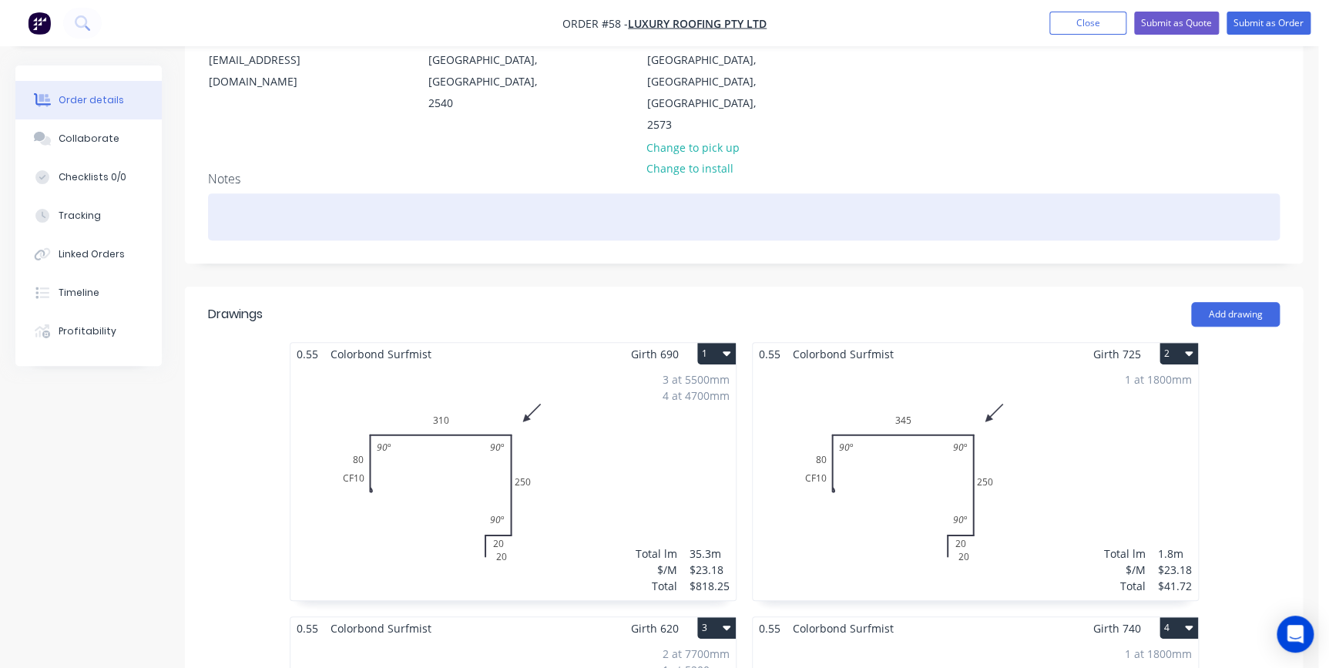
scroll to position [280, 0]
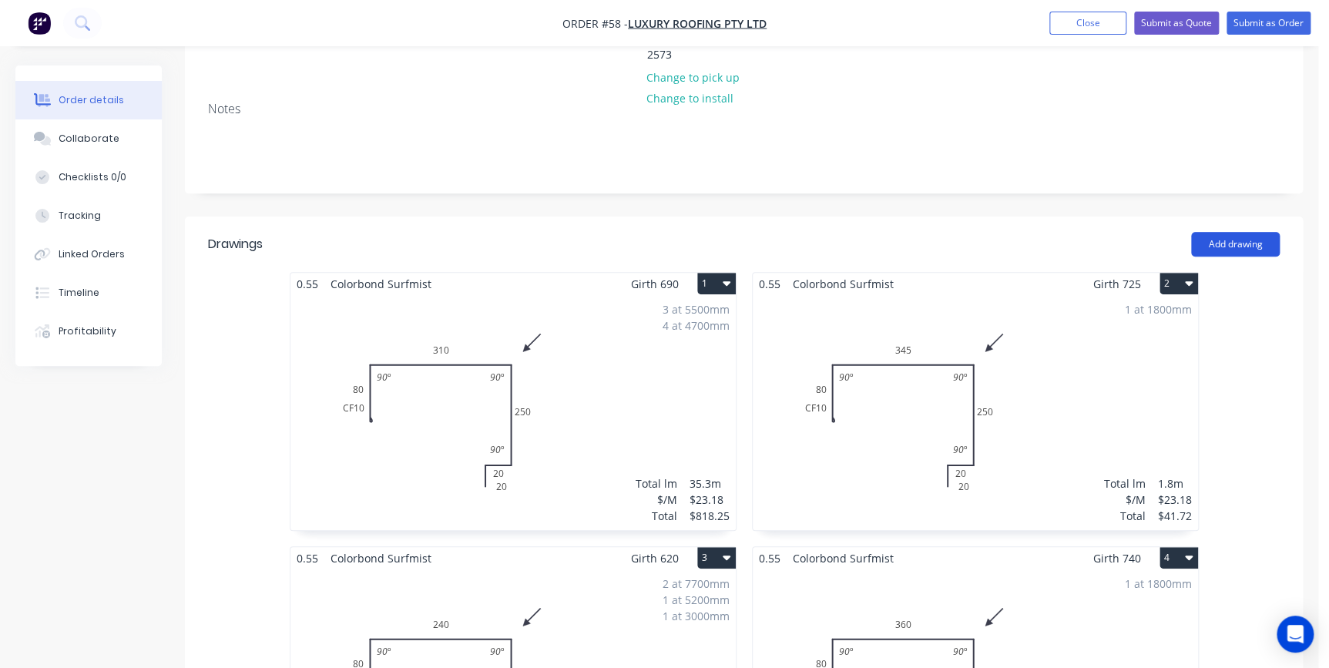
click at [1240, 232] on button "Add drawing" at bounding box center [1235, 244] width 89 height 25
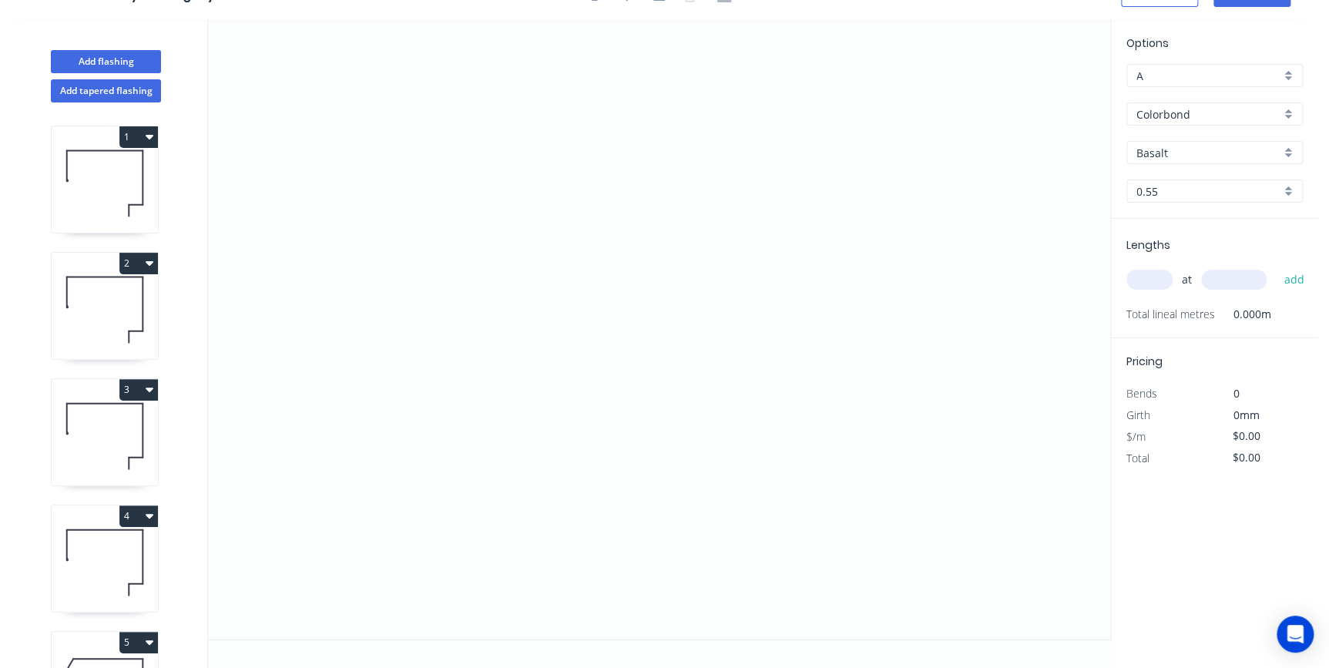
scroll to position [28, 0]
click at [421, 223] on icon "0" at bounding box center [659, 330] width 902 height 620
click at [492, 394] on icon "0" at bounding box center [659, 330] width 902 height 620
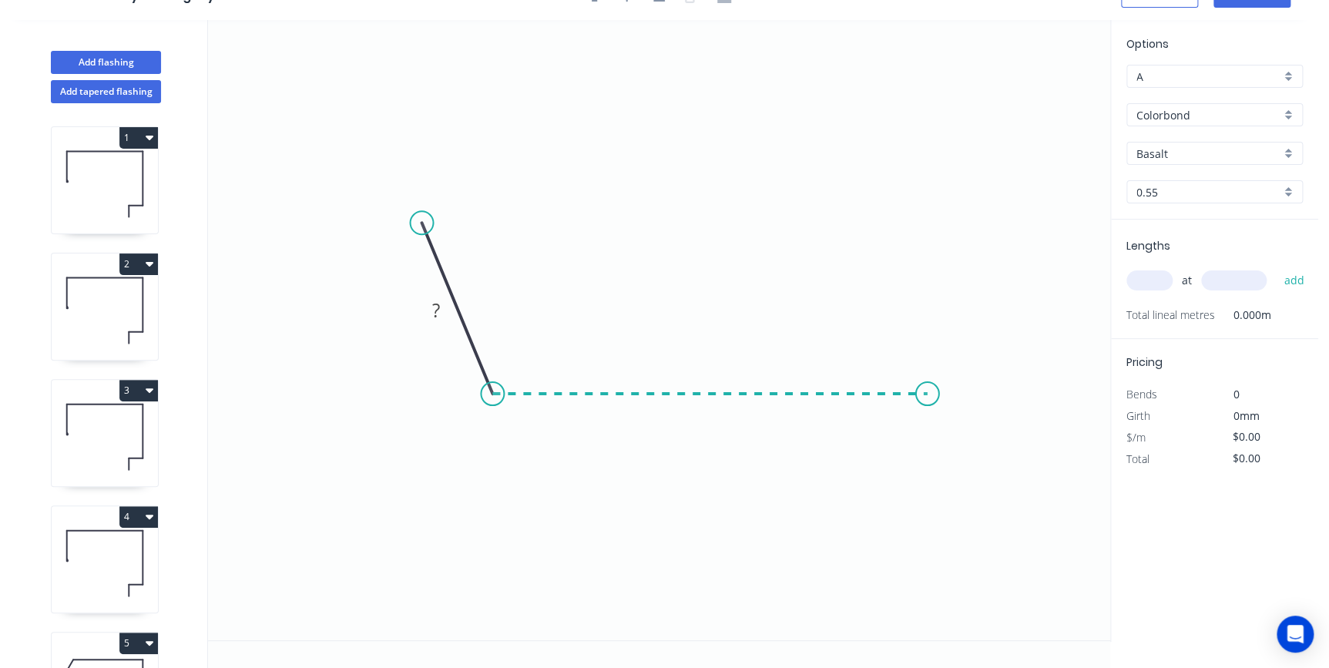
click at [928, 406] on icon "0 ?" at bounding box center [659, 330] width 902 height 620
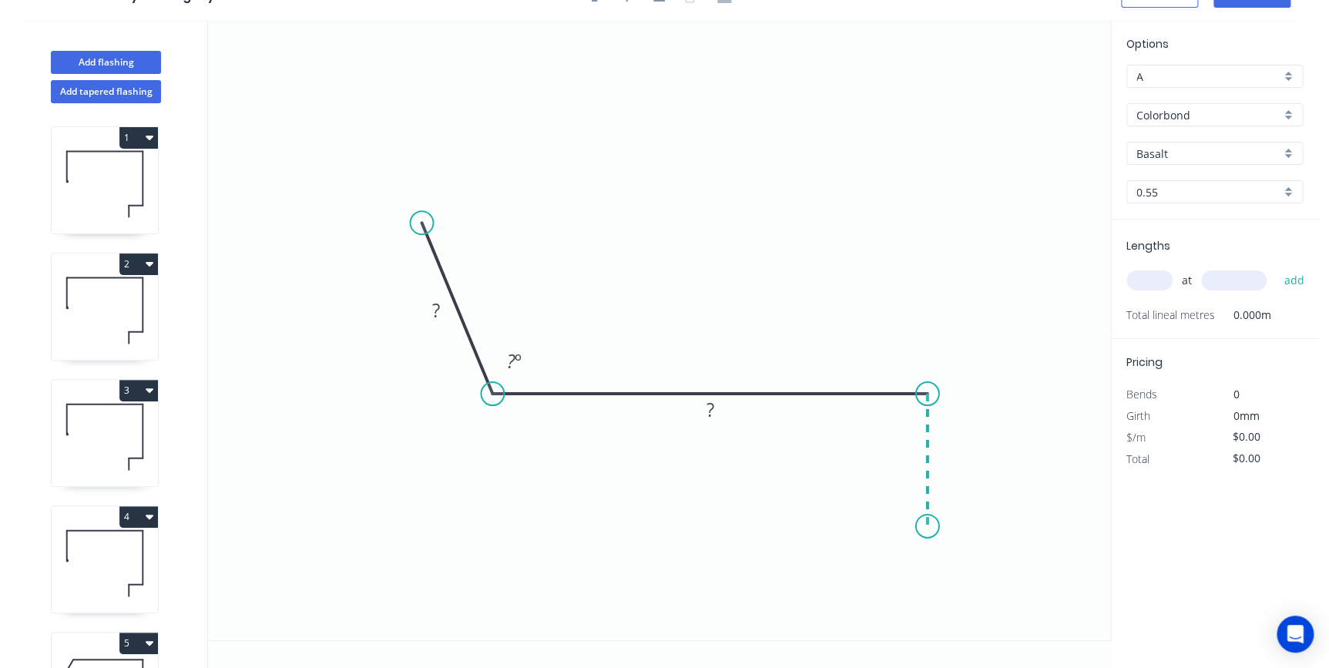
click at [934, 526] on icon "0 ? ? ? º" at bounding box center [659, 330] width 902 height 620
drag, startPoint x: 952, startPoint y: 572, endPoint x: 918, endPoint y: 529, distance: 54.3
click at [918, 529] on circle at bounding box center [927, 526] width 23 height 23
drag, startPoint x: 932, startPoint y: 552, endPoint x: 871, endPoint y: 571, distance: 64.4
click at [871, 571] on icon "0 ? ? ? ? º" at bounding box center [659, 330] width 902 height 620
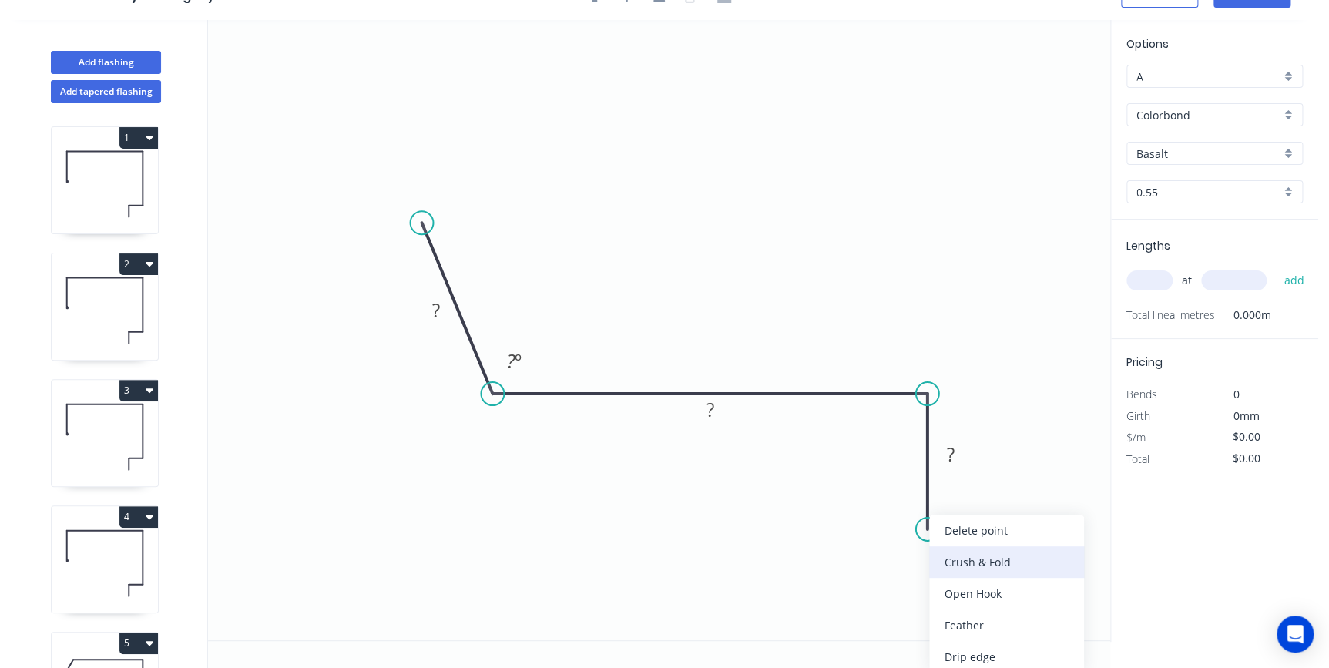
click at [967, 566] on div "Crush & Fold" at bounding box center [1006, 562] width 155 height 32
click at [921, 492] on rect at bounding box center [895, 501] width 62 height 32
click at [954, 587] on div "Flip bend" at bounding box center [1012, 582] width 155 height 32
drag, startPoint x: 990, startPoint y: 489, endPoint x: 847, endPoint y: 501, distance: 143.8
click at [847, 501] on rect at bounding box center [817, 513] width 62 height 32
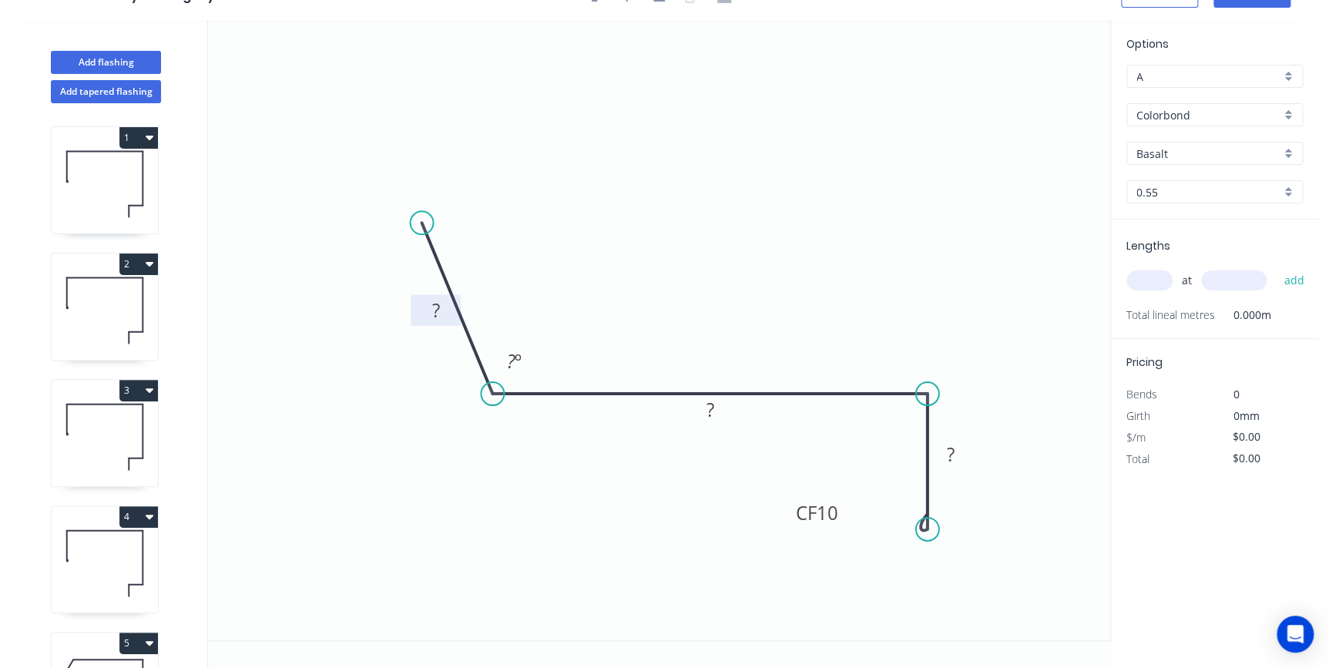
drag, startPoint x: 449, startPoint y: 294, endPoint x: 500, endPoint y: 267, distance: 57.2
click at [454, 290] on icon "0 ? ? CF 10 ? ? º" at bounding box center [659, 330] width 902 height 620
drag, startPoint x: 458, startPoint y: 293, endPoint x: 549, endPoint y: 258, distance: 98.0
click at [549, 258] on icon "0 ? ? CF 10 ? ? º" at bounding box center [659, 330] width 902 height 620
drag, startPoint x: 727, startPoint y: 400, endPoint x: 753, endPoint y: 327, distance: 77.0
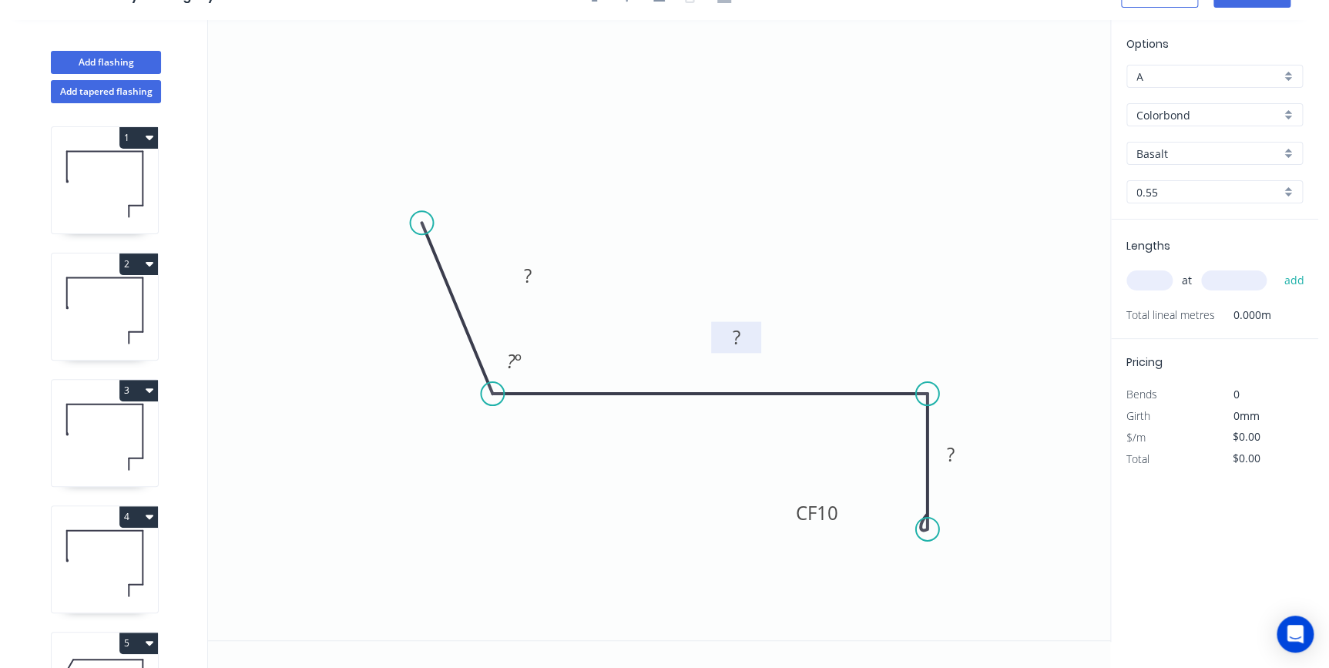
click at [753, 327] on rect at bounding box center [736, 337] width 50 height 32
click at [958, 438] on div "Show angle" at bounding box center [998, 446] width 155 height 32
click at [532, 277] on rect at bounding box center [527, 277] width 31 height 22
click at [658, 115] on icon "0 60 410 CF 10 50 95 º 90 º" at bounding box center [659, 330] width 902 height 620
type input "$17.69"
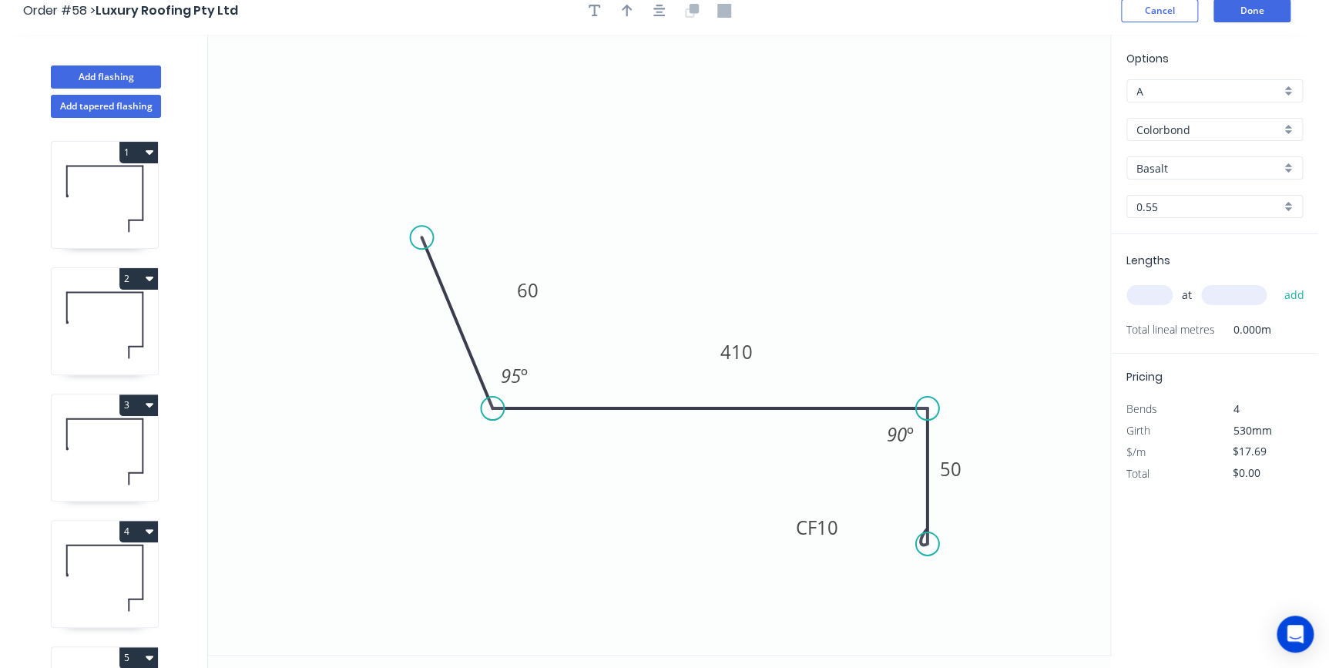
scroll to position [0, 0]
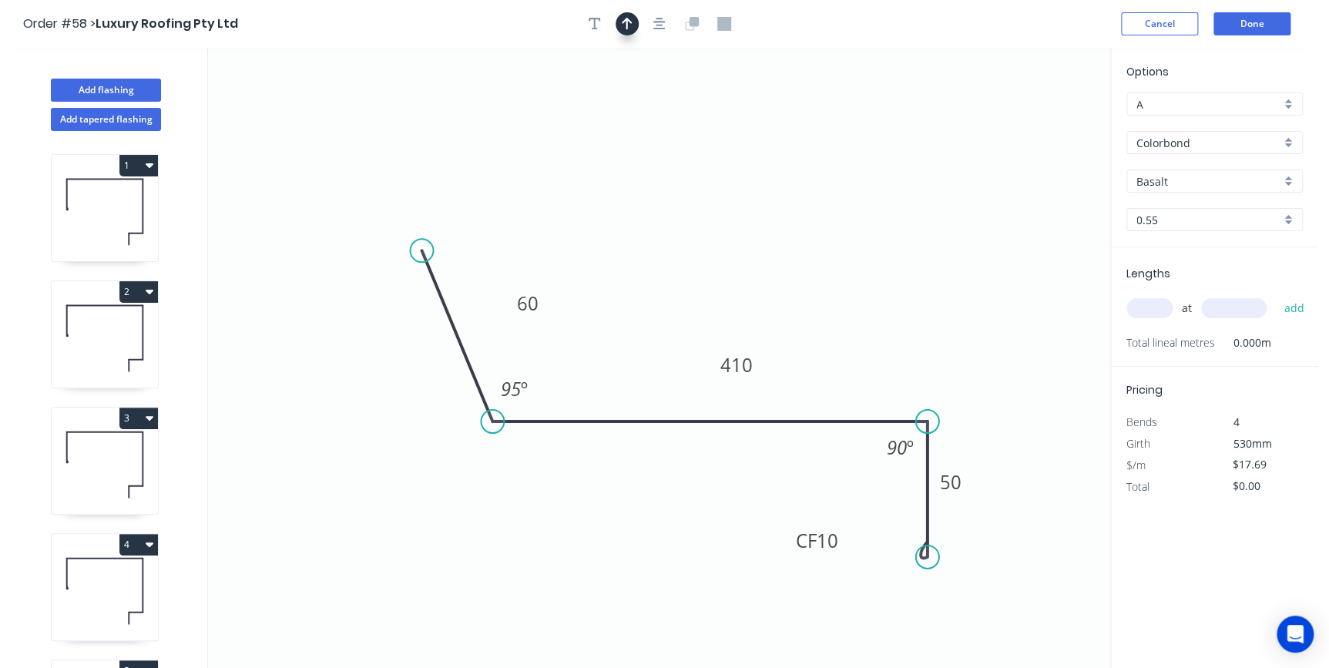
click at [633, 26] on button "button" at bounding box center [627, 23] width 23 height 23
drag, startPoint x: 1034, startPoint y: 126, endPoint x: 760, endPoint y: 235, distance: 295.0
click at [845, 194] on icon at bounding box center [852, 169] width 14 height 49
click at [1163, 183] on input "Basalt" at bounding box center [1208, 181] width 144 height 16
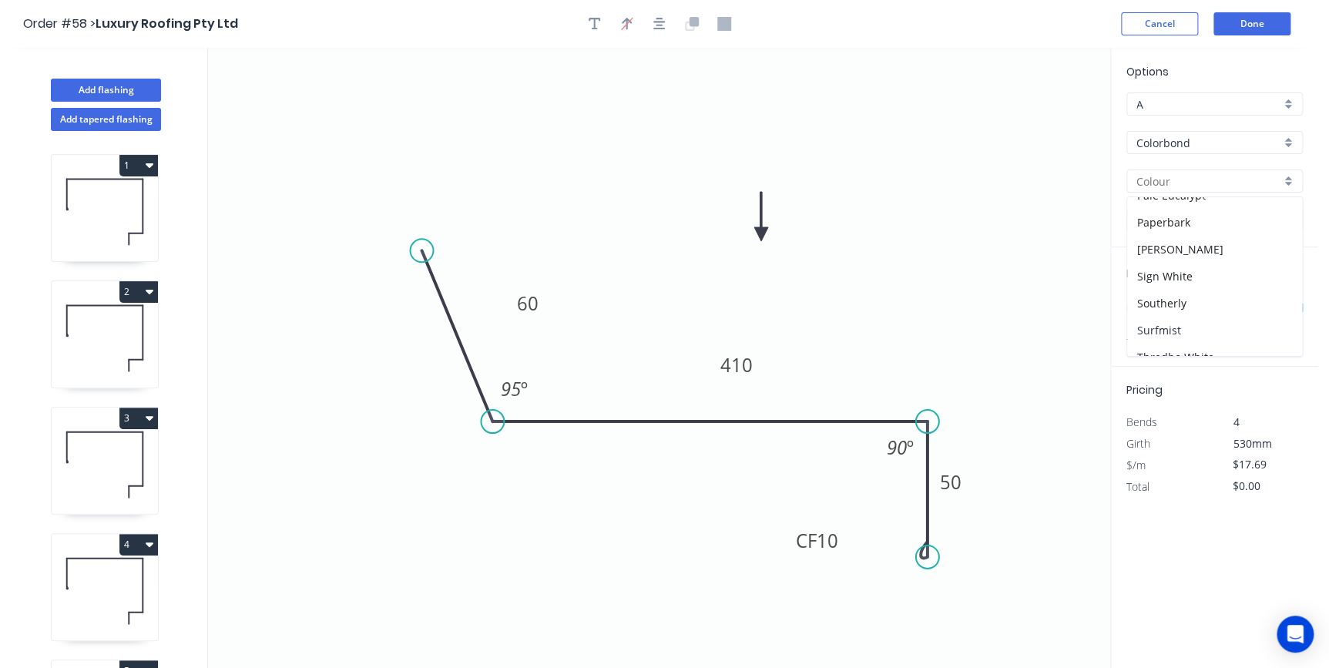
click at [1170, 322] on div "Surfmist" at bounding box center [1214, 330] width 175 height 27
type input "Surfmist"
click at [1156, 310] on input "text" at bounding box center [1149, 308] width 46 height 20
type input "9"
type input "5500"
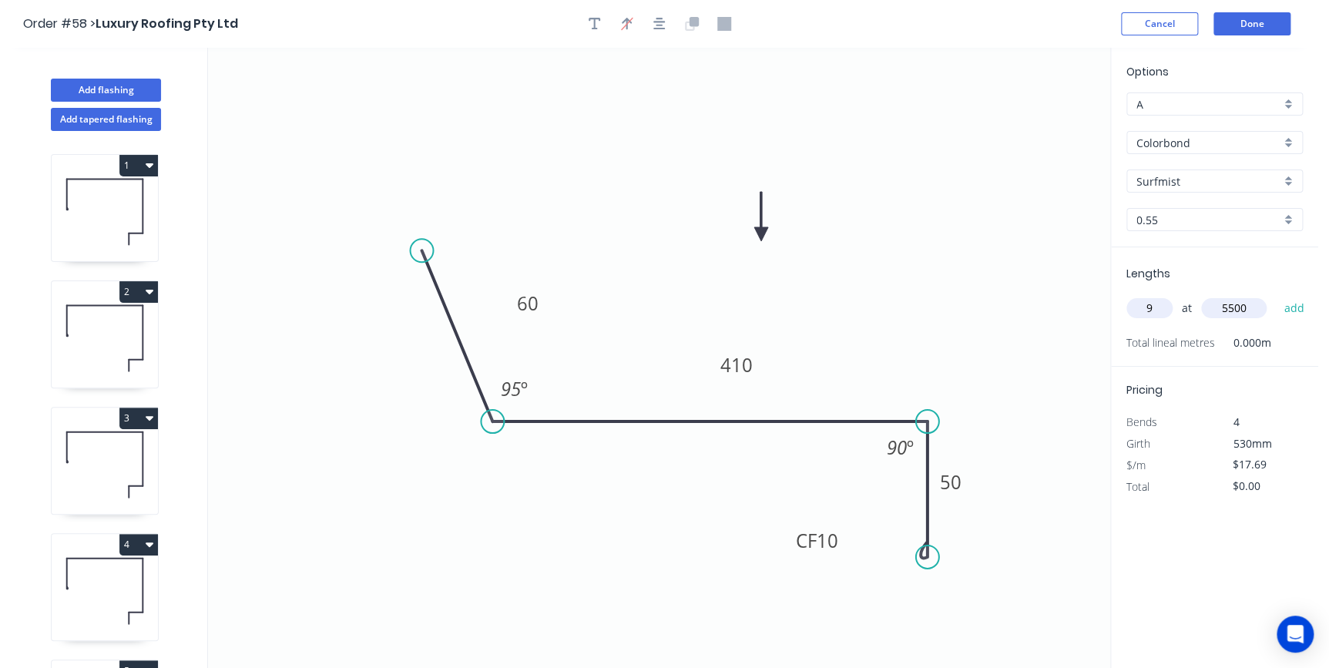
click at [1276, 295] on button "add" at bounding box center [1294, 308] width 36 height 26
type input "$875.66"
click at [1258, 16] on button "Done" at bounding box center [1251, 23] width 77 height 23
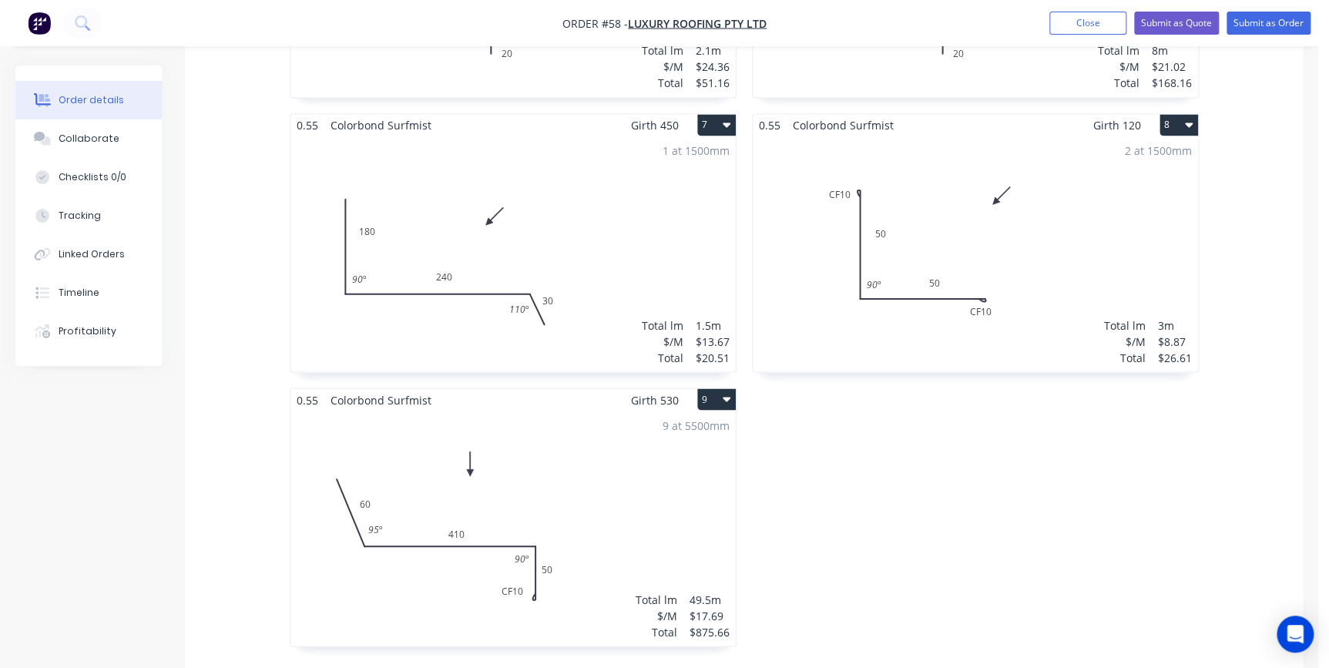
scroll to position [1541, 0]
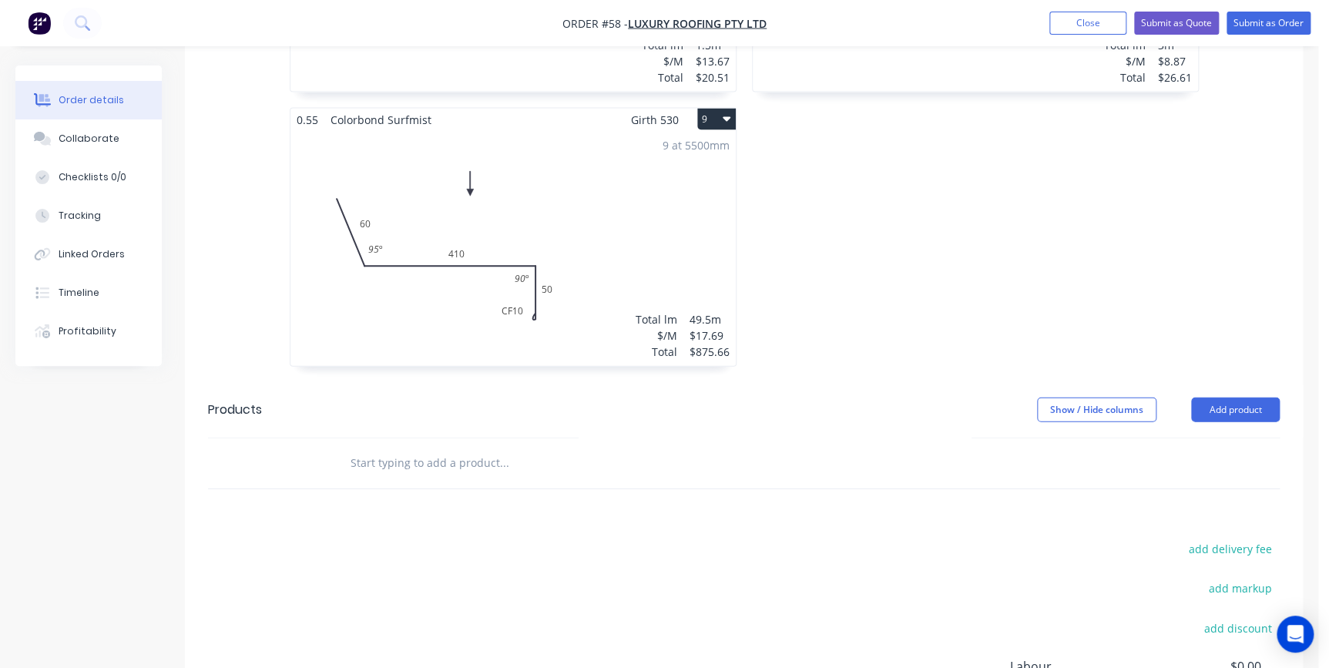
click at [454, 448] on input "text" at bounding box center [504, 463] width 308 height 31
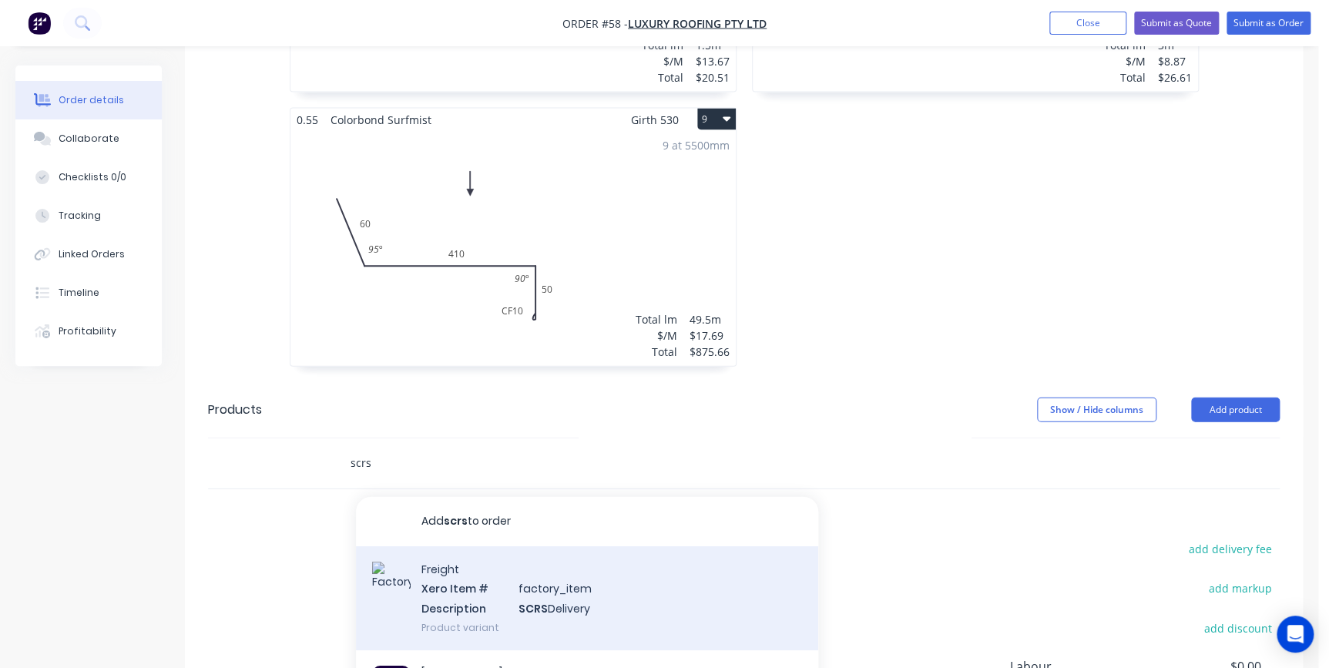
type input "scrs"
click at [522, 566] on div "Freight Xero Item # factory_item Description SCRS Delivery Product variant" at bounding box center [587, 598] width 462 height 104
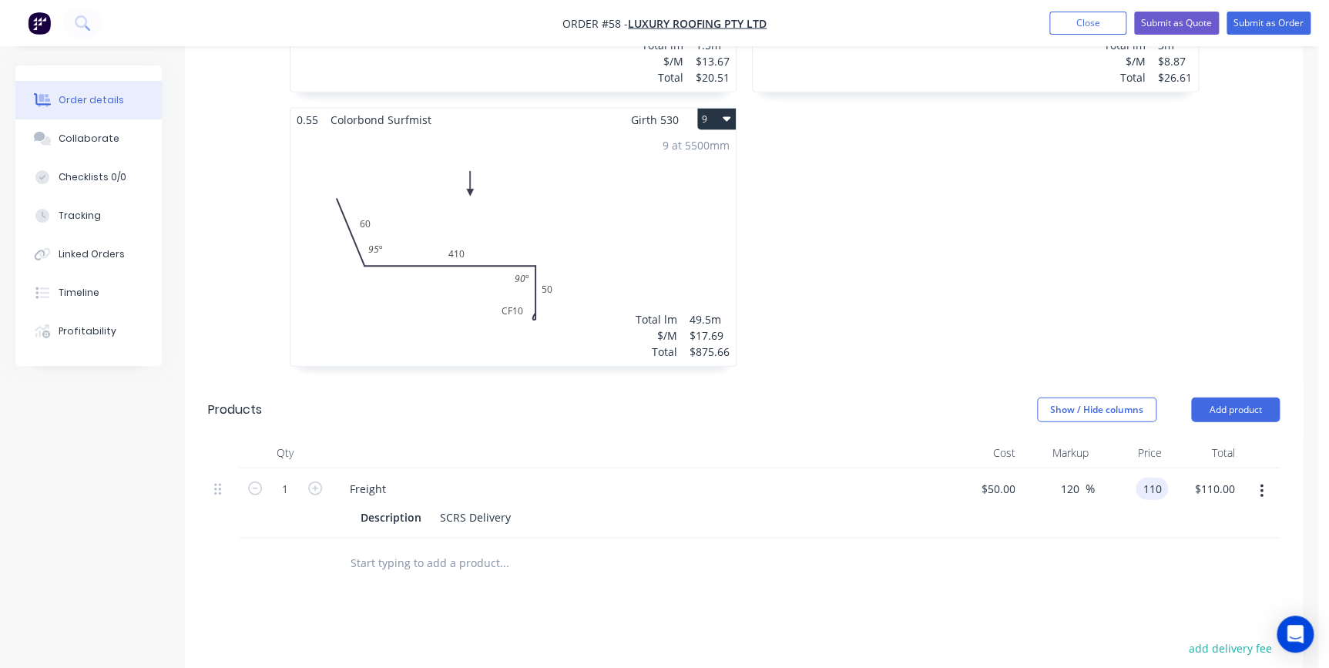
click at [1148, 478] on input "110" at bounding box center [1155, 489] width 26 height 22
type input "50"
type input "$50.00"
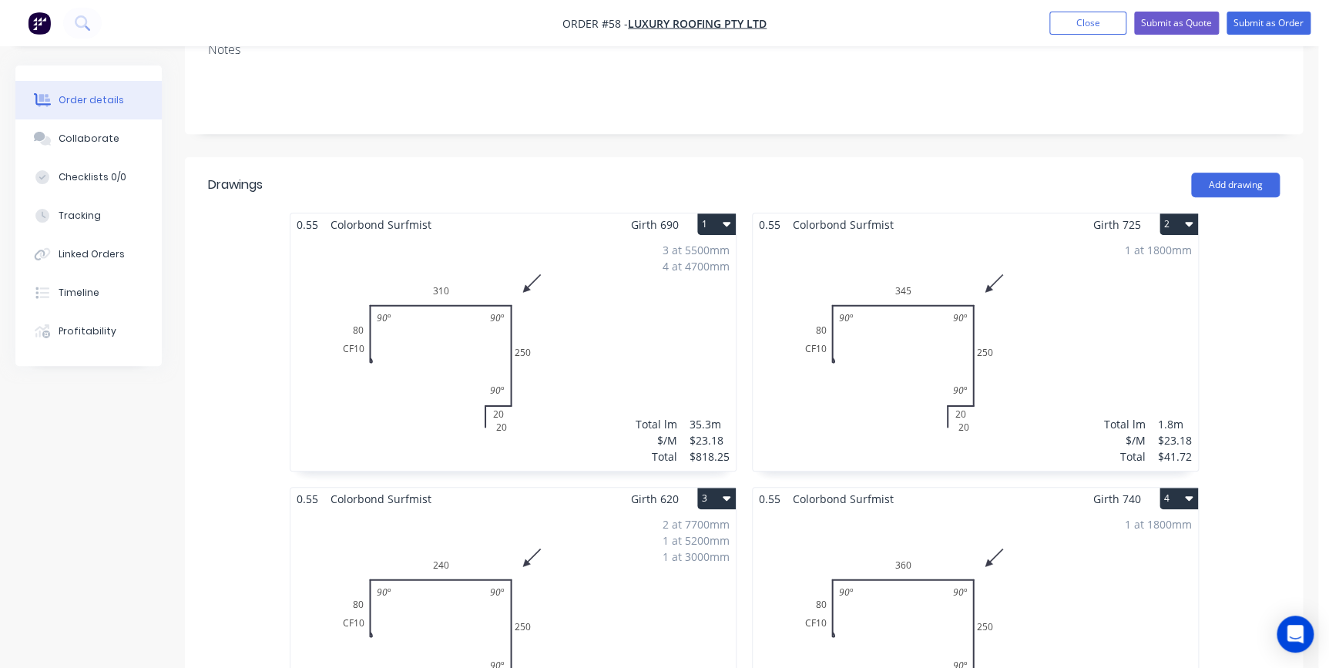
scroll to position [408, 0]
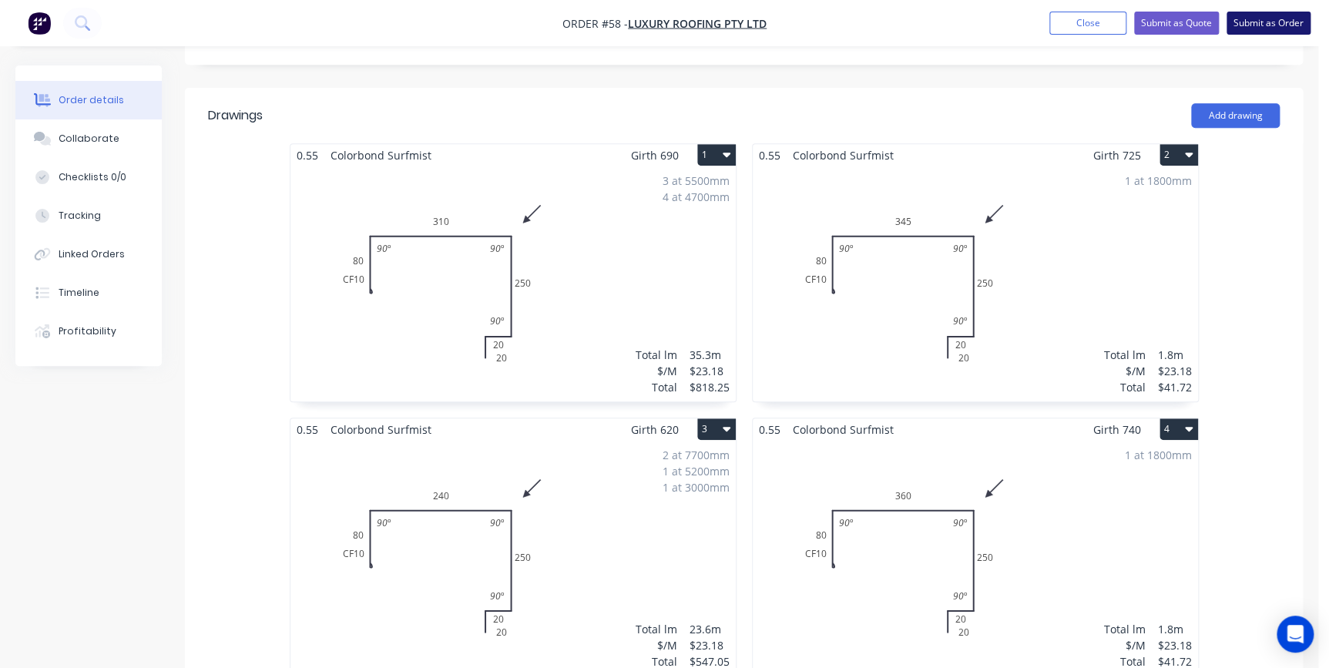
click at [1279, 23] on button "Submit as Order" at bounding box center [1269, 23] width 84 height 23
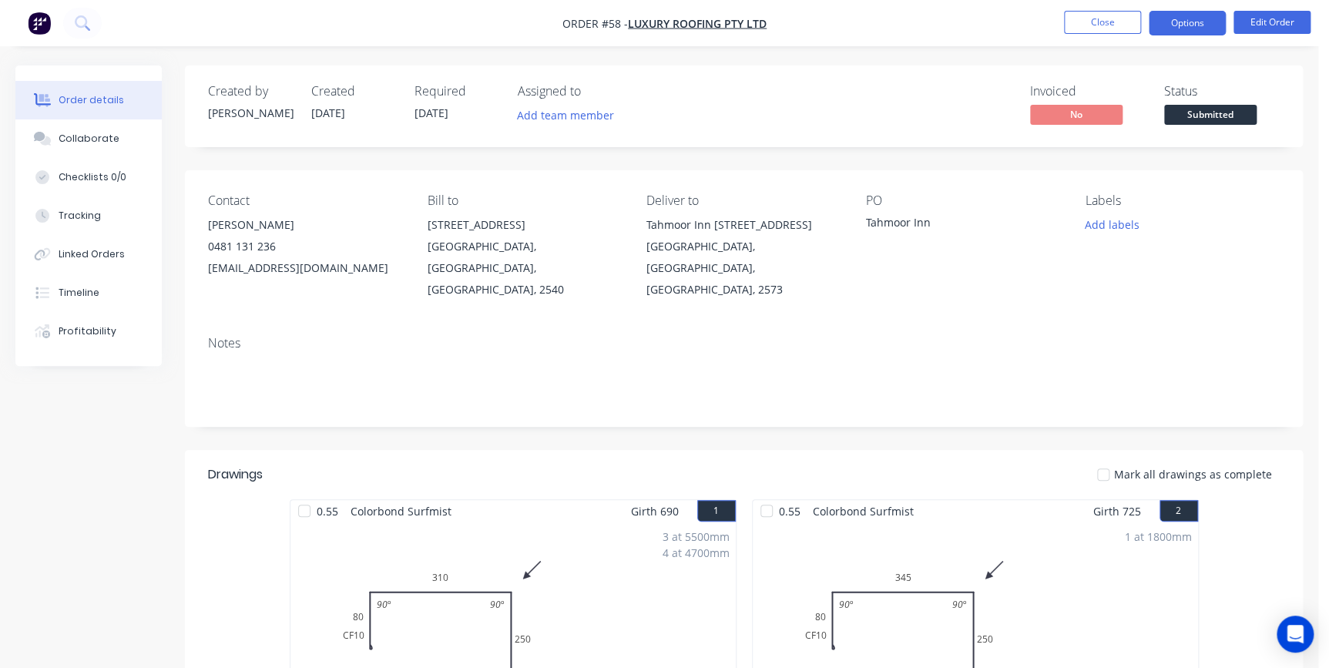
click at [1182, 18] on button "Options" at bounding box center [1187, 23] width 77 height 25
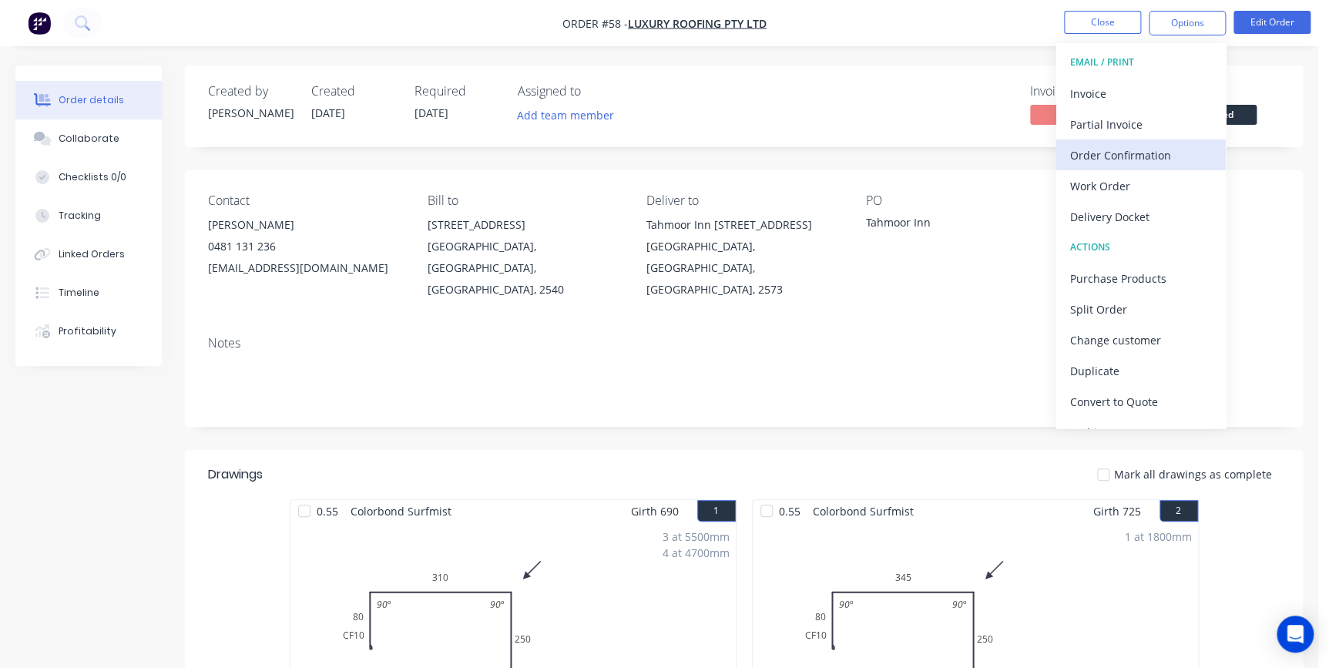
click at [1125, 158] on div "Order Confirmation" at bounding box center [1141, 155] width 142 height 22
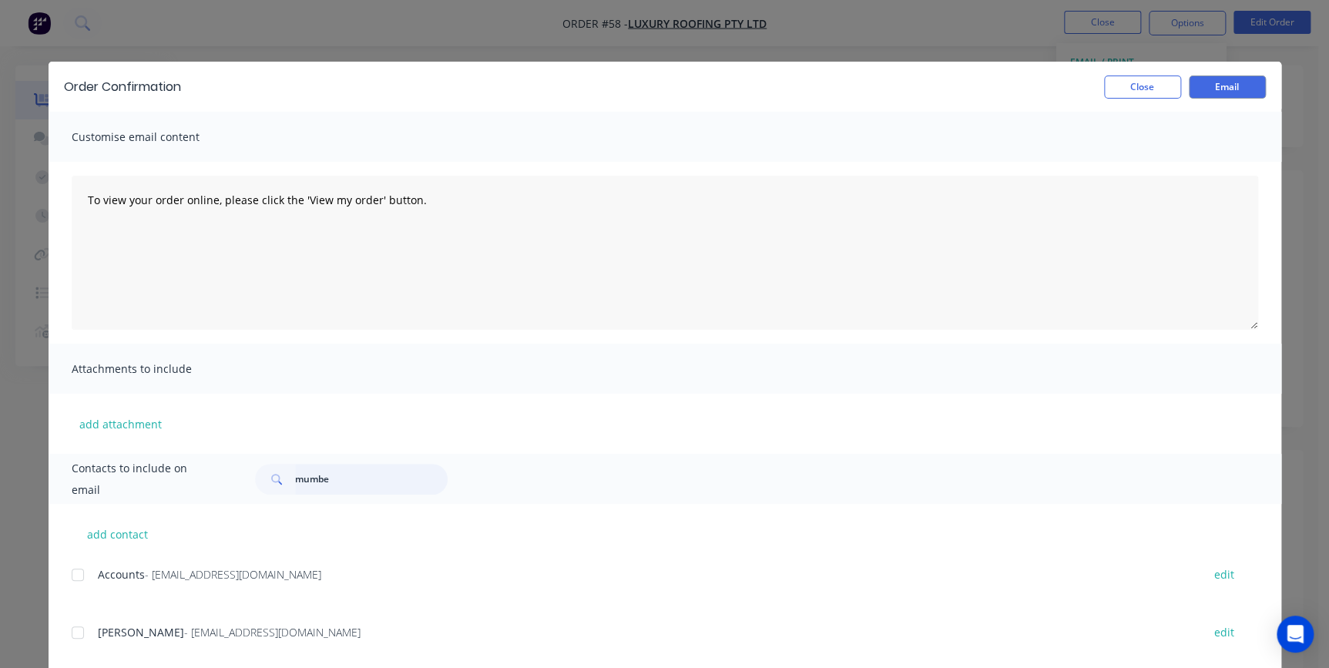
click at [364, 471] on input "mumbe" at bounding box center [371, 479] width 153 height 31
type input "m"
click at [77, 629] on div at bounding box center [77, 632] width 31 height 31
click at [1230, 94] on button "Email" at bounding box center [1227, 87] width 77 height 23
click at [1137, 91] on button "Close" at bounding box center [1142, 87] width 77 height 23
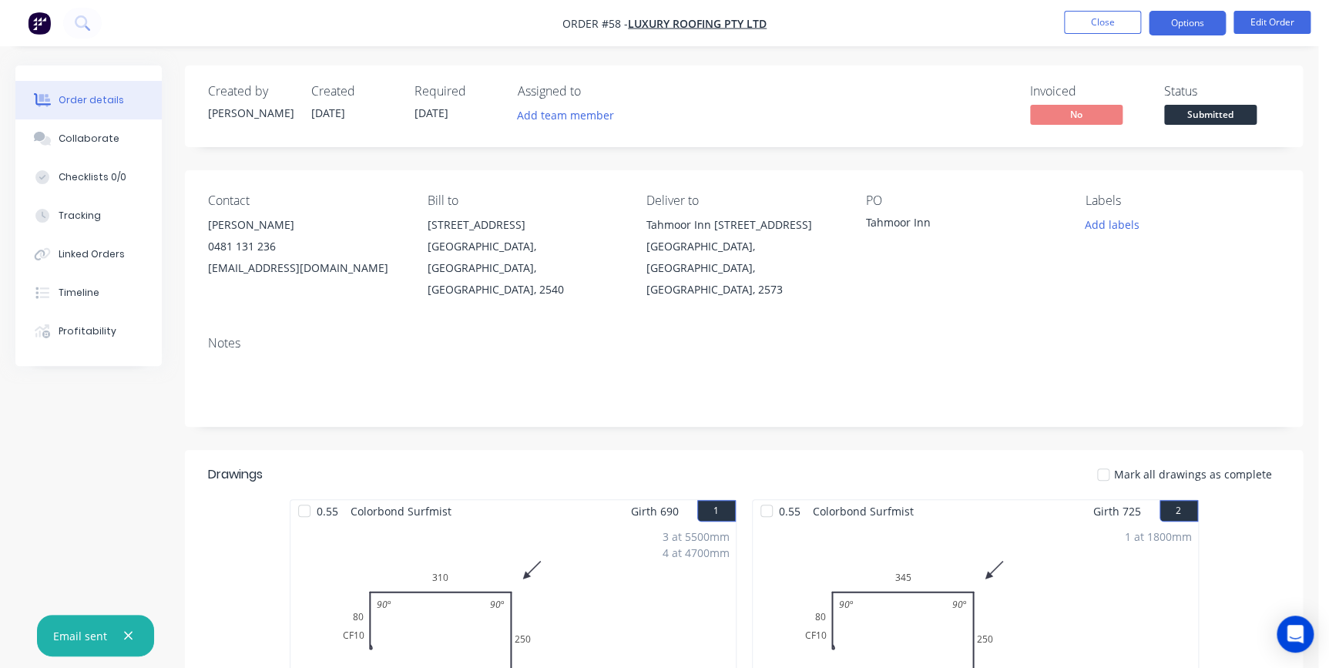
click at [1168, 18] on button "Options" at bounding box center [1187, 23] width 77 height 25
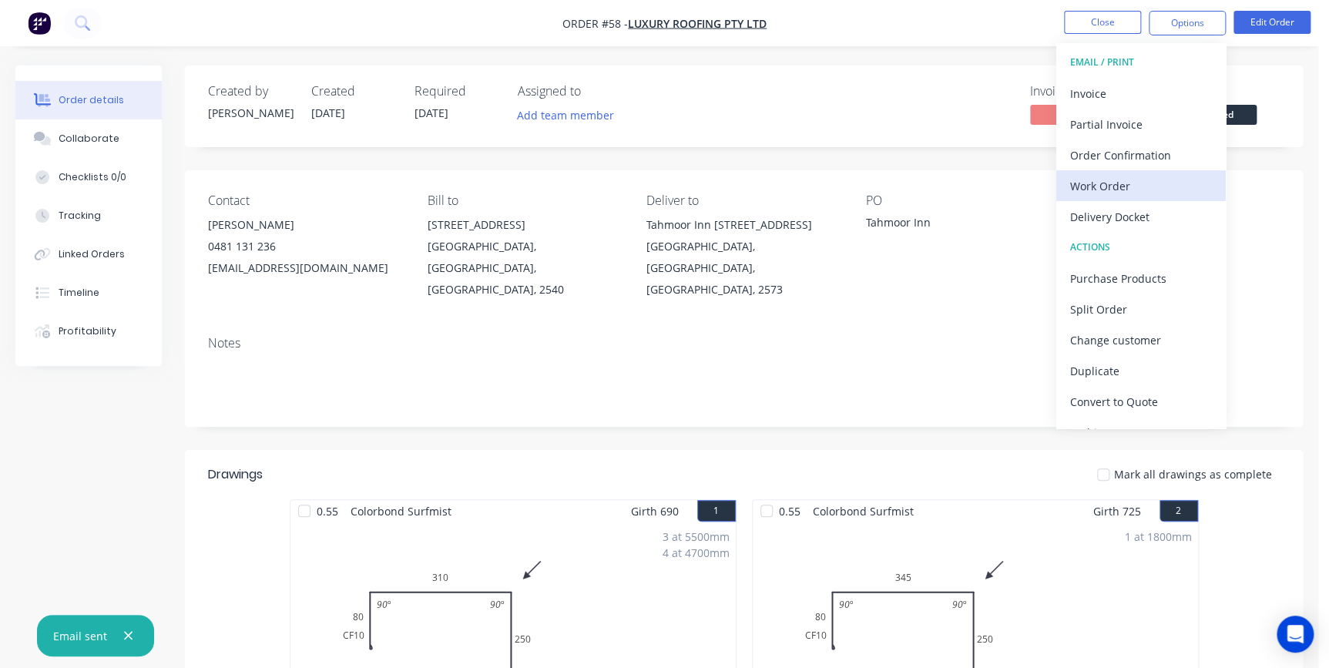
click at [1143, 190] on div "Work Order" at bounding box center [1141, 186] width 142 height 22
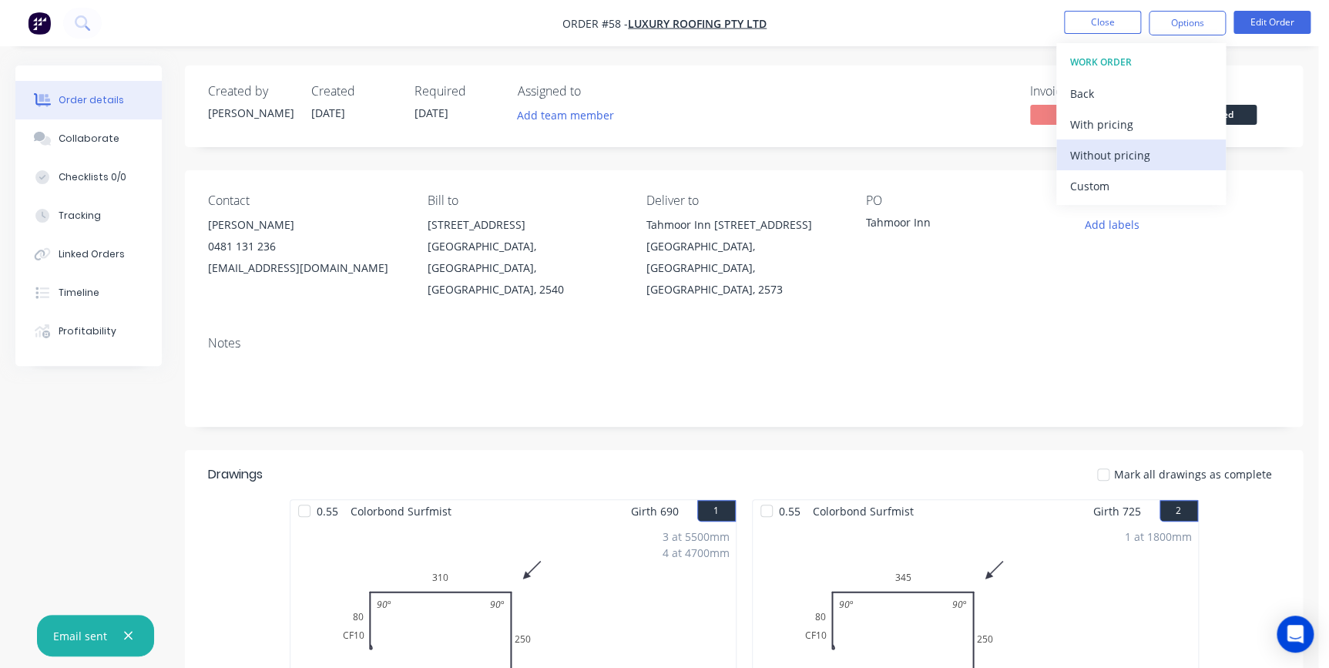
click at [1148, 156] on div "Without pricing" at bounding box center [1141, 155] width 142 height 22
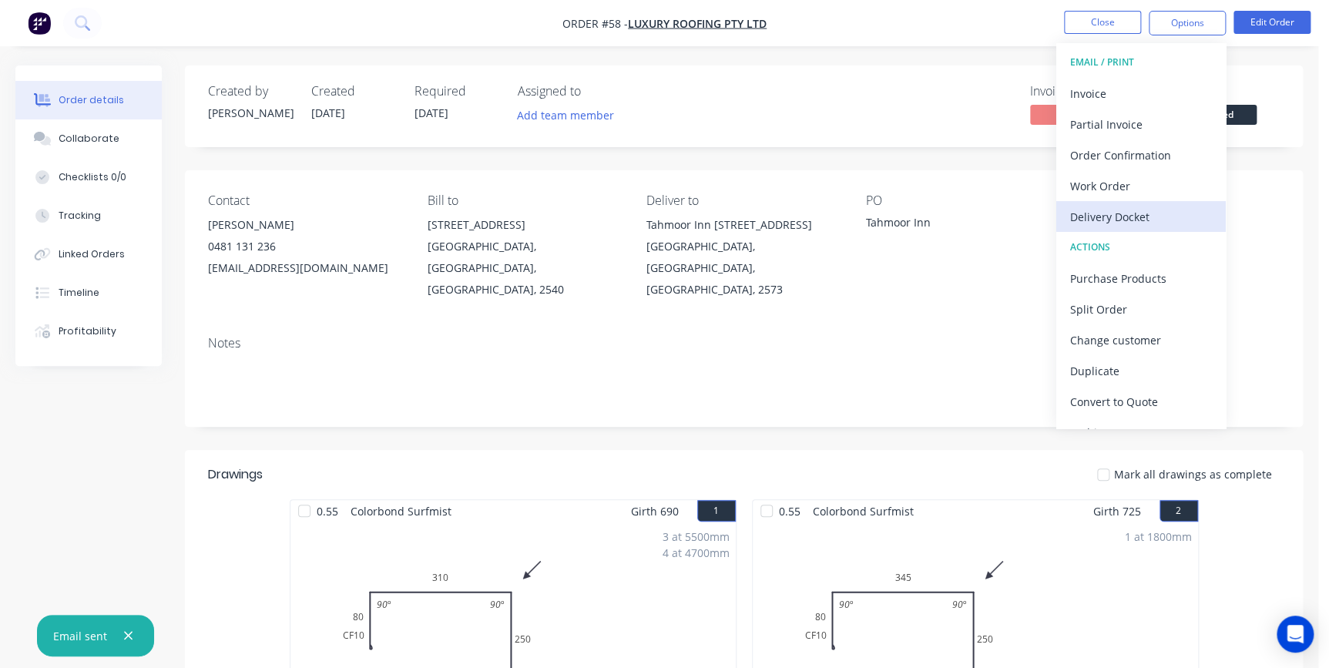
click at [1092, 220] on div "Delivery Docket" at bounding box center [1141, 217] width 142 height 22
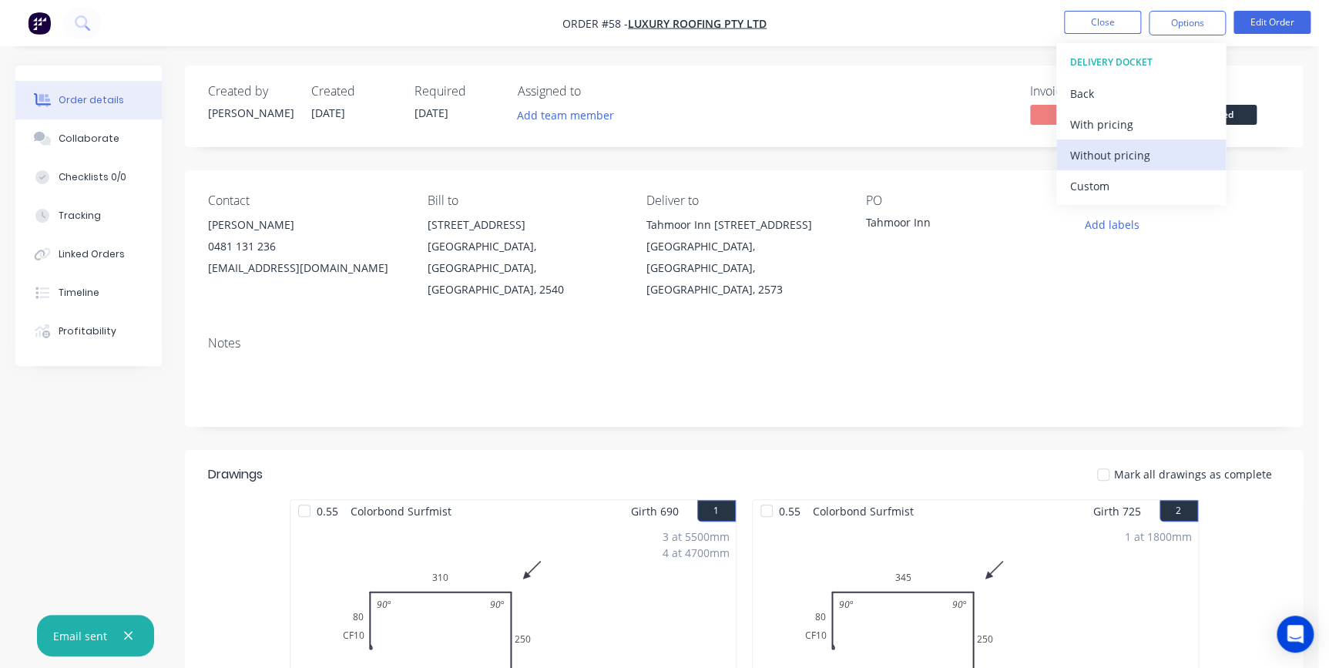
click at [1123, 162] on div "Without pricing" at bounding box center [1141, 155] width 142 height 22
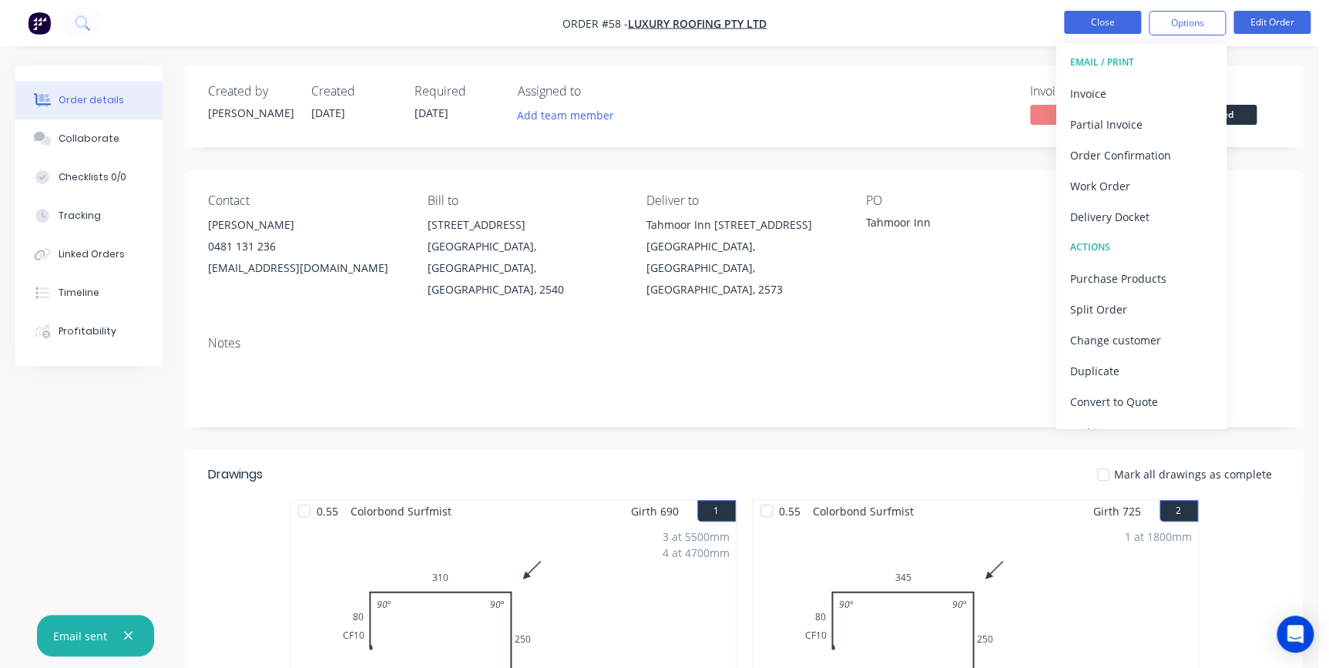
click at [1076, 28] on button "Close" at bounding box center [1102, 22] width 77 height 23
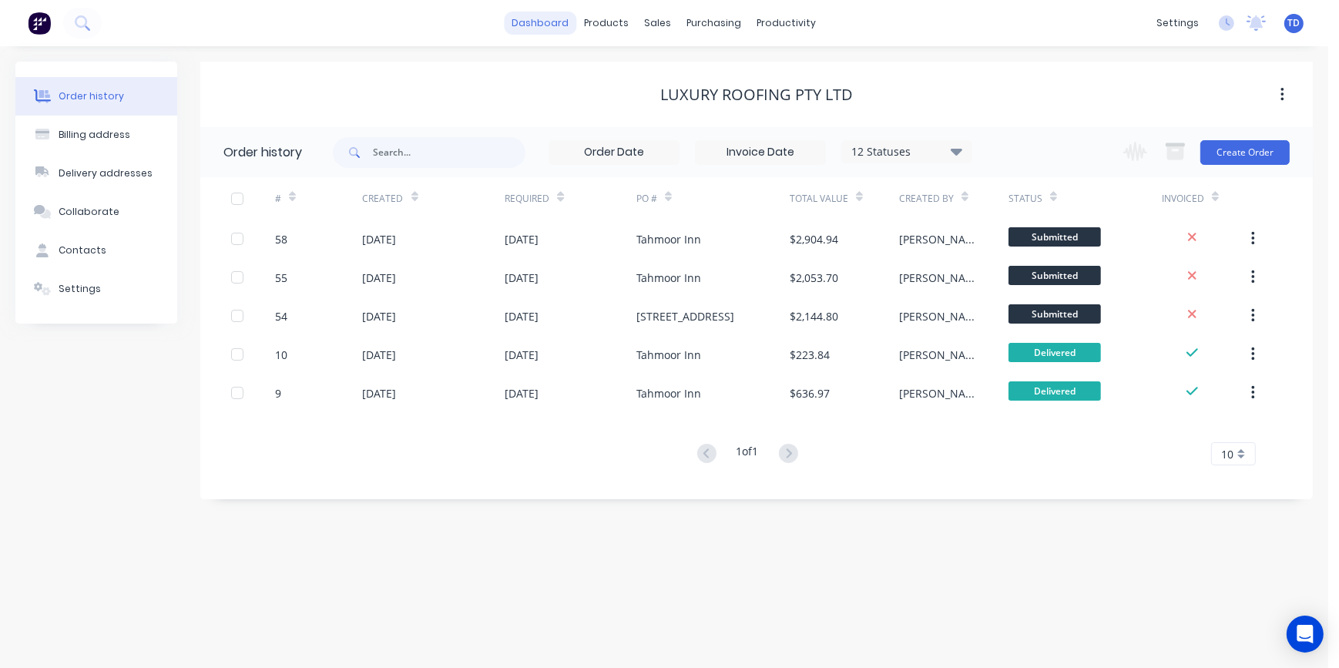
click at [554, 28] on link "dashboard" at bounding box center [541, 23] width 72 height 23
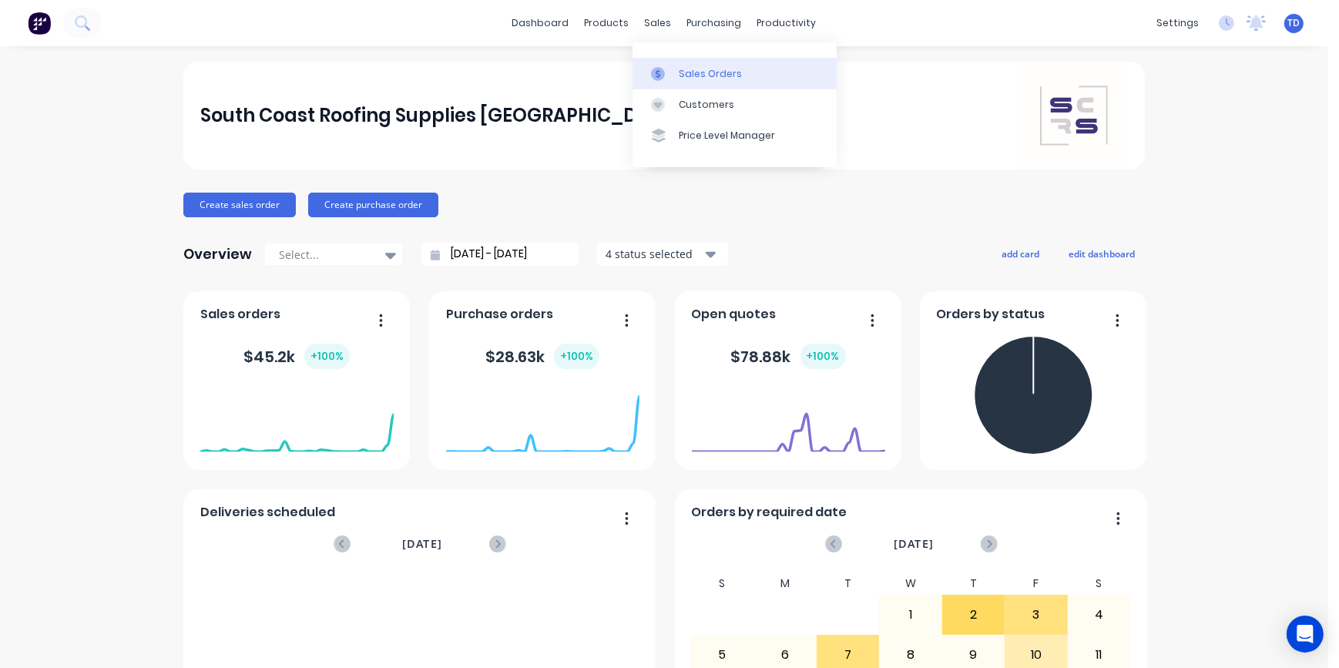
click at [673, 74] on div at bounding box center [662, 74] width 23 height 14
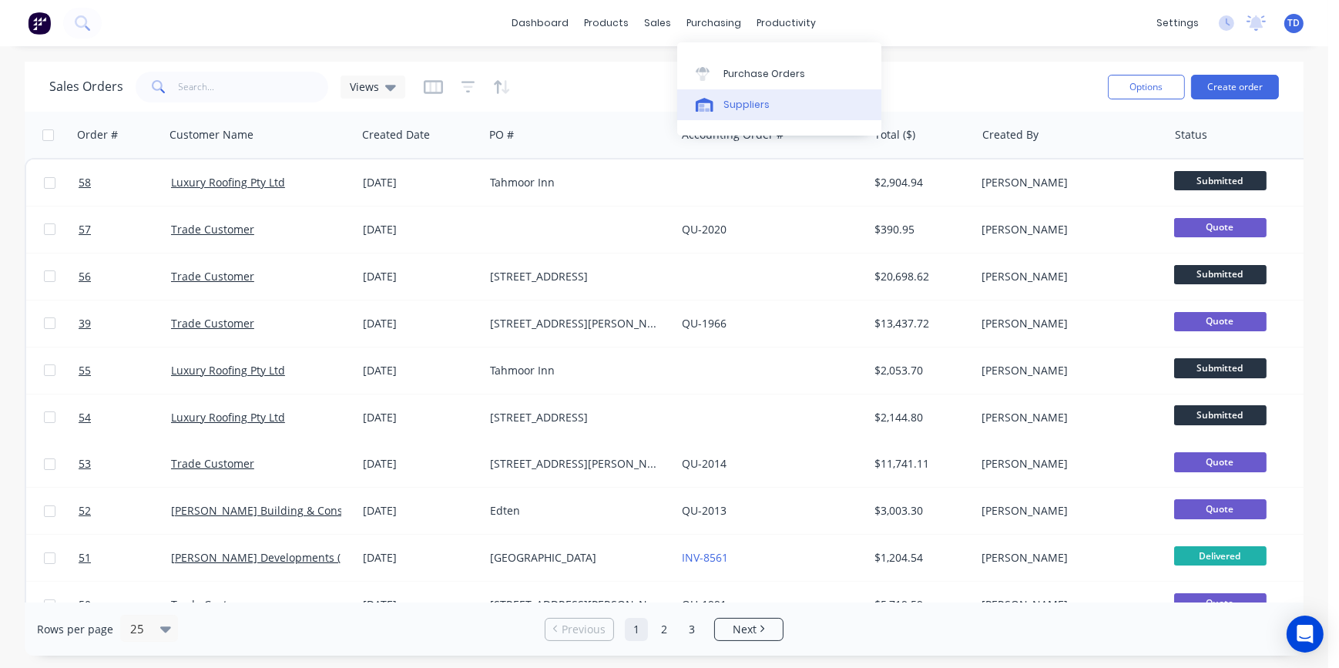
click at [728, 102] on div "Suppliers" at bounding box center [746, 105] width 46 height 14
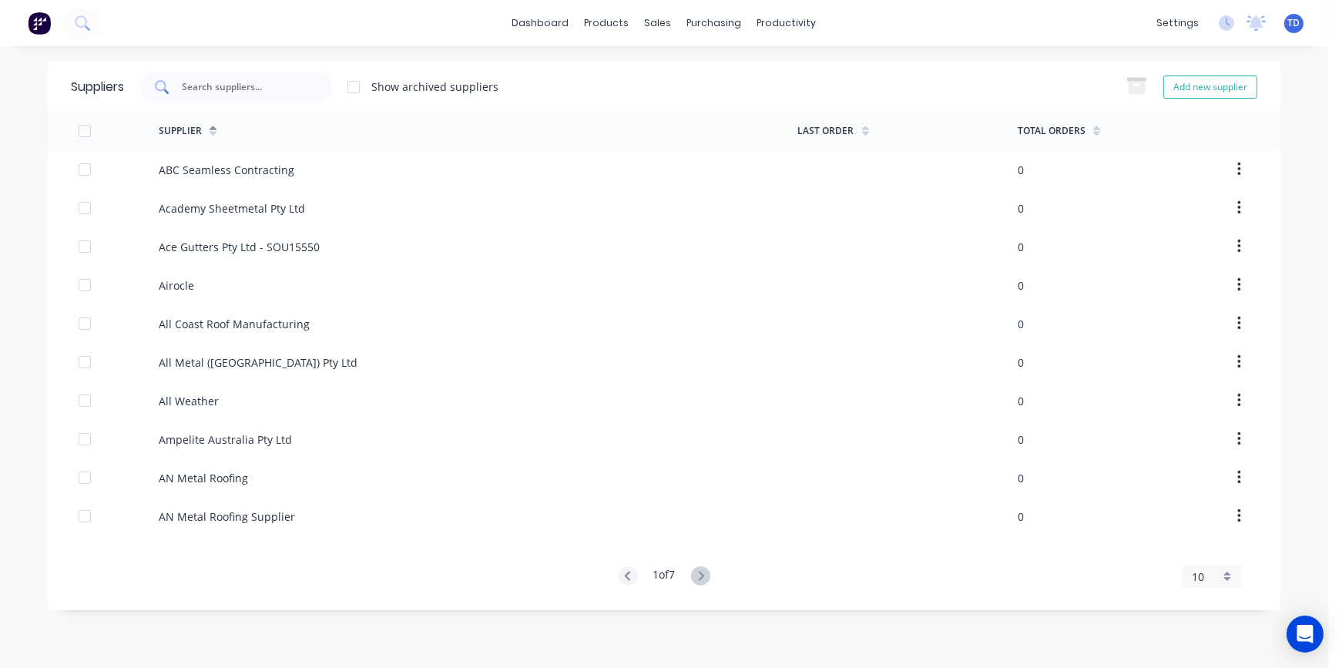
click at [206, 95] on div at bounding box center [235, 87] width 193 height 31
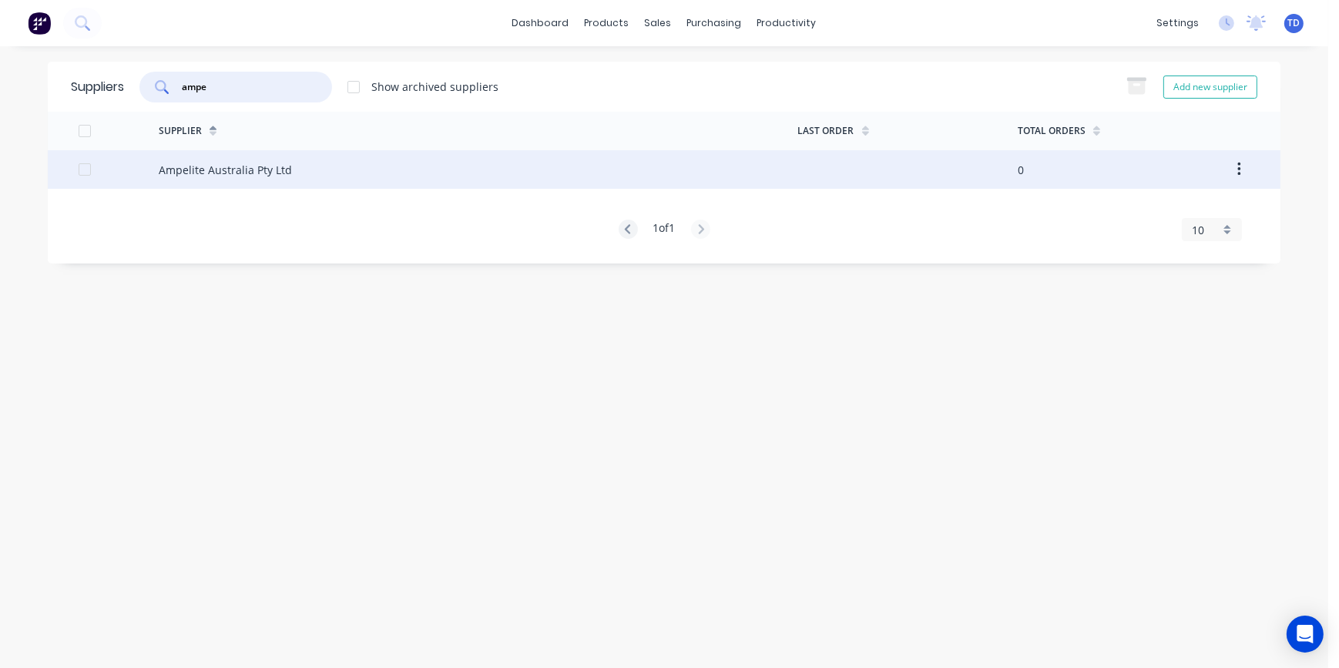
type input "ampe"
click at [217, 169] on div "Ampelite Australia Pty Ltd" at bounding box center [225, 170] width 133 height 16
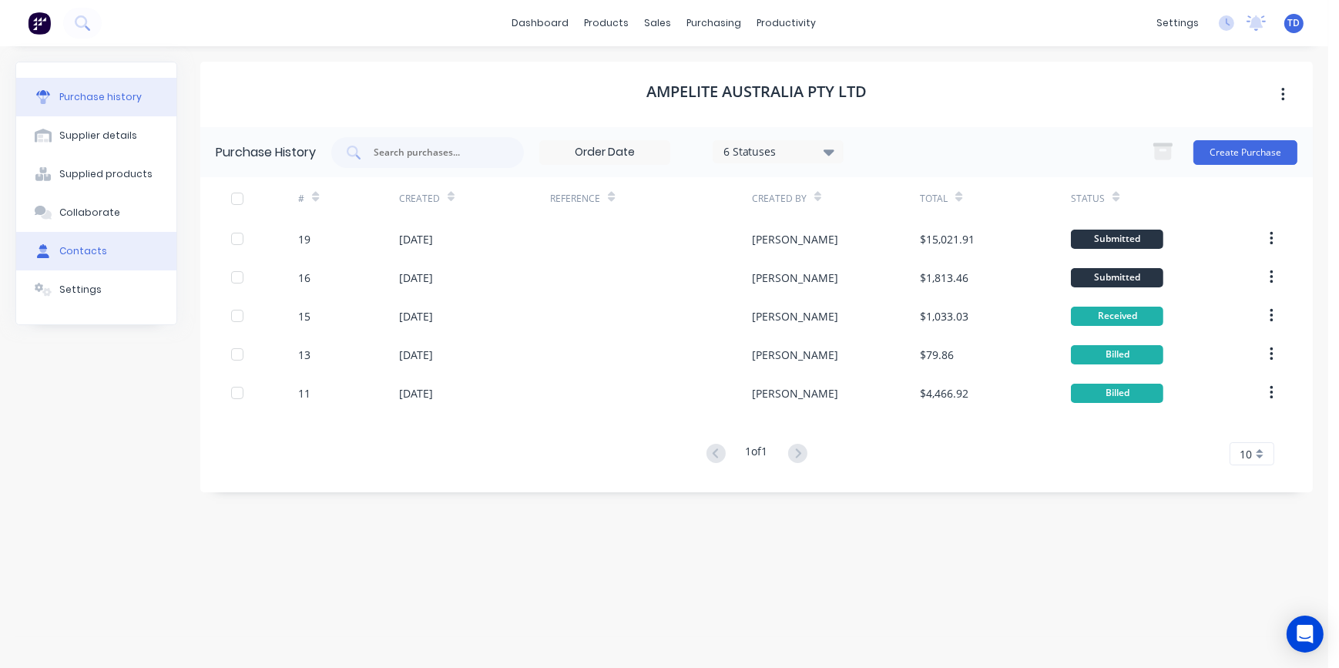
click at [73, 253] on div "Contacts" at bounding box center [83, 251] width 48 height 14
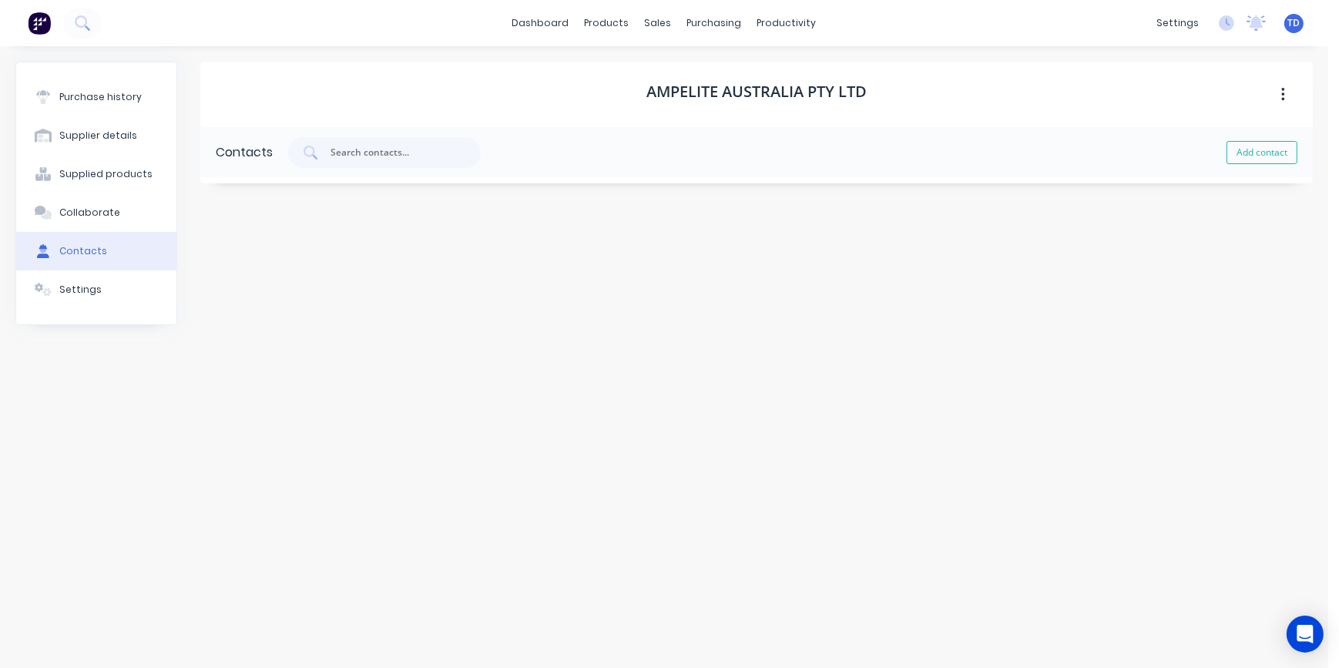
select select "AU"
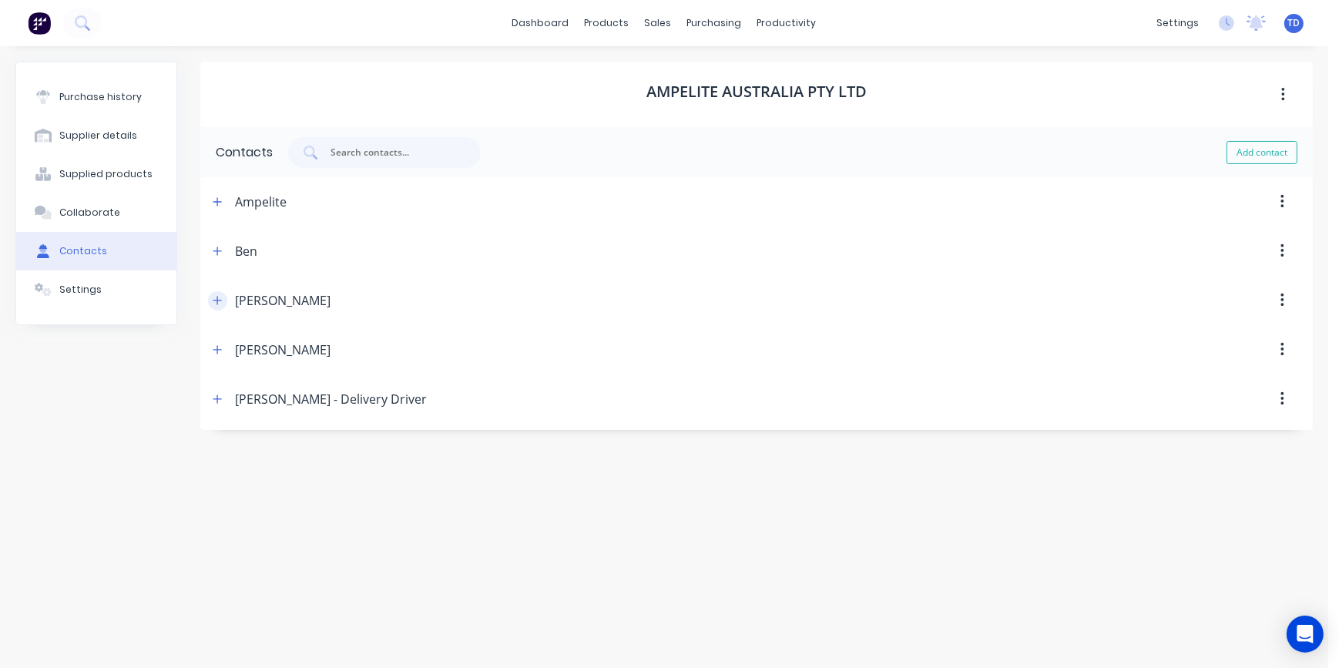
click at [218, 304] on icon "button" at bounding box center [217, 300] width 9 height 11
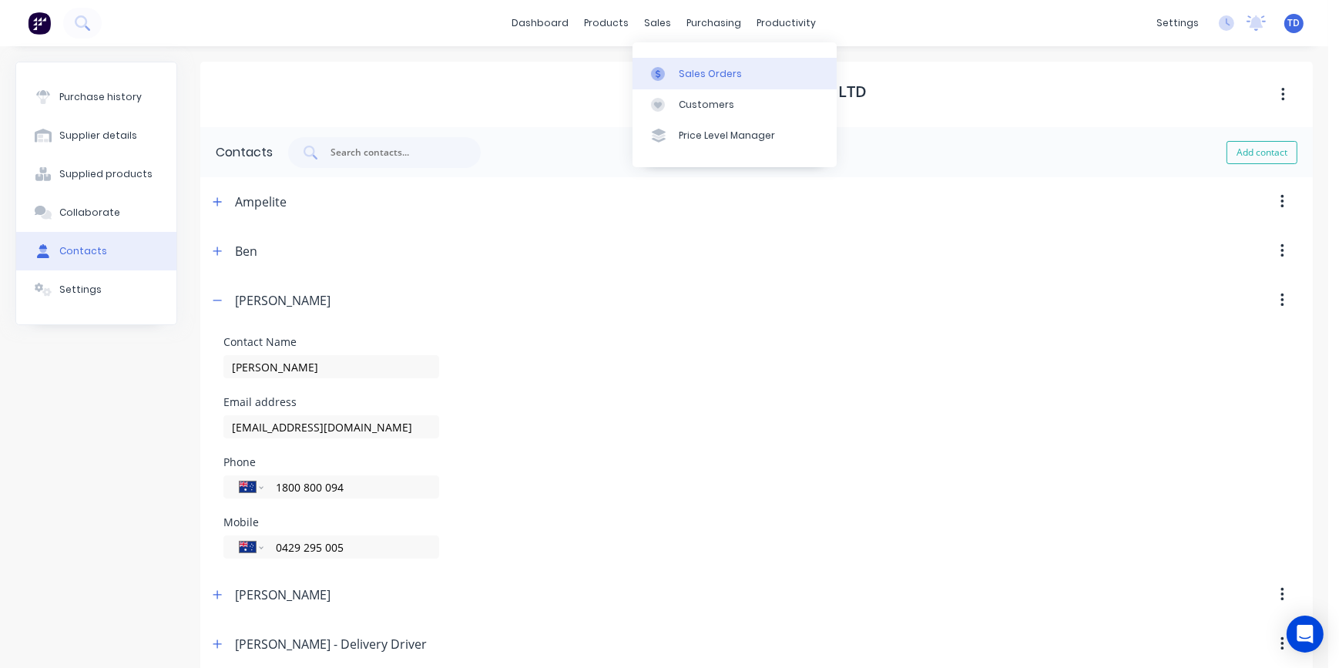
click at [679, 62] on link "Sales Orders" at bounding box center [735, 73] width 204 height 31
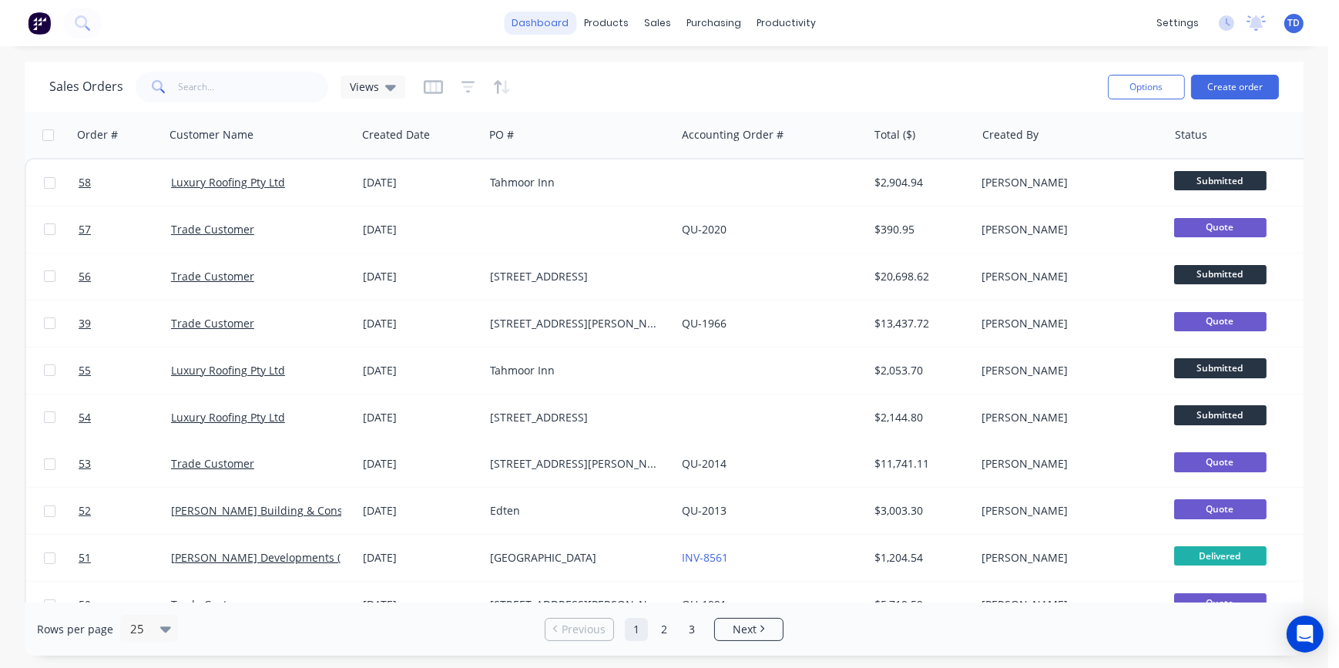
click at [539, 30] on link "dashboard" at bounding box center [541, 23] width 72 height 23
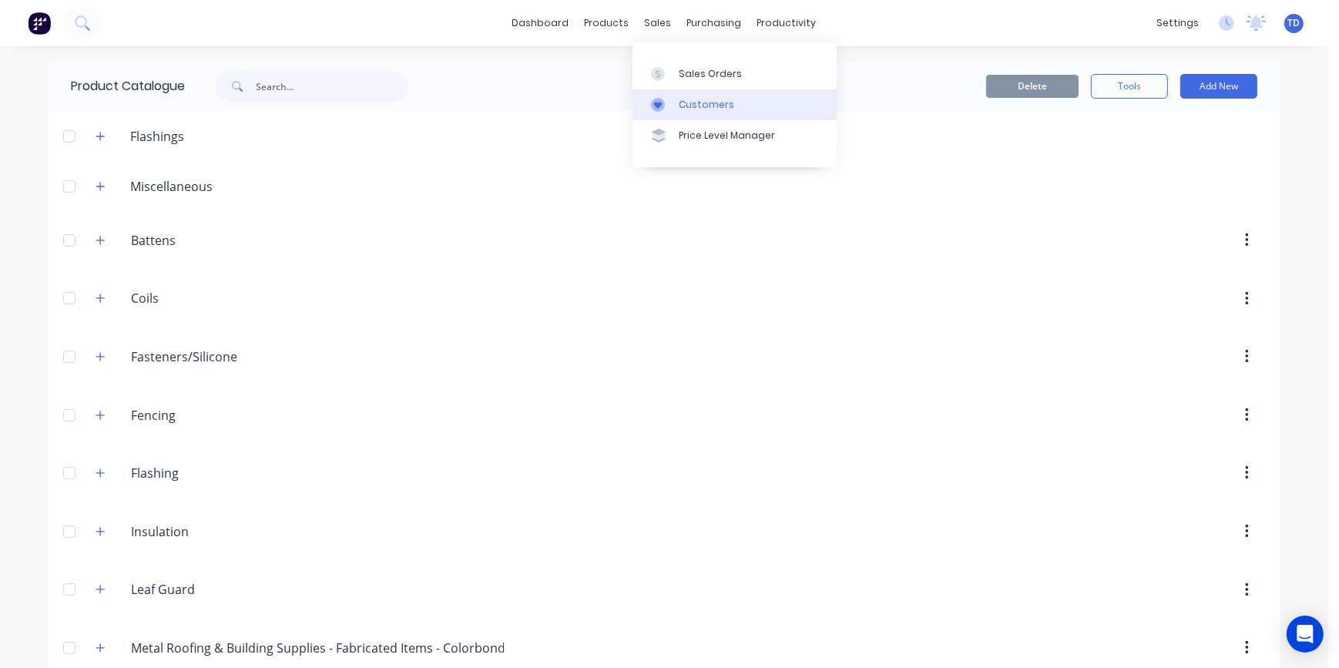
click at [683, 108] on div "Customers" at bounding box center [706, 105] width 55 height 14
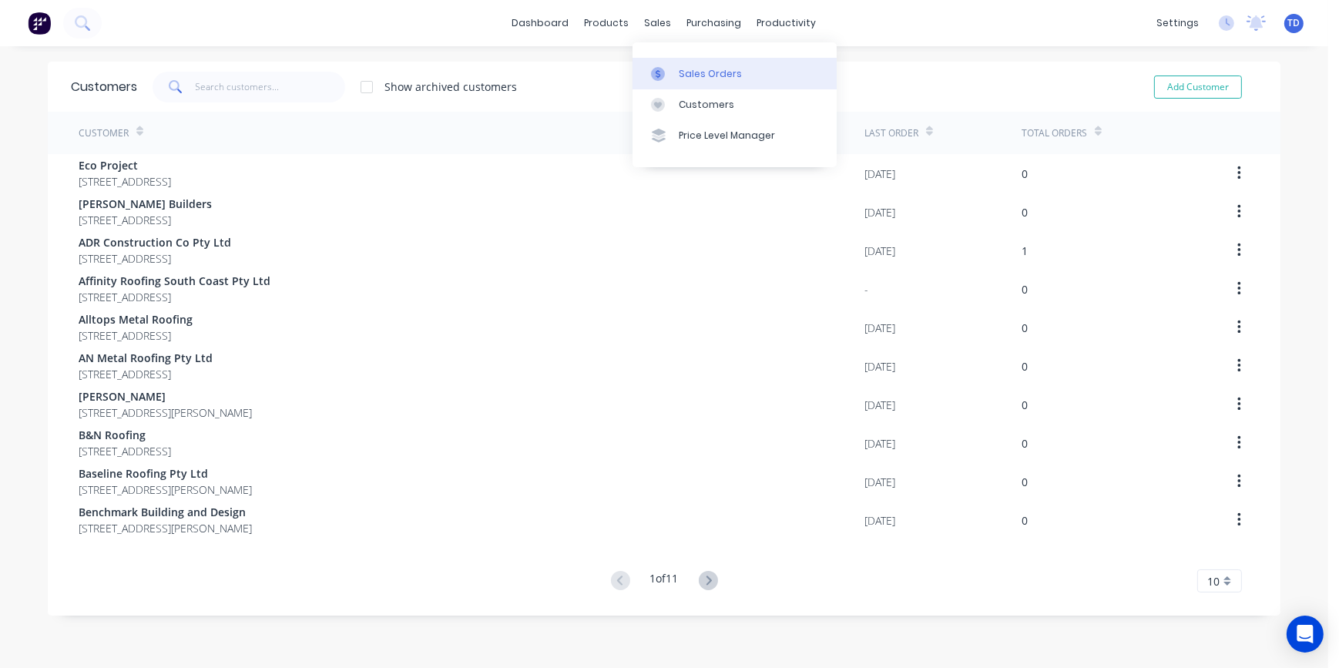
click at [676, 69] on link "Sales Orders" at bounding box center [735, 73] width 204 height 31
